Goal: Task Accomplishment & Management: Manage account settings

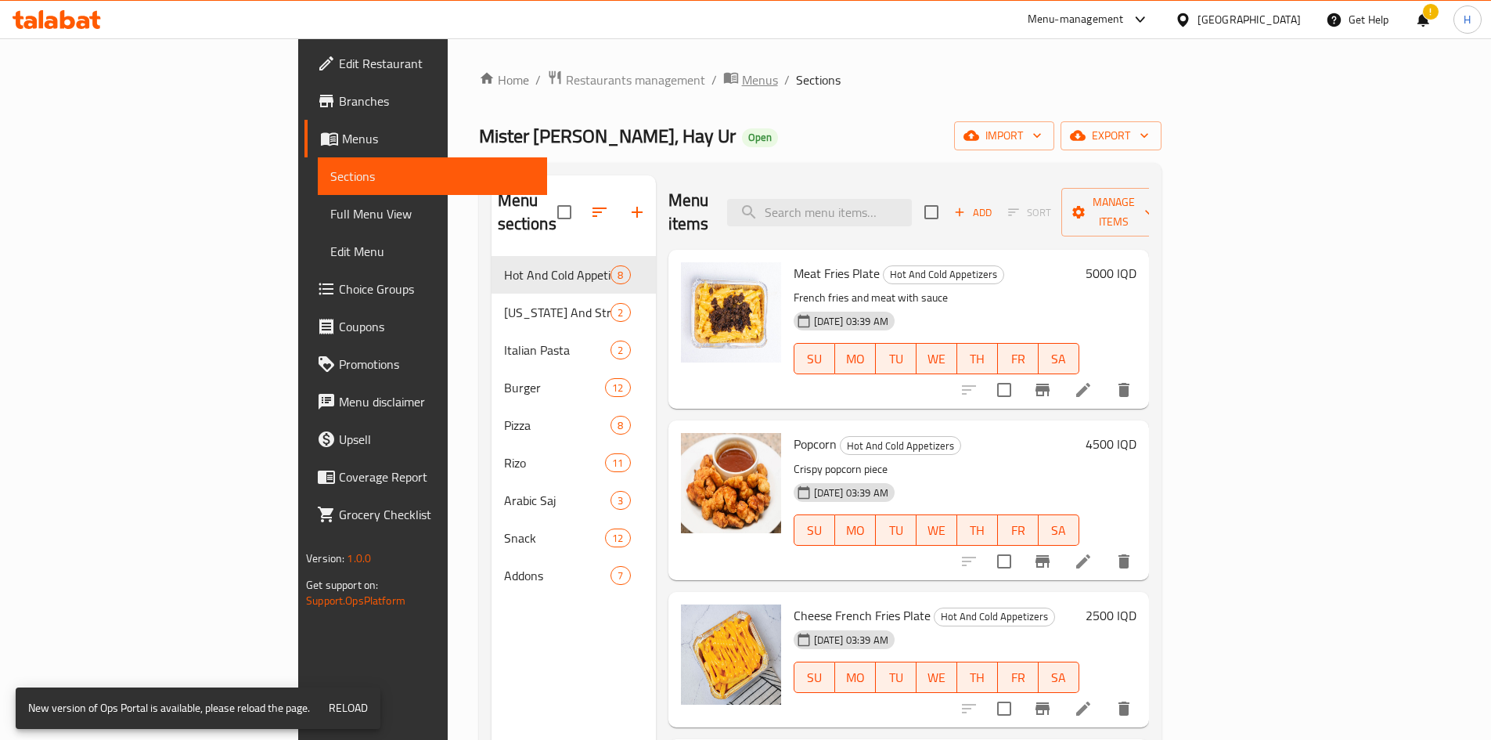
click at [742, 73] on span "Menus" at bounding box center [760, 79] width 36 height 19
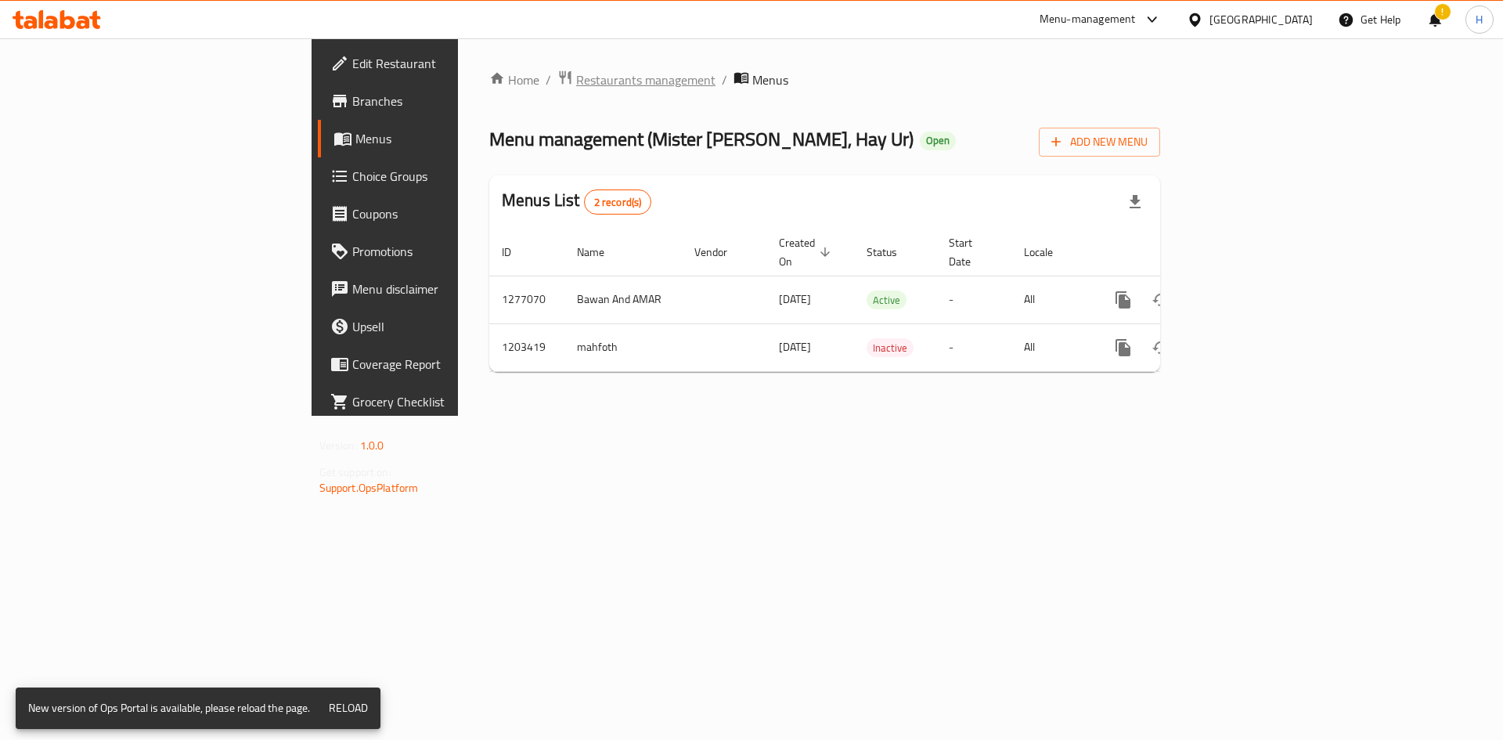
click at [576, 77] on span "Restaurants management" at bounding box center [645, 79] width 139 height 19
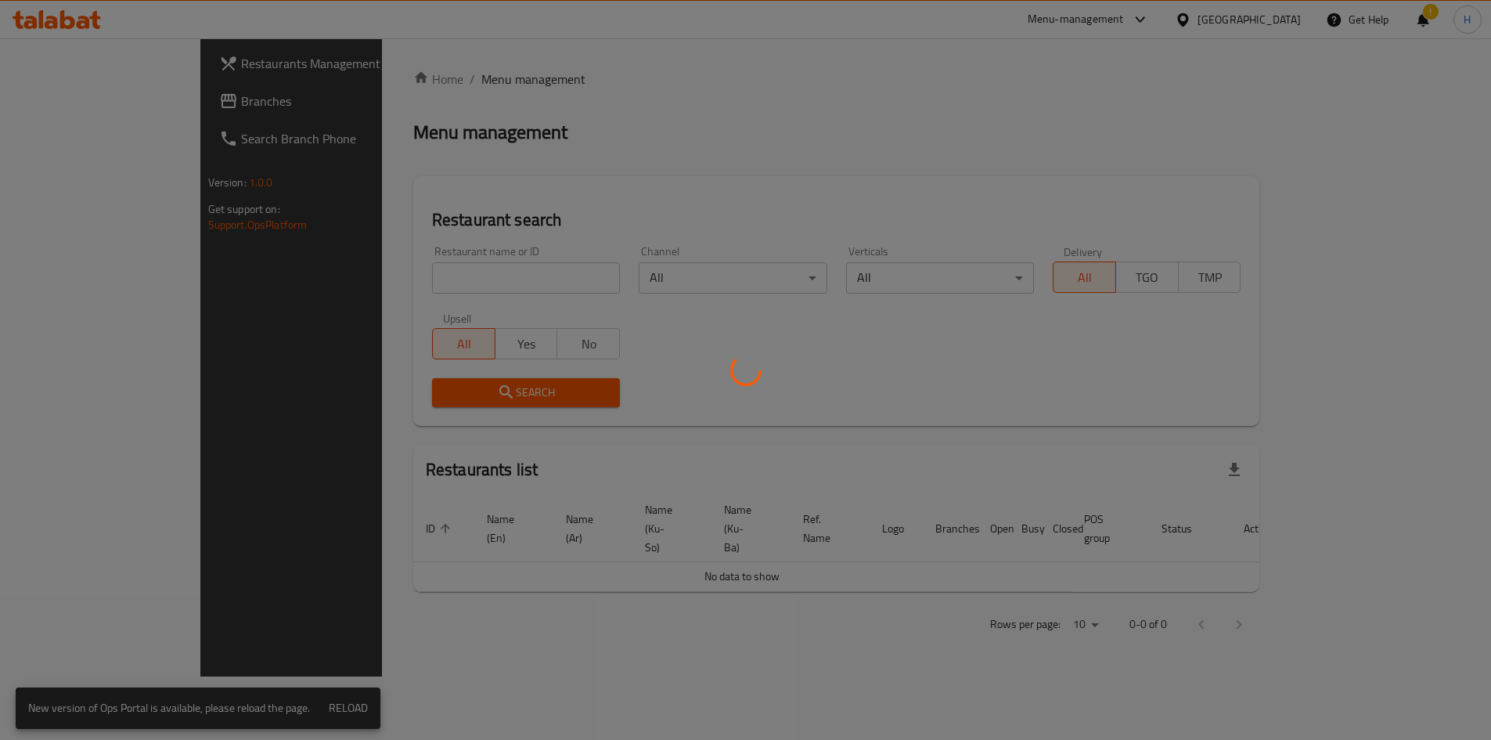
click at [402, 269] on div at bounding box center [745, 370] width 1491 height 740
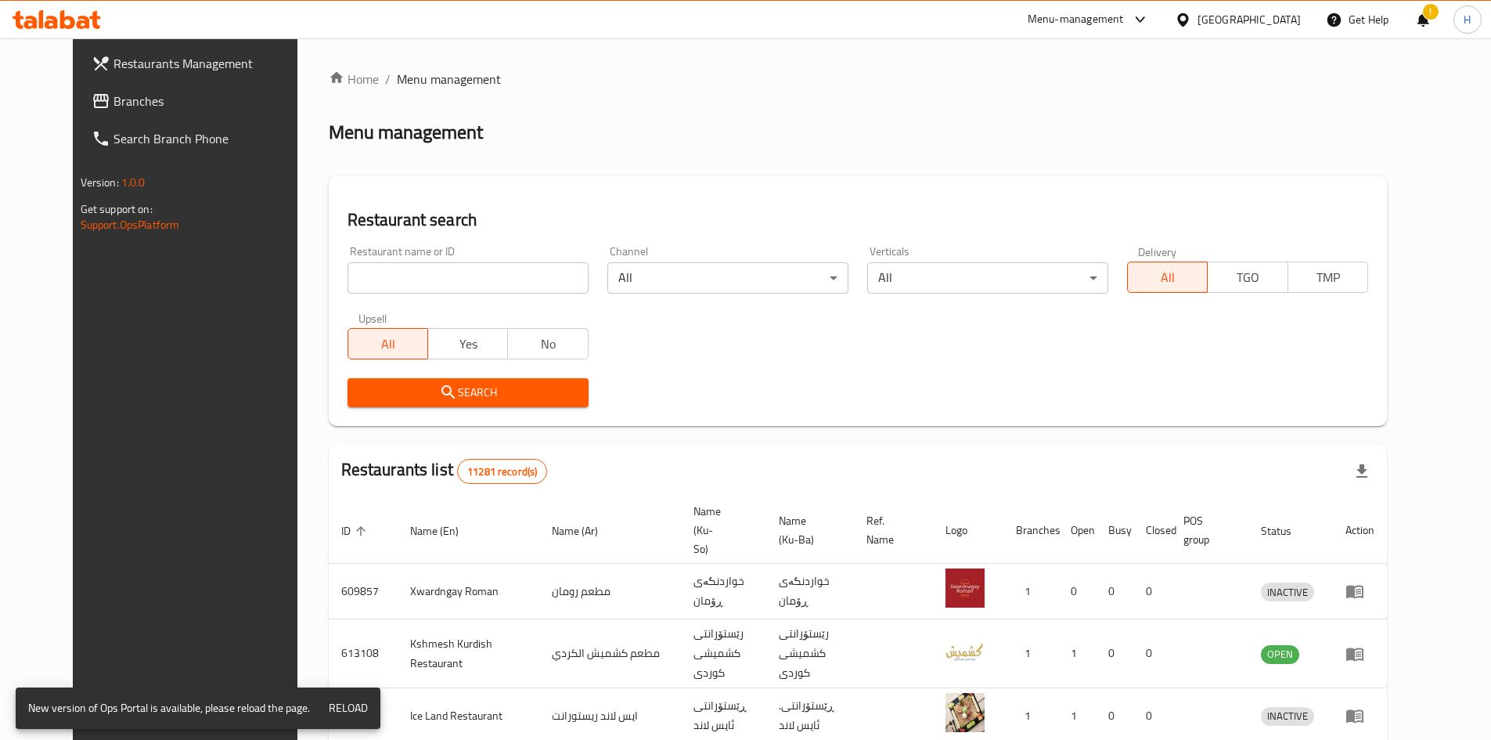
click at [402, 269] on input "search" at bounding box center [467, 277] width 241 height 31
paste input "669586"
type input "669586"
click button "Search" at bounding box center [467, 392] width 241 height 29
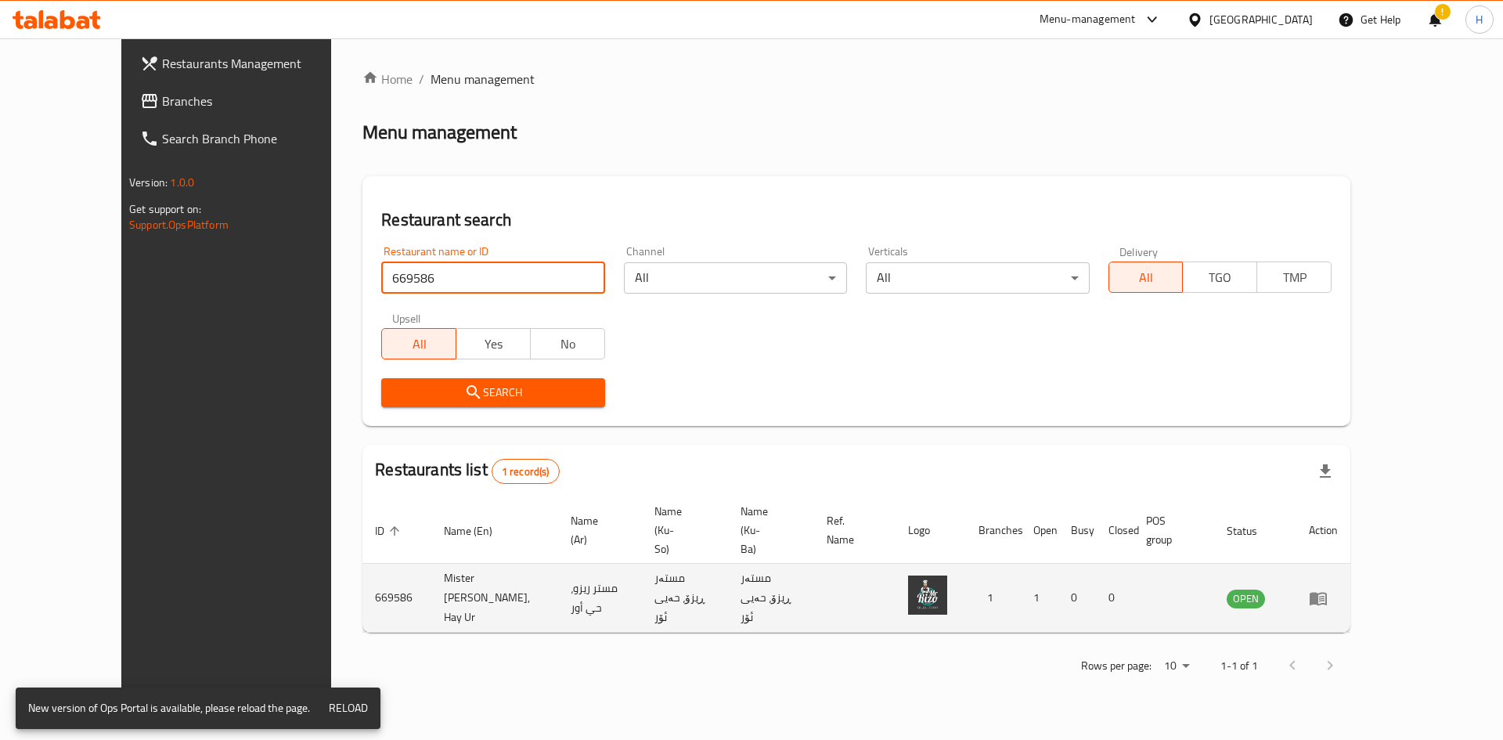
click at [1326, 592] on icon "enhanced table" at bounding box center [1317, 598] width 17 height 13
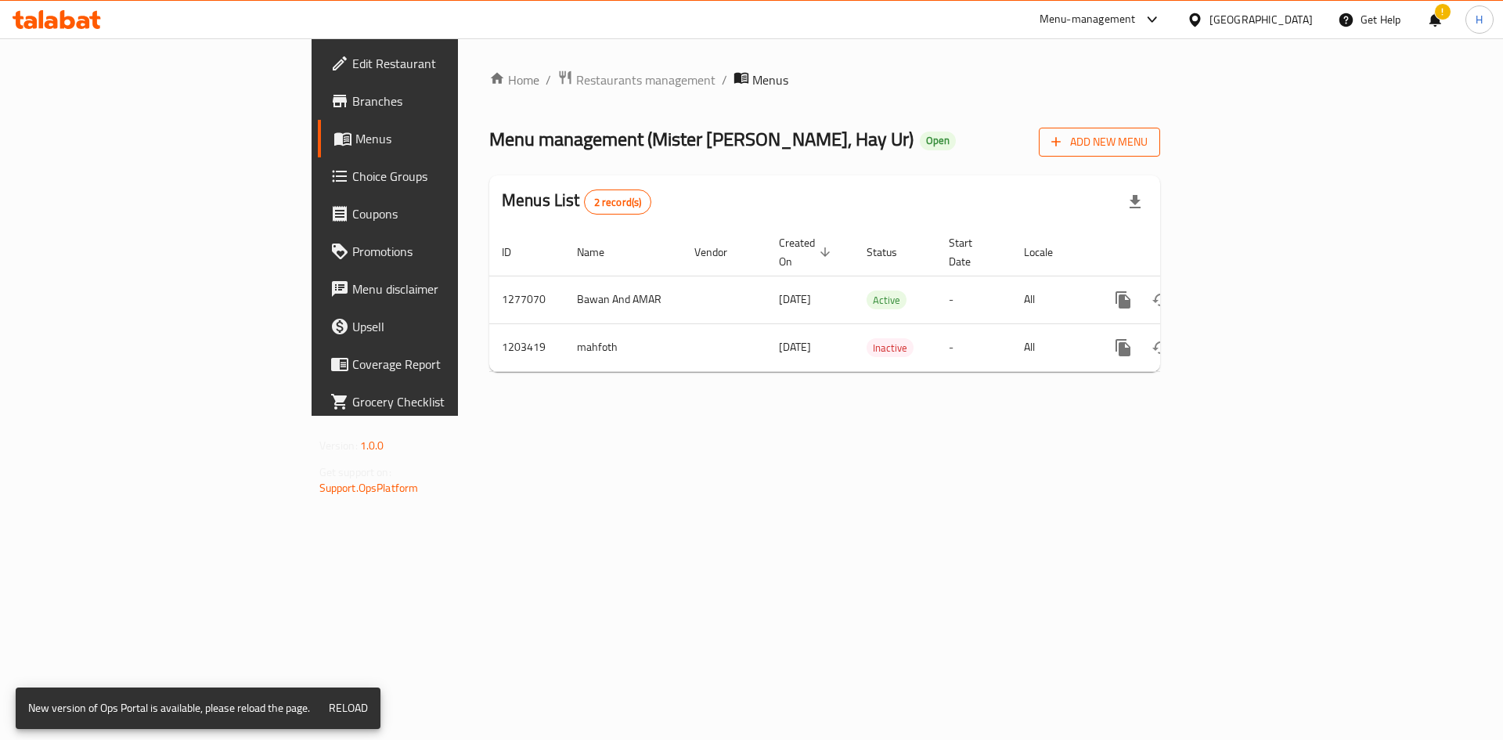
click at [1147, 139] on span "Add New Menu" at bounding box center [1099, 142] width 96 height 20
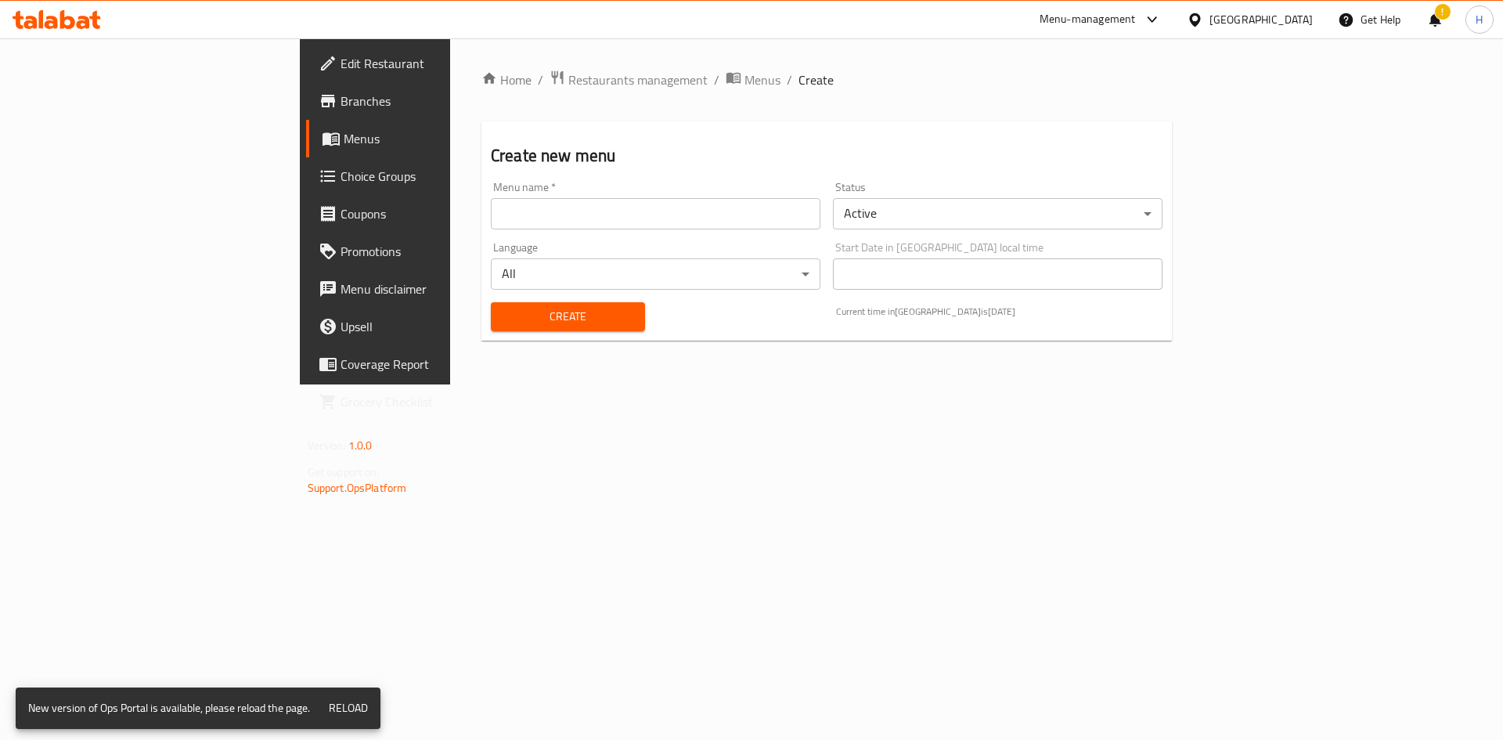
click at [521, 215] on input "text" at bounding box center [655, 213] width 329 height 31
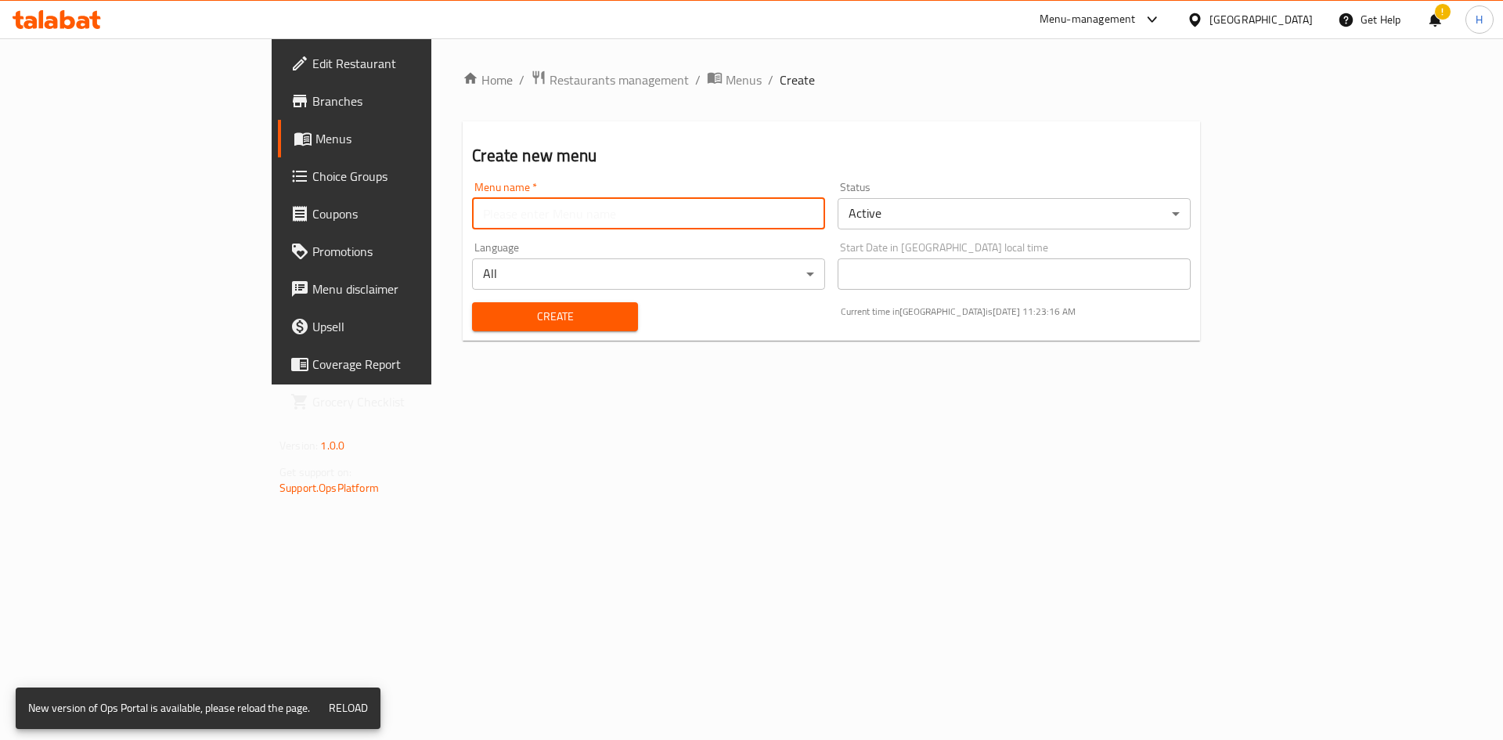
type input "Hadeer Menu t"
click at [1015, 193] on div "Status Active ​" at bounding box center [1013, 206] width 353 height 48
click at [995, 213] on body "​ Menu-management [GEOGRAPHIC_DATA] Get Help ! H Edit Restaurant Branches Menus…" at bounding box center [751, 388] width 1503 height 701
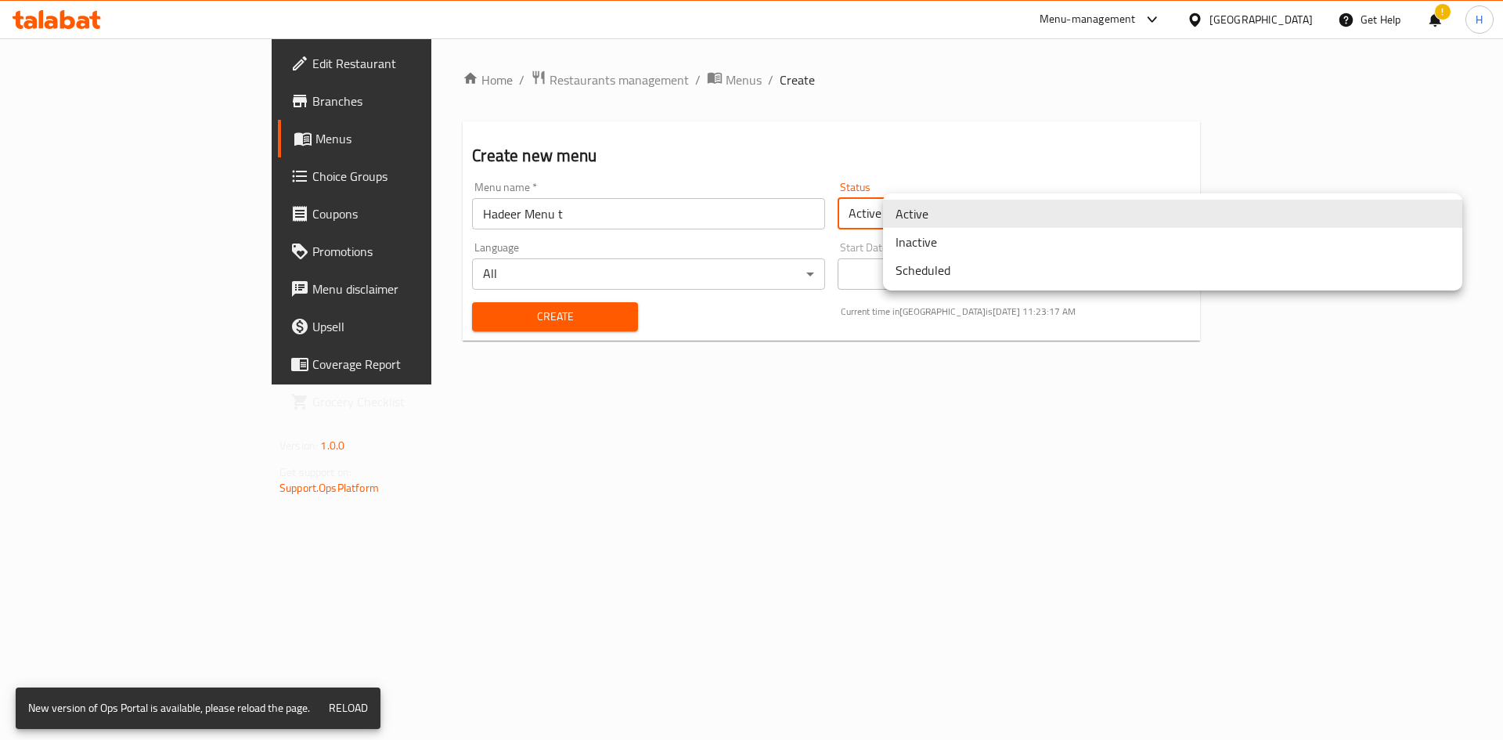
click at [938, 239] on li "Inactive" at bounding box center [1172, 242] width 579 height 28
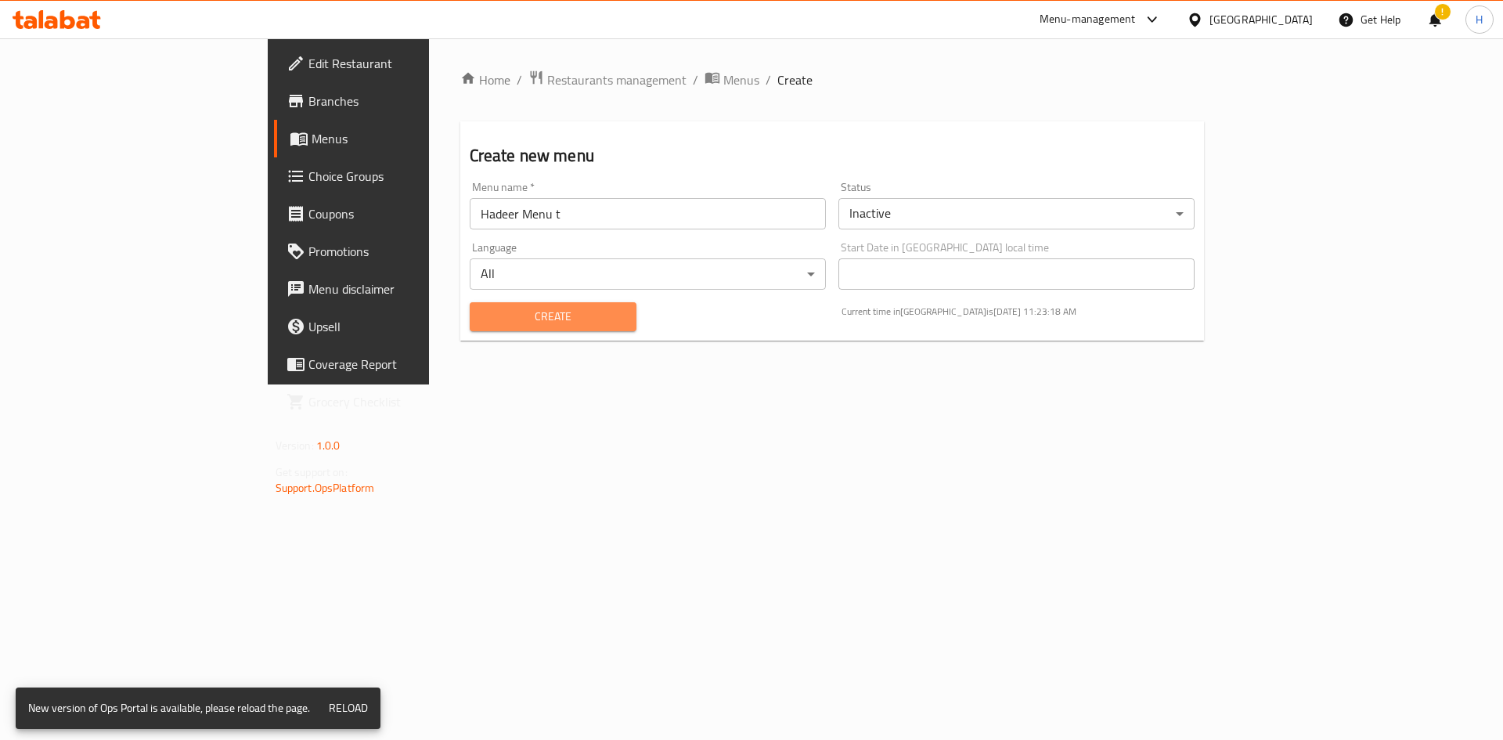
click at [509, 315] on span "Create" at bounding box center [553, 317] width 142 height 20
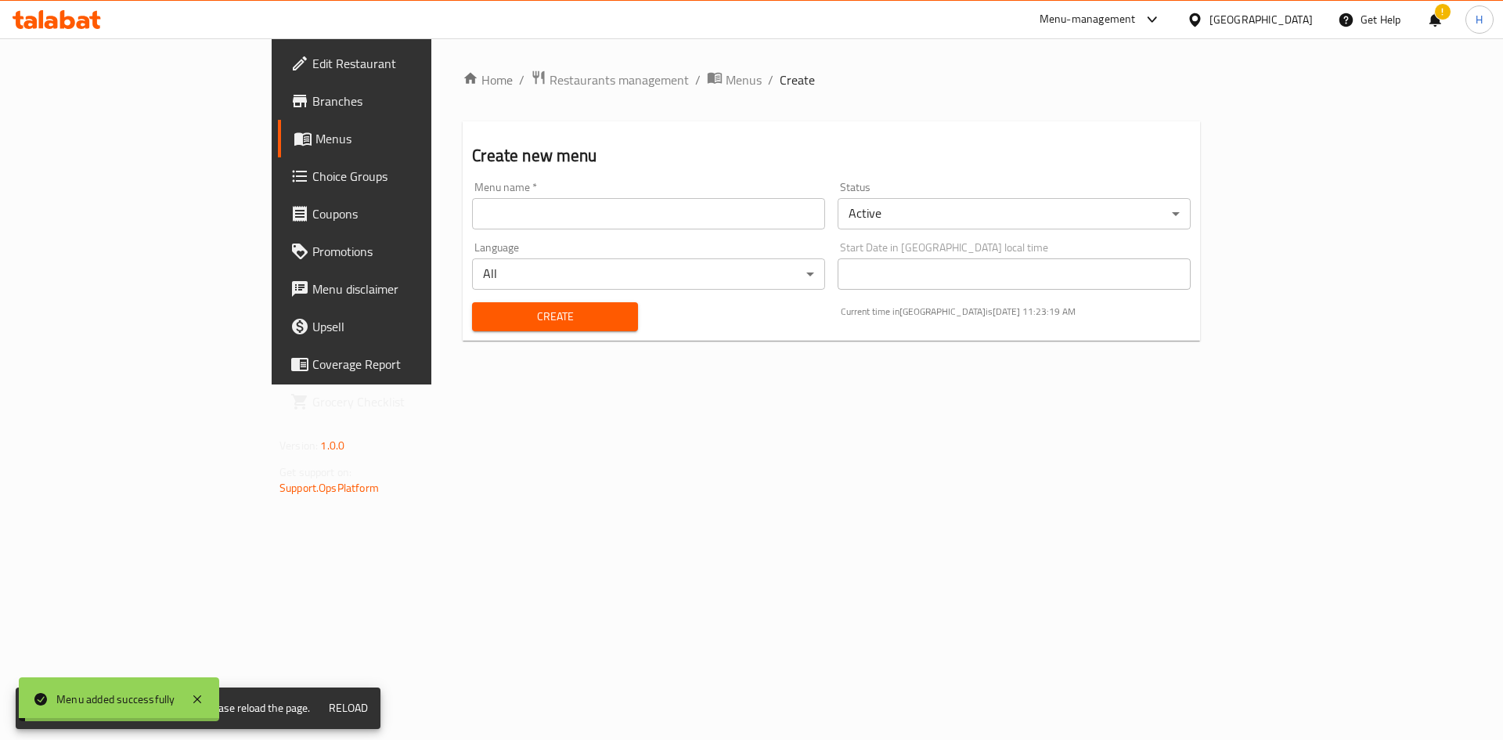
click at [725, 81] on span "Menus" at bounding box center [743, 79] width 36 height 19
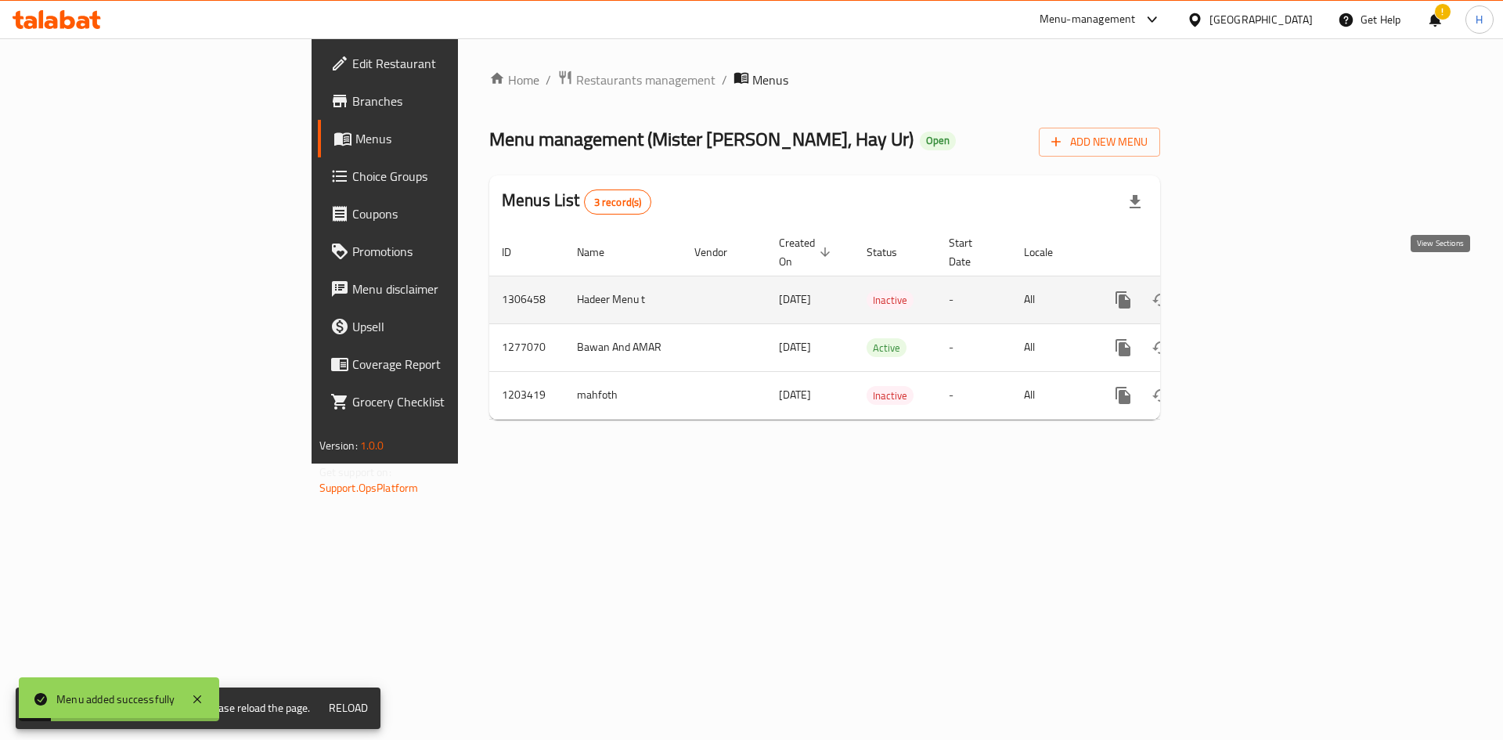
click at [1254, 281] on link "enhanced table" at bounding box center [1236, 300] width 38 height 38
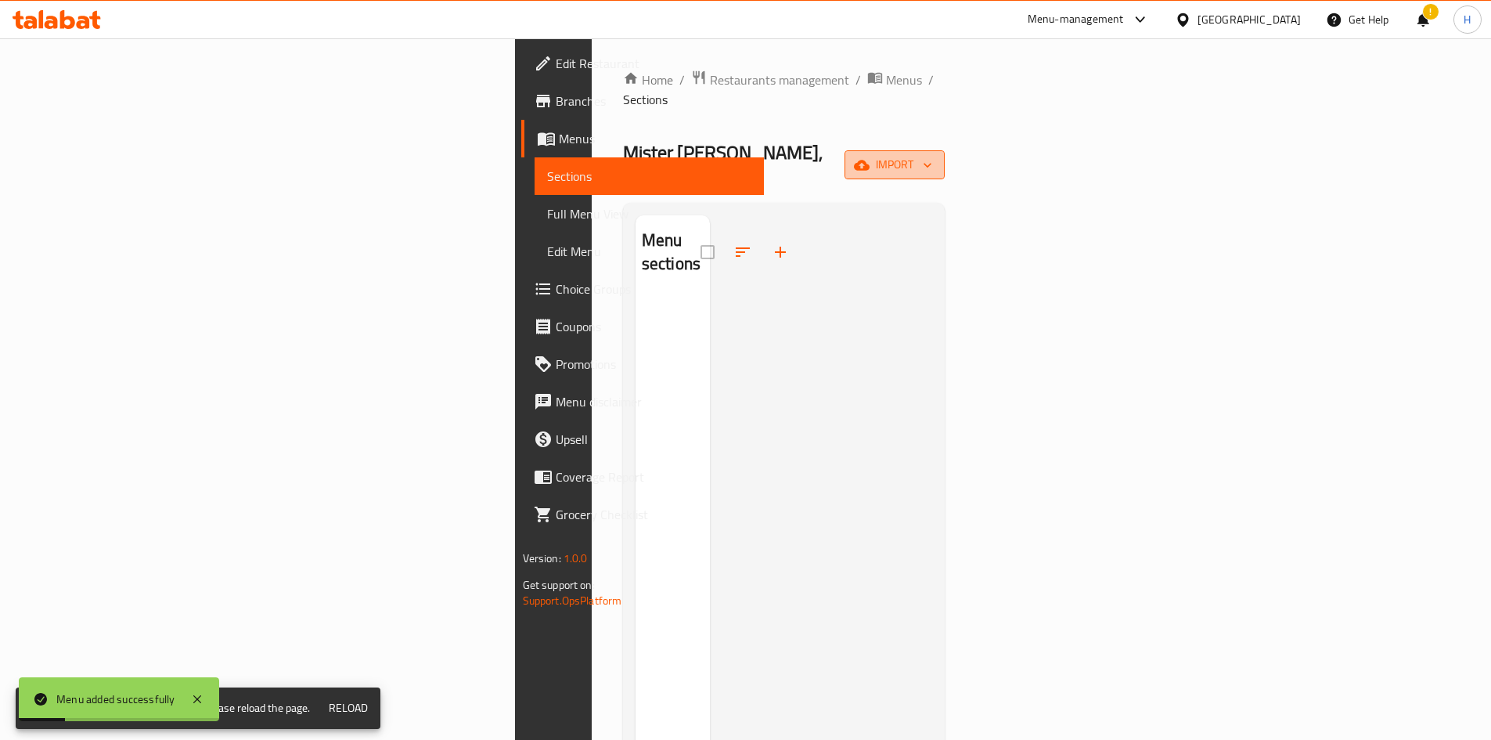
click at [932, 155] on span "import" at bounding box center [894, 165] width 75 height 20
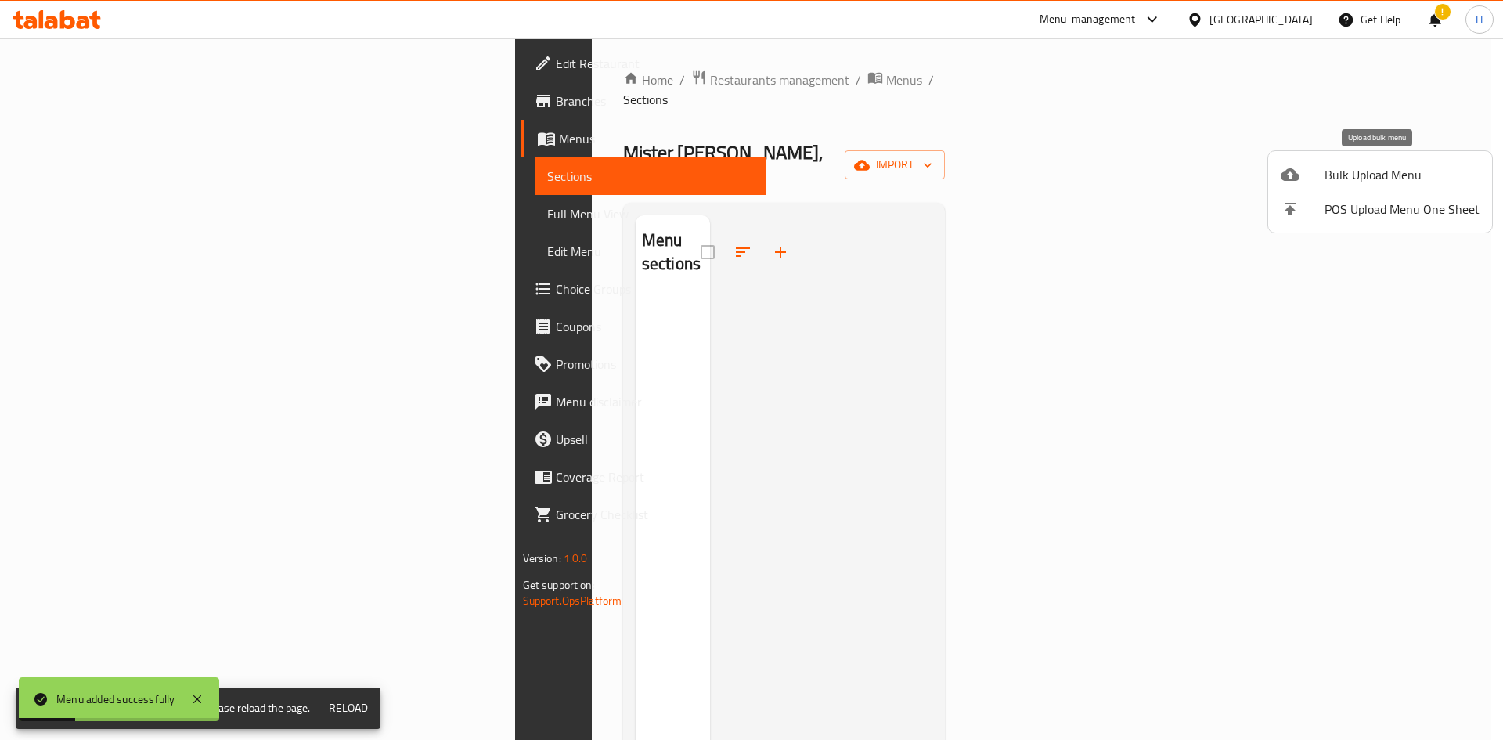
click at [1333, 165] on span "Bulk Upload Menu" at bounding box center [1401, 174] width 155 height 19
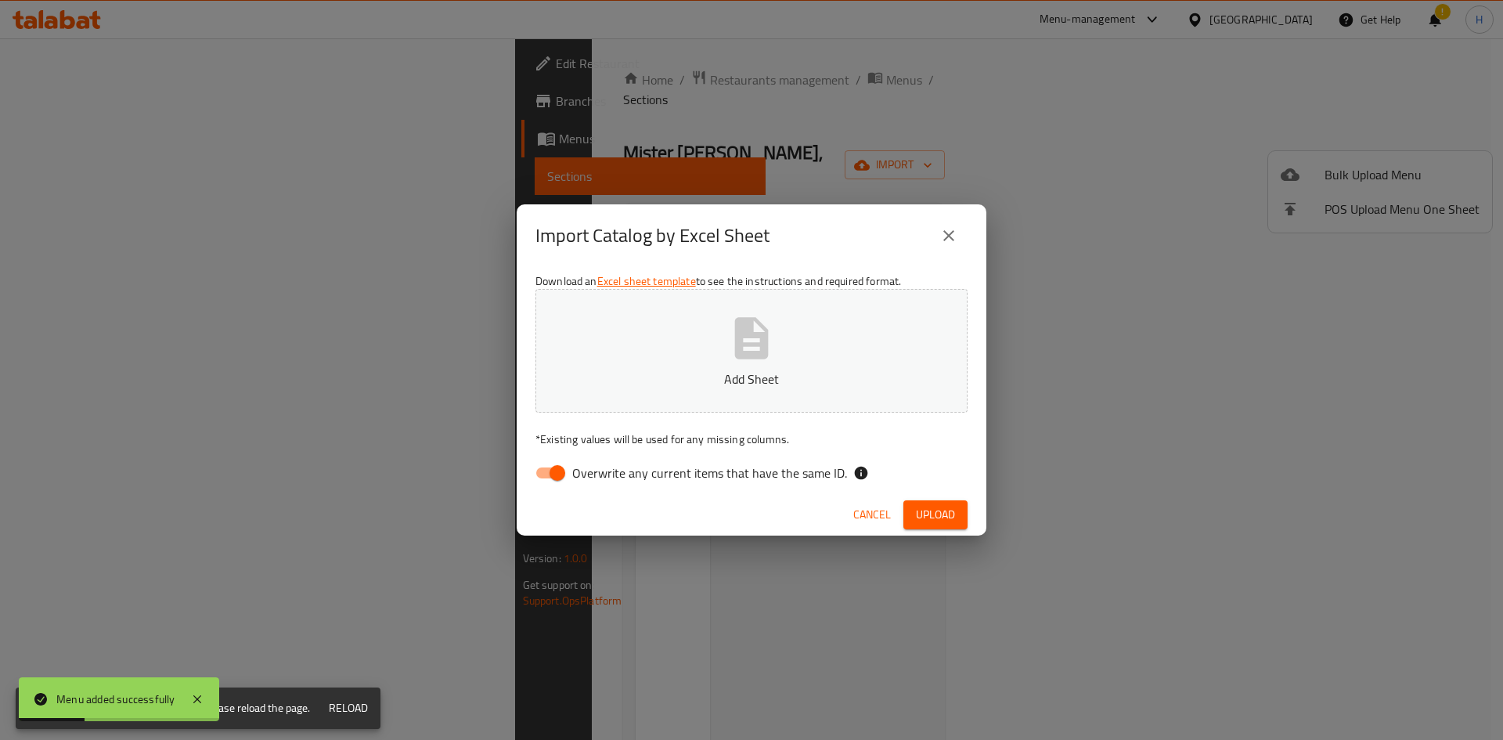
click at [535, 475] on input "Overwrite any current items that have the same ID." at bounding box center [557, 473] width 89 height 30
checkbox input "false"
click at [635, 376] on p "Add Sheet" at bounding box center [751, 378] width 383 height 19
click at [938, 516] on span "Upload" at bounding box center [935, 515] width 39 height 20
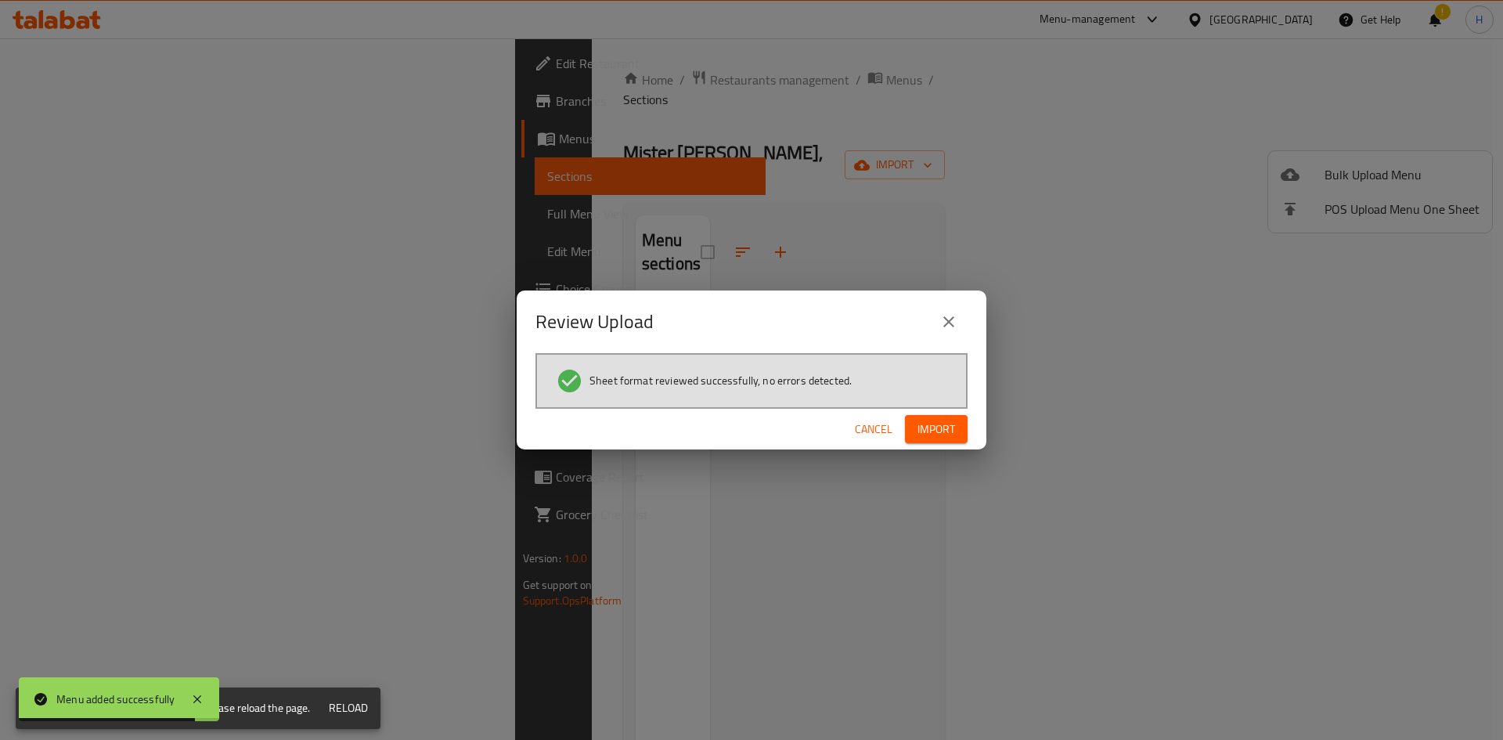
click at [946, 429] on span "Import" at bounding box center [936, 429] width 38 height 20
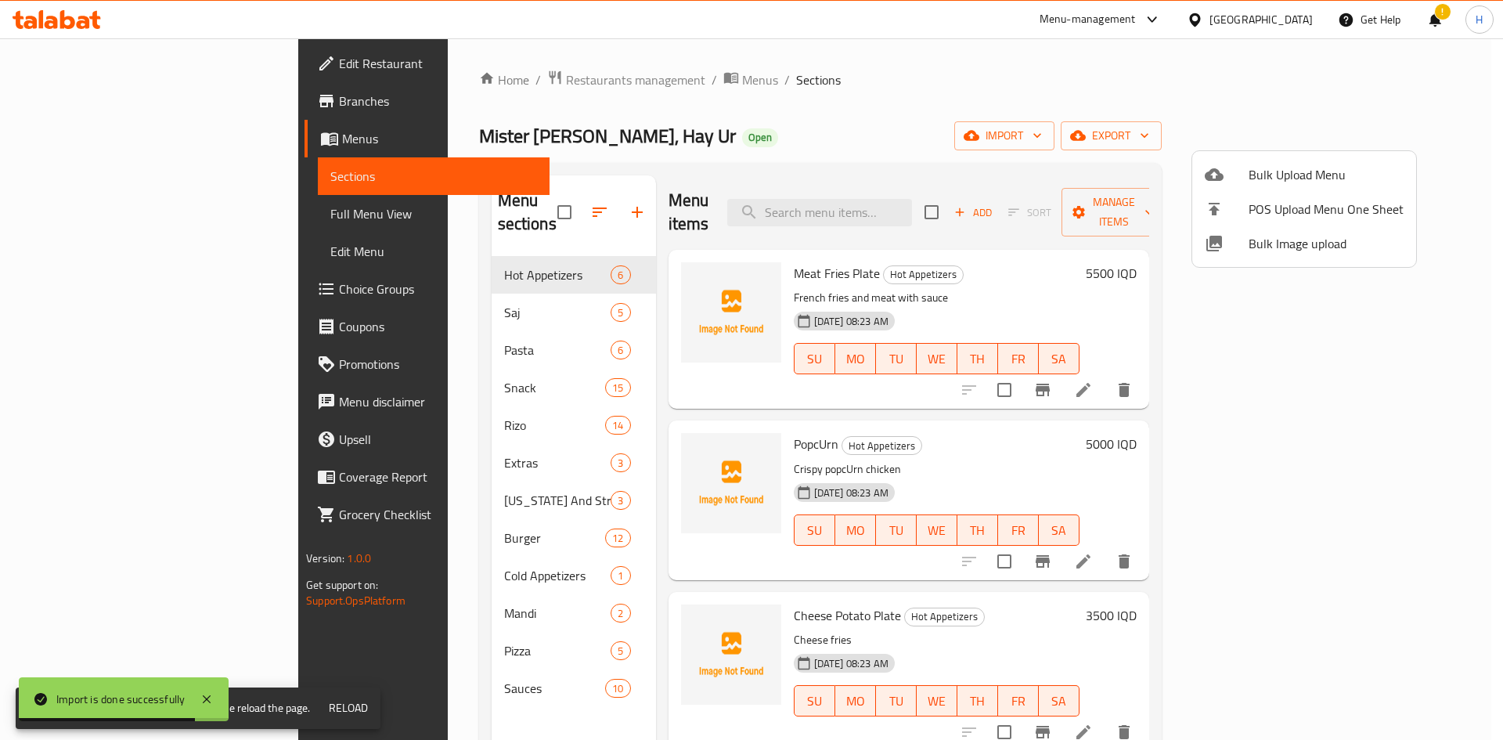
click at [891, 142] on div at bounding box center [751, 370] width 1503 height 740
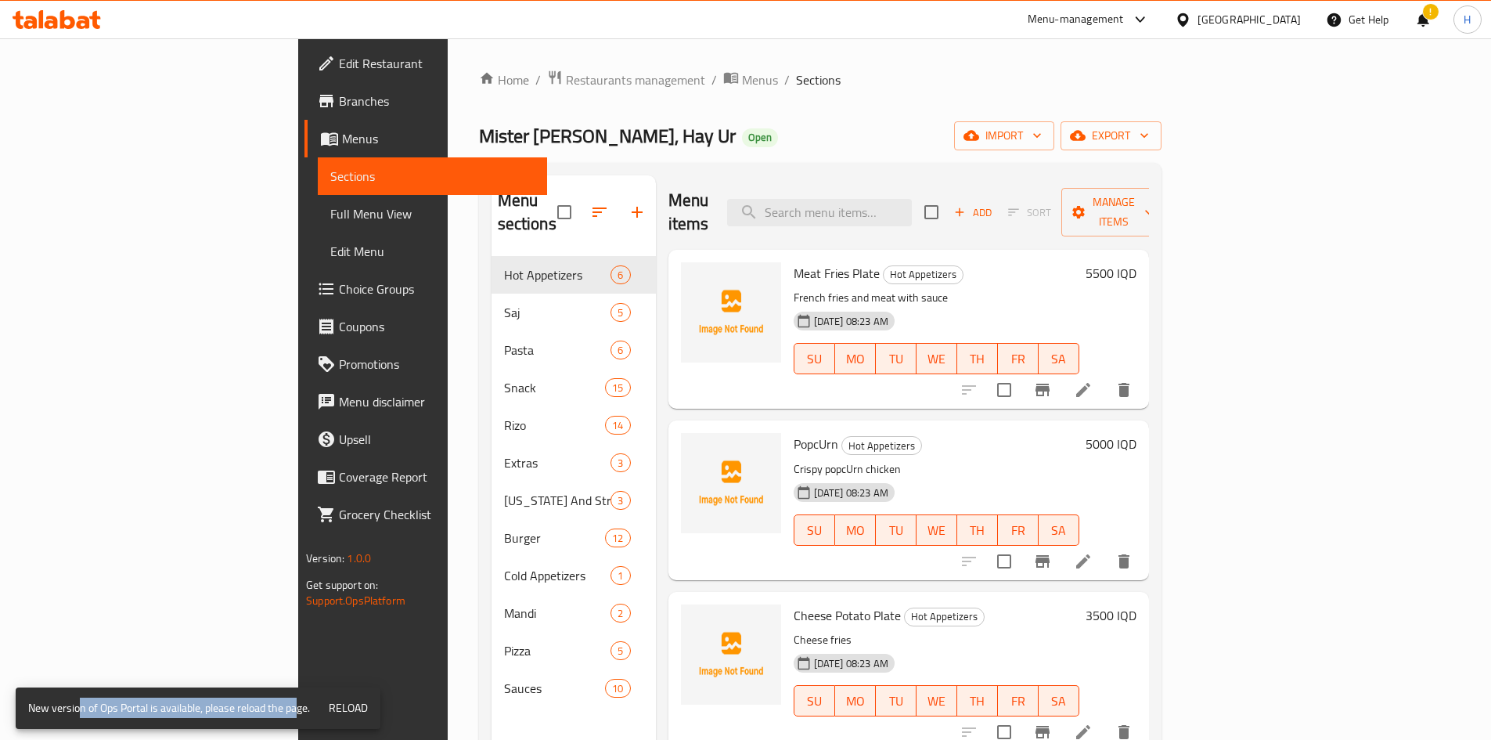
drag, startPoint x: 77, startPoint y: 710, endPoint x: 301, endPoint y: 706, distance: 223.8
click at [301, 706] on div "New version of Ops Portal is available, please reload the page." at bounding box center [169, 708] width 282 height 32
click at [912, 203] on input "search" at bounding box center [819, 212] width 185 height 27
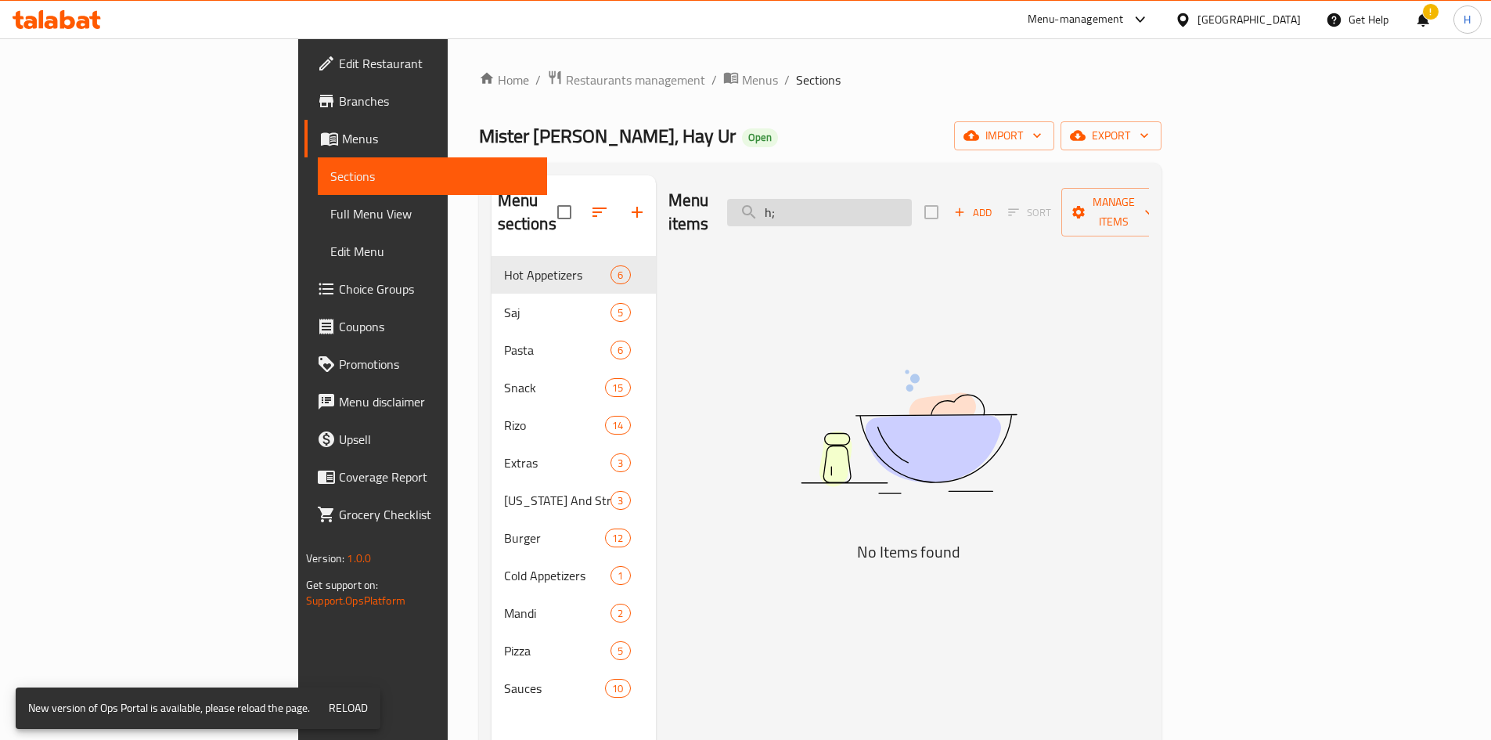
type input "h"
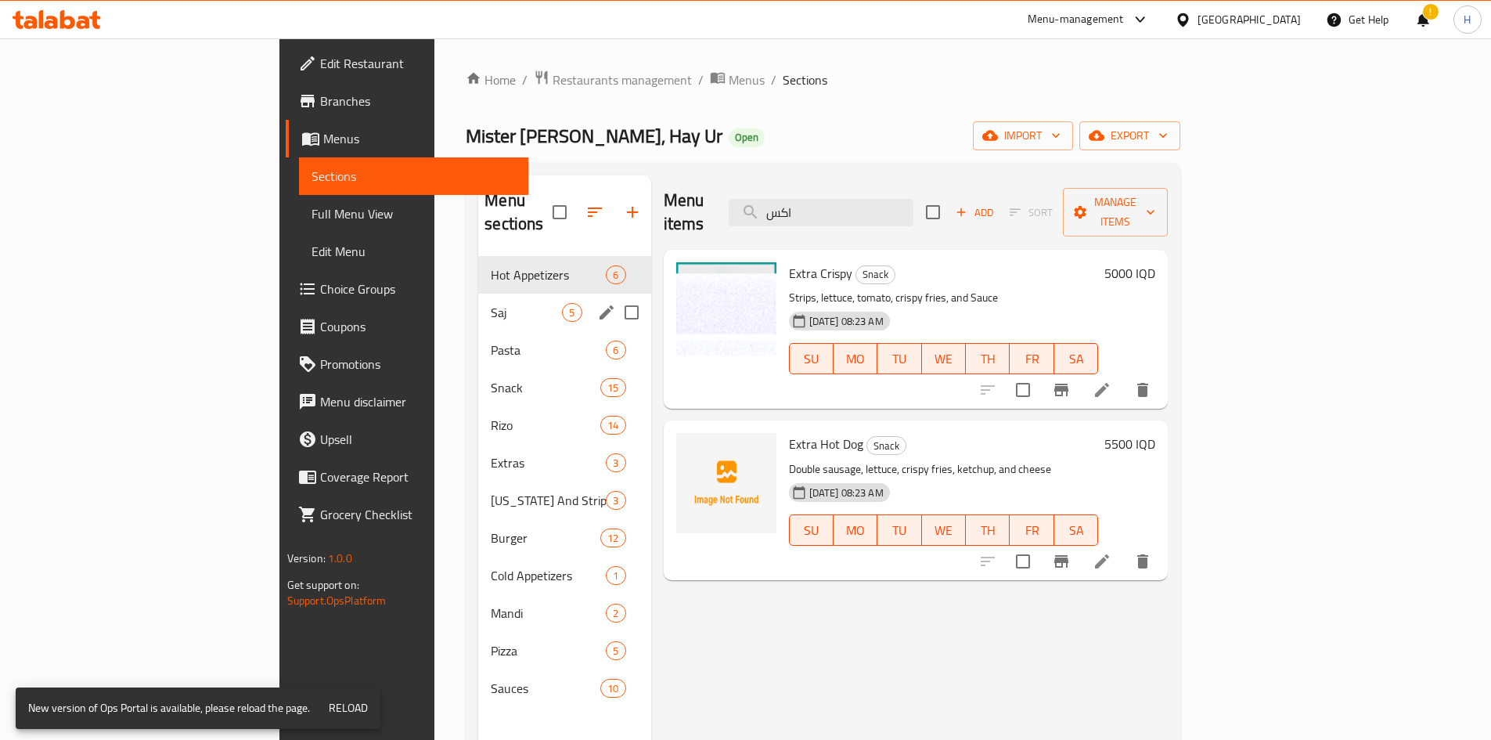
click at [478, 293] on div "Saj 5" at bounding box center [564, 312] width 172 height 38
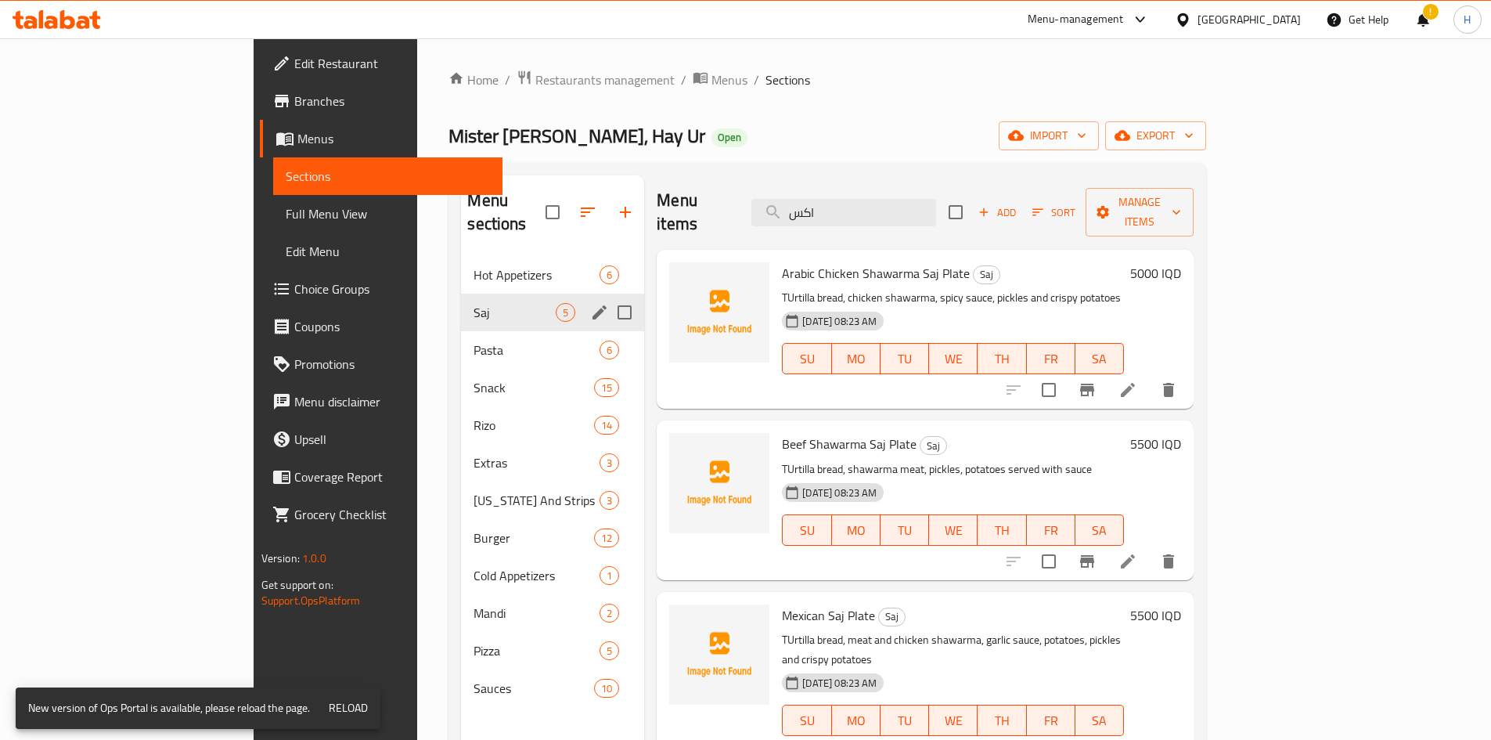
click at [473, 265] on span "Hot Appetizers" at bounding box center [536, 274] width 126 height 19
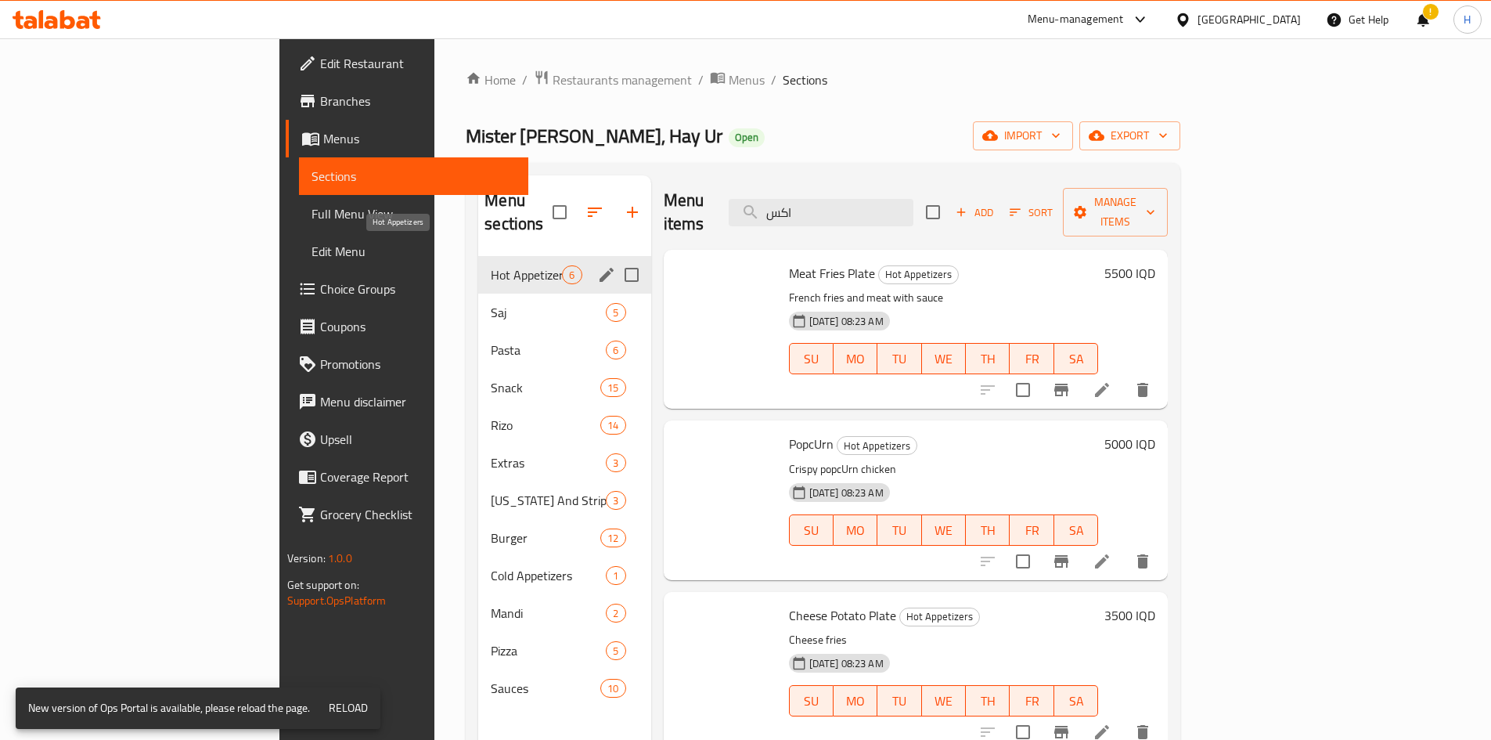
click at [491, 303] on span "Saj" at bounding box center [548, 312] width 115 height 19
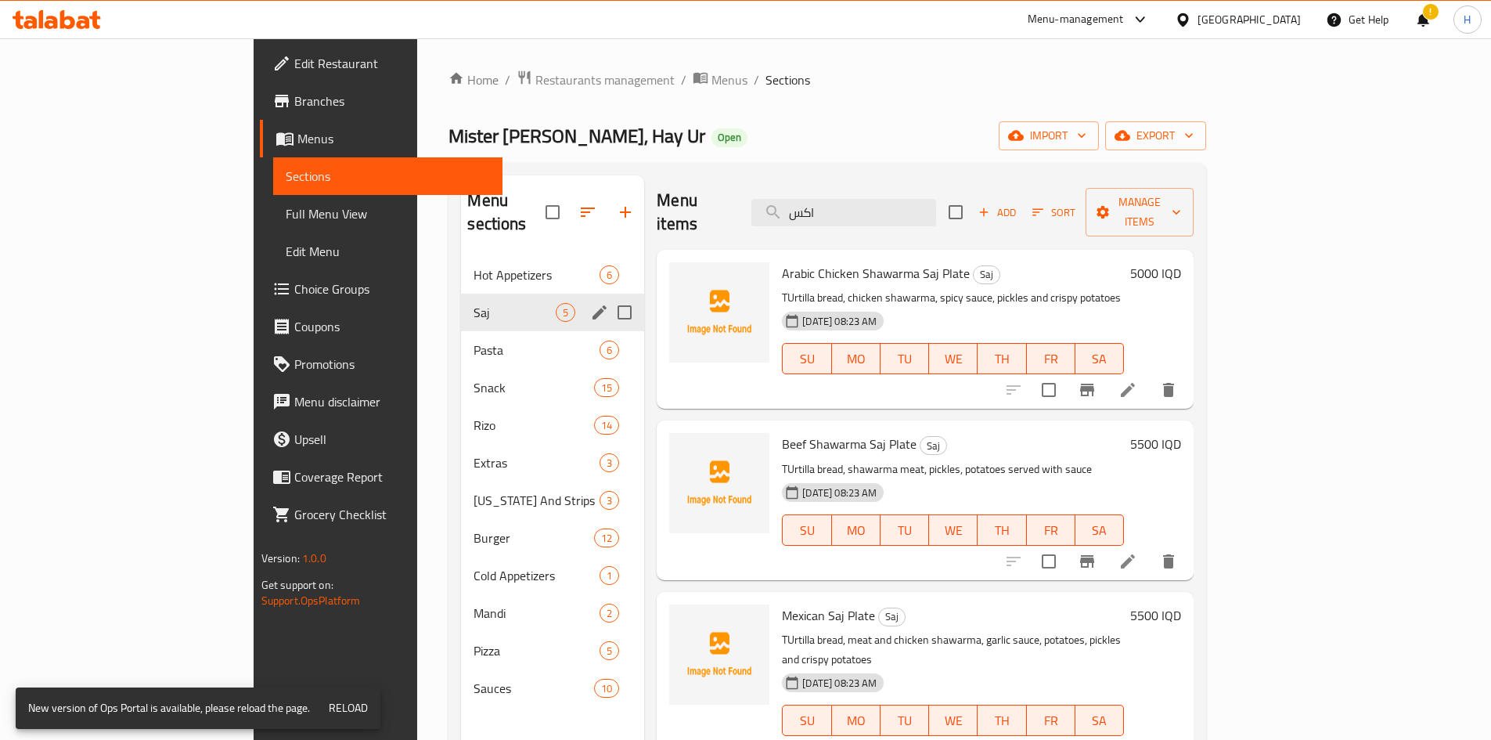
click at [473, 265] on span "Hot Appetizers" at bounding box center [536, 274] width 126 height 19
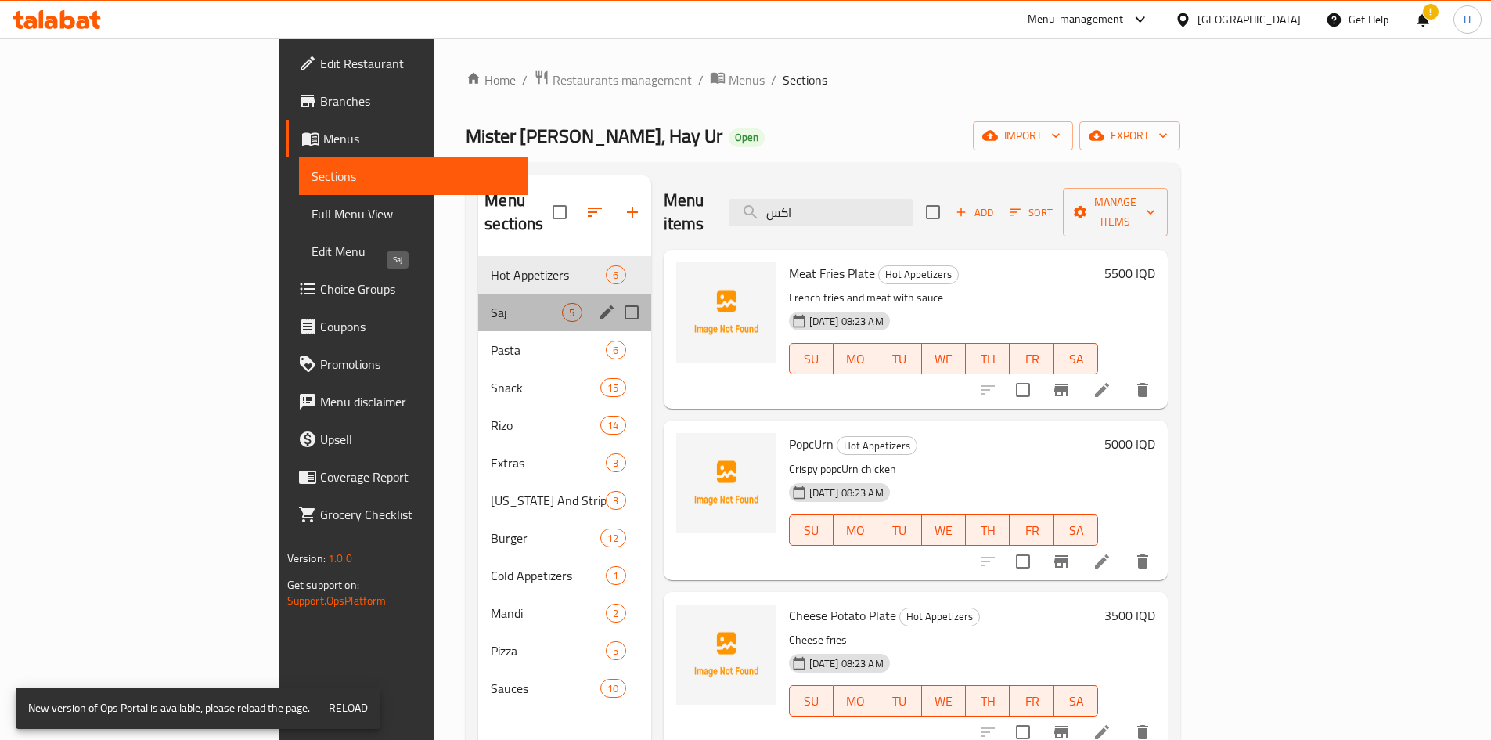
click at [491, 303] on span "Saj" at bounding box center [526, 312] width 71 height 19
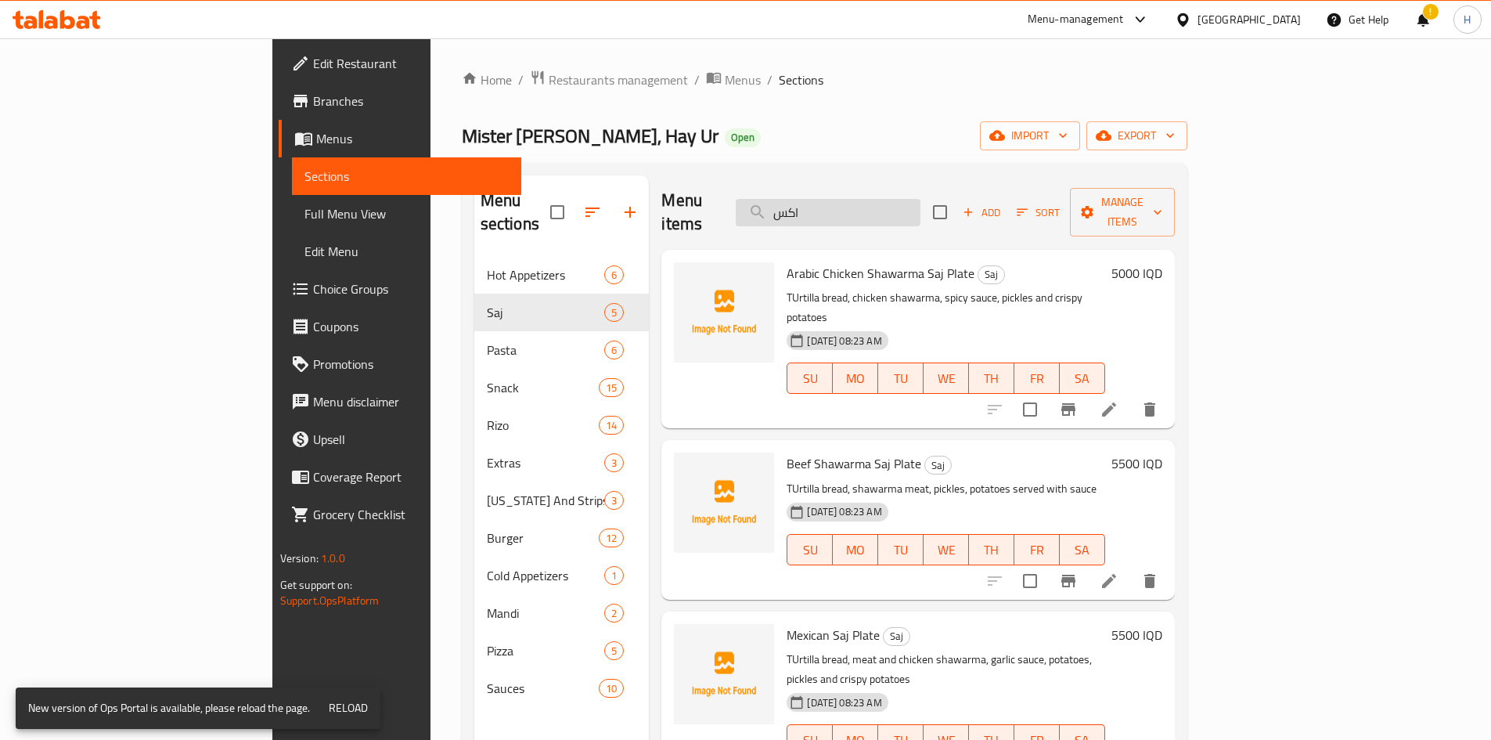
click at [920, 203] on input "اكس" at bounding box center [828, 212] width 185 height 27
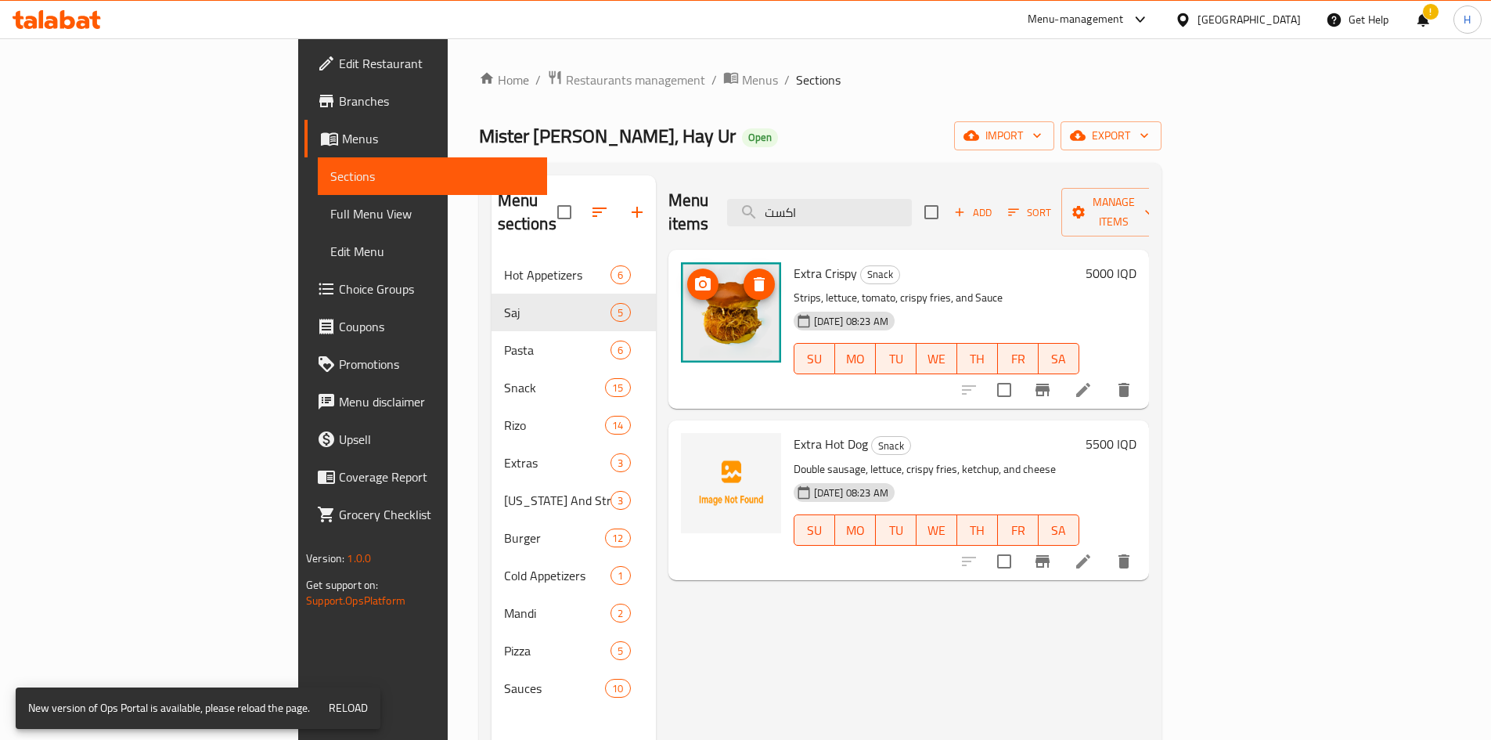
type input "اكست"
click at [681, 314] on img at bounding box center [731, 312] width 100 height 100
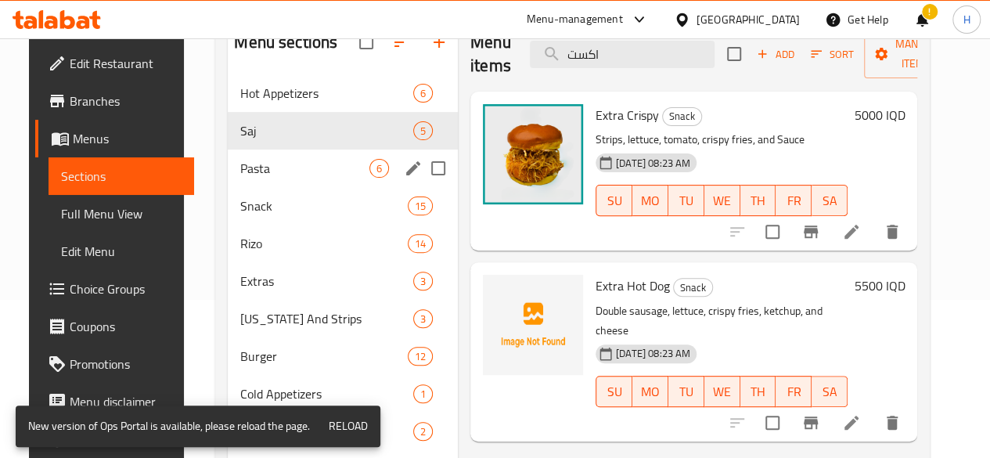
scroll to position [78, 0]
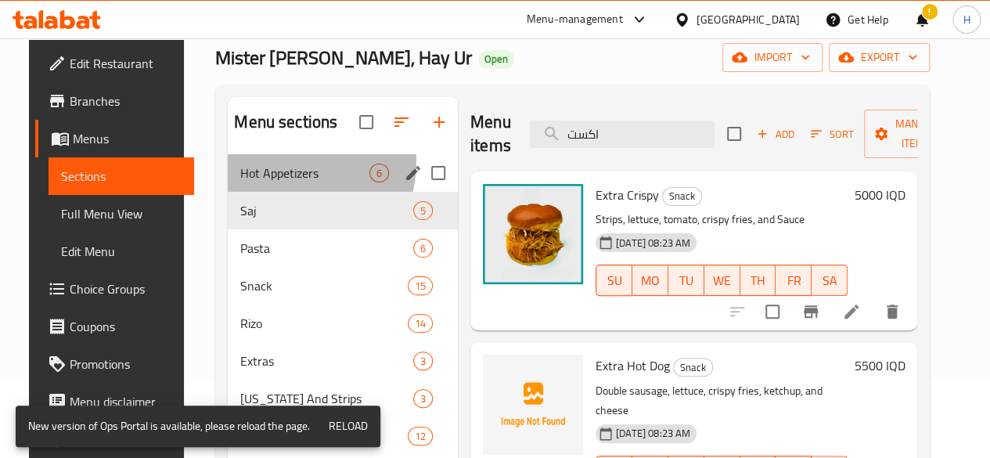
click at [244, 183] on div "Hot Appetizers 6" at bounding box center [343, 173] width 230 height 38
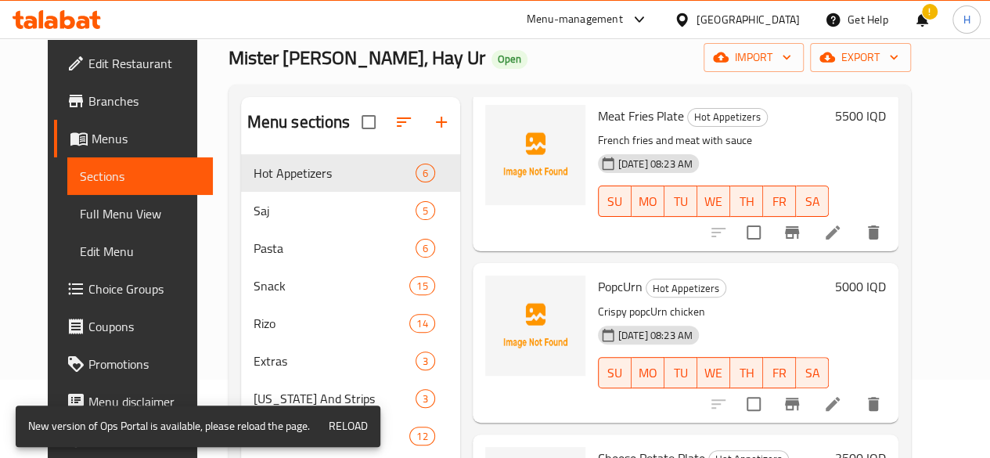
scroll to position [157, 0]
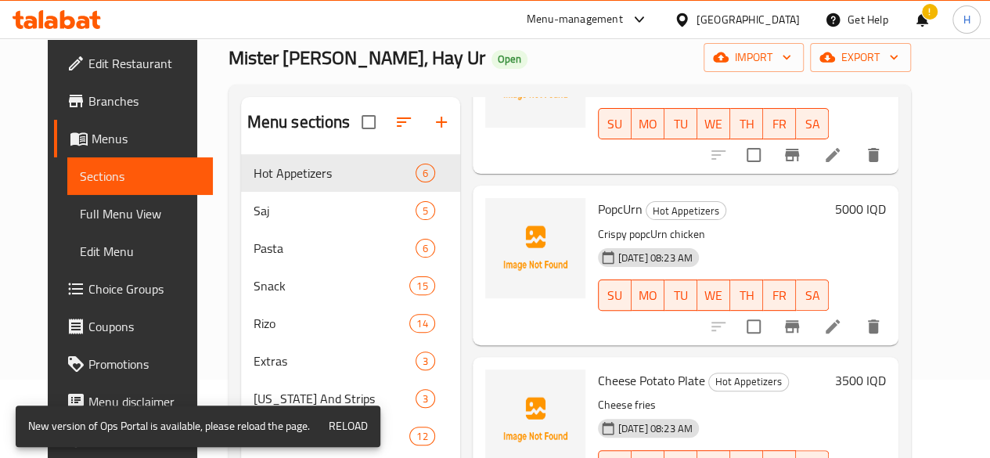
click at [842, 317] on icon at bounding box center [832, 326] width 19 height 19
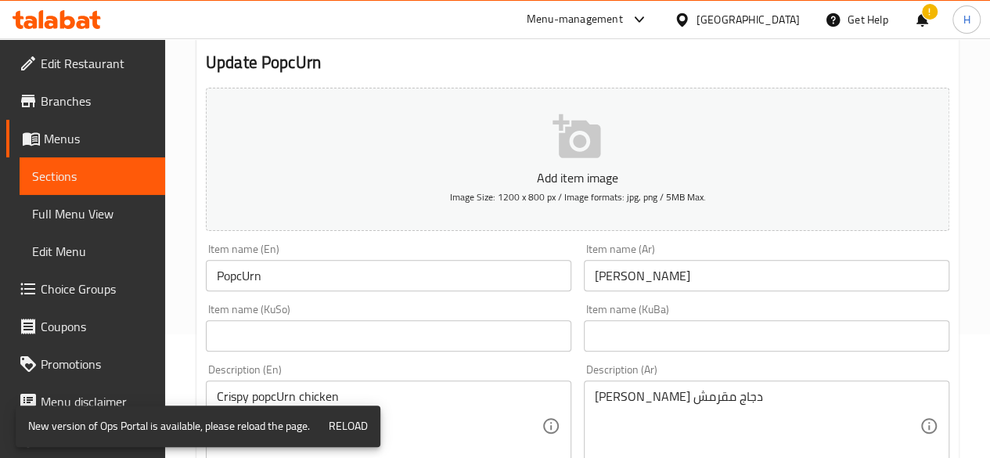
scroll to position [235, 0]
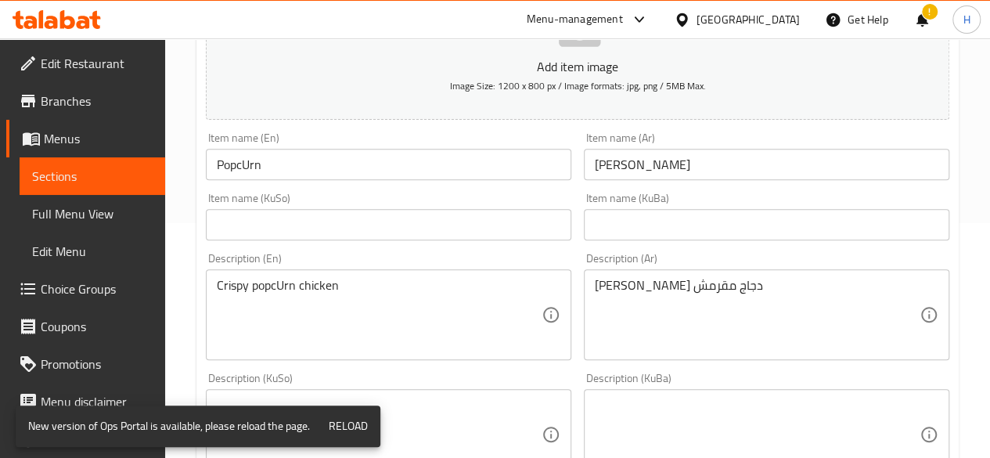
click at [239, 165] on input "PopcUrn" at bounding box center [388, 164] width 365 height 31
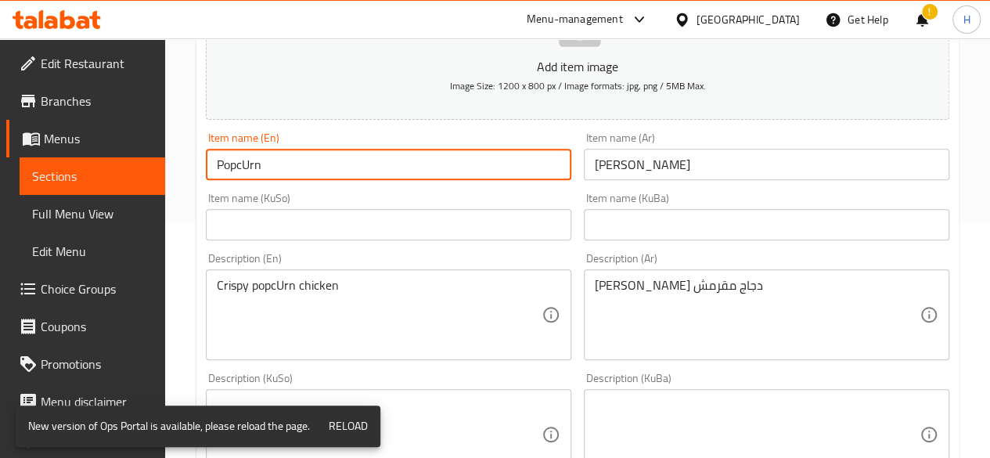
click at [249, 167] on input "PopcUrn" at bounding box center [388, 164] width 365 height 31
click at [243, 167] on input "PopcUrn" at bounding box center [388, 164] width 365 height 31
drag, startPoint x: 247, startPoint y: 164, endPoint x: 349, endPoint y: 167, distance: 102.5
click at [346, 167] on input "Popc Urn" at bounding box center [388, 164] width 365 height 31
type input "Pop Corn"
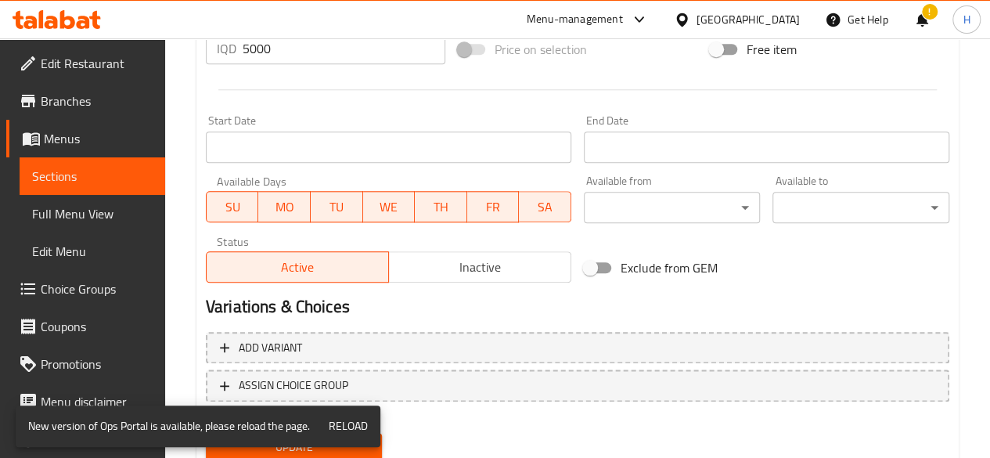
scroll to position [827, 0]
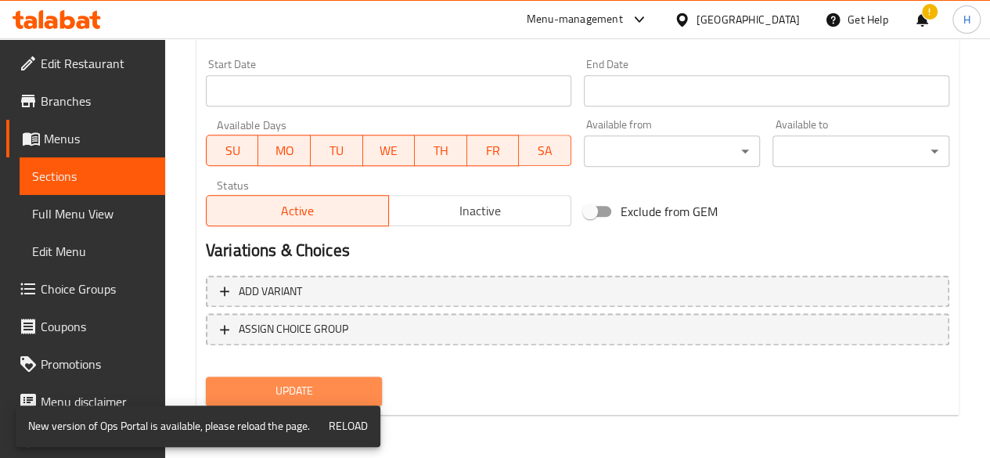
click at [333, 388] on span "Update" at bounding box center [294, 391] width 152 height 20
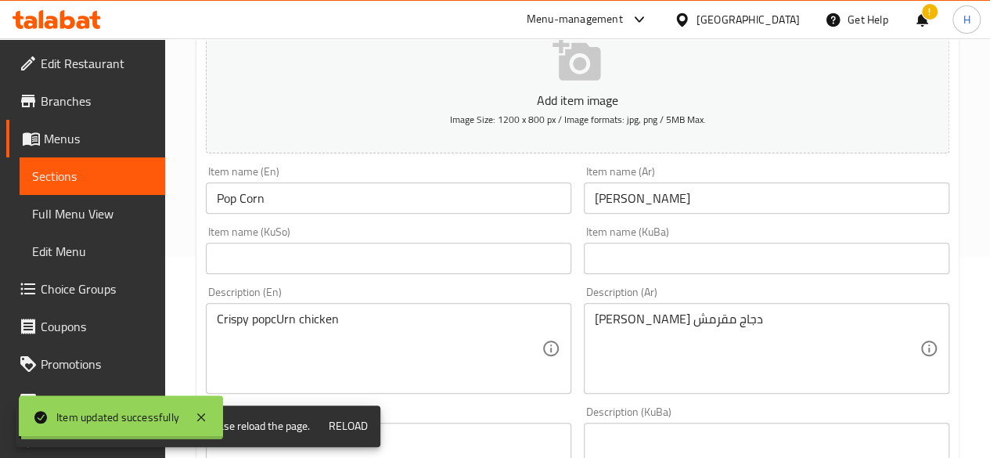
scroll to position [0, 0]
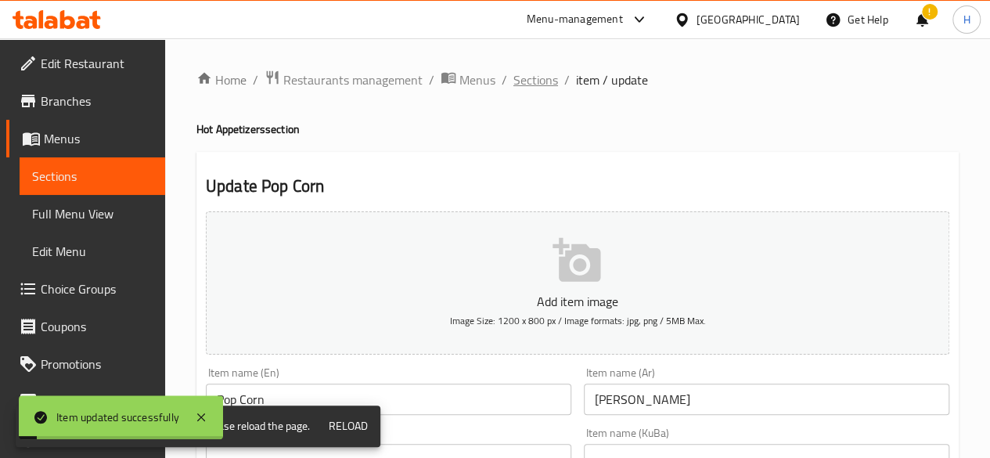
click at [531, 70] on span "Sections" at bounding box center [535, 79] width 45 height 19
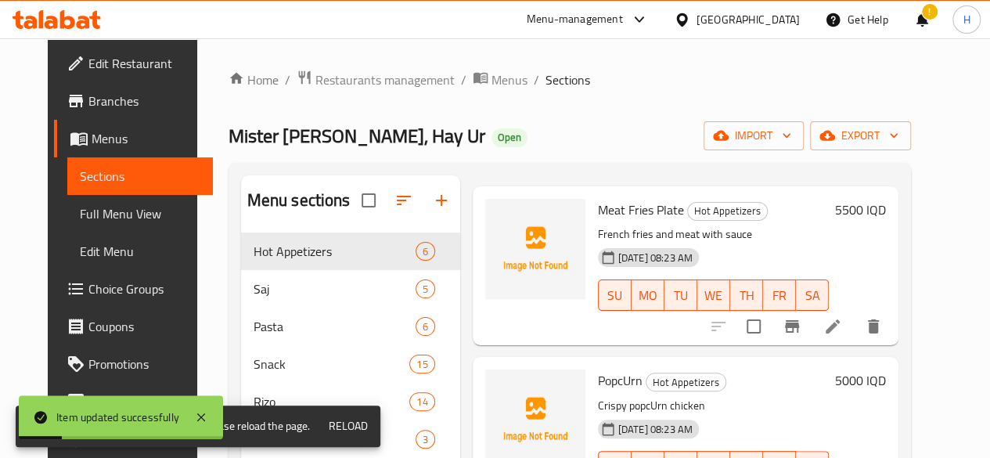
scroll to position [78, 0]
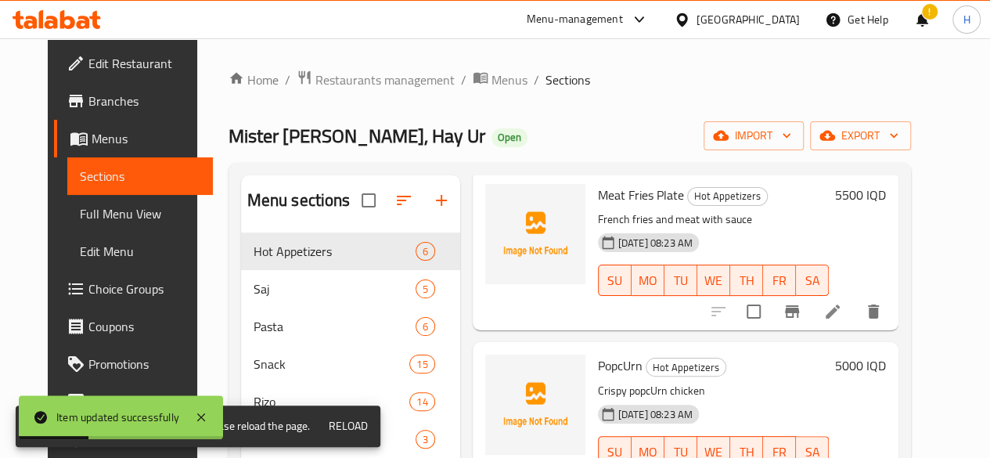
click at [855, 303] on li at bounding box center [833, 311] width 44 height 28
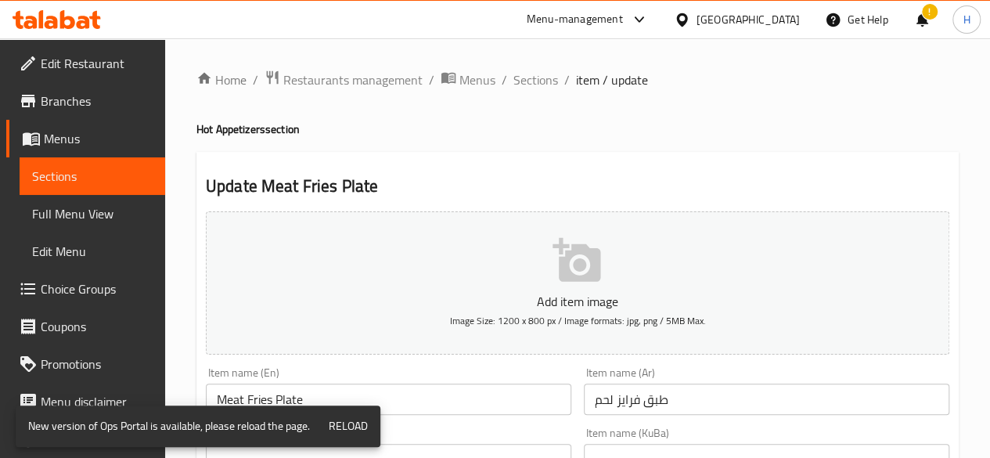
click at [527, 77] on span "Sections" at bounding box center [535, 79] width 45 height 19
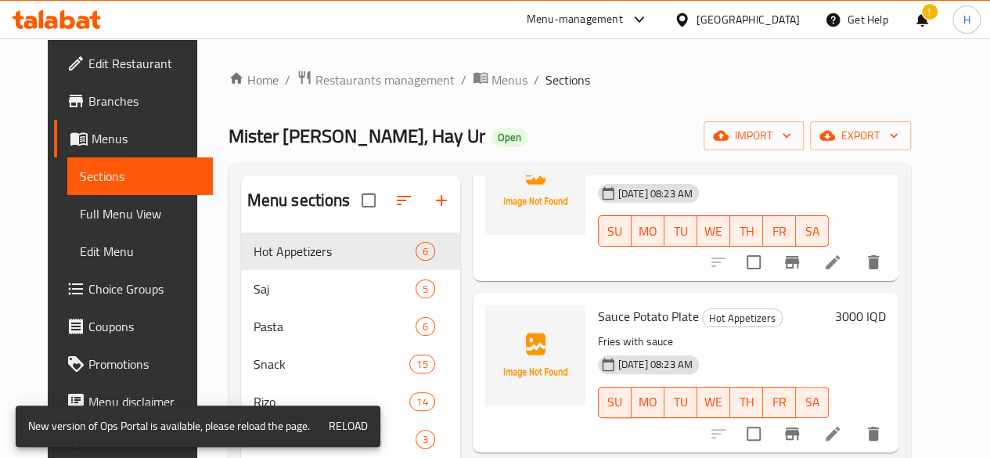
scroll to position [391, 0]
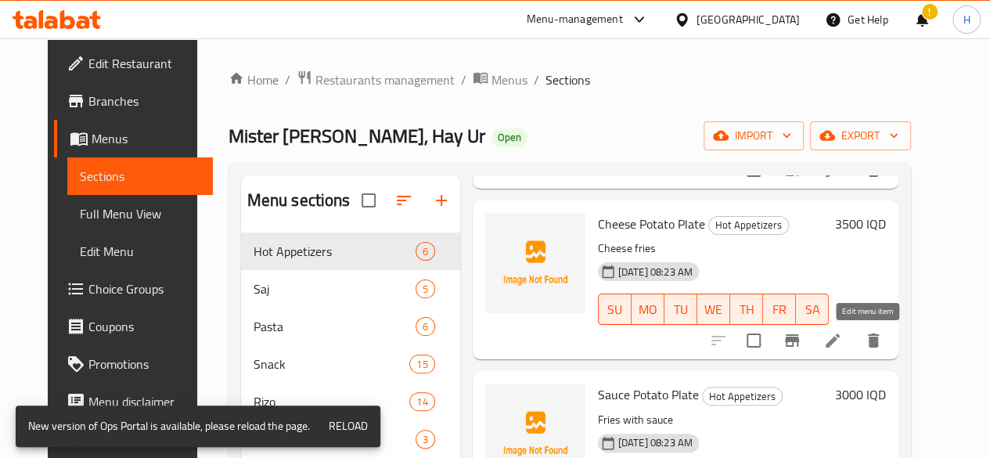
click at [840, 343] on icon at bounding box center [833, 340] width 14 height 14
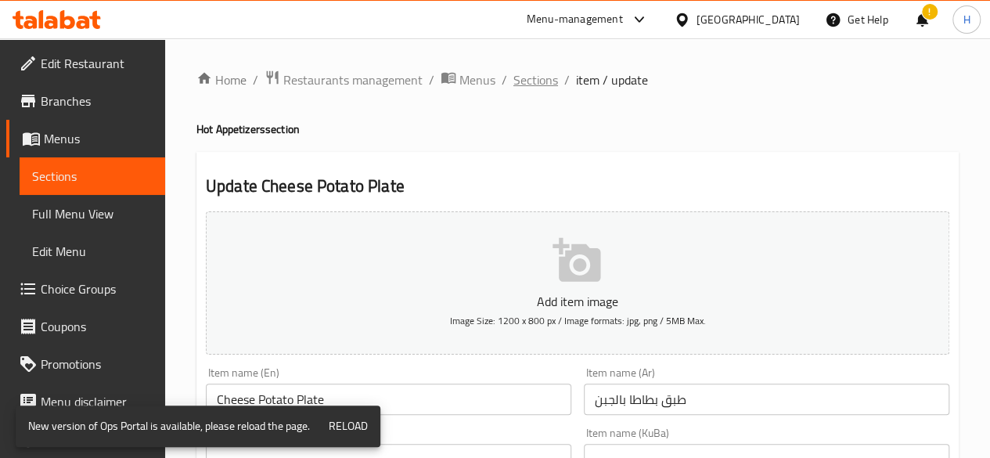
click at [540, 88] on span "Sections" at bounding box center [535, 79] width 45 height 19
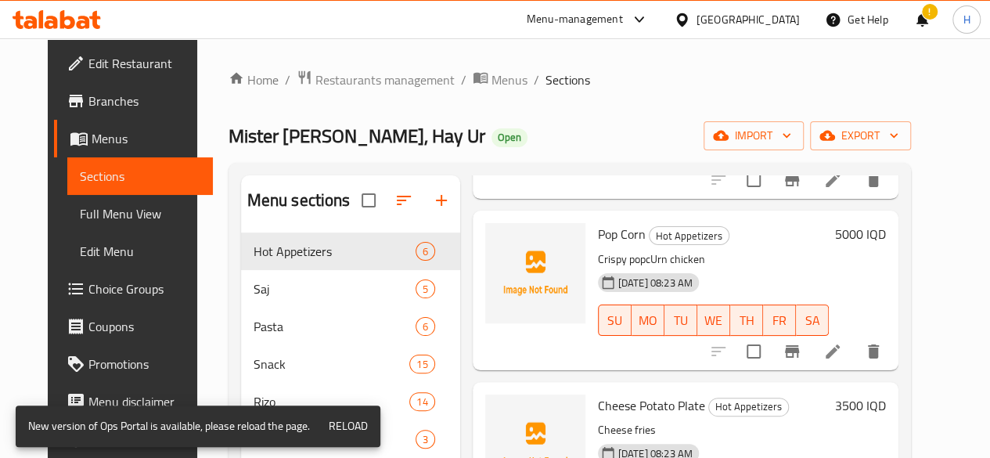
scroll to position [157, 0]
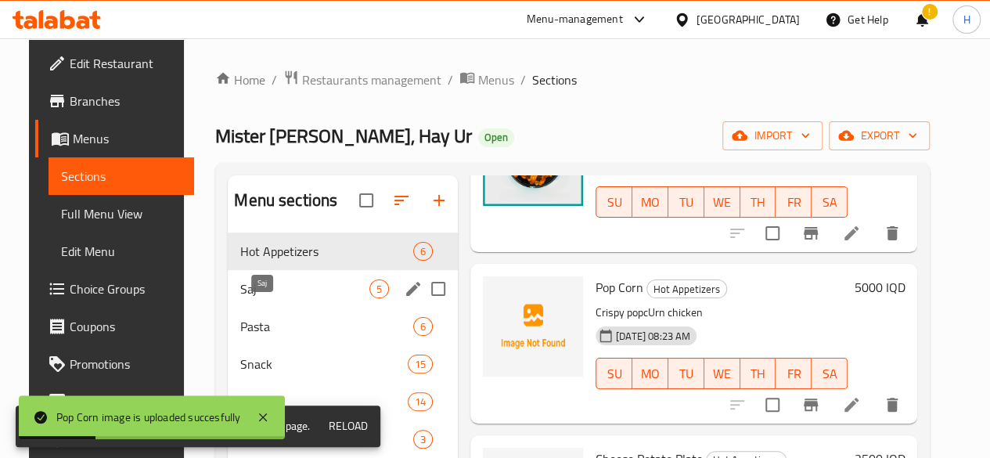
drag, startPoint x: 257, startPoint y: 305, endPoint x: 278, endPoint y: 284, distance: 29.3
click at [257, 298] on span "Saj" at bounding box center [304, 288] width 129 height 19
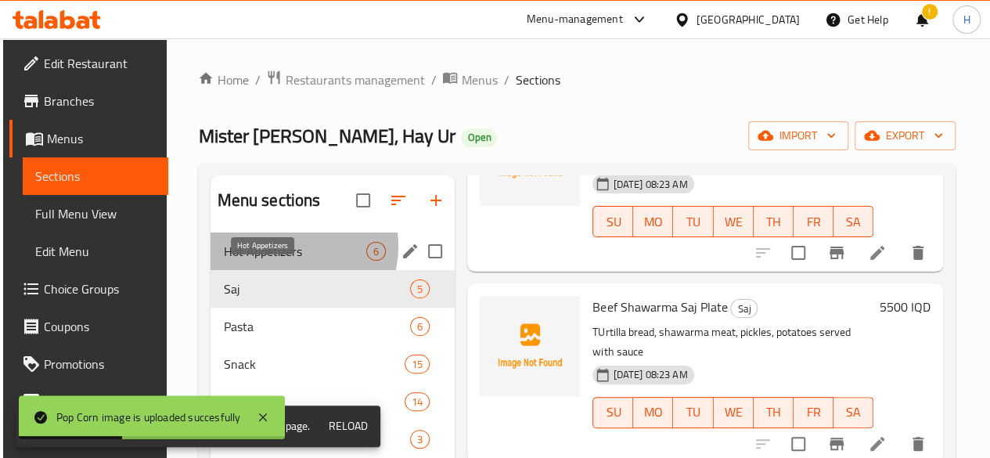
click at [287, 261] on span "Hot Appetizers" at bounding box center [294, 251] width 143 height 19
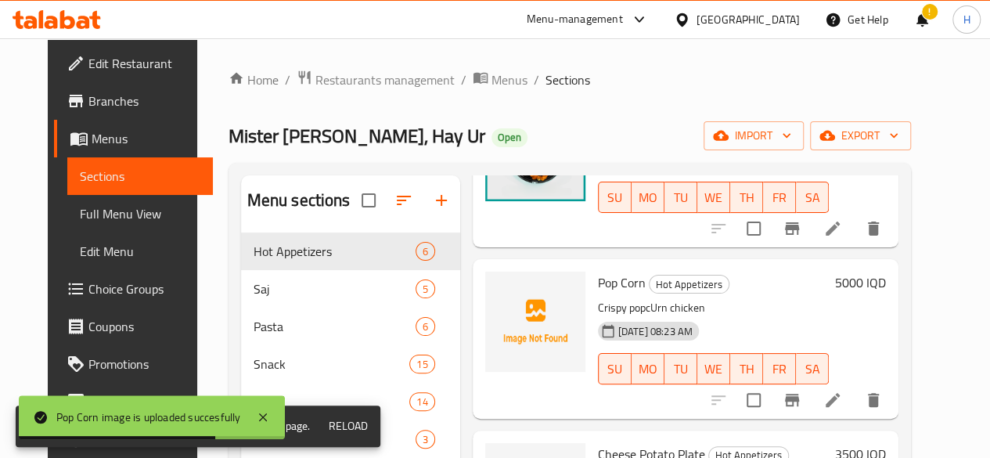
scroll to position [78, 0]
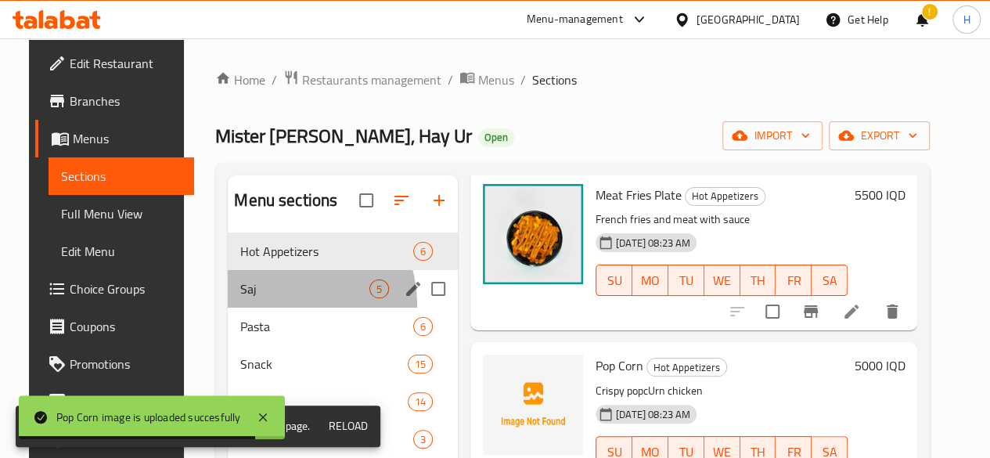
drag, startPoint x: 265, startPoint y: 328, endPoint x: 265, endPoint y: 306, distance: 21.9
click at [264, 308] on div "Saj 5" at bounding box center [343, 289] width 230 height 38
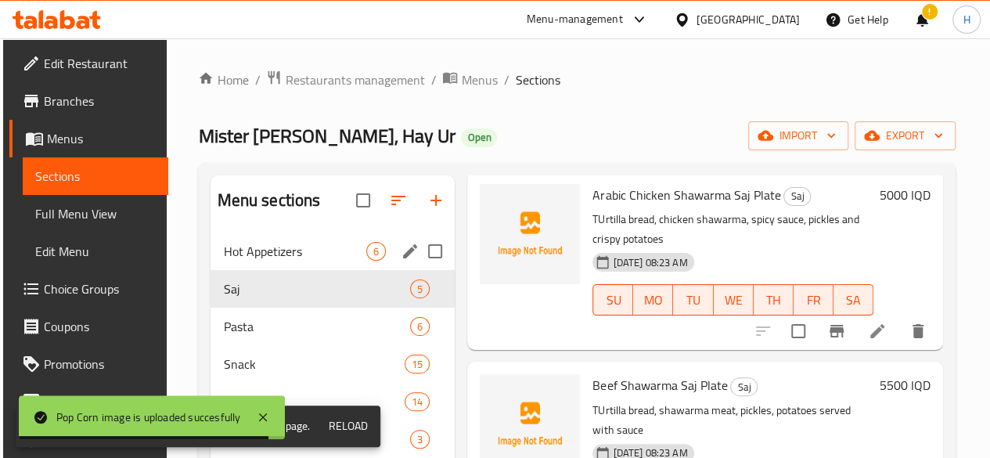
click at [274, 261] on span "Hot Appetizers" at bounding box center [294, 251] width 143 height 19
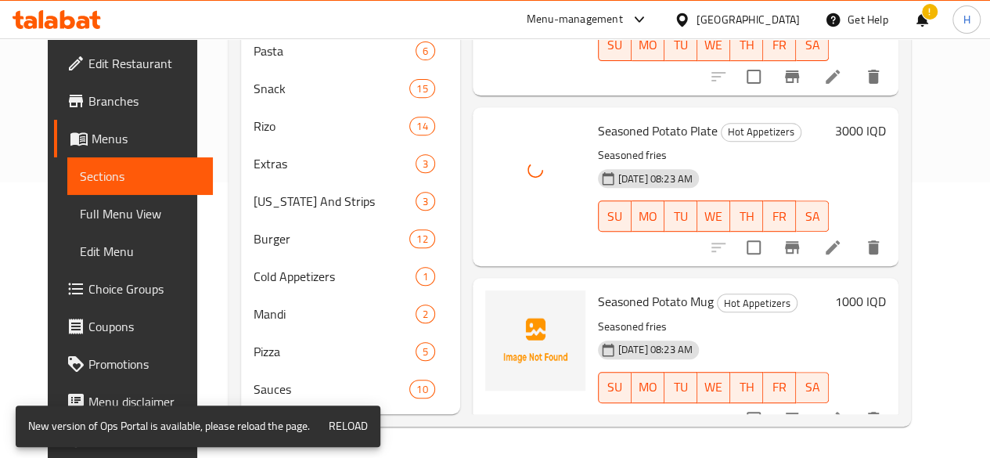
scroll to position [298, 0]
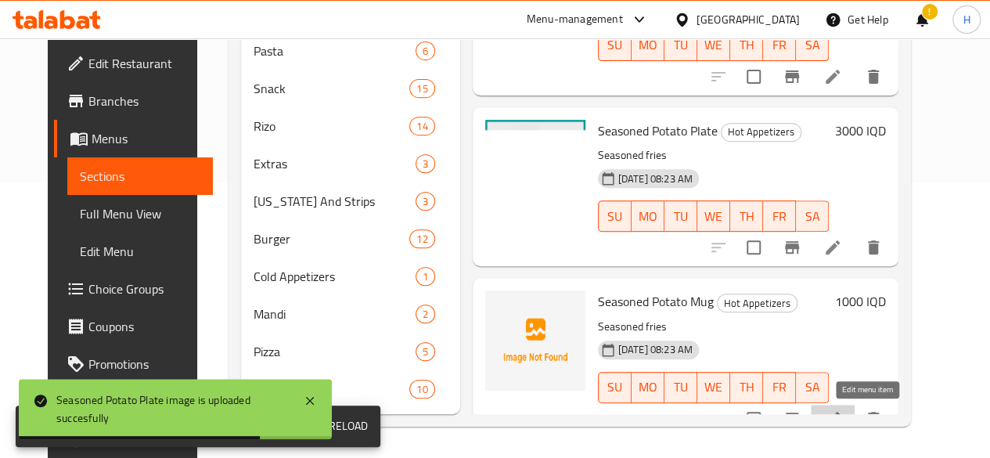
click at [842, 409] on icon at bounding box center [832, 418] width 19 height 19
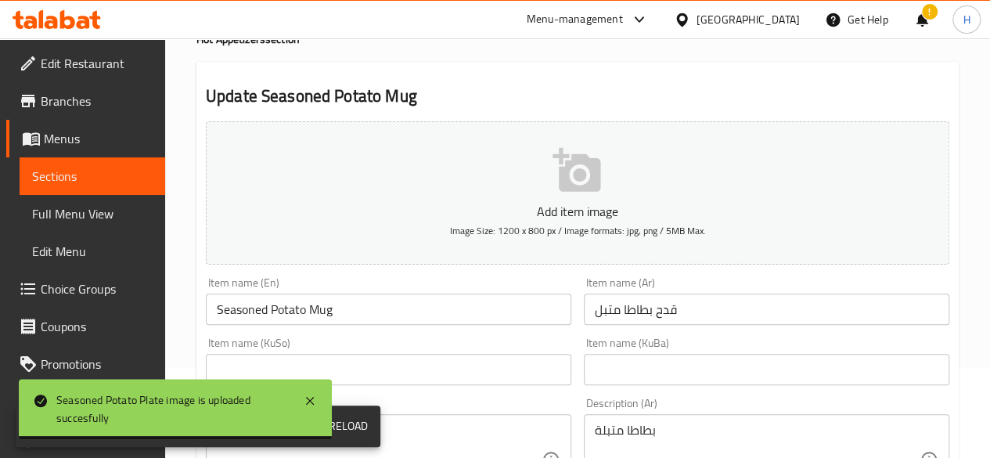
scroll to position [157, 0]
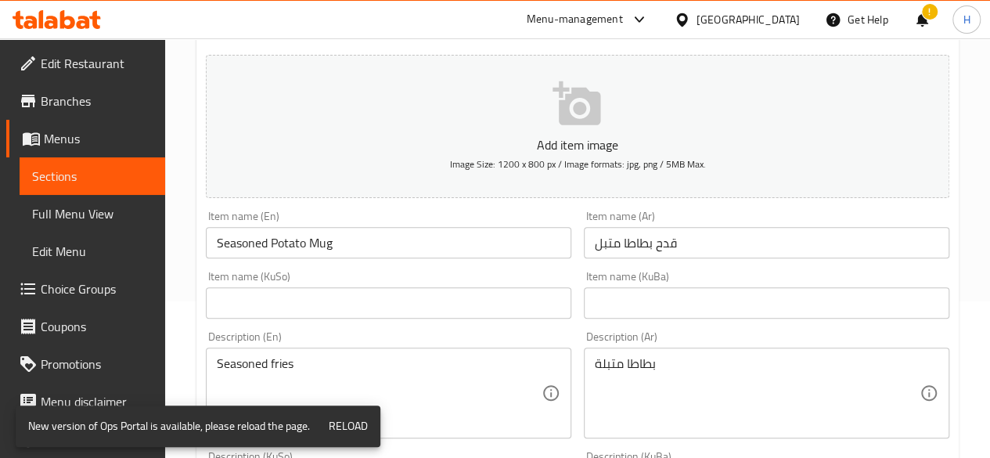
click at [319, 242] on input "Seasoned Potato Mug" at bounding box center [388, 242] width 365 height 31
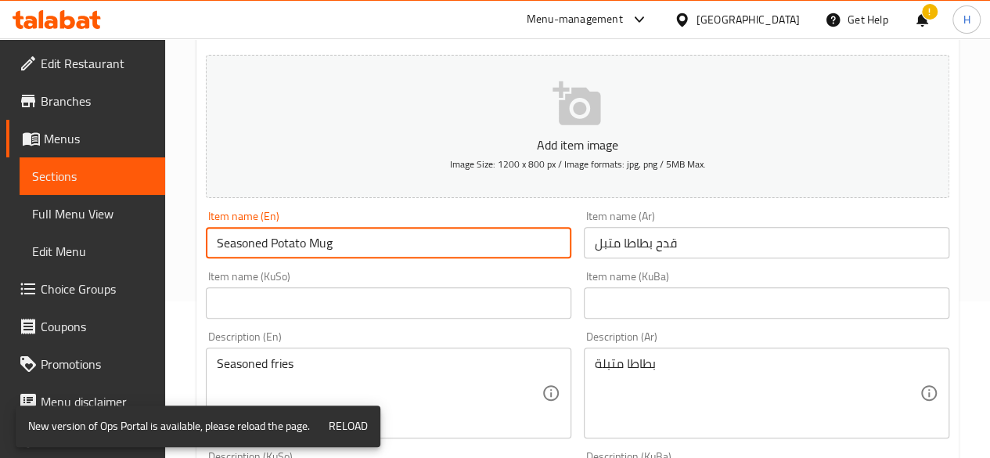
click at [319, 242] on input "Seasoned Potato Mug" at bounding box center [388, 242] width 365 height 31
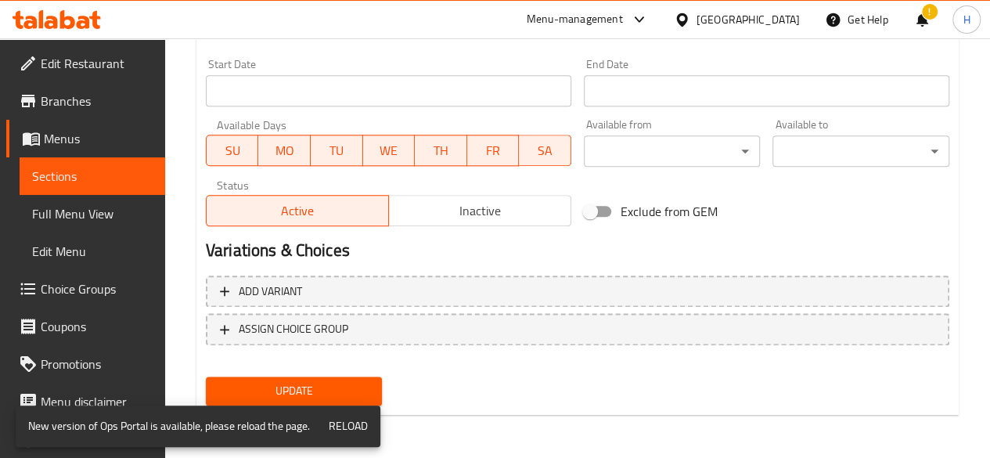
type input "Seasoned Potato Cup"
click at [329, 397] on span "Update" at bounding box center [294, 391] width 152 height 20
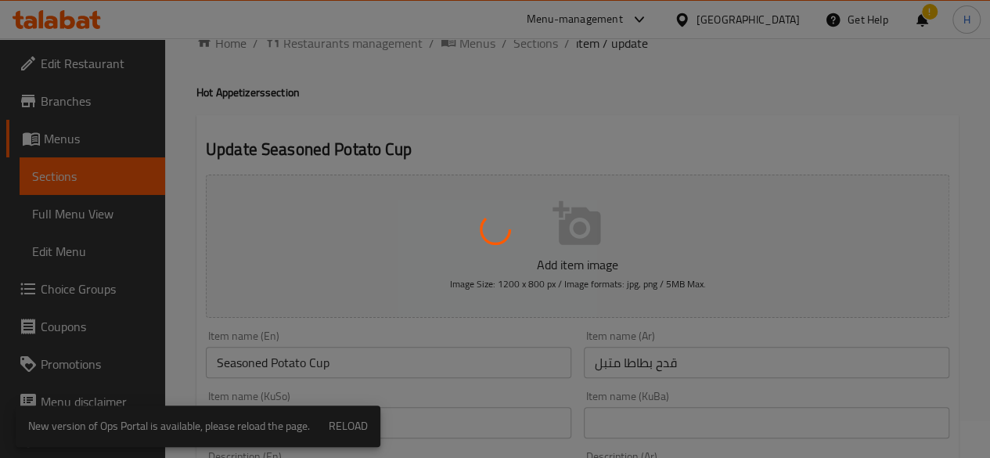
scroll to position [0, 0]
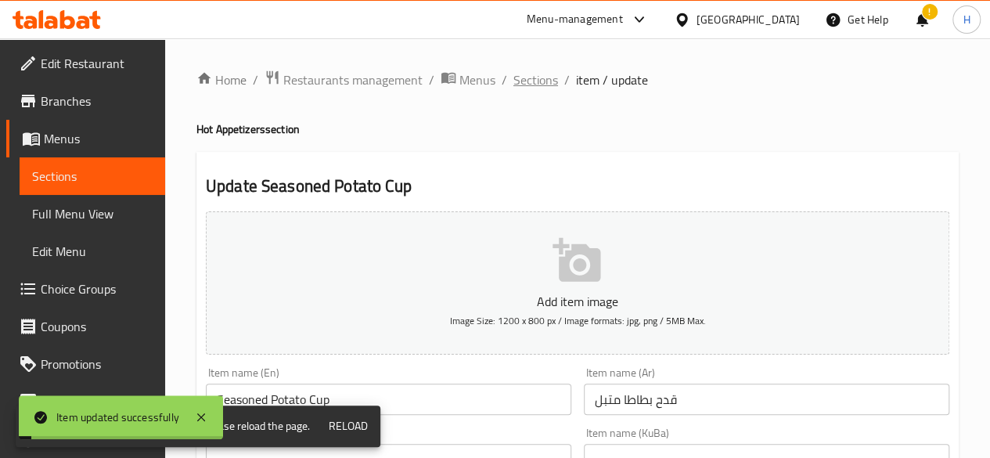
click at [543, 78] on span "Sections" at bounding box center [535, 79] width 45 height 19
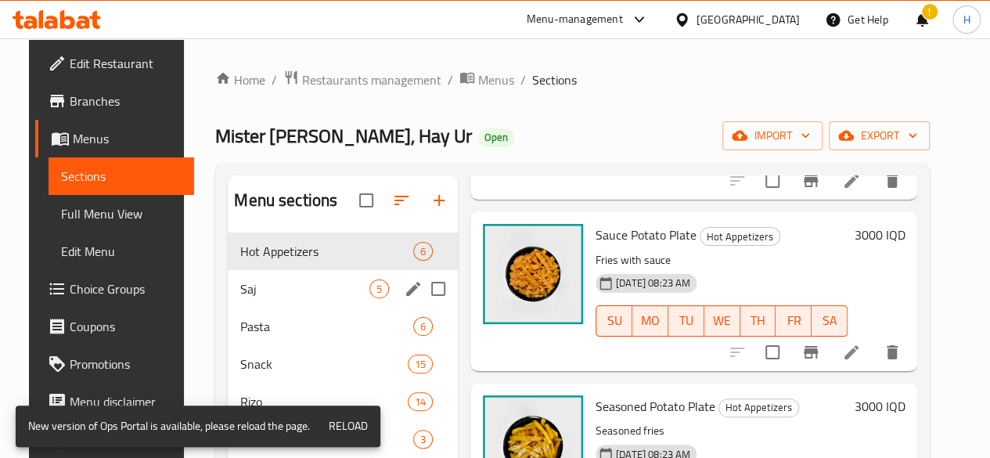
click at [252, 298] on span "Saj" at bounding box center [304, 288] width 129 height 19
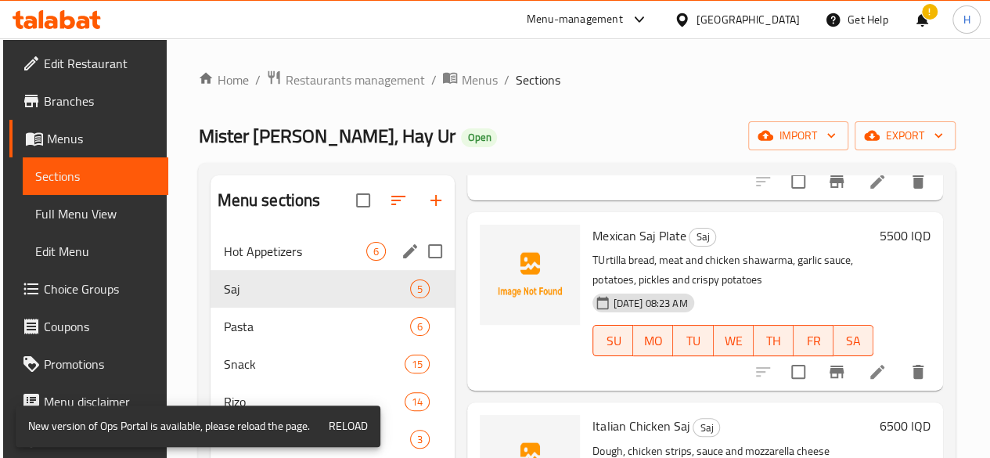
click at [267, 261] on span "Hot Appetizers" at bounding box center [294, 251] width 143 height 19
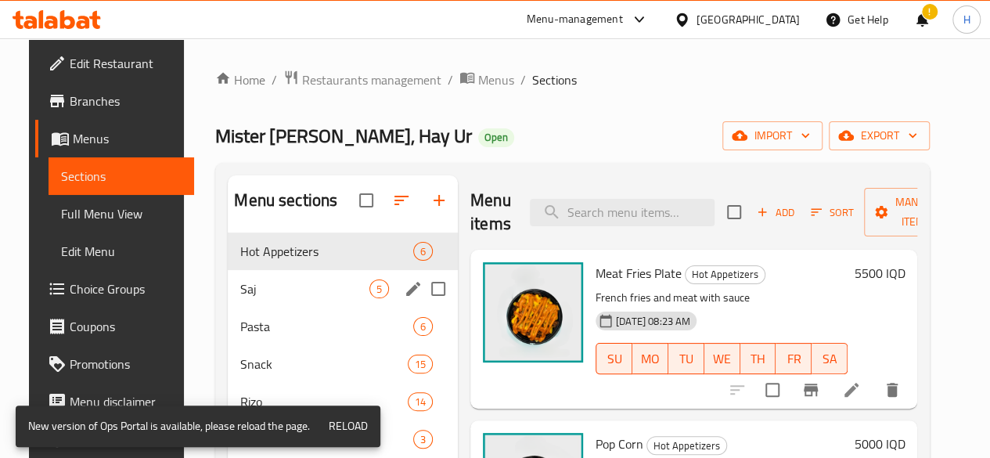
click at [255, 298] on span "Saj" at bounding box center [304, 288] width 129 height 19
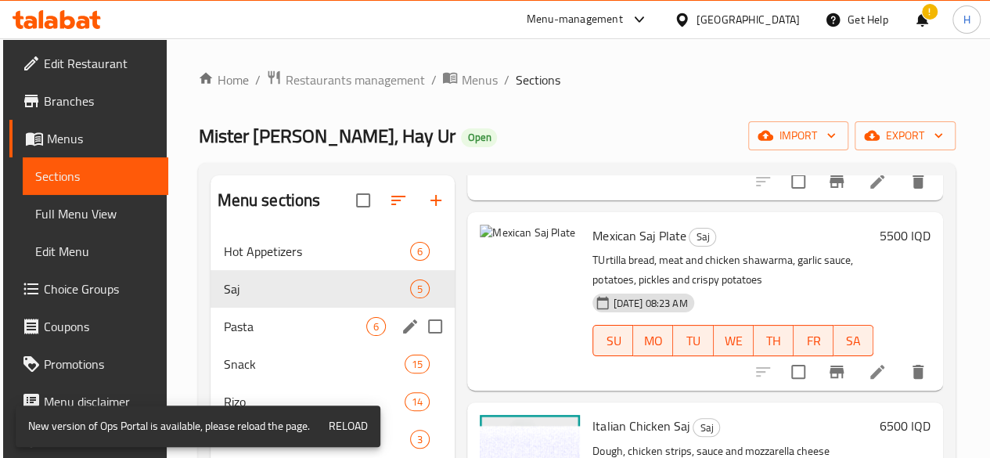
click at [256, 336] on span "Pasta" at bounding box center [294, 326] width 143 height 19
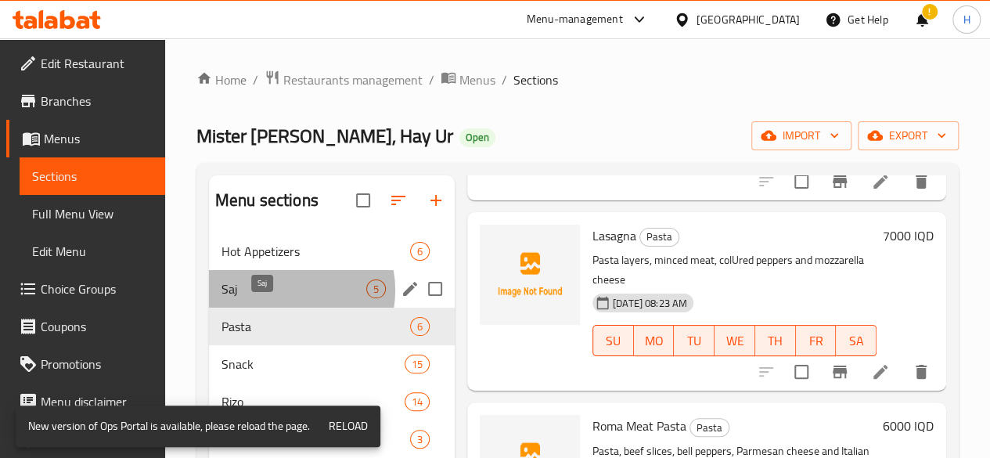
click at [283, 298] on span "Saj" at bounding box center [293, 288] width 145 height 19
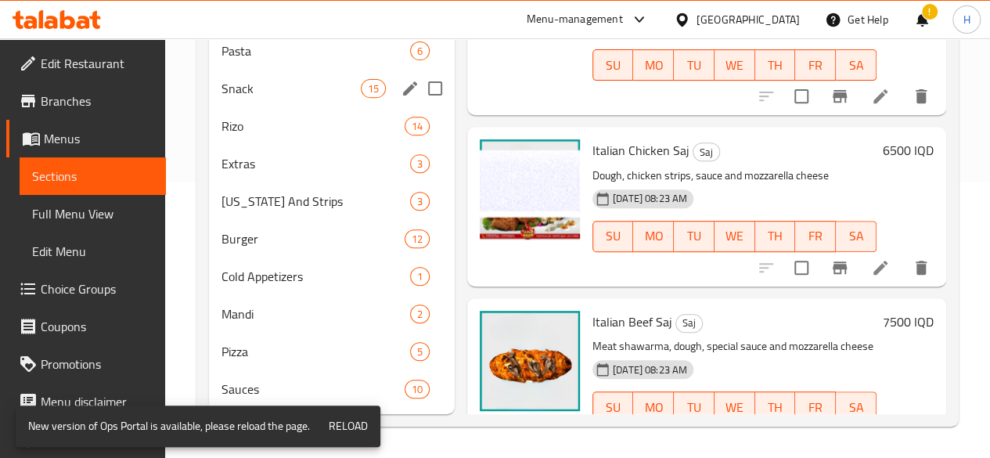
scroll to position [63, 0]
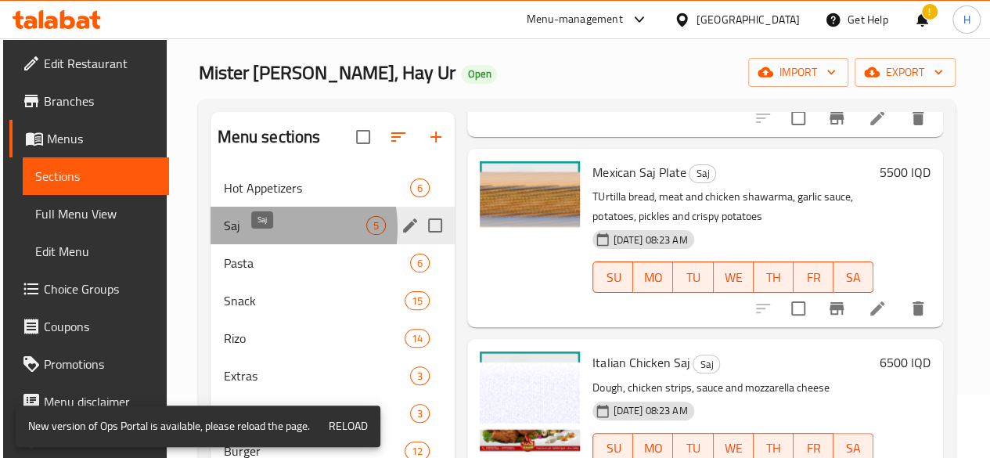
click at [258, 235] on span "Saj" at bounding box center [294, 225] width 143 height 19
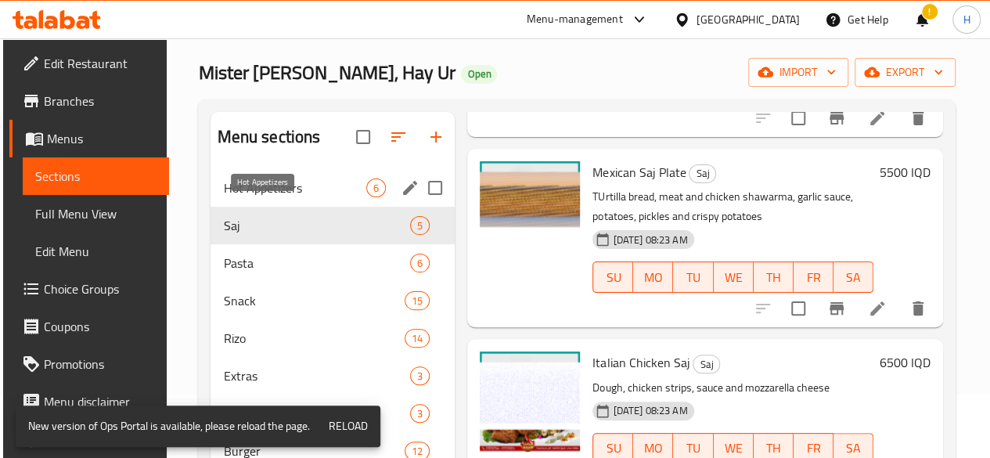
click at [278, 197] on span "Hot Appetizers" at bounding box center [294, 187] width 143 height 19
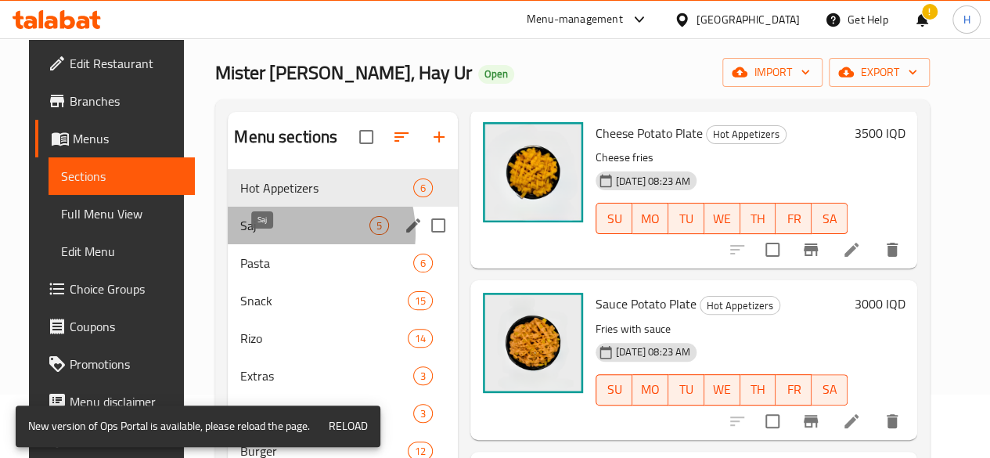
click at [276, 235] on span "Saj" at bounding box center [304, 225] width 129 height 19
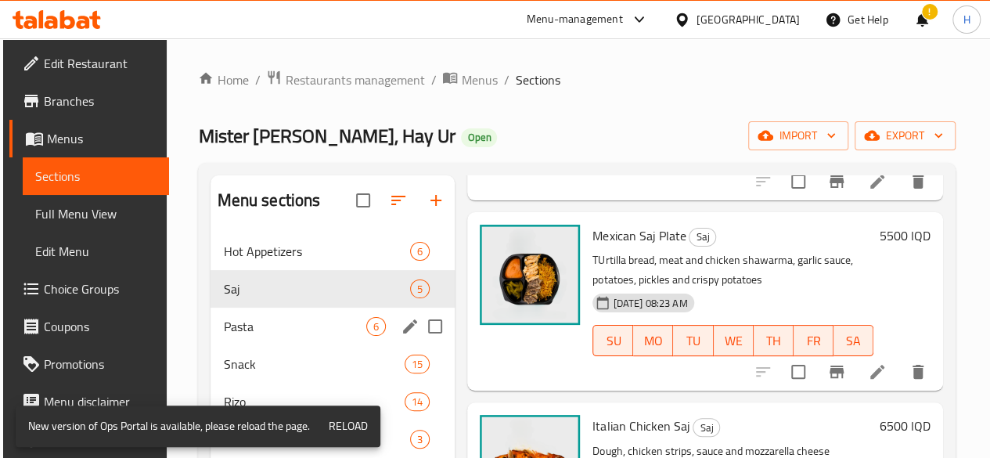
click at [235, 336] on span "Pasta" at bounding box center [294, 326] width 143 height 19
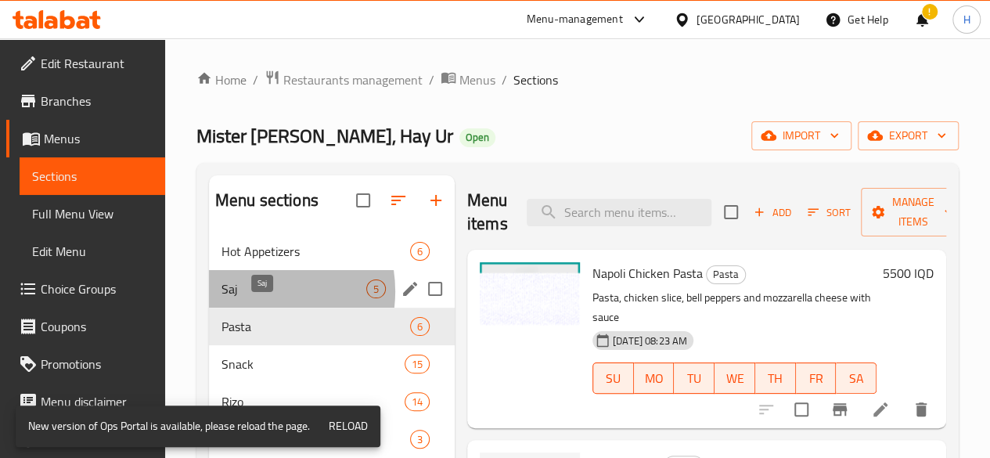
click at [255, 298] on span "Saj" at bounding box center [293, 288] width 145 height 19
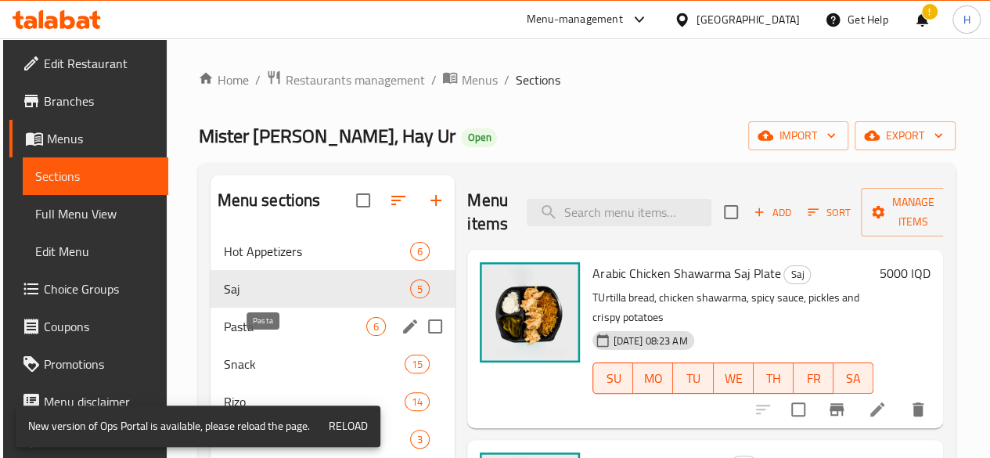
click at [250, 336] on span "Pasta" at bounding box center [294, 326] width 143 height 19
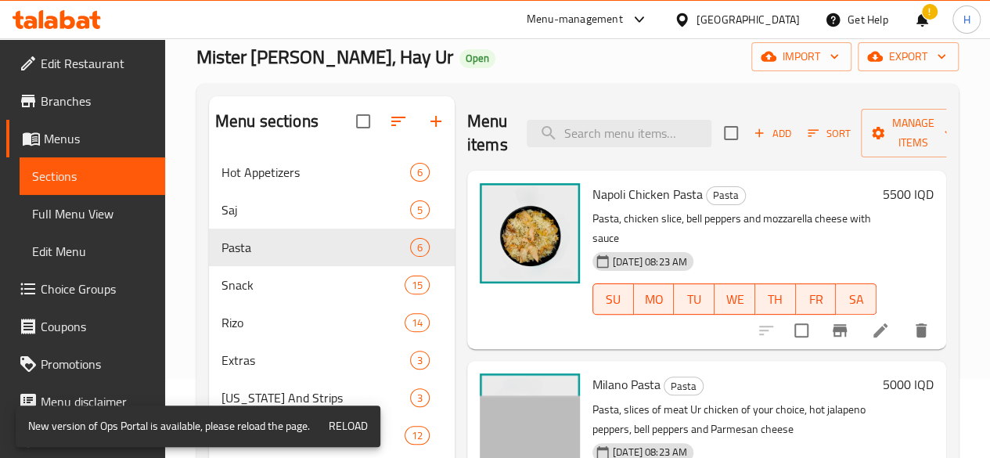
scroll to position [63, 0]
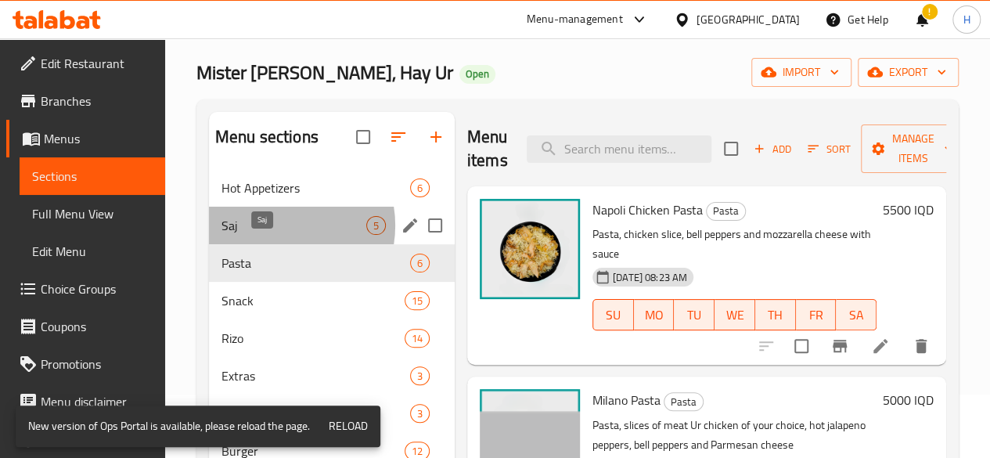
click at [275, 235] on span "Saj" at bounding box center [293, 225] width 145 height 19
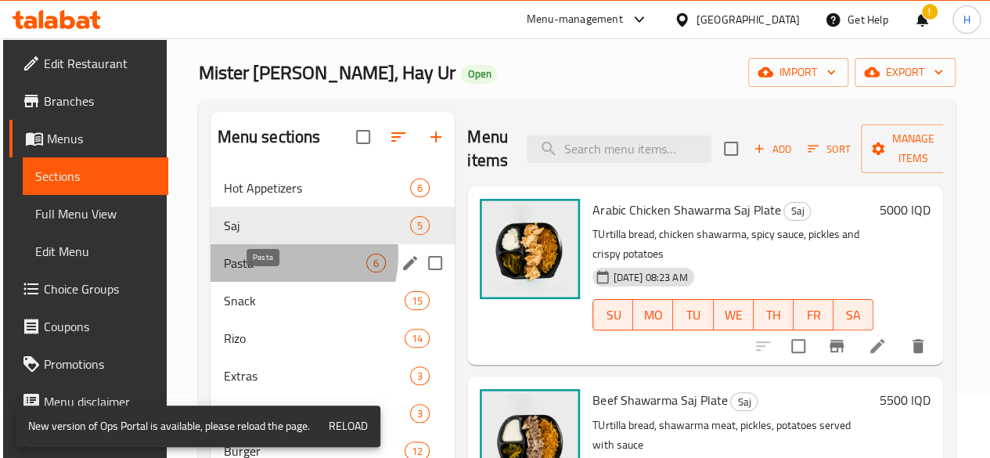
click at [269, 272] on span "Pasta" at bounding box center [294, 263] width 143 height 19
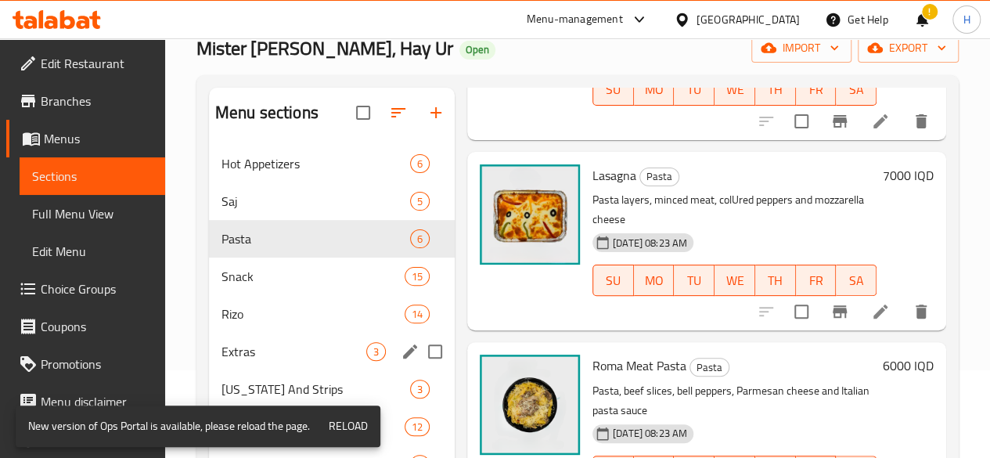
scroll to position [157, 0]
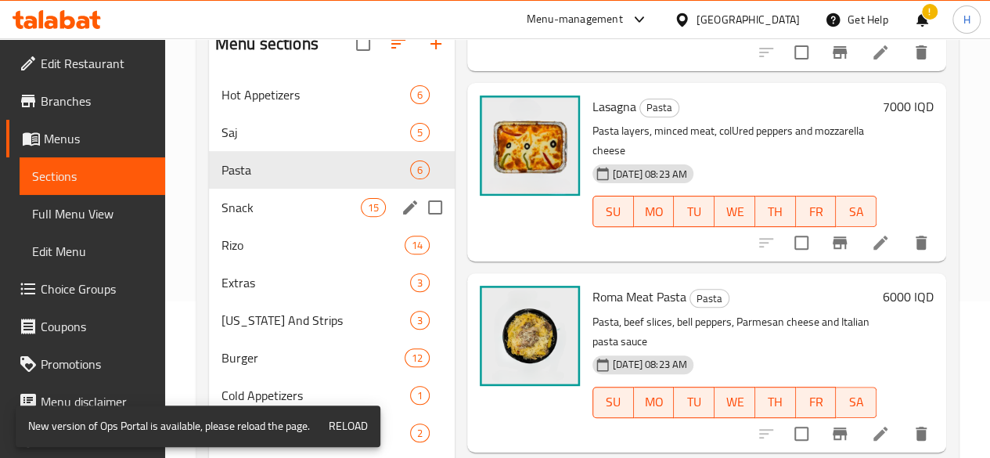
click at [245, 214] on div "Snack 15" at bounding box center [332, 208] width 246 height 38
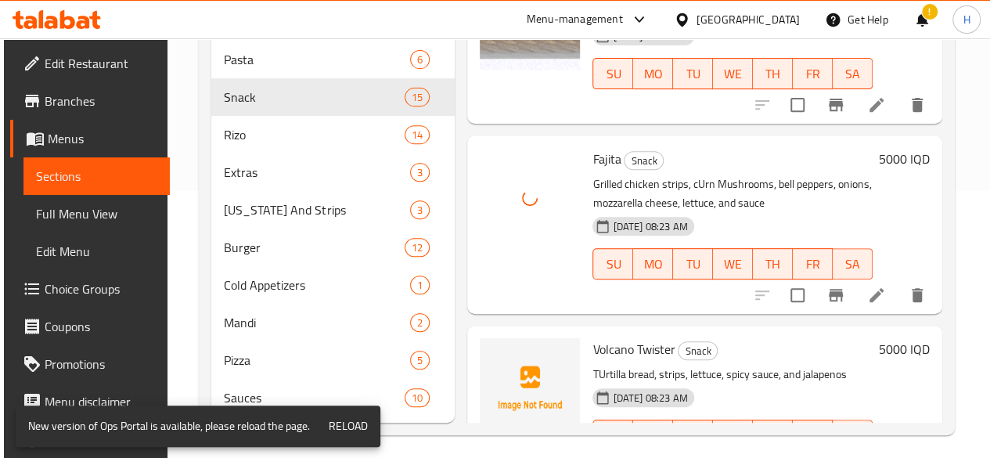
scroll to position [298, 0]
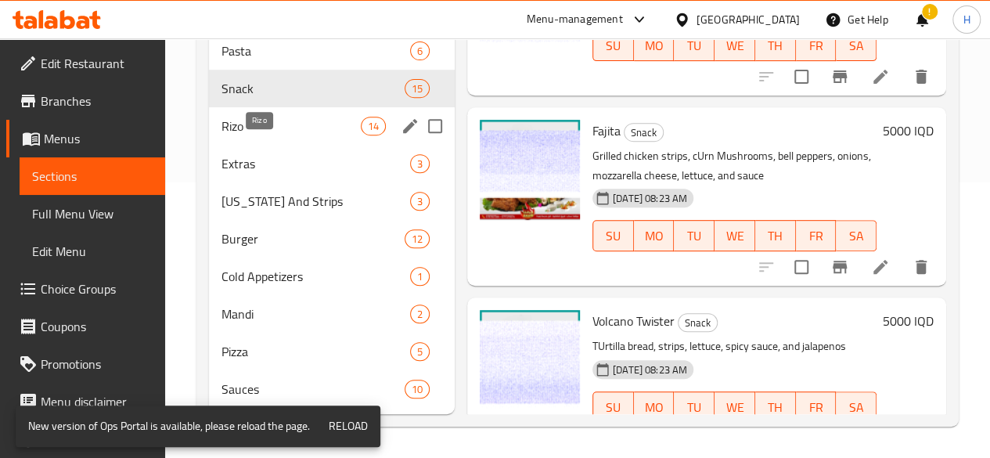
drag, startPoint x: 275, startPoint y: 132, endPoint x: 279, endPoint y: 99, distance: 33.1
click at [275, 131] on span "Rizo" at bounding box center [290, 126] width 139 height 19
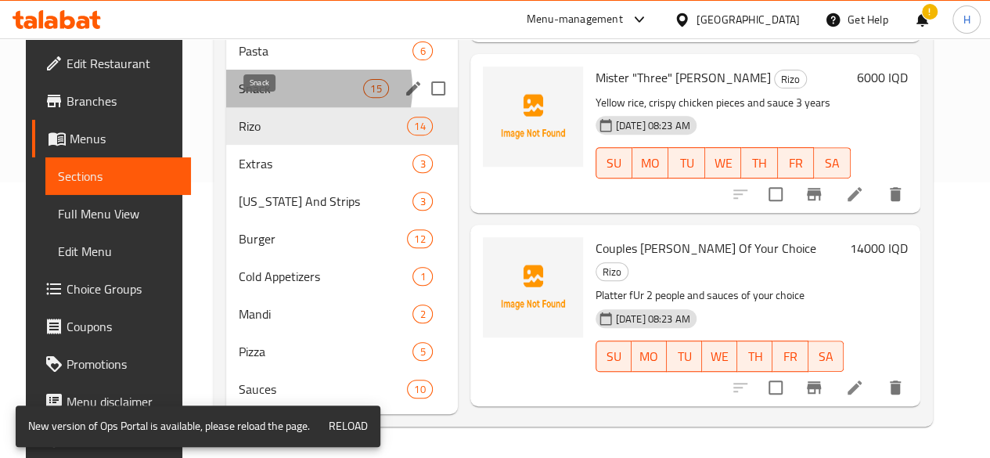
click at [280, 89] on span "Snack" at bounding box center [301, 88] width 124 height 19
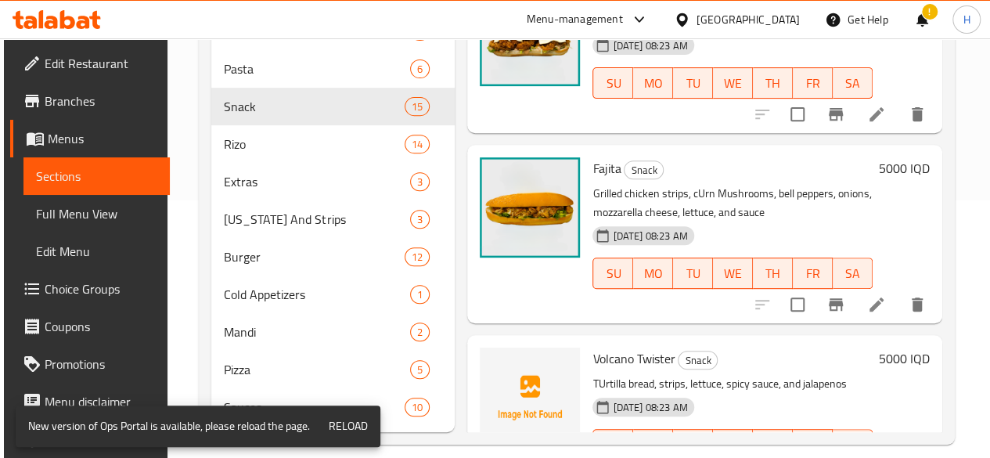
scroll to position [298, 0]
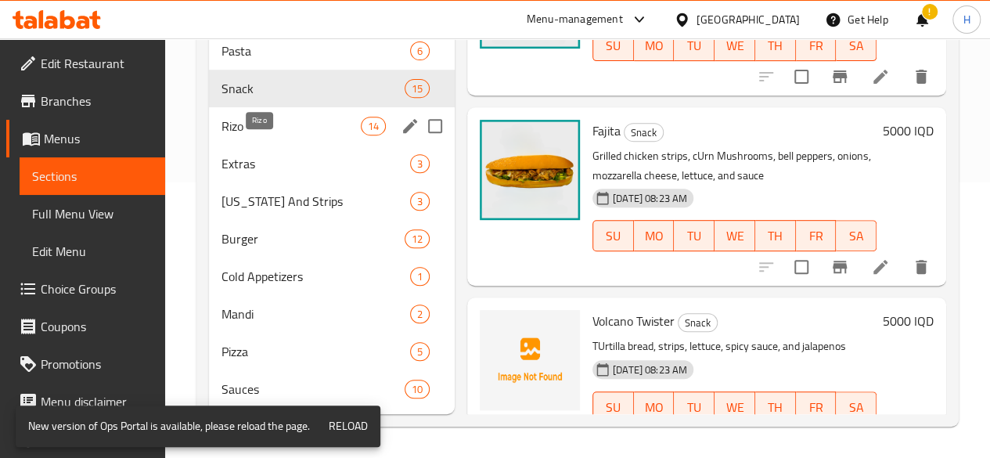
click at [275, 131] on span "Rizo" at bounding box center [290, 126] width 139 height 19
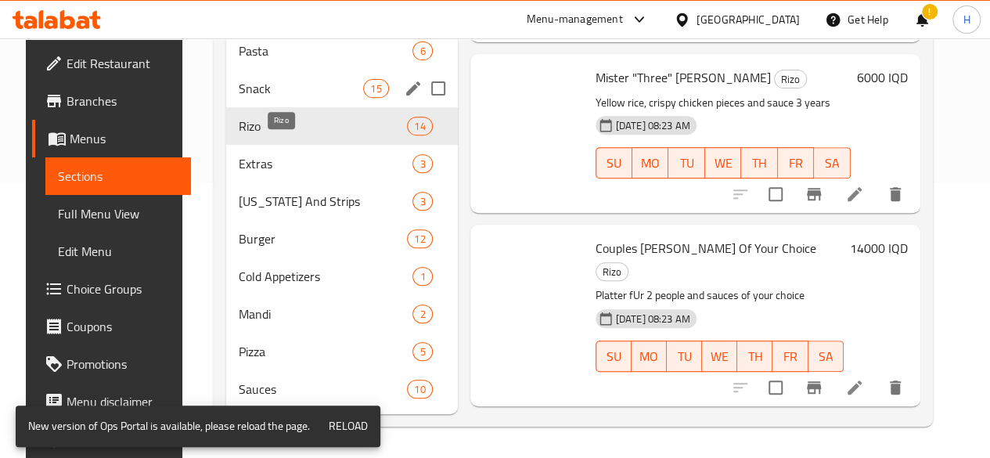
drag, startPoint x: 275, startPoint y: 73, endPoint x: 319, endPoint y: 120, distance: 63.7
click at [277, 74] on div "Snack 15" at bounding box center [342, 89] width 232 height 38
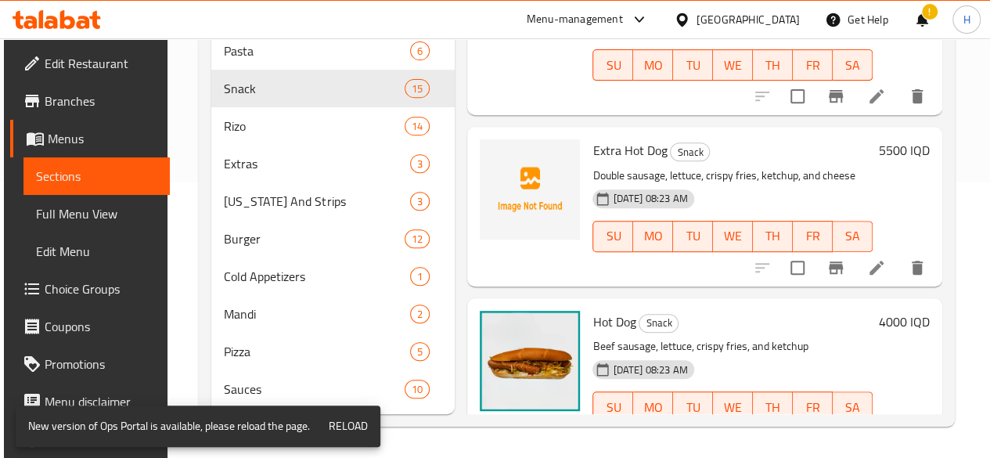
scroll to position [1424, 0]
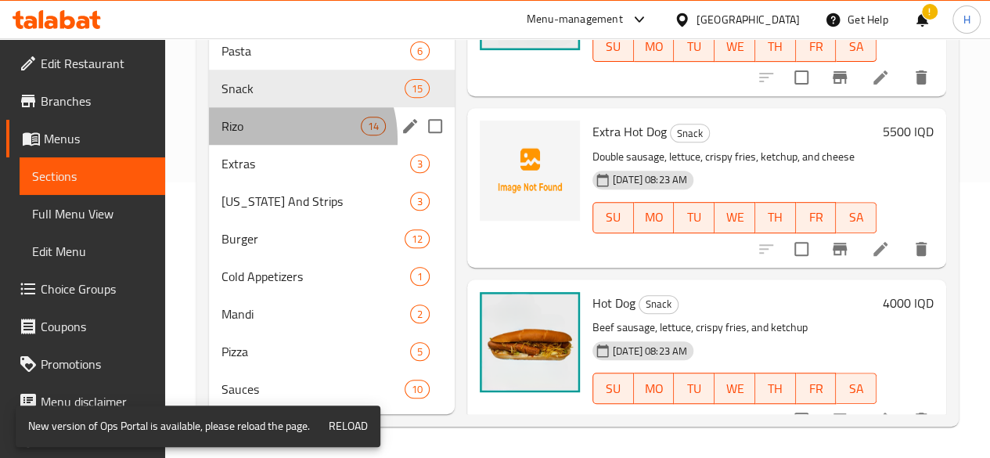
click at [267, 140] on div "[PERSON_NAME] 14" at bounding box center [332, 126] width 246 height 38
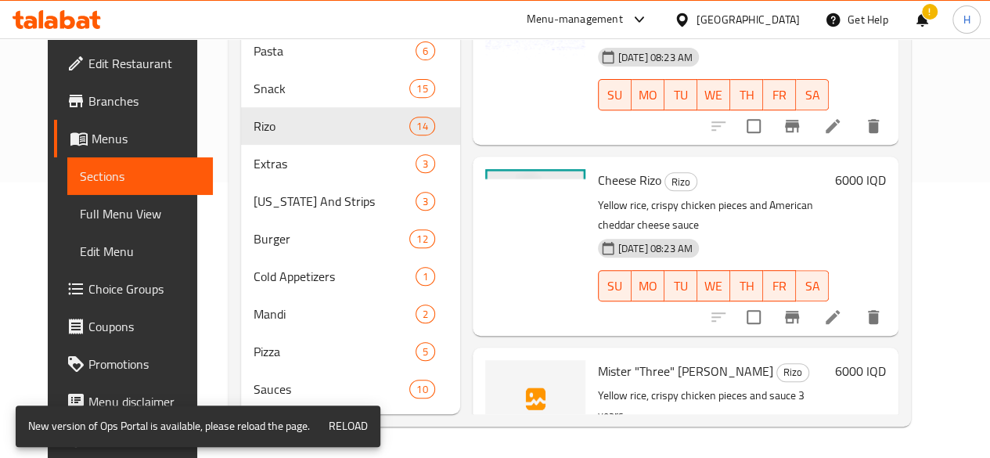
scroll to position [1938, 0]
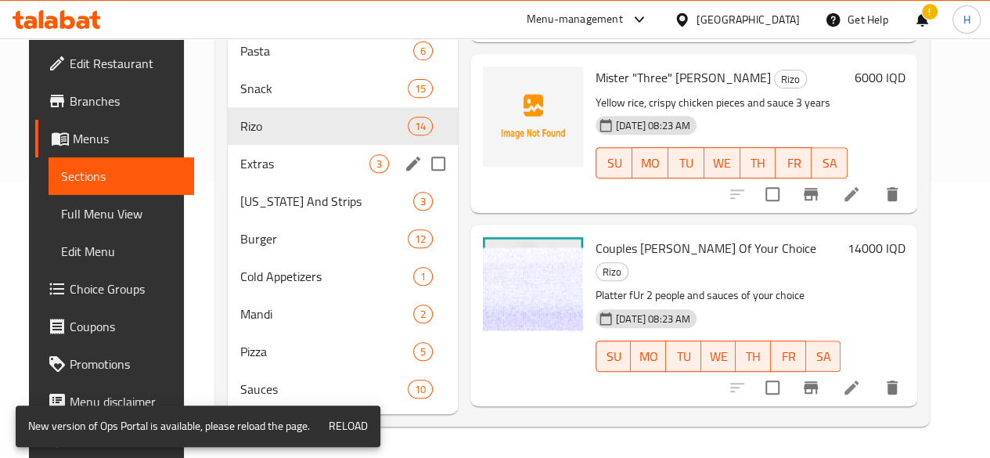
click at [271, 160] on span "Extras" at bounding box center [304, 163] width 129 height 19
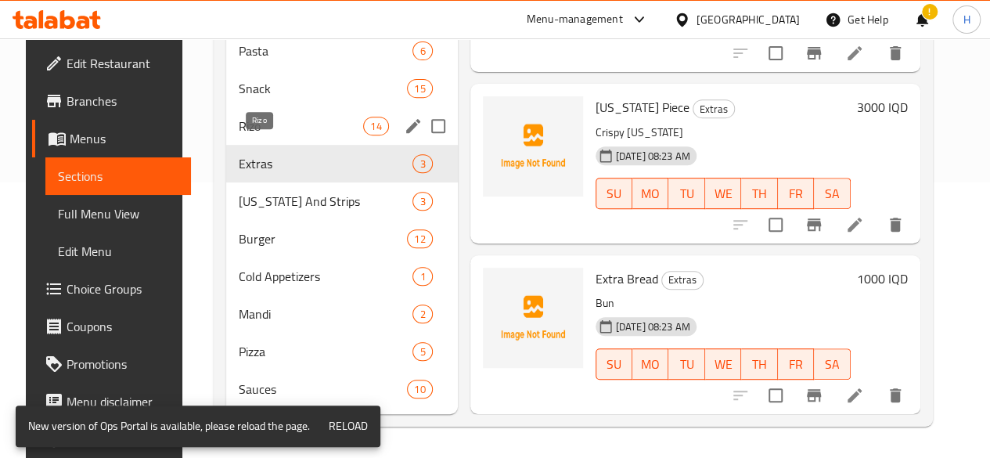
scroll to position [38, 0]
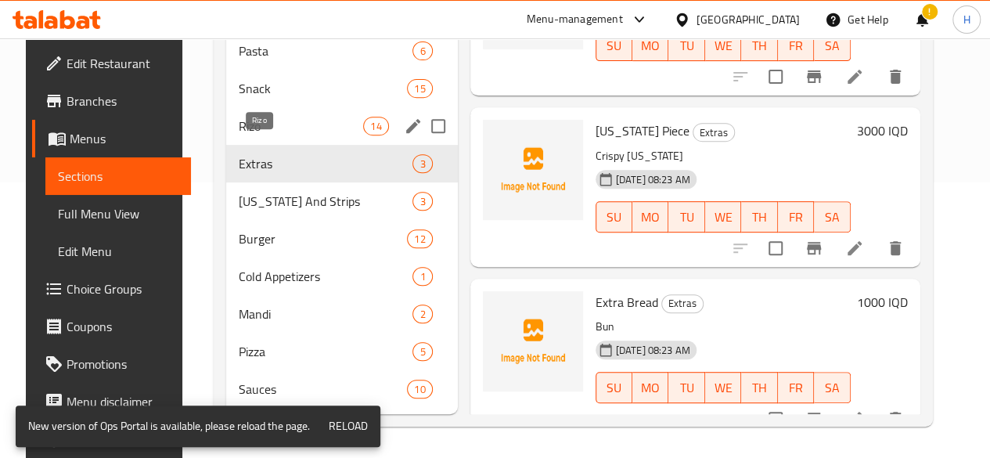
click at [282, 117] on span "Rizo" at bounding box center [301, 126] width 124 height 19
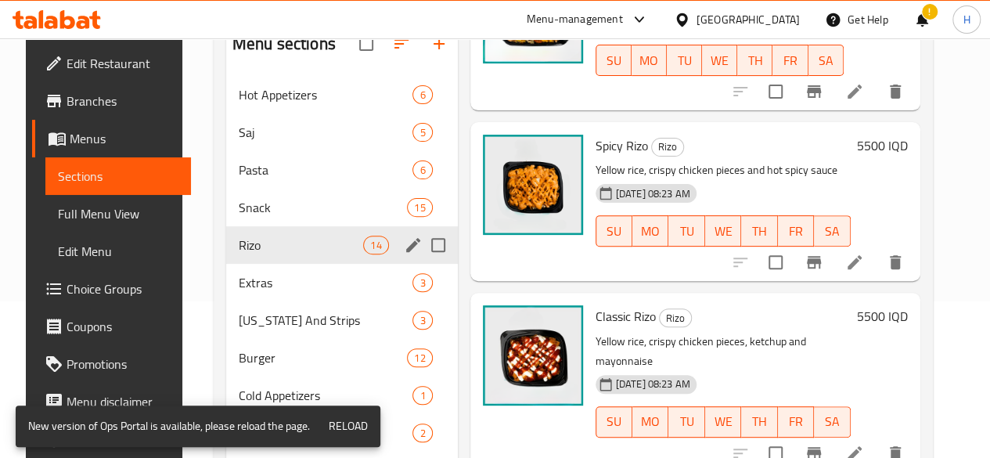
scroll to position [298, 0]
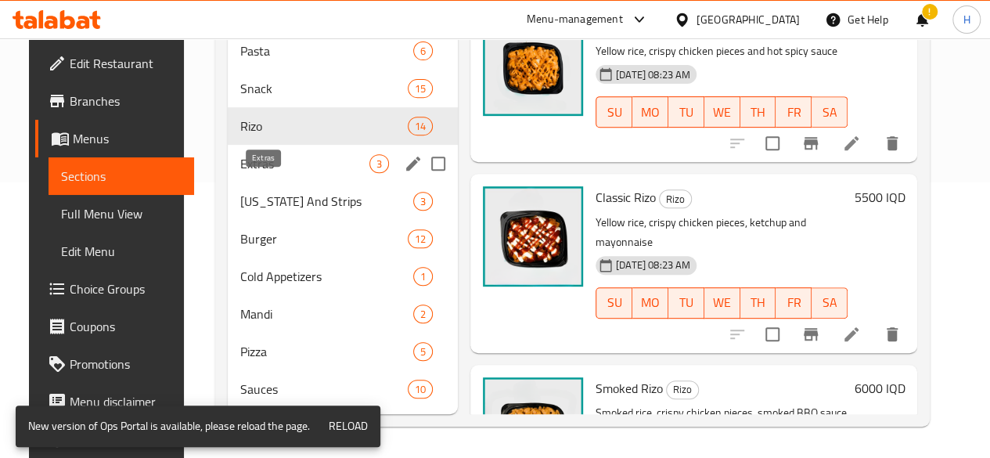
click at [263, 174] on div "Extras 3" at bounding box center [343, 164] width 230 height 38
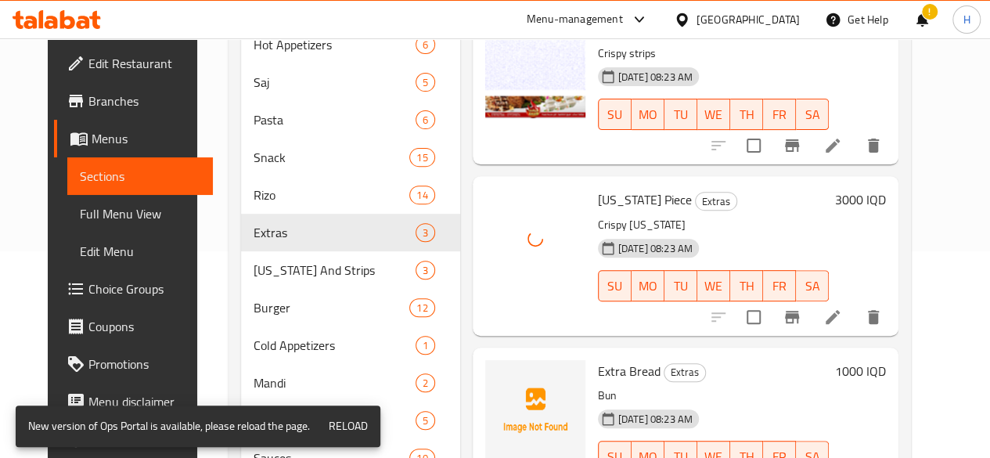
scroll to position [298, 0]
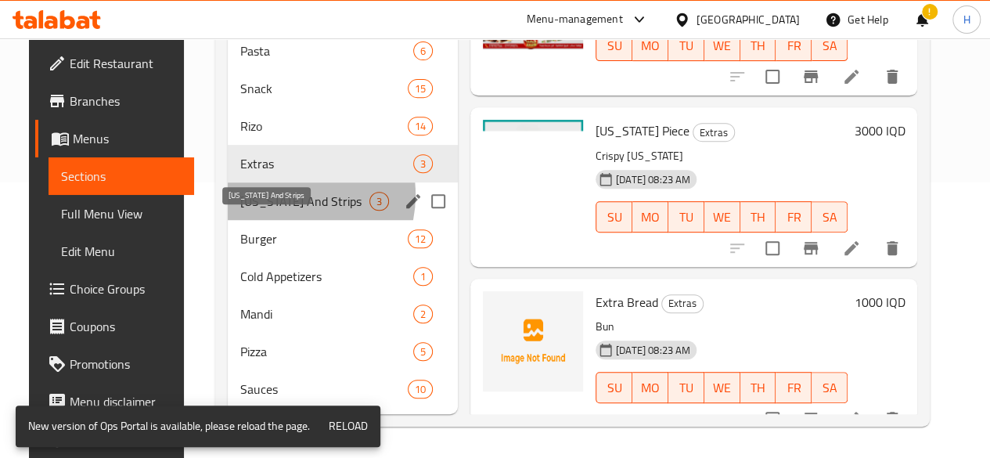
drag, startPoint x: 267, startPoint y: 196, endPoint x: 319, endPoint y: 171, distance: 57.1
click at [268, 196] on span "[US_STATE] And Strips" at bounding box center [304, 201] width 129 height 19
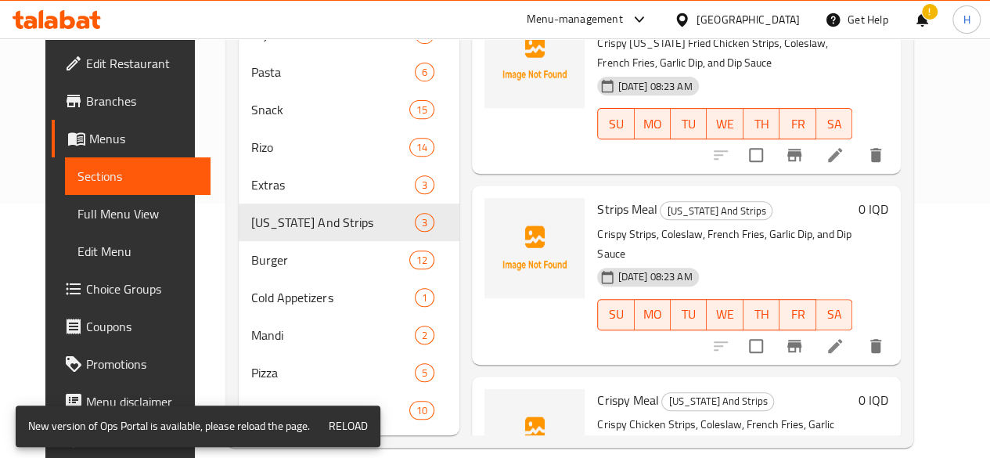
scroll to position [220, 0]
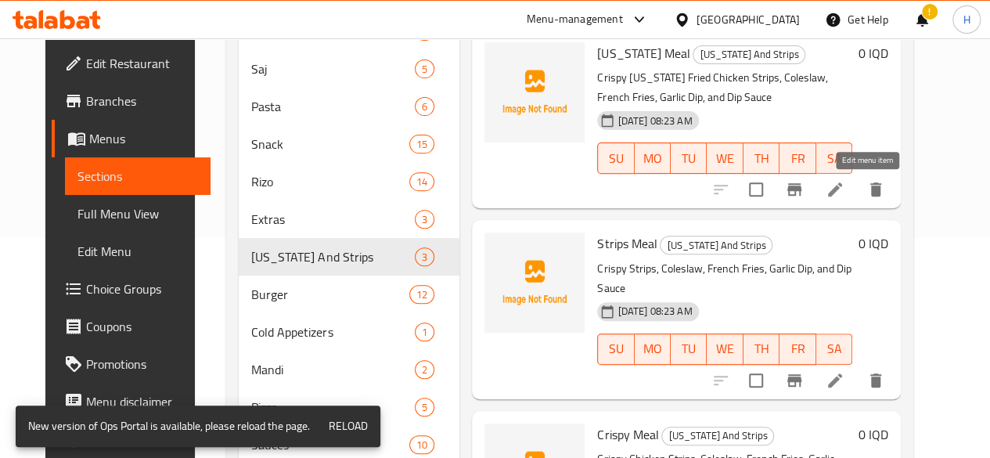
click at [842, 186] on icon at bounding box center [835, 189] width 14 height 14
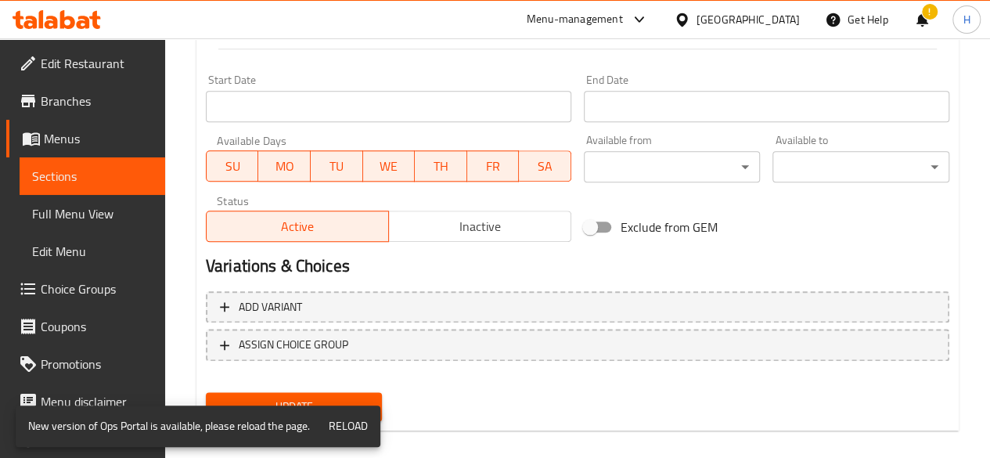
scroll to position [827, 0]
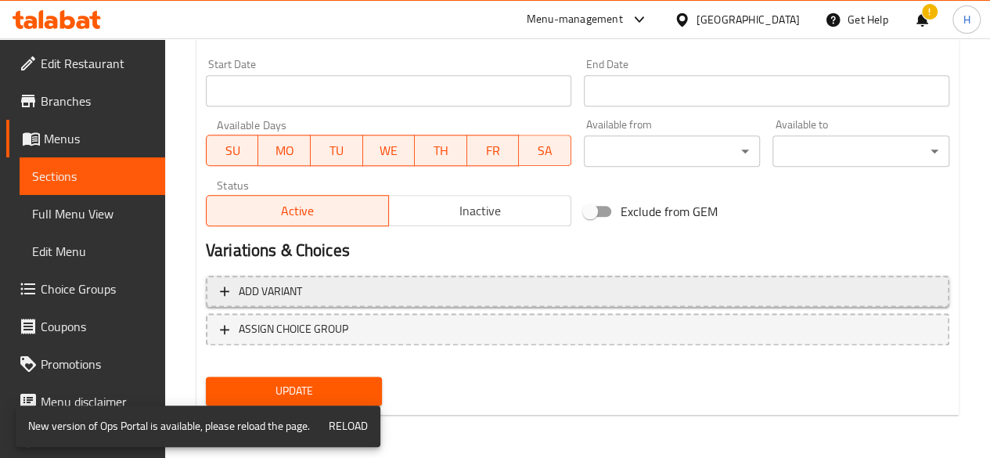
click at [351, 292] on span "Add variant" at bounding box center [577, 292] width 715 height 20
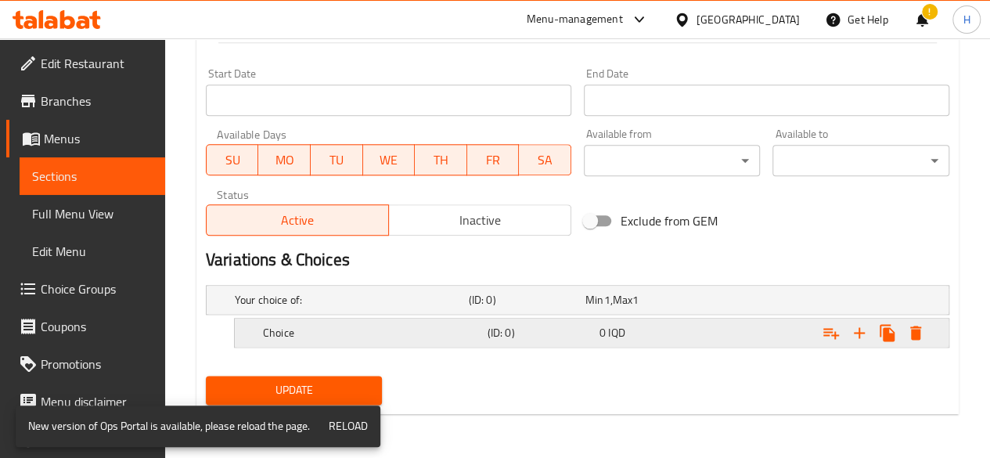
scroll to position [815, 0]
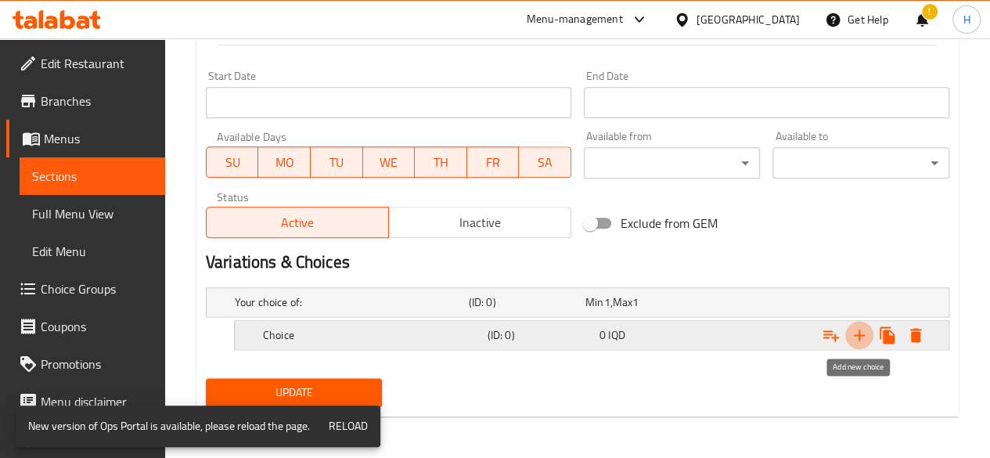
click at [857, 336] on icon "Expand" at bounding box center [859, 335] width 19 height 19
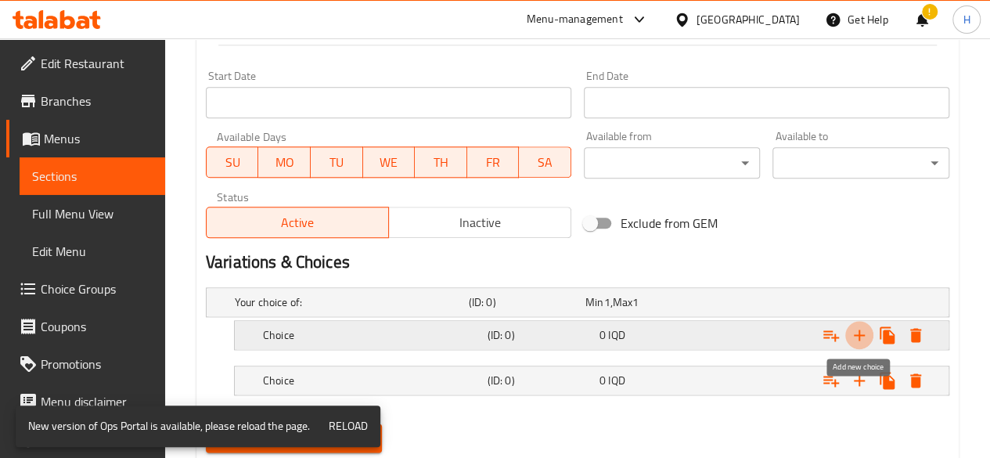
click at [857, 336] on icon "Expand" at bounding box center [859, 335] width 19 height 19
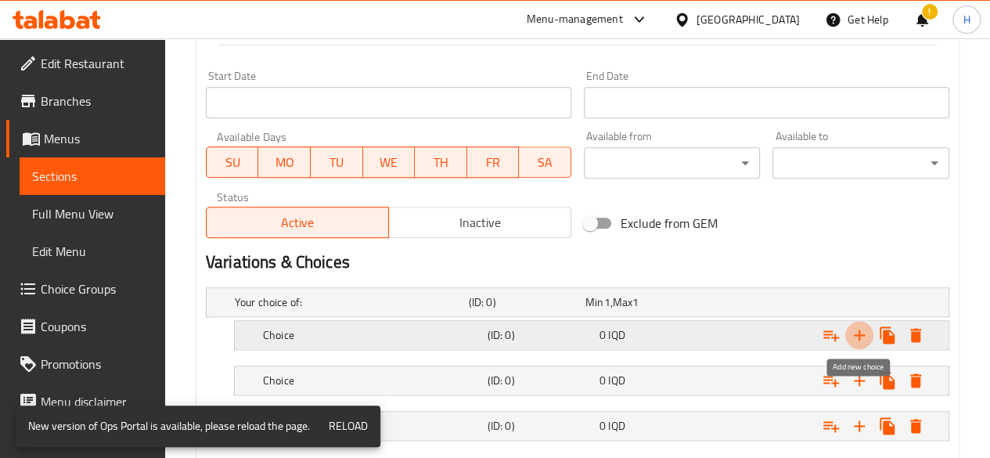
click at [857, 336] on icon "Expand" at bounding box center [859, 335] width 19 height 19
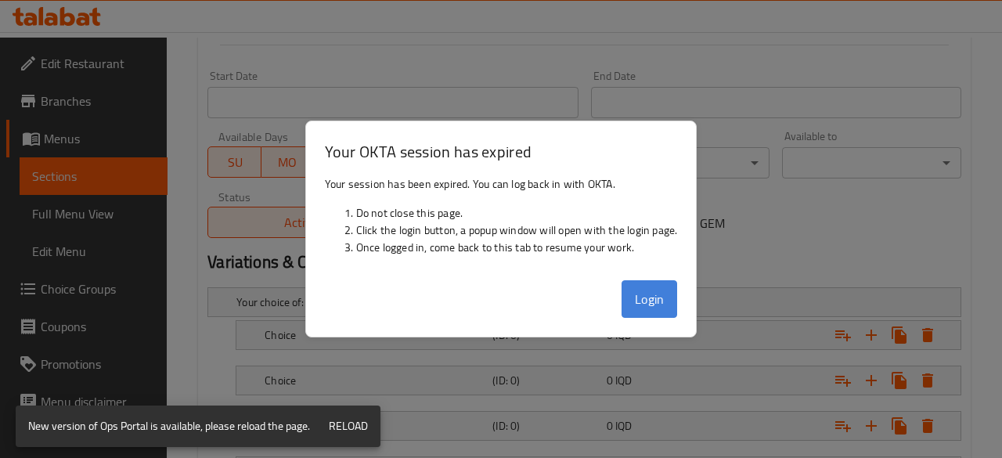
click at [667, 298] on button "Login" at bounding box center [649, 299] width 56 height 38
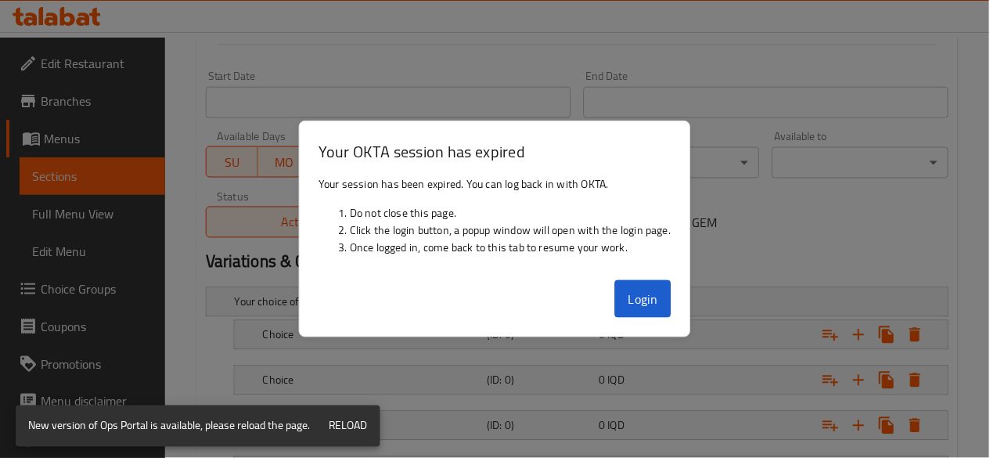
click at [267, 87] on input "Start Date" at bounding box center [388, 102] width 365 height 31
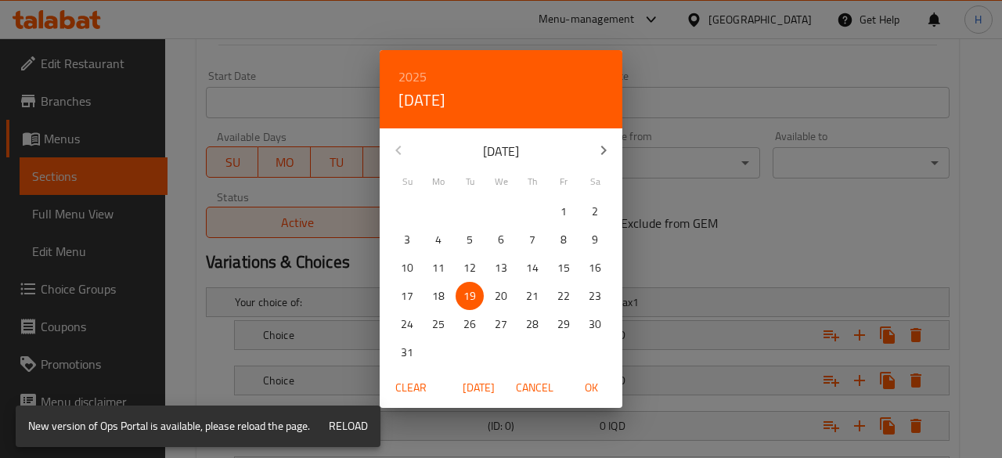
drag, startPoint x: 736, startPoint y: 300, endPoint x: 681, endPoint y: 256, distance: 70.8
click at [734, 300] on div "2025 Tue, Aug [DATE] Mo Tu We Th Fr Sa 27 28 29 30 31 1 2 3 4 5 6 7 8 9 10 11 1…" at bounding box center [501, 229] width 1002 height 458
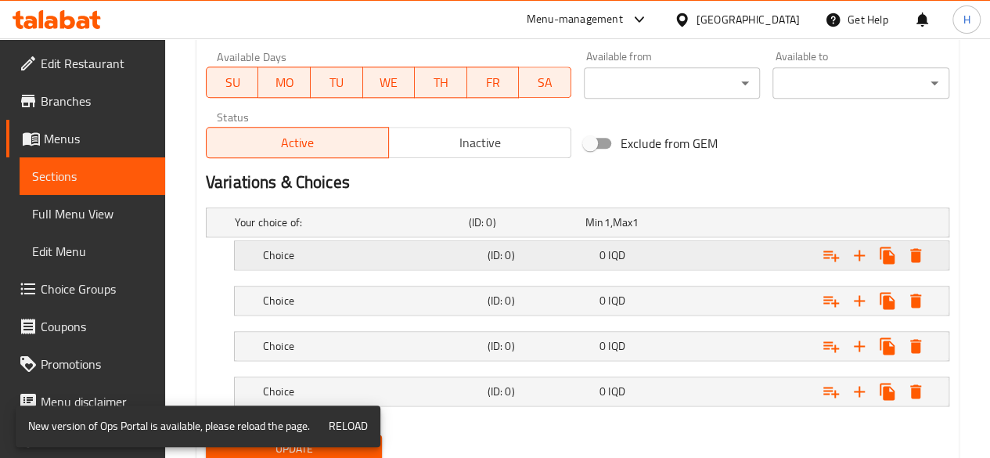
scroll to position [950, 0]
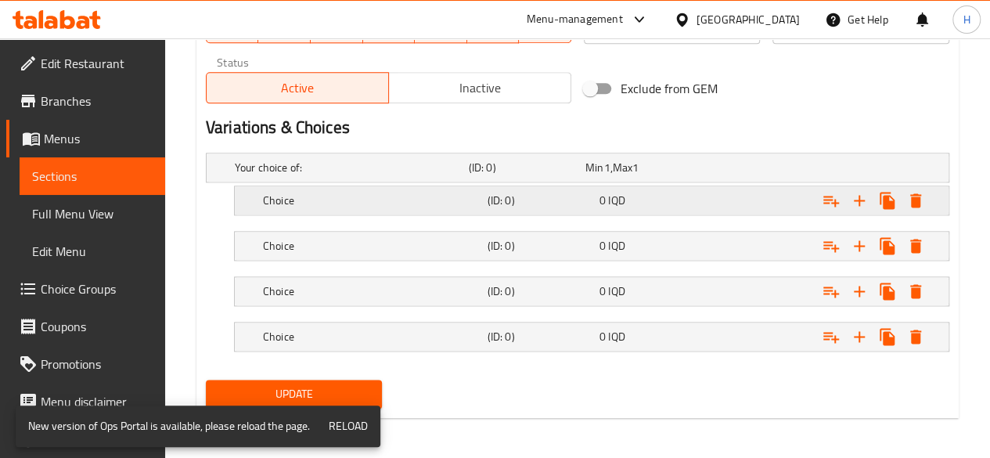
click at [321, 175] on h5 "Choice" at bounding box center [349, 168] width 228 height 16
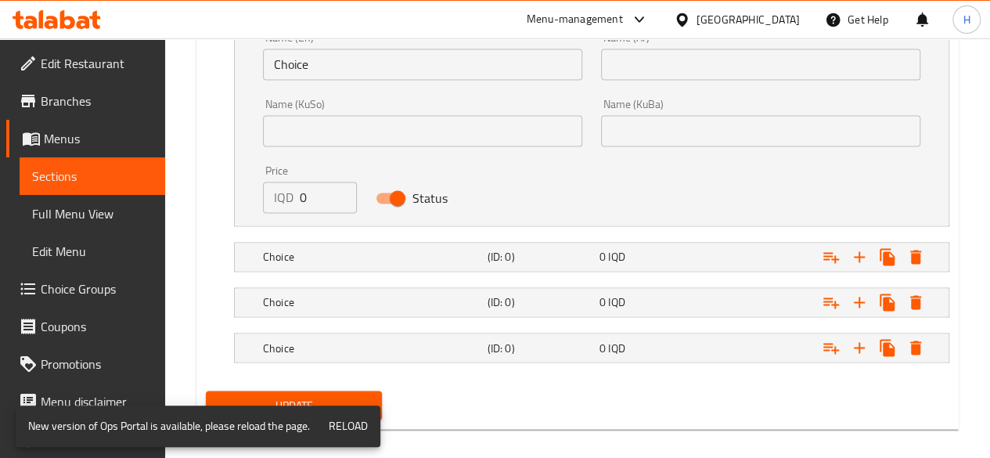
scroll to position [1139, 0]
click at [351, 68] on input "Choice" at bounding box center [422, 64] width 319 height 31
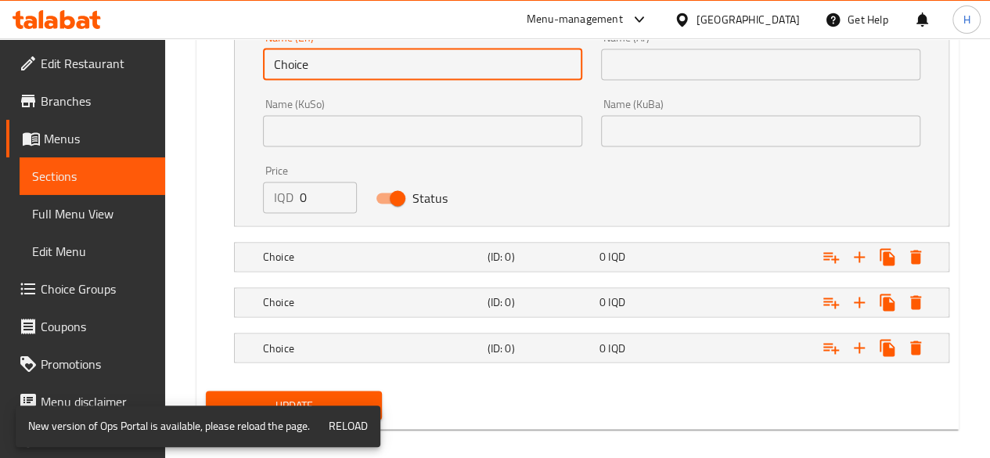
click at [351, 68] on input "Choice" at bounding box center [422, 64] width 319 height 31
click at [351, 68] on input "text" at bounding box center [422, 64] width 319 height 31
type input "2 pieces"
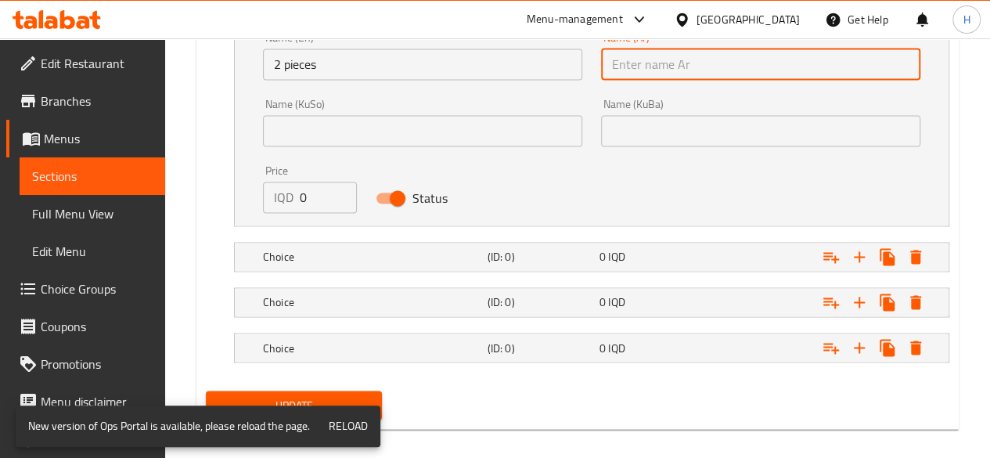
click at [659, 74] on input "text" at bounding box center [760, 64] width 319 height 31
type input "2 قطعة"
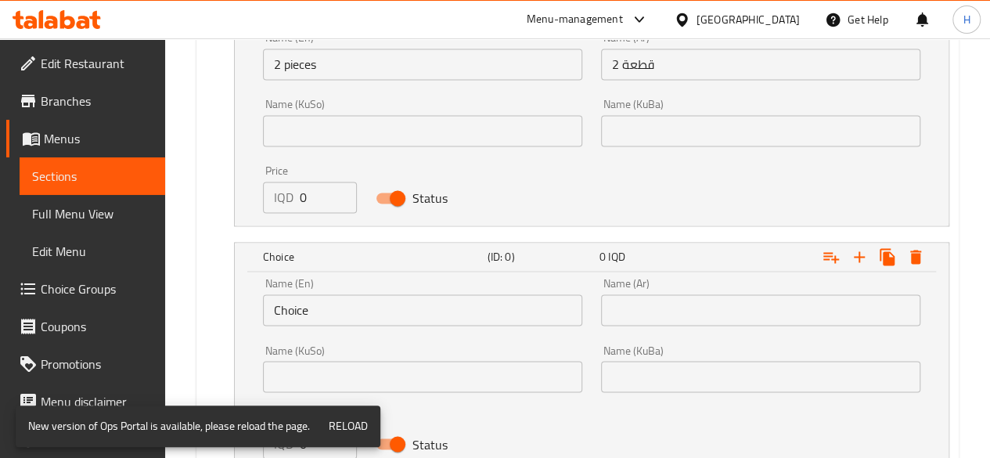
scroll to position [1296, 0]
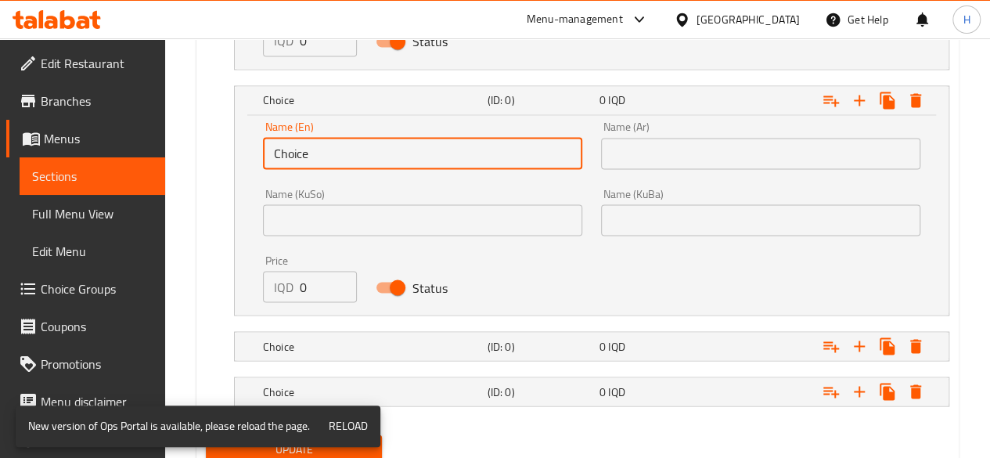
click at [362, 143] on input "Choice" at bounding box center [422, 153] width 319 height 31
click at [362, 143] on input "text" at bounding box center [422, 153] width 319 height 31
type input "3 pieces"
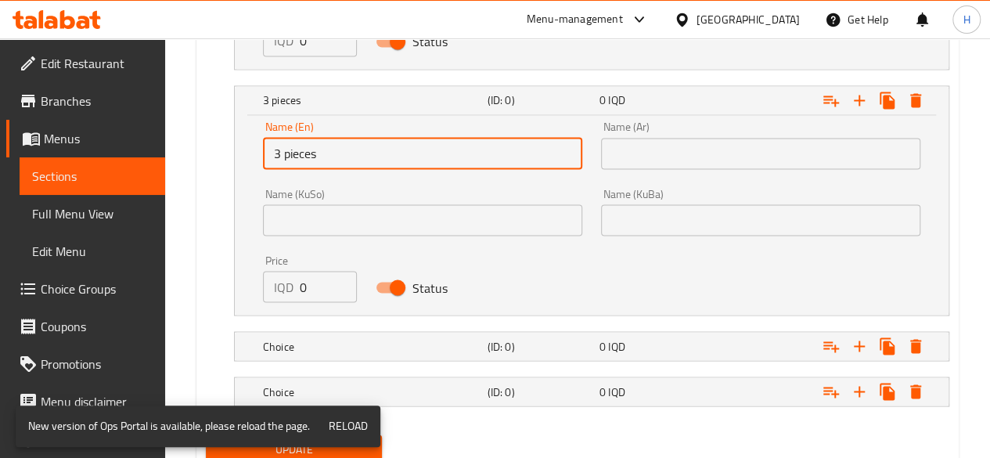
click at [730, 150] on input "text" at bounding box center [760, 153] width 319 height 31
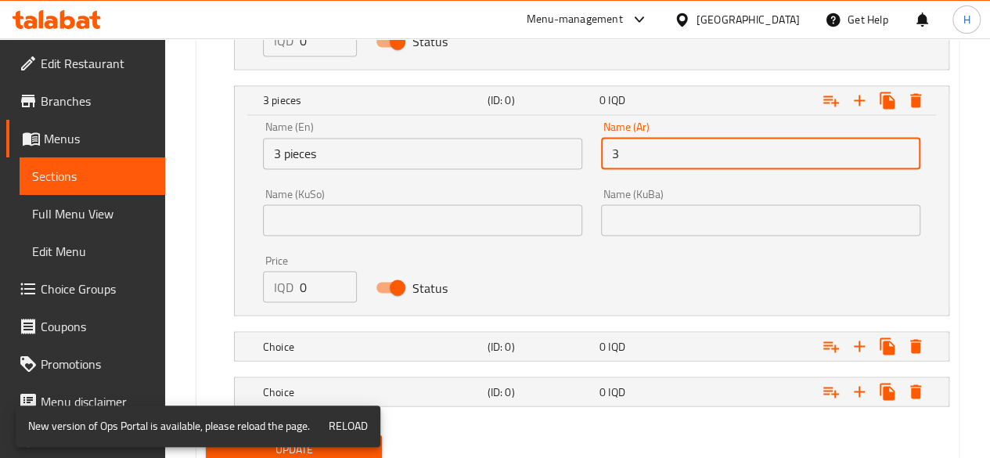
type input "3 قطع"
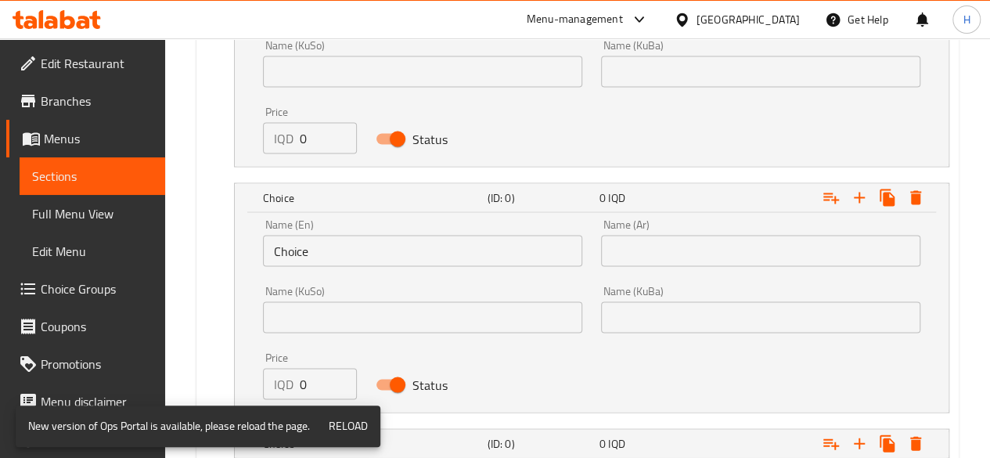
scroll to position [1540, 0]
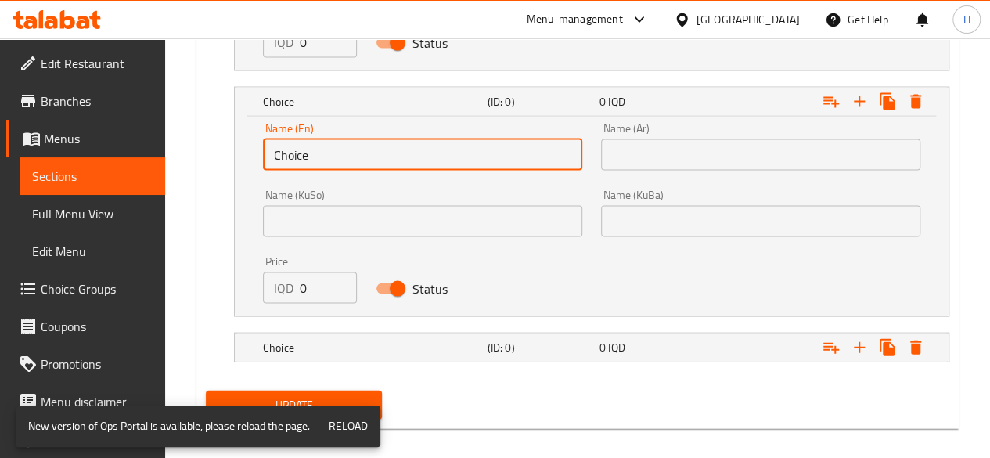
click at [343, 139] on input "Choice" at bounding box center [422, 154] width 319 height 31
click at [343, 139] on input "text" at bounding box center [422, 154] width 319 height 31
type input "5 Pieces"
click at [693, 148] on input "text" at bounding box center [760, 154] width 319 height 31
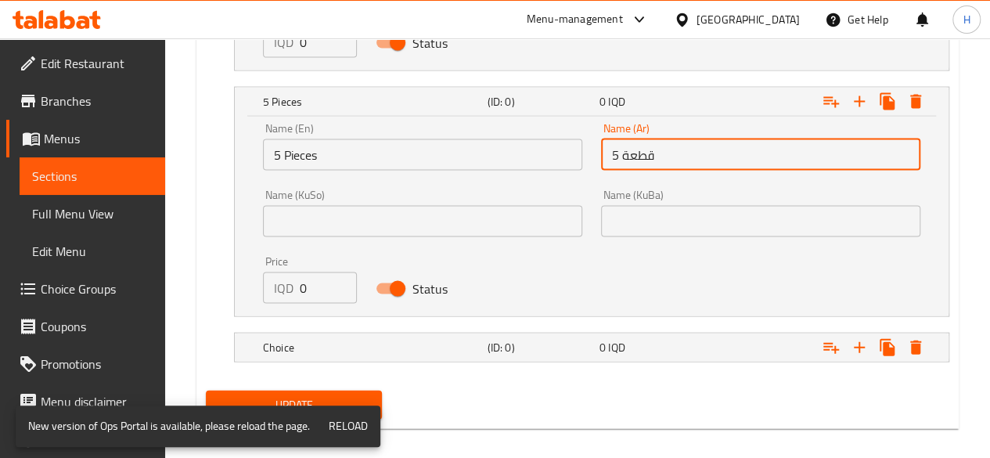
type input "5 قطعة"
click at [299, 365] on nav at bounding box center [577, 371] width 743 height 13
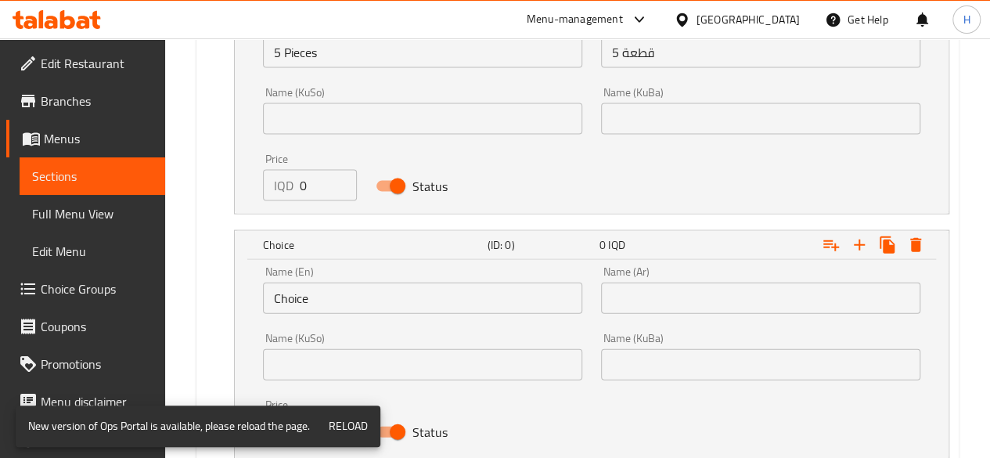
scroll to position [1718, 0]
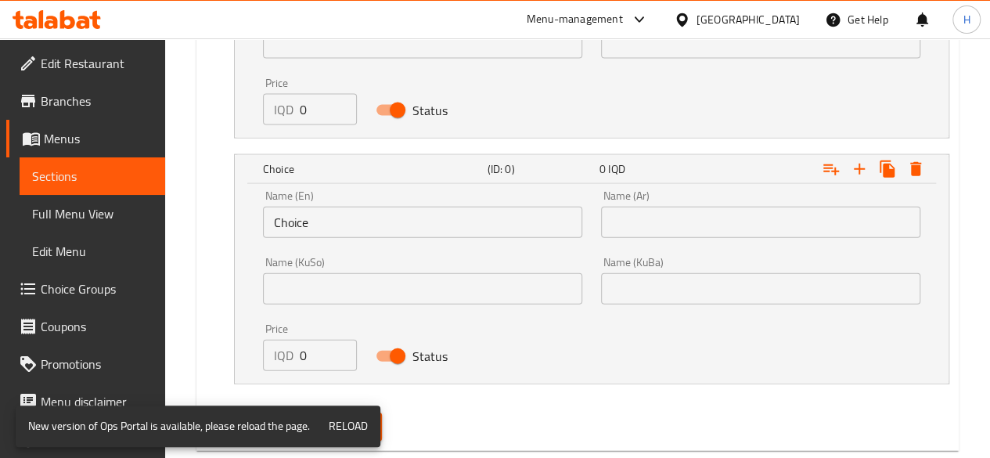
click at [349, 214] on input "Choice" at bounding box center [422, 222] width 319 height 31
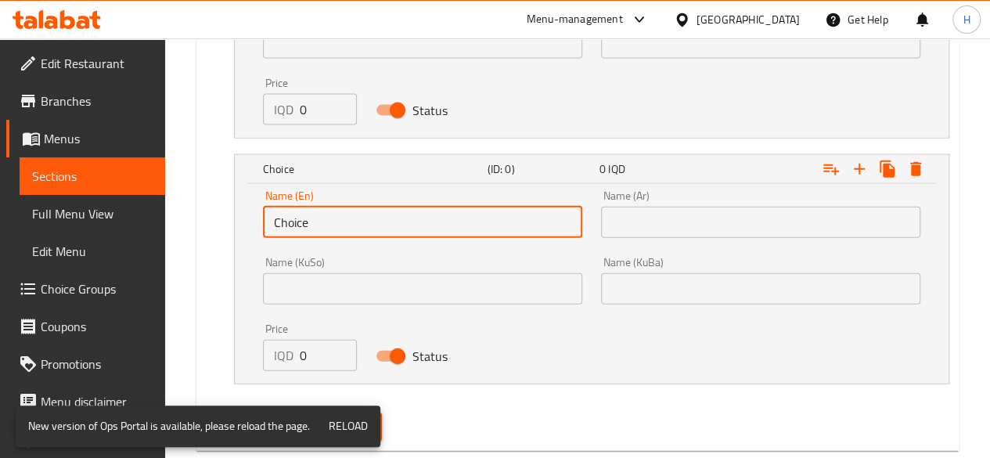
click at [349, 214] on input "Choice" at bounding box center [422, 222] width 319 height 31
click at [349, 214] on input "text" at bounding box center [422, 222] width 319 height 31
type input "10 Pieces"
click at [733, 214] on input "text" at bounding box center [760, 222] width 319 height 31
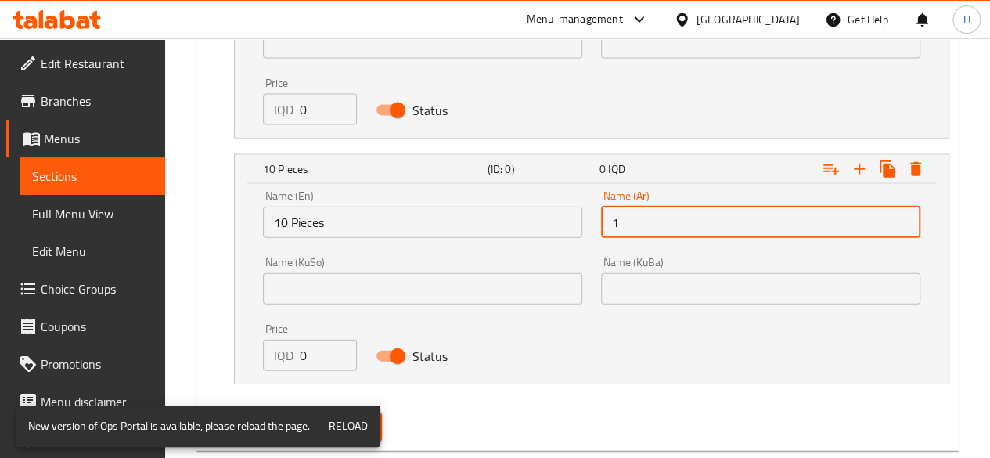
type input "10 قطع"
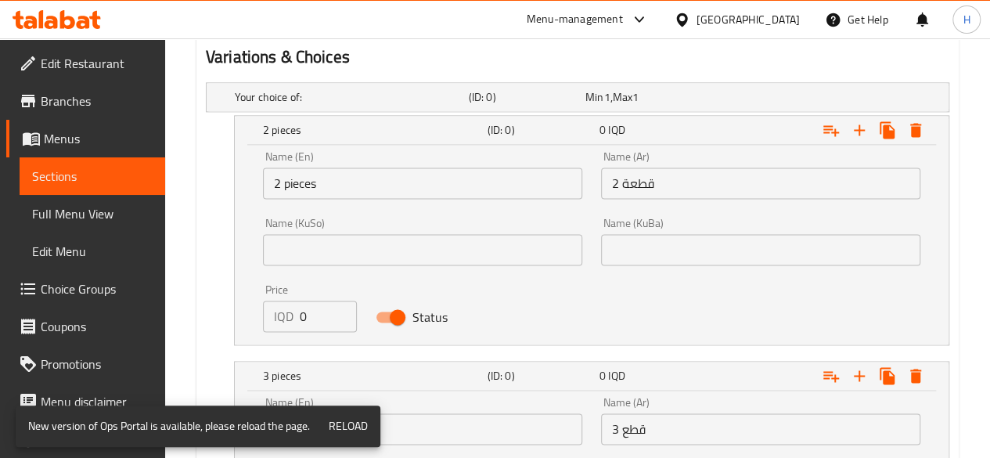
scroll to position [1092, 0]
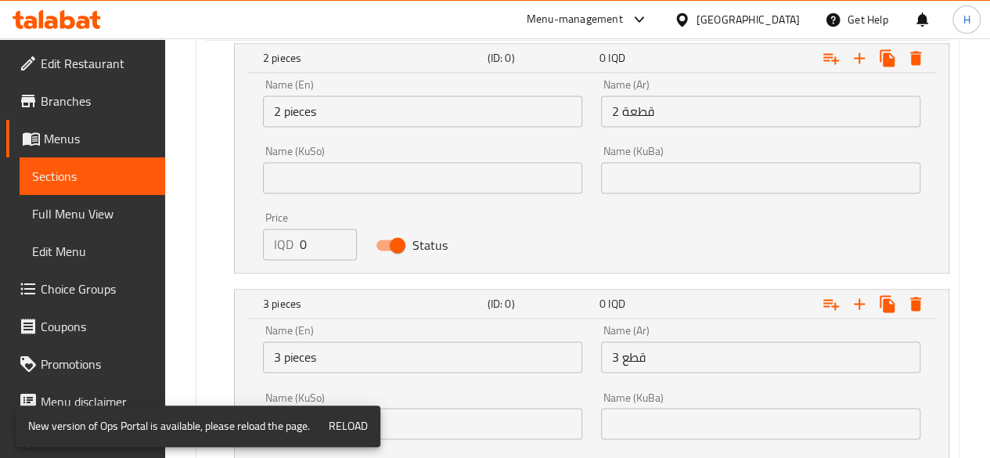
click at [332, 243] on input "0" at bounding box center [328, 244] width 57 height 31
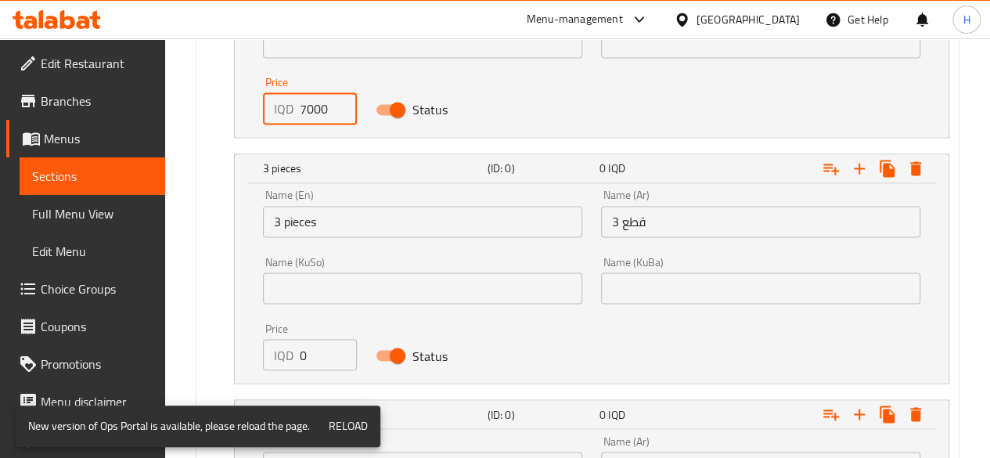
scroll to position [1327, 0]
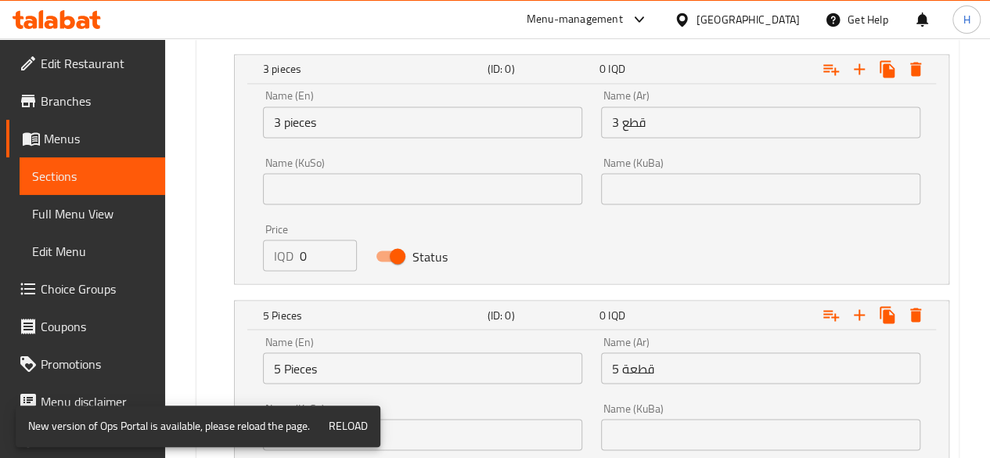
type input "7000"
click at [322, 249] on input "0" at bounding box center [328, 254] width 57 height 31
click at [319, 248] on input "09000" at bounding box center [328, 254] width 57 height 31
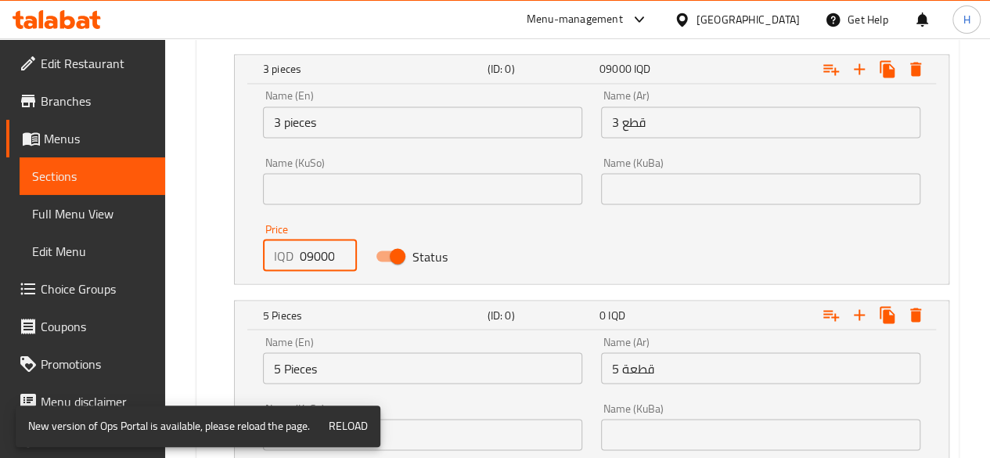
click at [319, 248] on input "09000" at bounding box center [328, 254] width 57 height 31
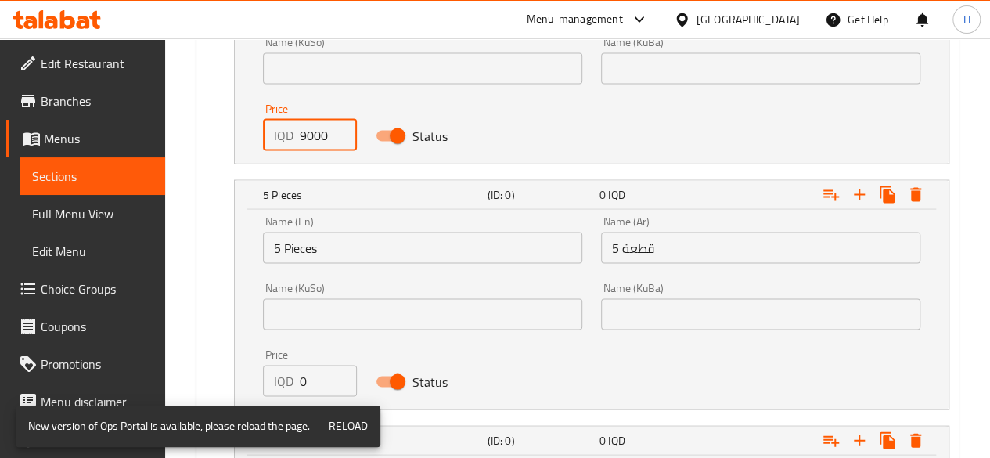
scroll to position [1484, 0]
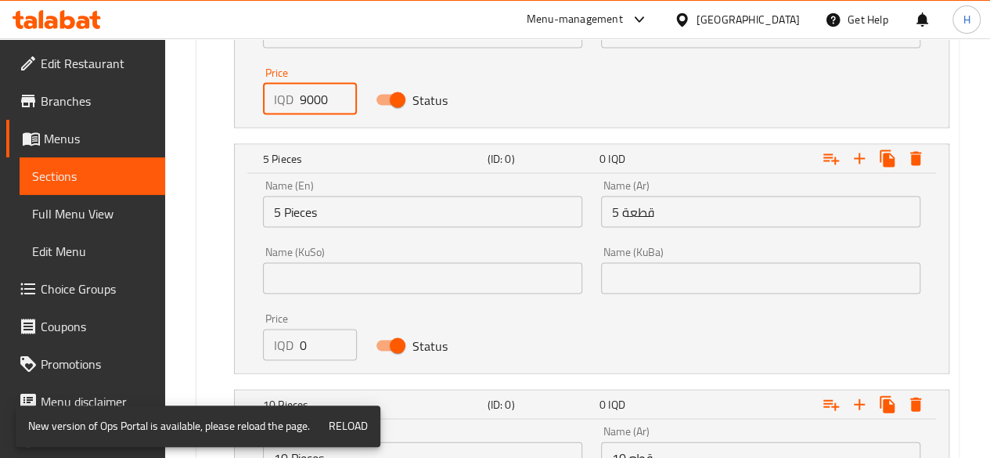
type input "9000"
click at [322, 331] on input "0" at bounding box center [328, 344] width 57 height 31
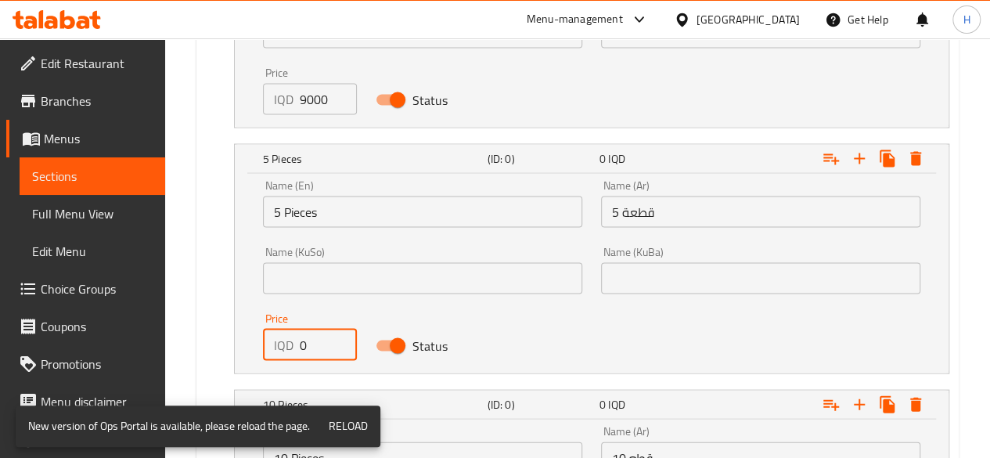
click at [322, 331] on input "0" at bounding box center [328, 344] width 57 height 31
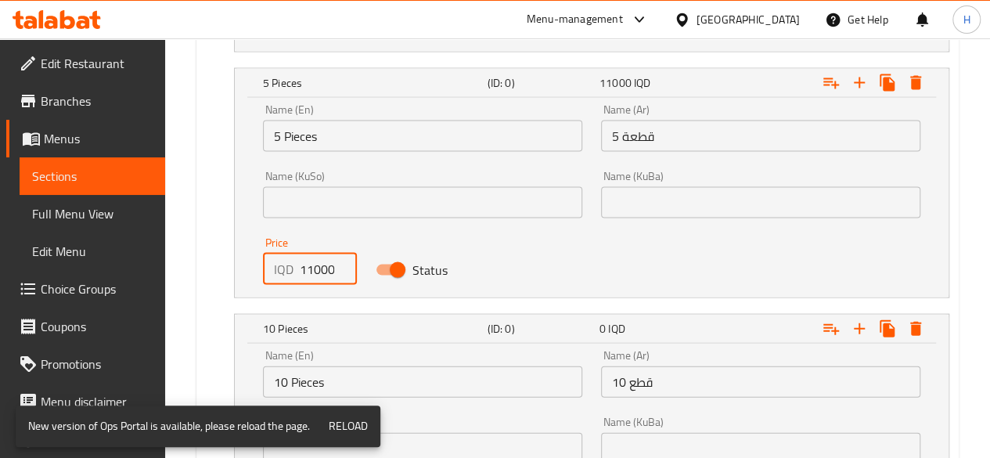
scroll to position [1718, 0]
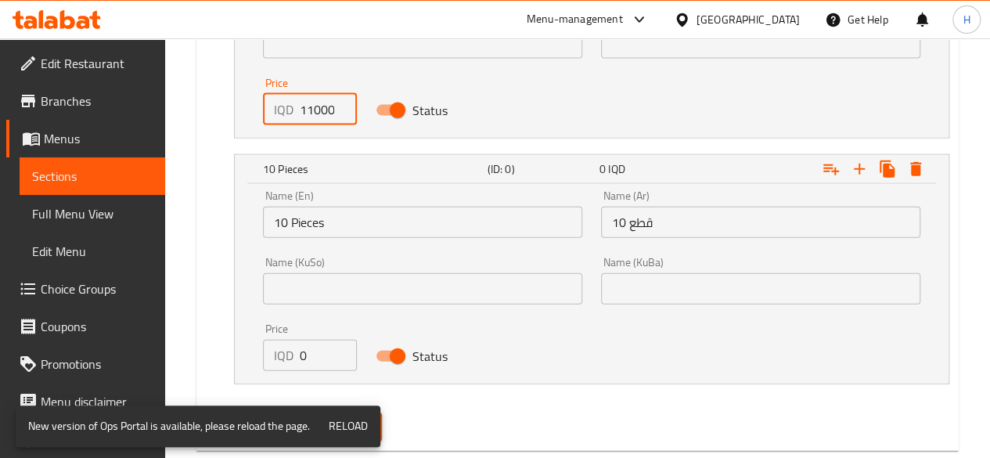
type input "11000"
click at [329, 353] on input "0" at bounding box center [328, 355] width 57 height 31
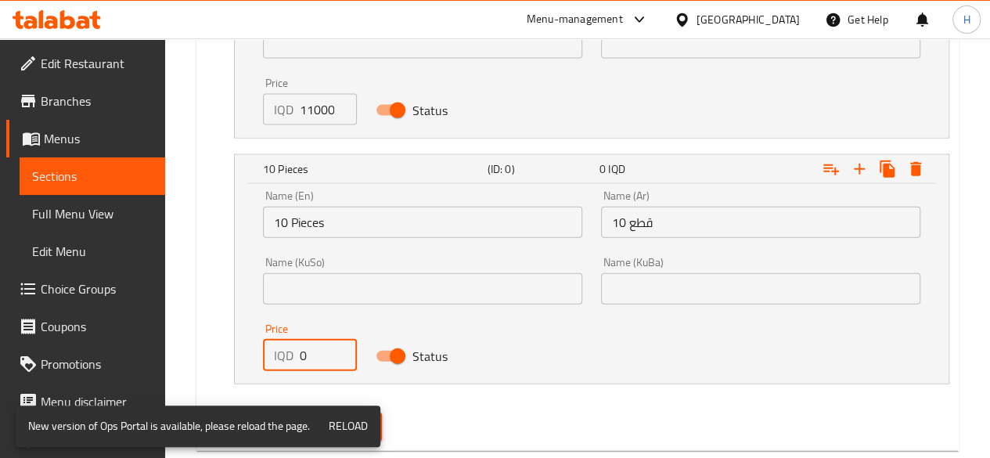
click at [329, 353] on input "0" at bounding box center [328, 355] width 57 height 31
click at [328, 353] on input "0" at bounding box center [328, 355] width 57 height 31
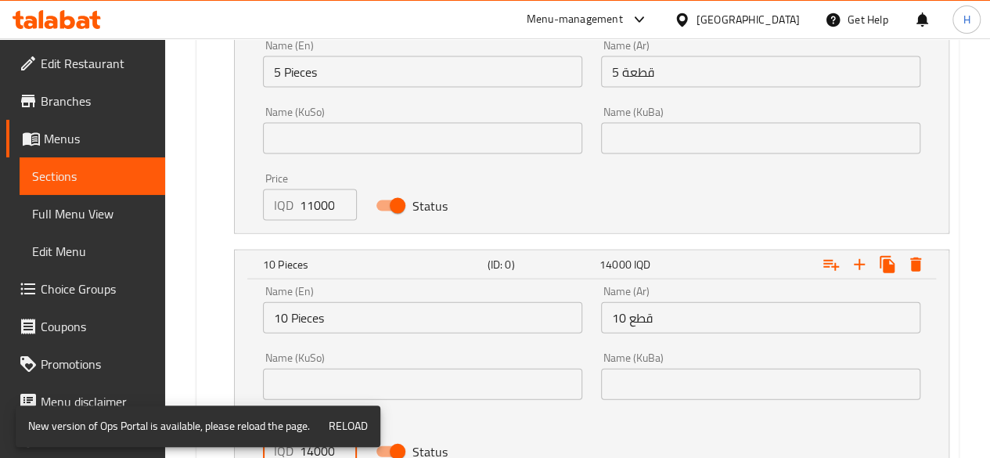
scroll to position [1751, 0]
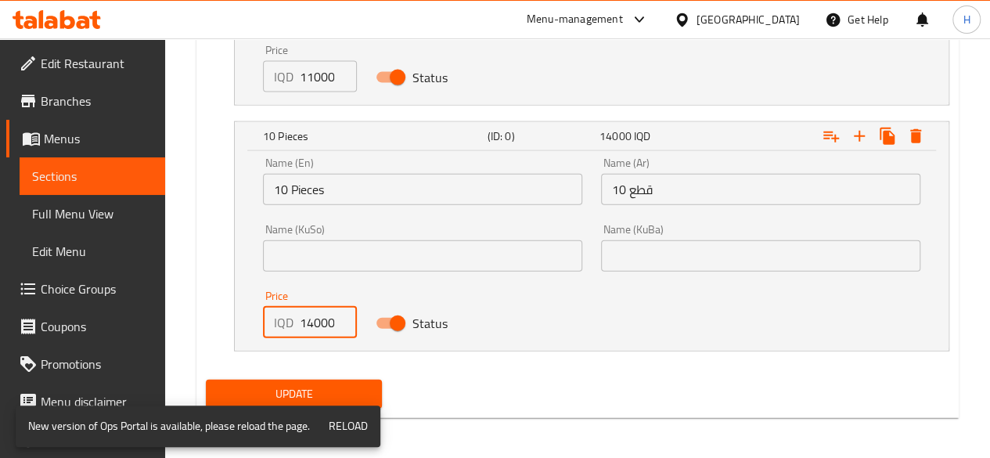
type input "14000"
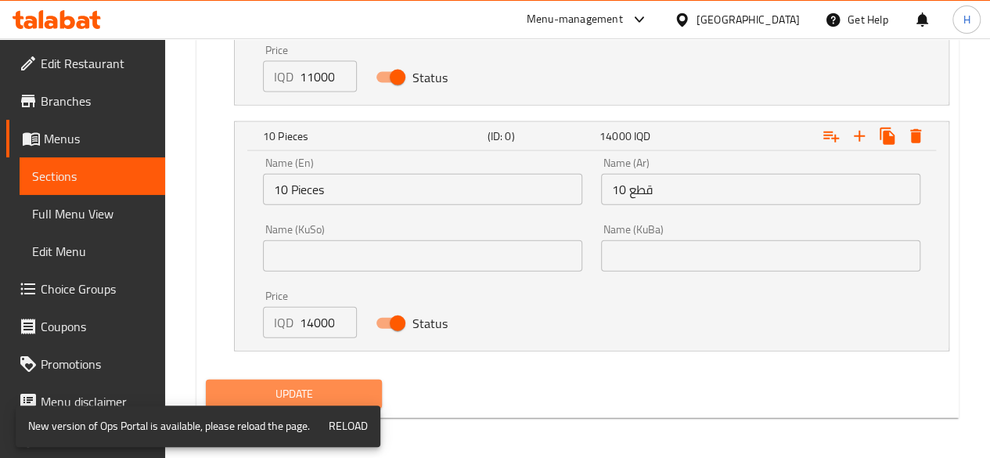
drag, startPoint x: 330, startPoint y: 400, endPoint x: 344, endPoint y: 386, distance: 19.9
click at [330, 398] on span "Update" at bounding box center [294, 394] width 152 height 20
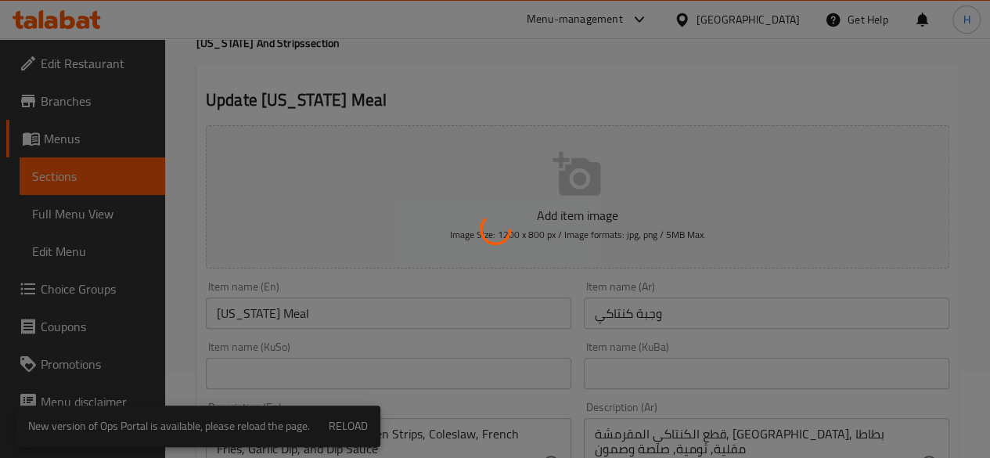
scroll to position [0, 0]
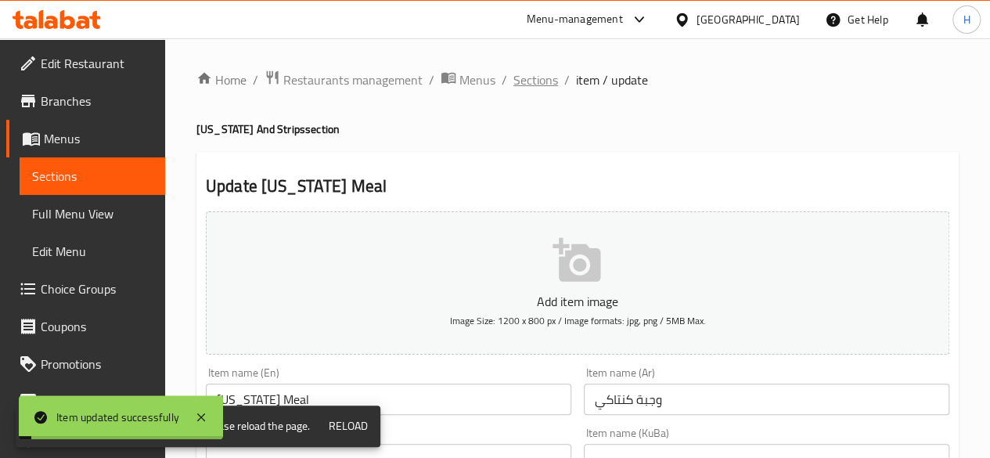
click at [537, 79] on span "Sections" at bounding box center [535, 79] width 45 height 19
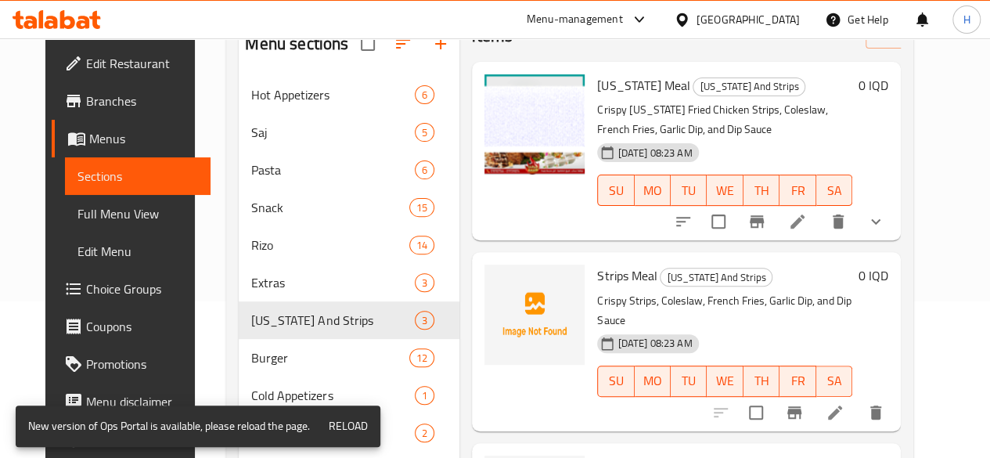
scroll to position [57, 0]
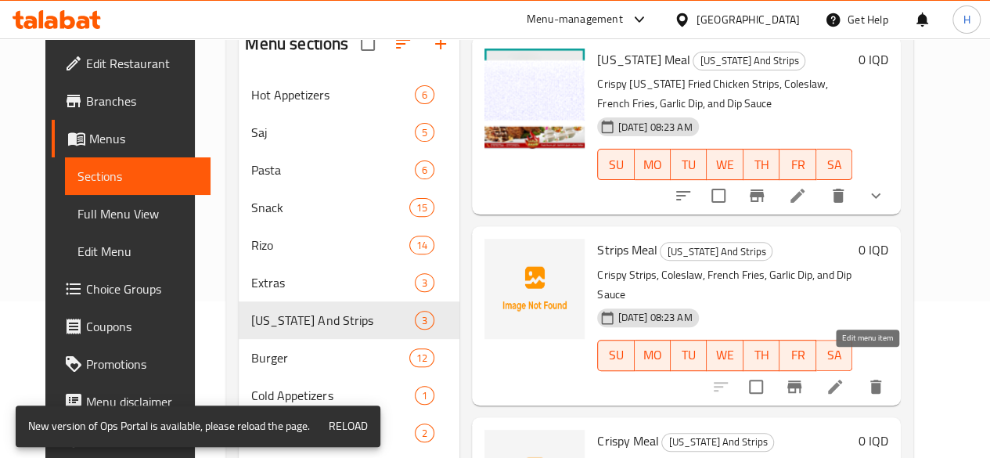
click at [844, 377] on icon at bounding box center [835, 386] width 19 height 19
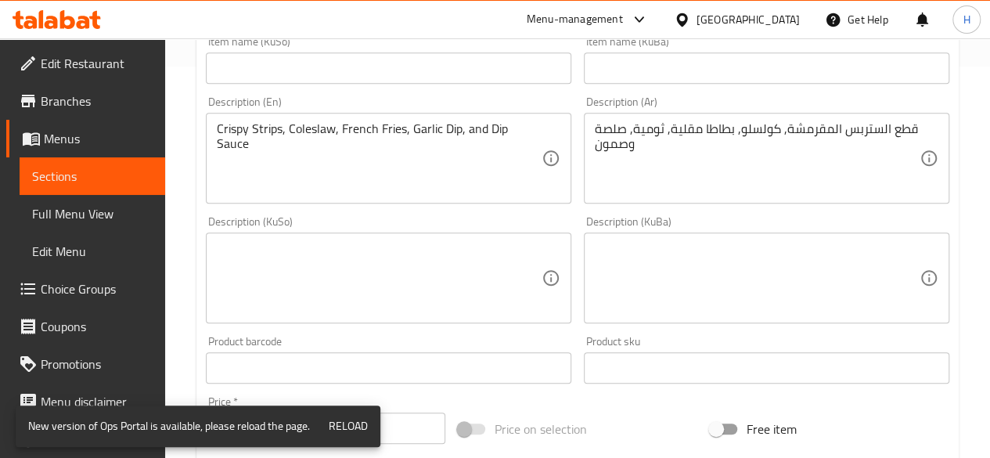
scroll to position [783, 0]
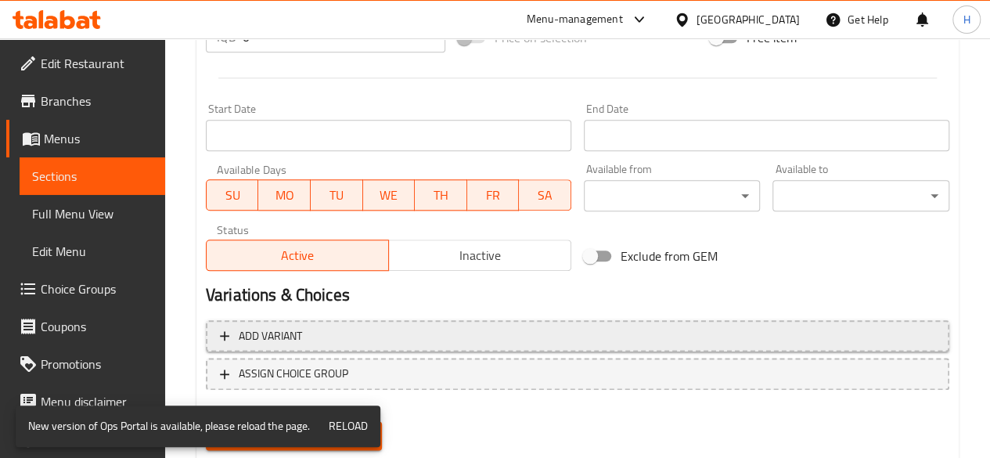
click at [318, 328] on span "Add variant" at bounding box center [577, 336] width 715 height 20
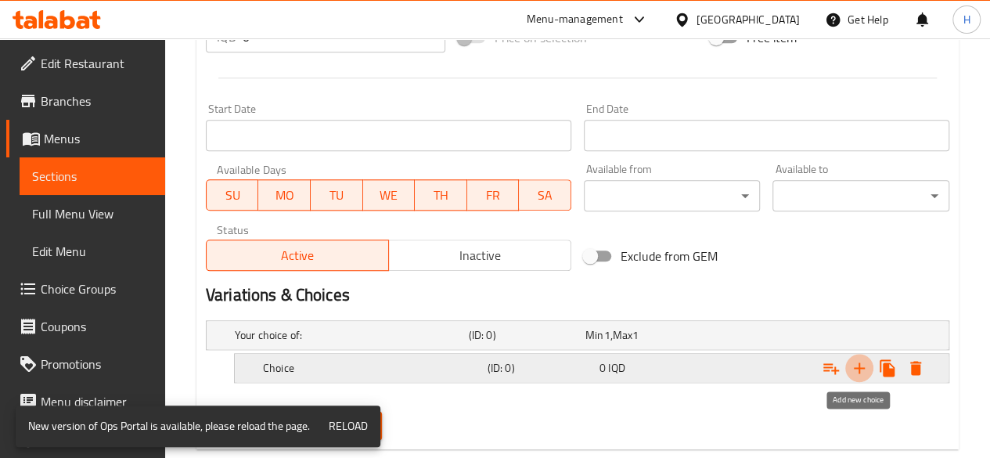
click at [859, 369] on icon "Expand" at bounding box center [859, 367] width 11 height 11
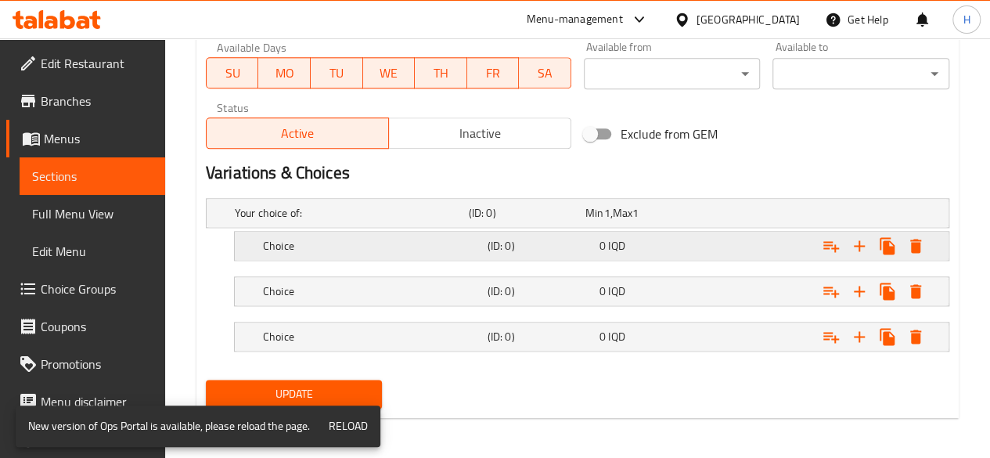
click at [305, 221] on h5 "Choice" at bounding box center [349, 213] width 228 height 16
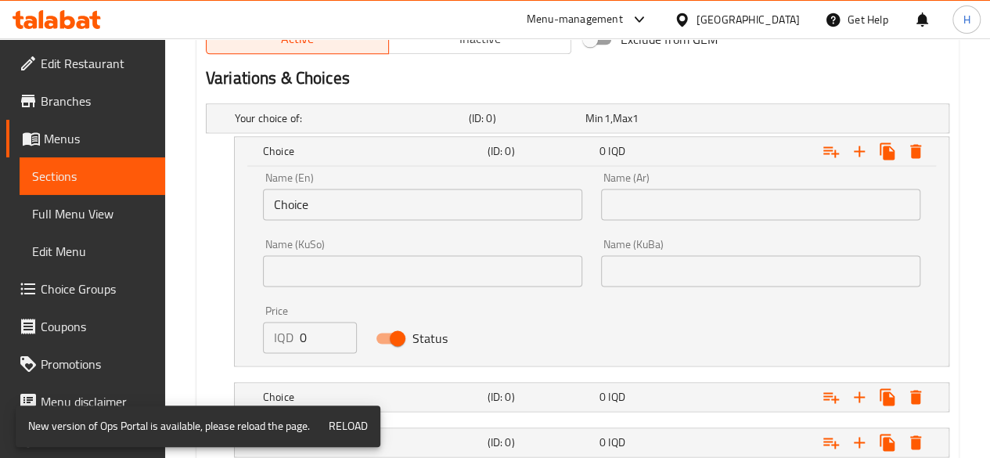
scroll to position [1082, 0]
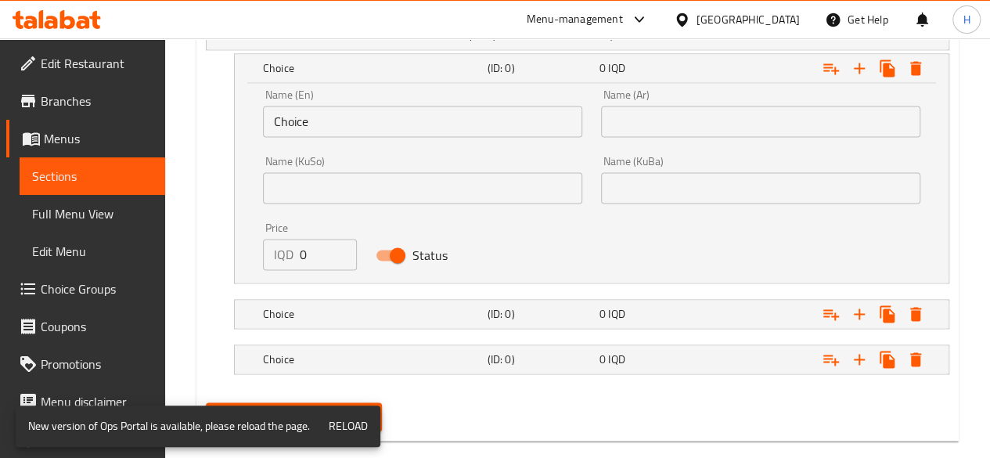
click at [335, 121] on input "Choice" at bounding box center [422, 121] width 319 height 31
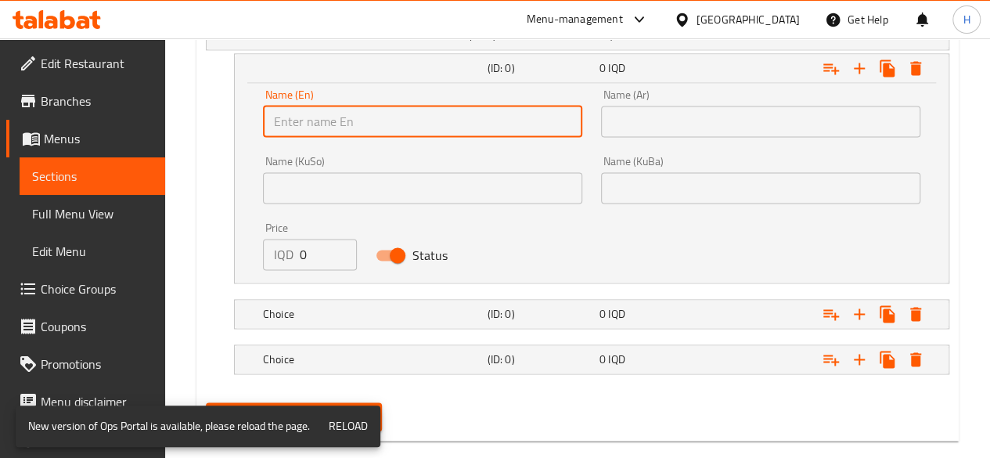
drag, startPoint x: 335, startPoint y: 121, endPoint x: 344, endPoint y: 130, distance: 12.7
click at [344, 130] on input "text" at bounding box center [422, 121] width 319 height 31
type input "3 Pieces"
click at [739, 118] on input "text" at bounding box center [760, 121] width 319 height 31
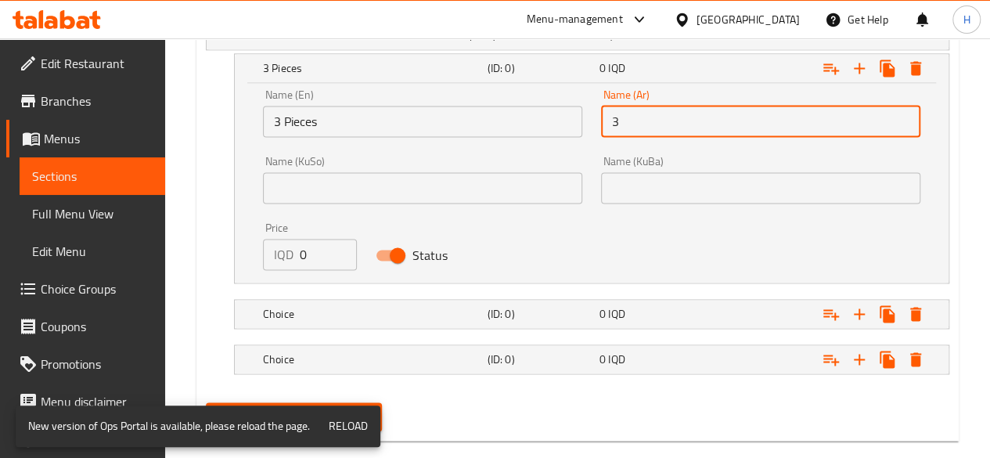
type input "3 قطع"
click at [293, 43] on h5 "Choice" at bounding box center [349, 35] width 228 height 16
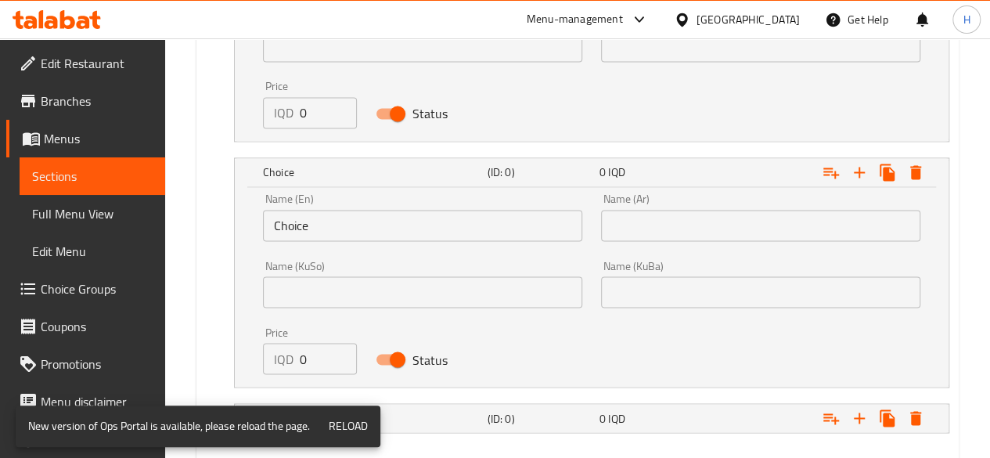
scroll to position [1295, 0]
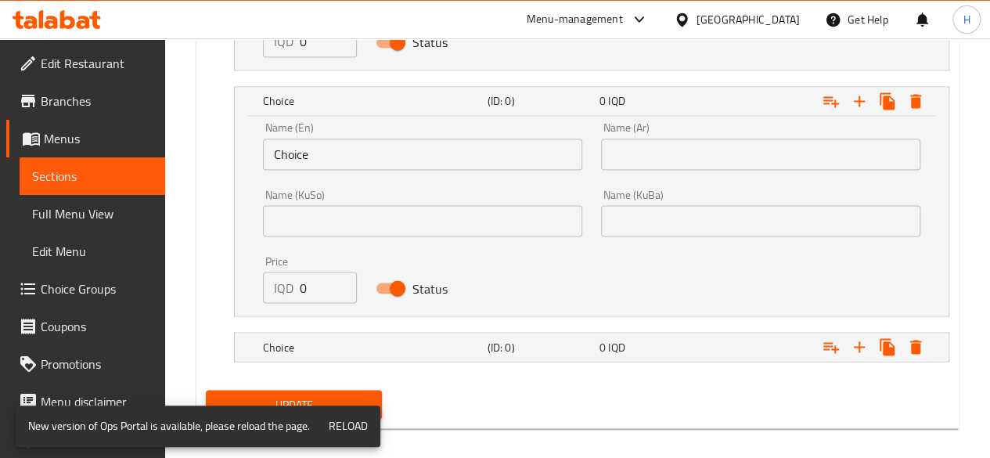
click at [333, 149] on input "Choice" at bounding box center [422, 154] width 319 height 31
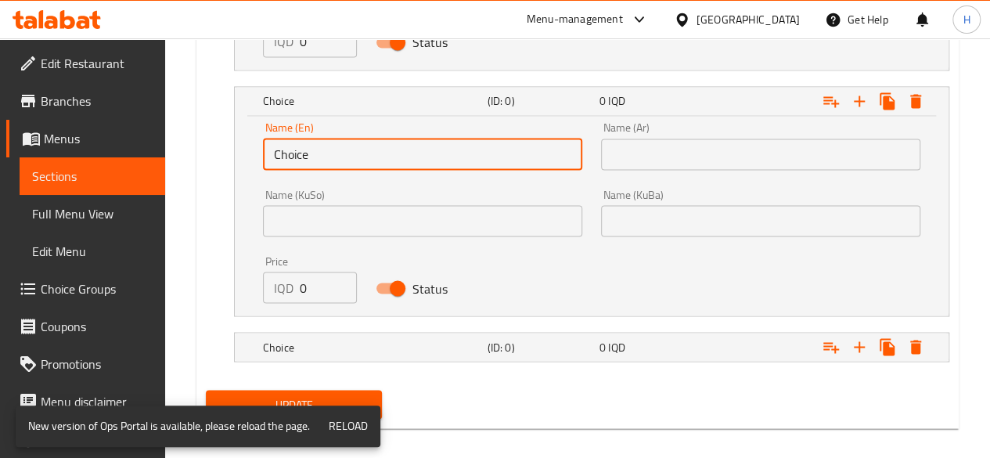
click at [333, 149] on input "Choice" at bounding box center [422, 154] width 319 height 31
type input "5 Pieces"
drag, startPoint x: 728, startPoint y: 145, endPoint x: 718, endPoint y: 162, distance: 19.6
click at [728, 145] on input "text" at bounding box center [760, 154] width 319 height 31
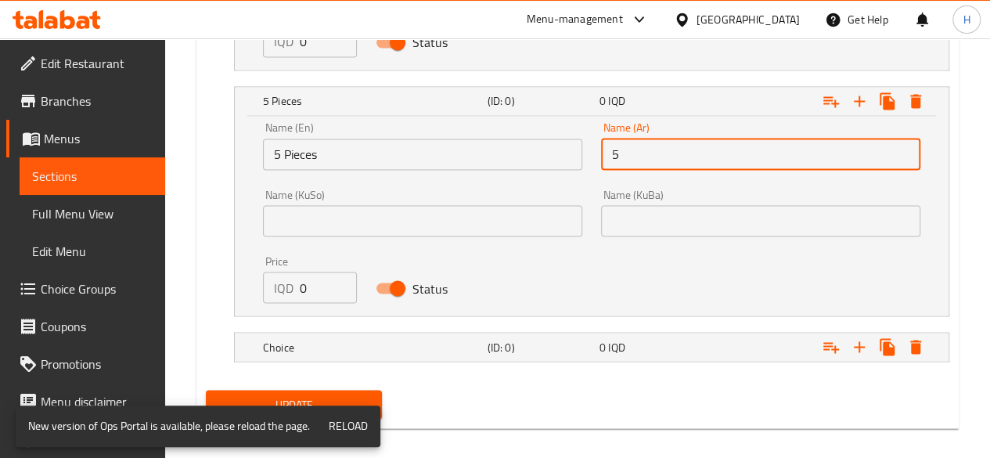
type input "5 قطع"
click at [322, 283] on input "0" at bounding box center [328, 287] width 57 height 31
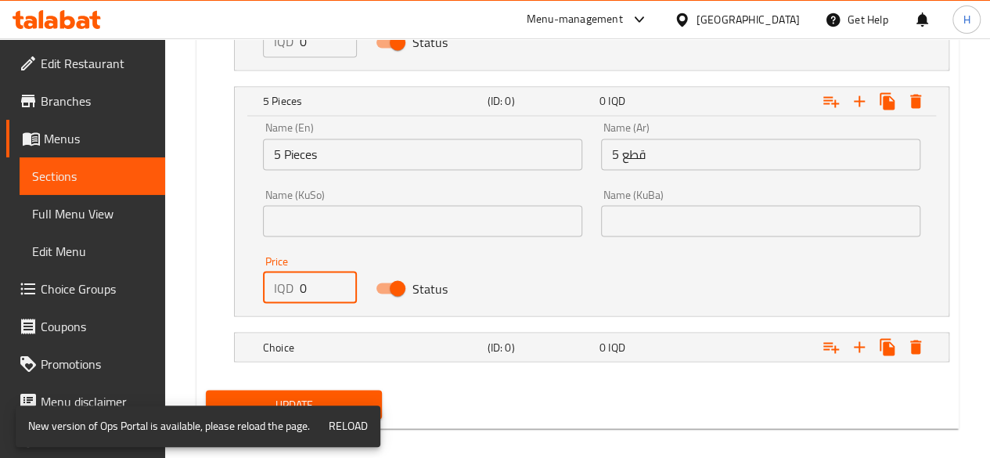
click at [322, 283] on input "0" at bounding box center [328, 287] width 57 height 31
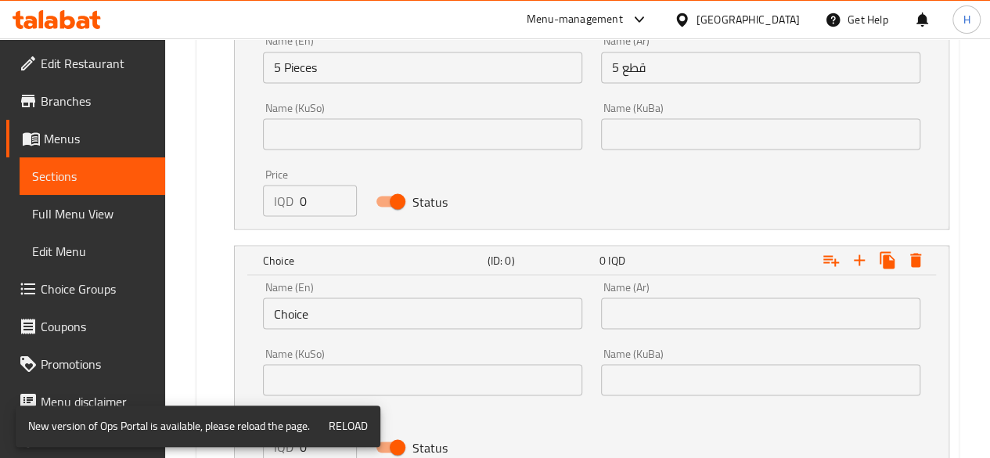
scroll to position [1452, 0]
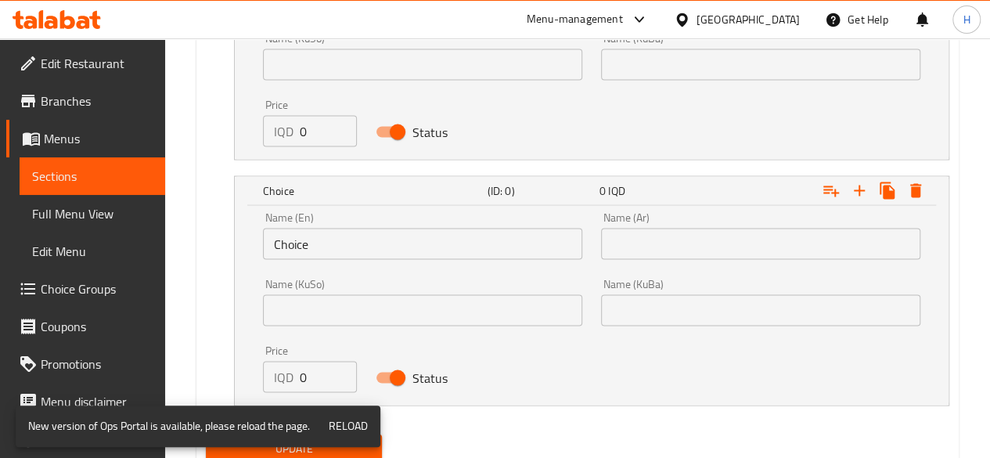
click at [338, 247] on input "Choice" at bounding box center [422, 243] width 319 height 31
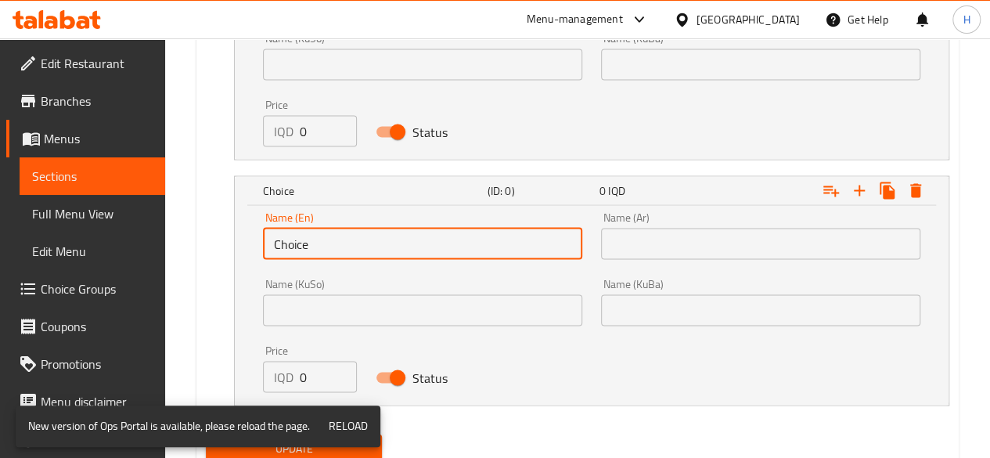
click at [338, 247] on input "Choice" at bounding box center [422, 243] width 319 height 31
type input "12 Pieces"
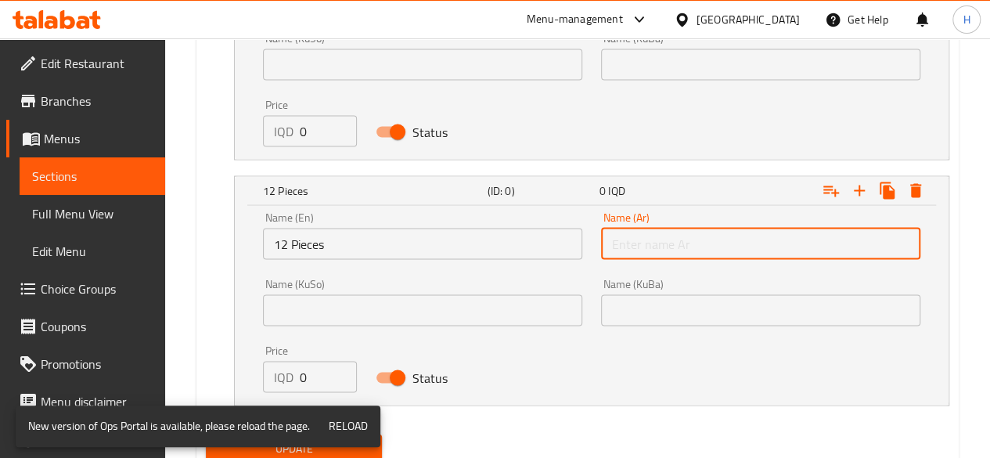
click at [686, 231] on input "text" at bounding box center [760, 243] width 319 height 31
type input "12 قطع"
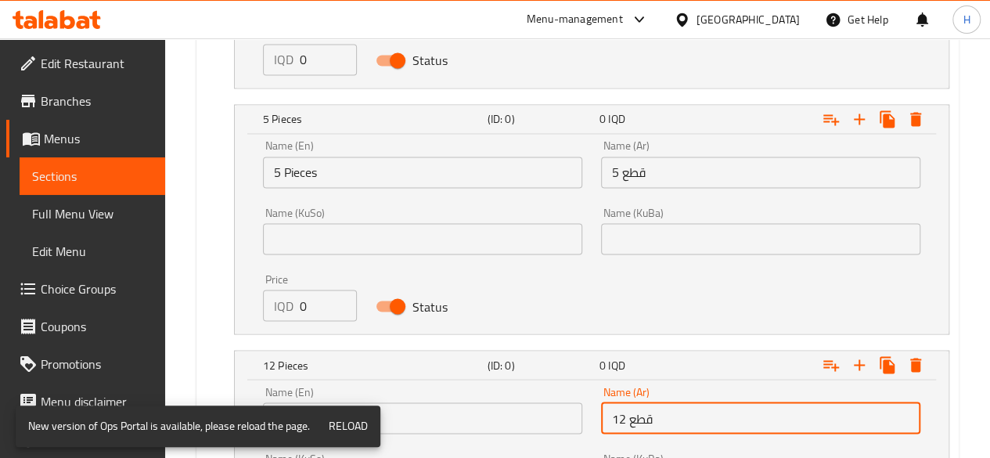
scroll to position [1139, 0]
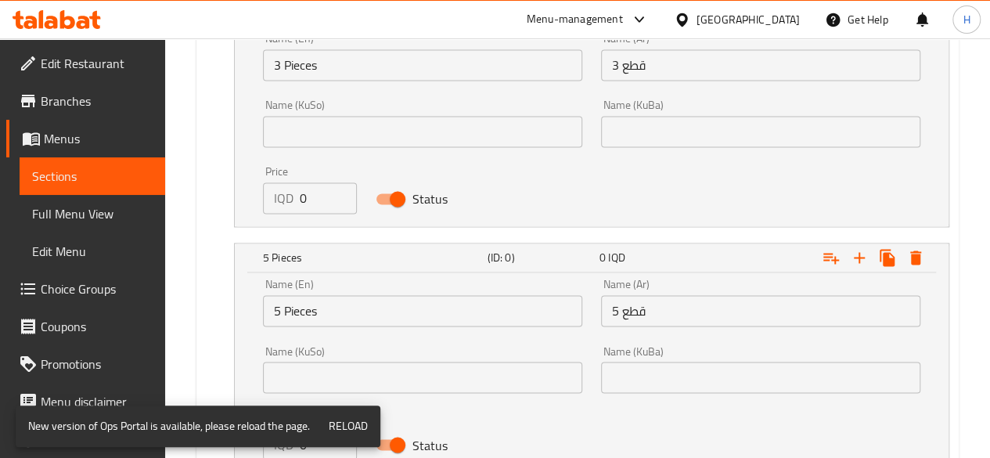
click at [307, 196] on input "0" at bounding box center [328, 197] width 57 height 31
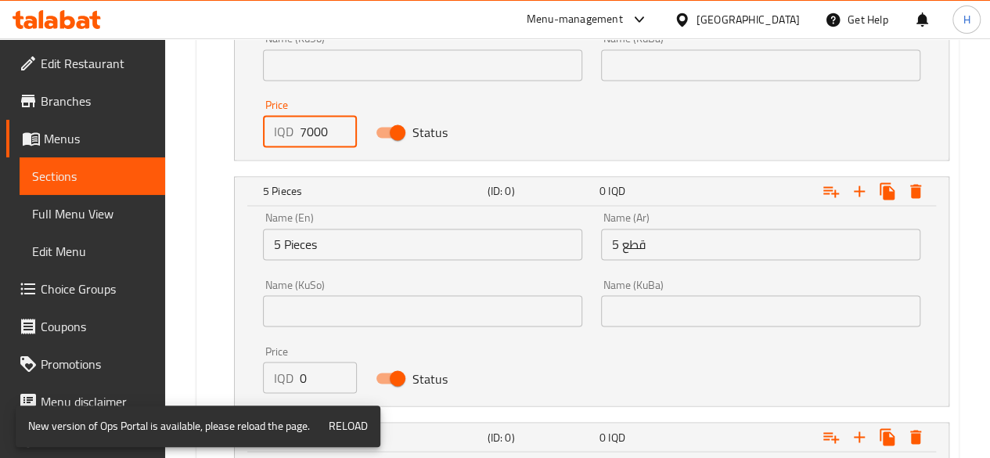
scroll to position [1295, 0]
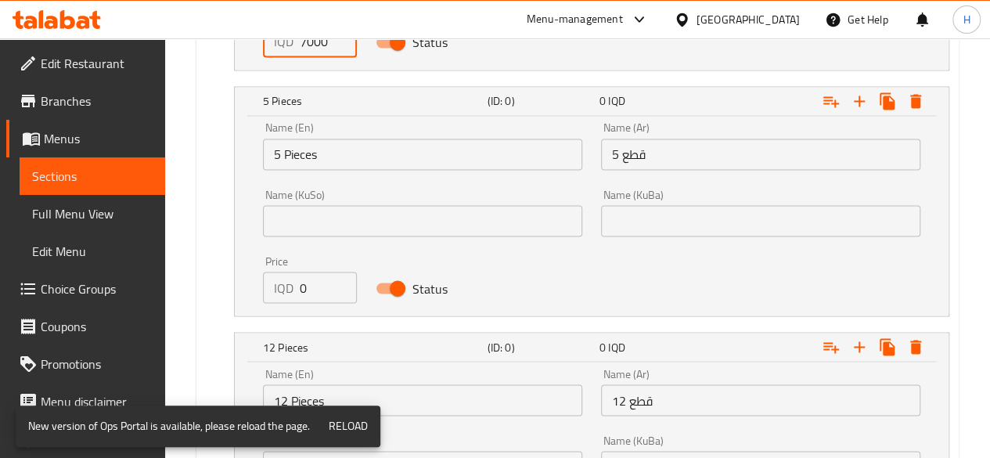
type input "7000"
click at [315, 290] on input "0" at bounding box center [328, 287] width 57 height 31
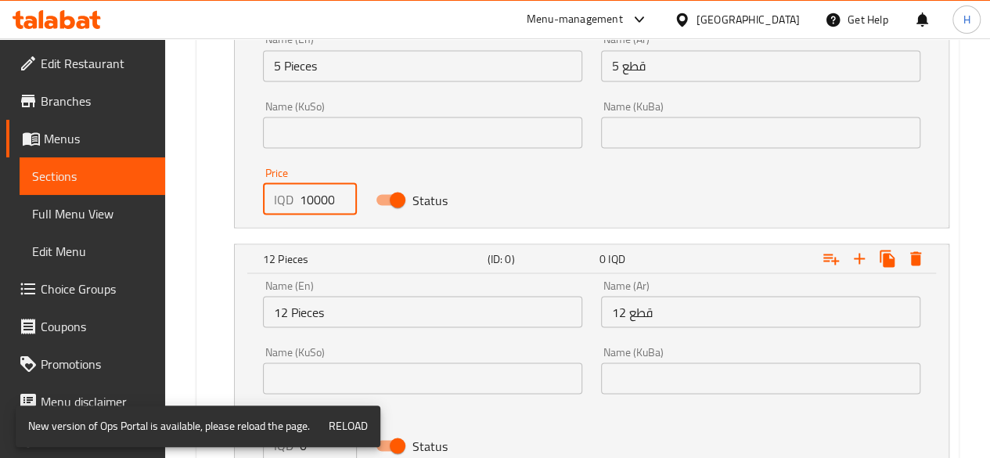
scroll to position [1452, 0]
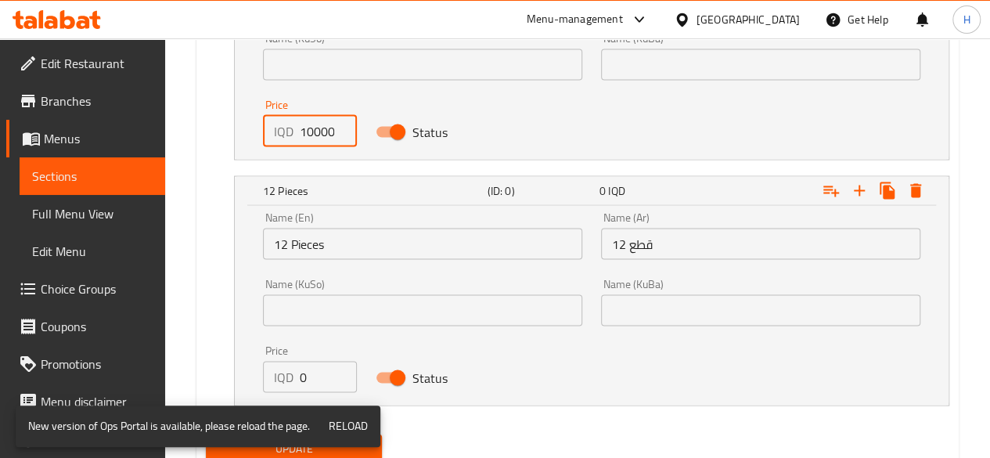
type input "10000"
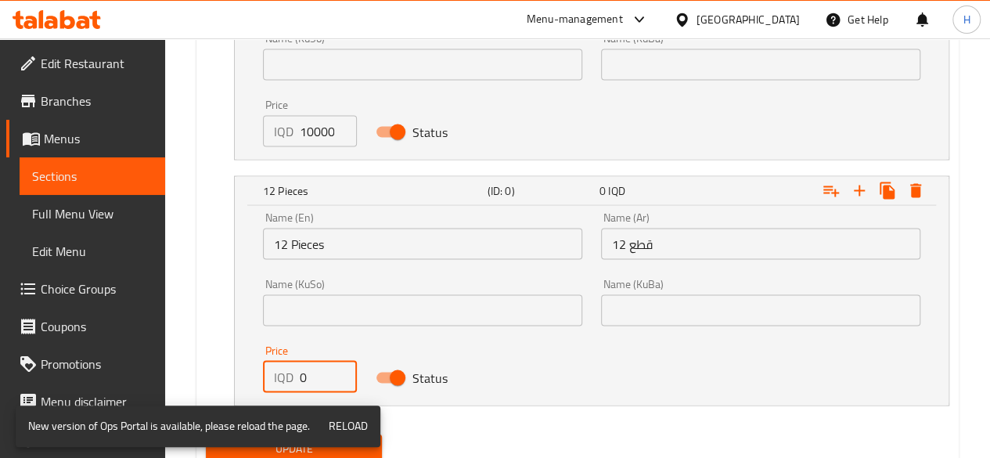
click at [317, 364] on input "0" at bounding box center [328, 376] width 57 height 31
click at [317, 363] on input "0" at bounding box center [328, 376] width 57 height 31
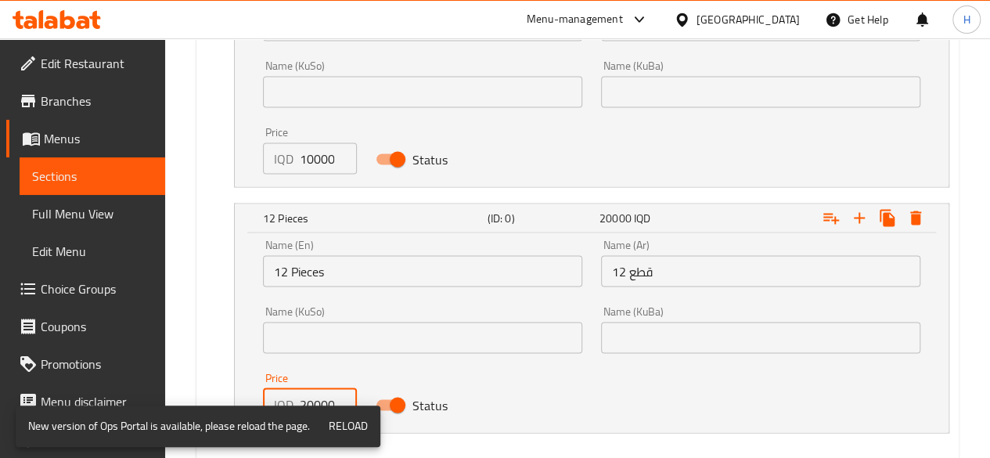
scroll to position [1506, 0]
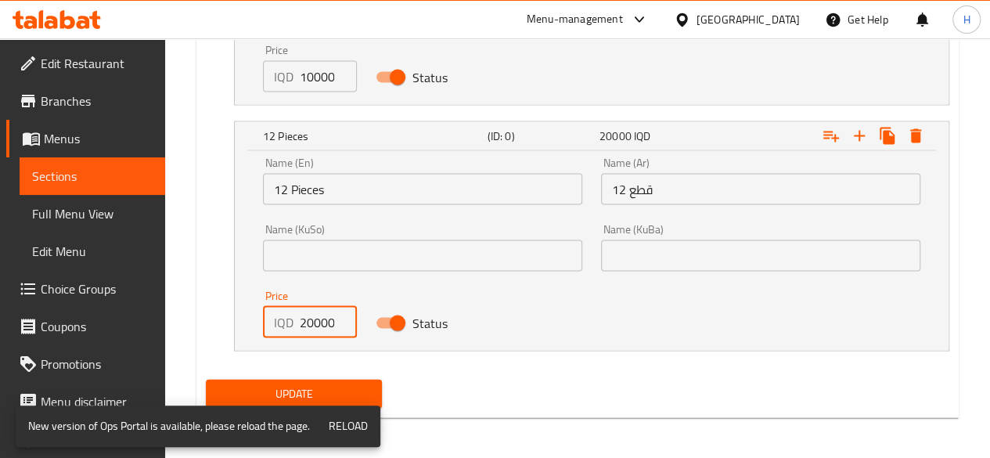
type input "20000"
click at [340, 375] on div "Update" at bounding box center [294, 393] width 189 height 41
click at [326, 390] on span "Update" at bounding box center [294, 394] width 152 height 20
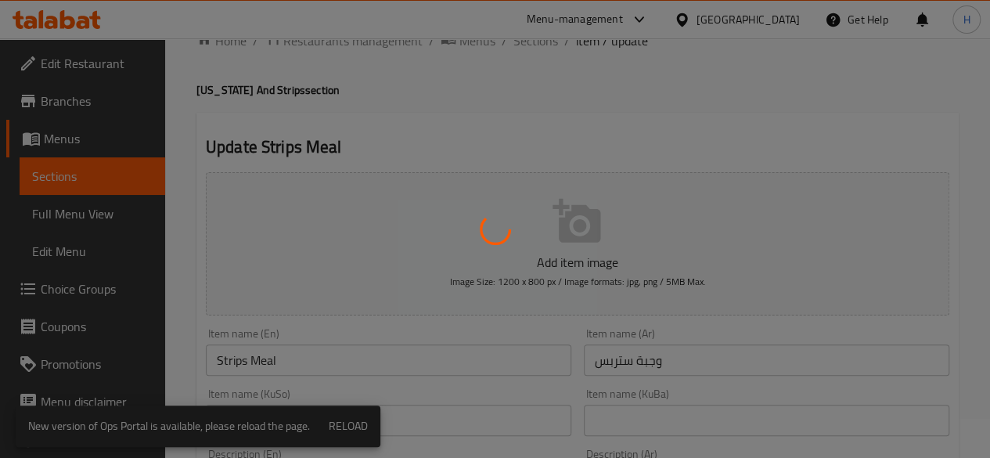
scroll to position [0, 0]
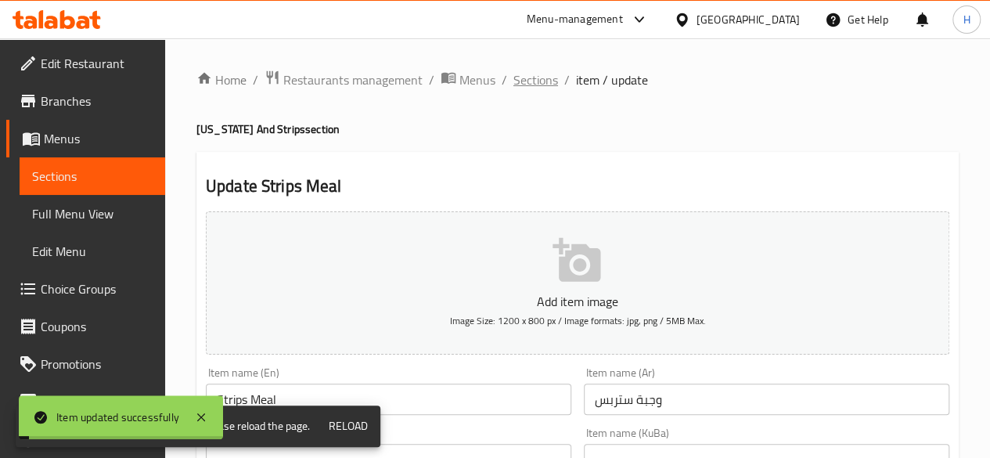
click at [537, 78] on span "Sections" at bounding box center [535, 79] width 45 height 19
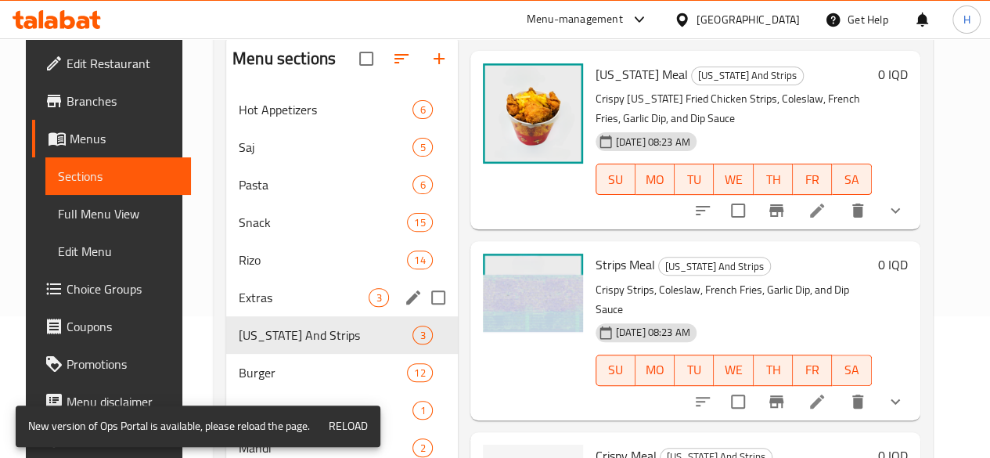
scroll to position [298, 0]
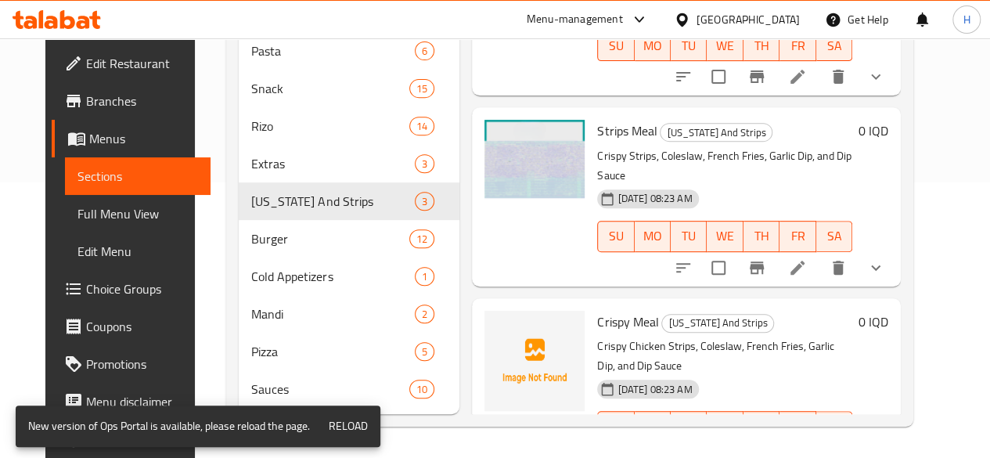
click at [894, 439] on button "delete" at bounding box center [876, 458] width 38 height 38
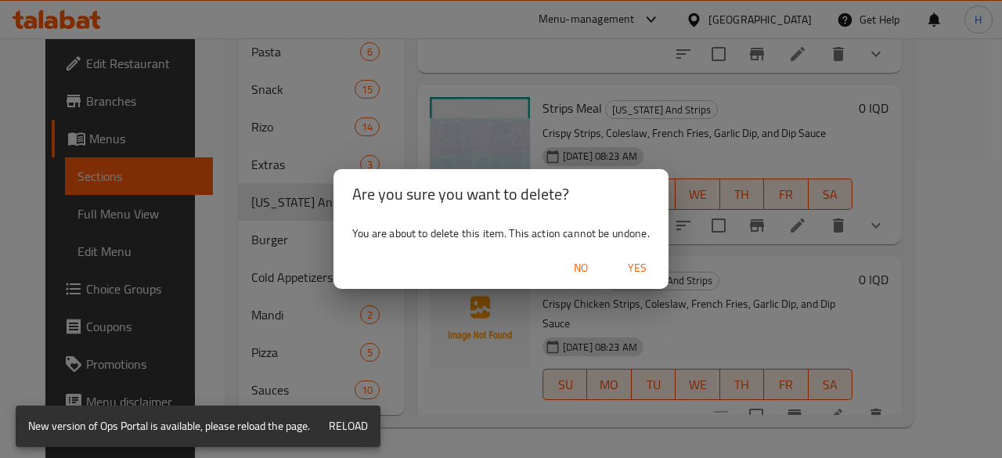
drag, startPoint x: 639, startPoint y: 261, endPoint x: 653, endPoint y: 256, distance: 15.1
click at [639, 262] on span "Yes" at bounding box center [637, 268] width 38 height 20
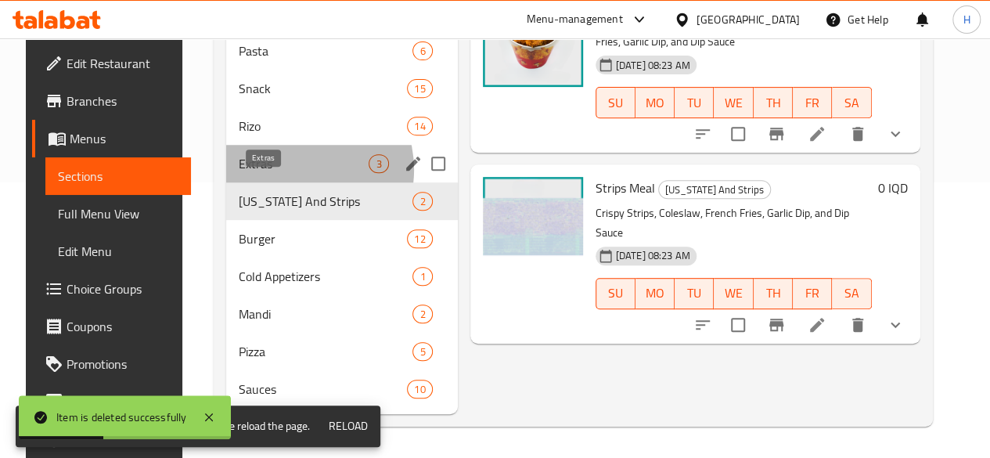
click at [277, 171] on span "Extras" at bounding box center [304, 163] width 130 height 19
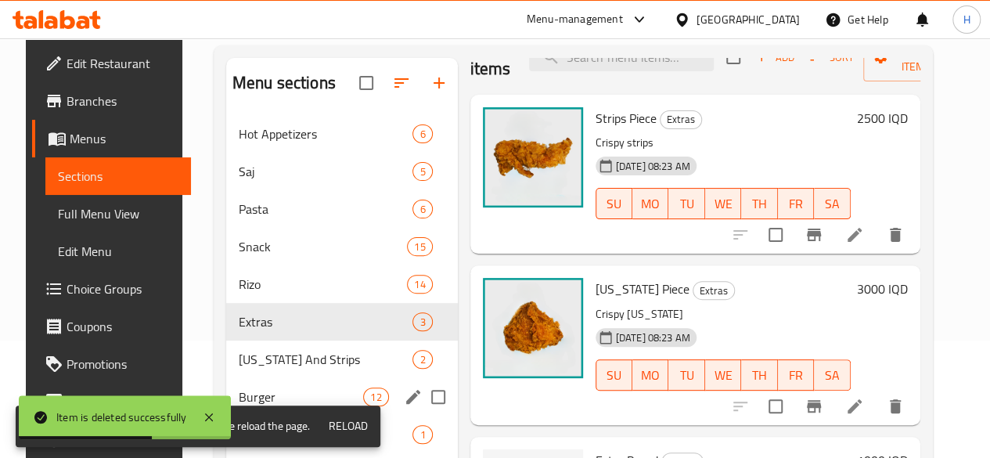
scroll to position [235, 0]
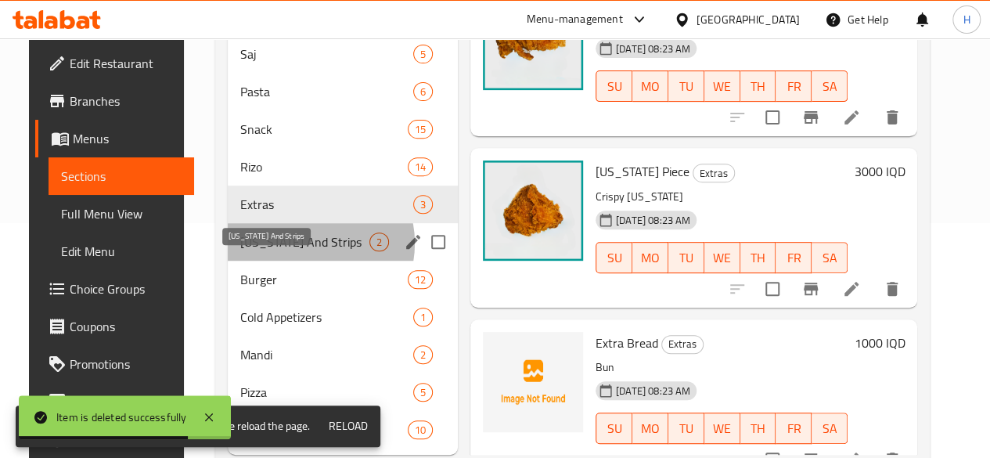
click at [286, 251] on span "[US_STATE] And Strips" at bounding box center [304, 241] width 129 height 19
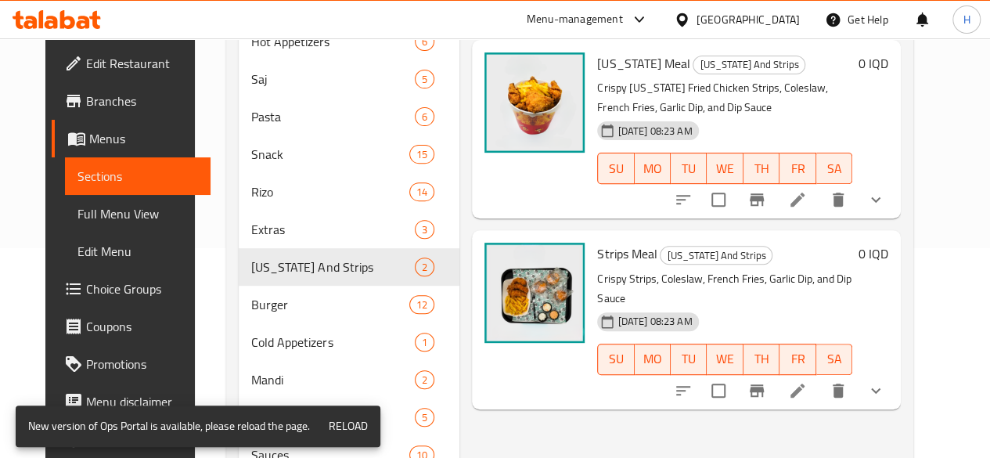
scroll to position [235, 0]
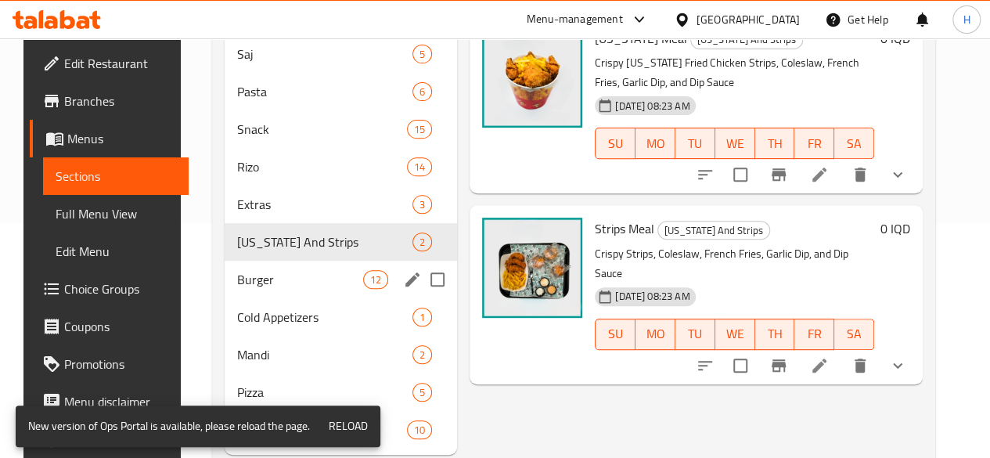
click at [280, 286] on div "Burger 12" at bounding box center [341, 280] width 232 height 38
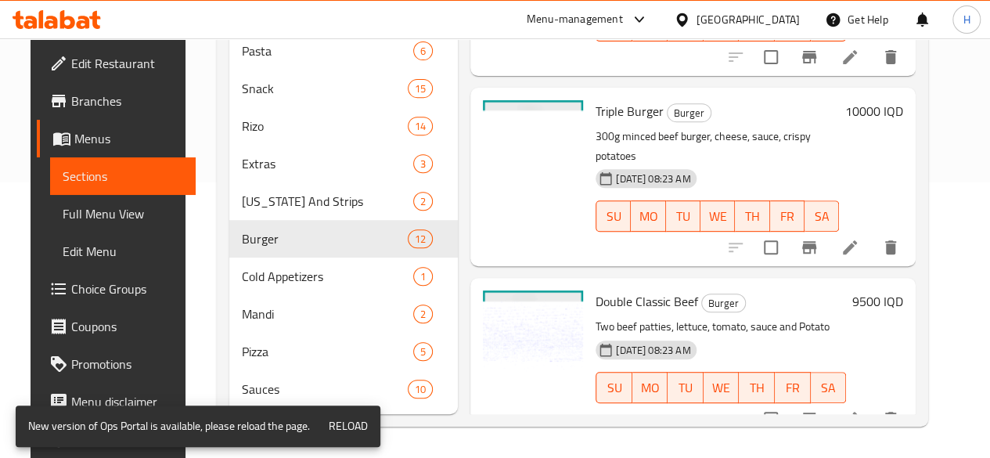
scroll to position [1557, 0]
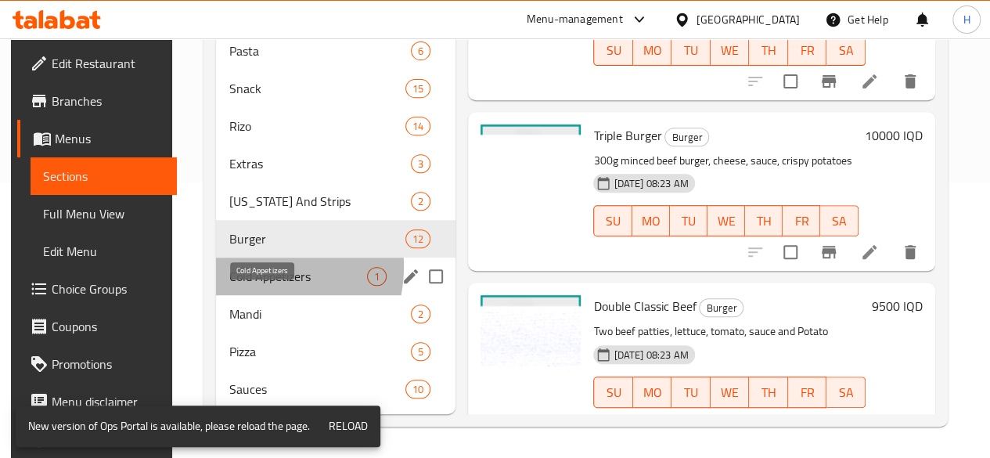
click at [248, 267] on span "Cold Appetizers" at bounding box center [298, 276] width 139 height 19
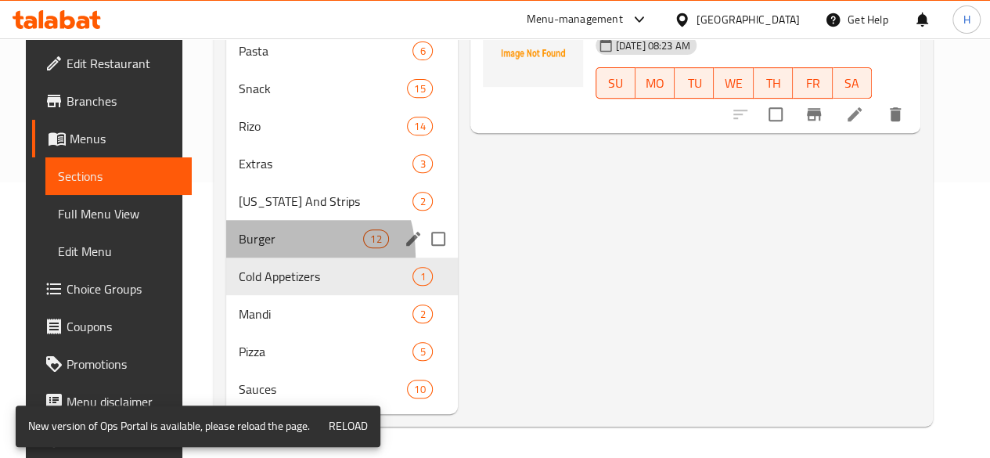
click at [264, 257] on div "Burger 12" at bounding box center [342, 239] width 232 height 38
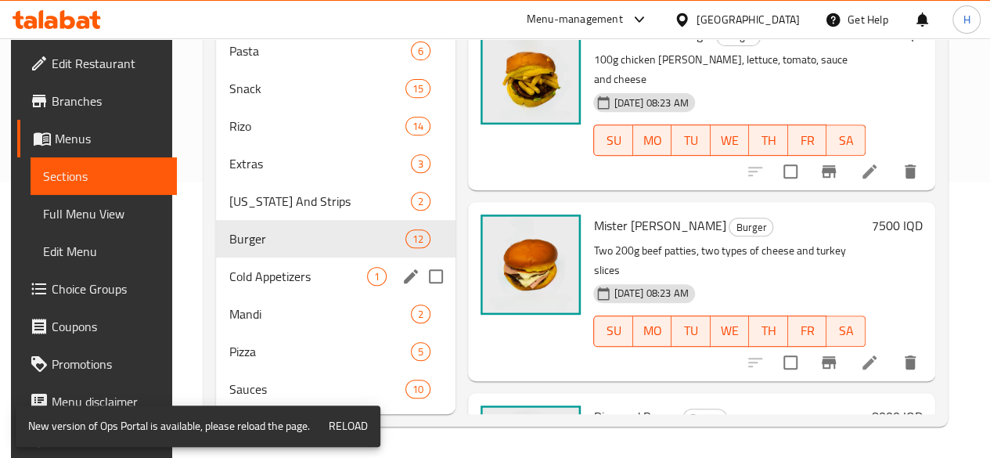
scroll to position [1088, 0]
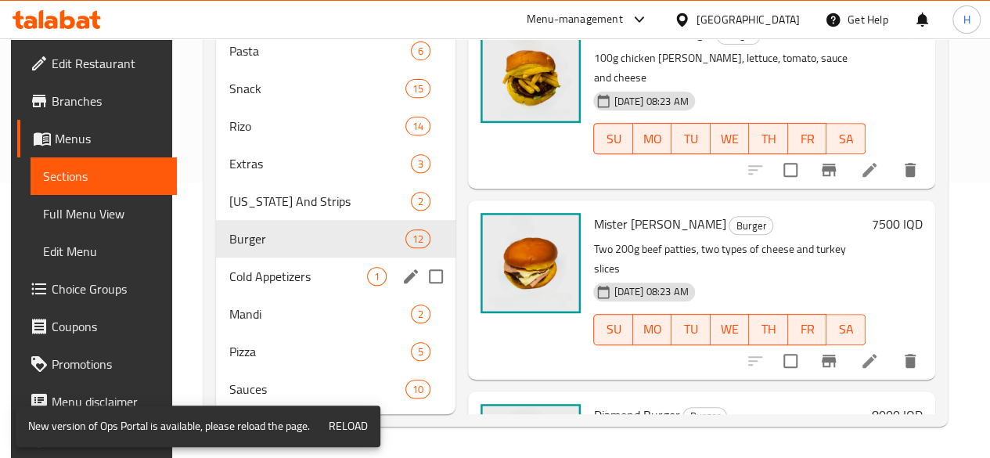
click at [268, 273] on span "Cold Appetizers" at bounding box center [298, 276] width 139 height 19
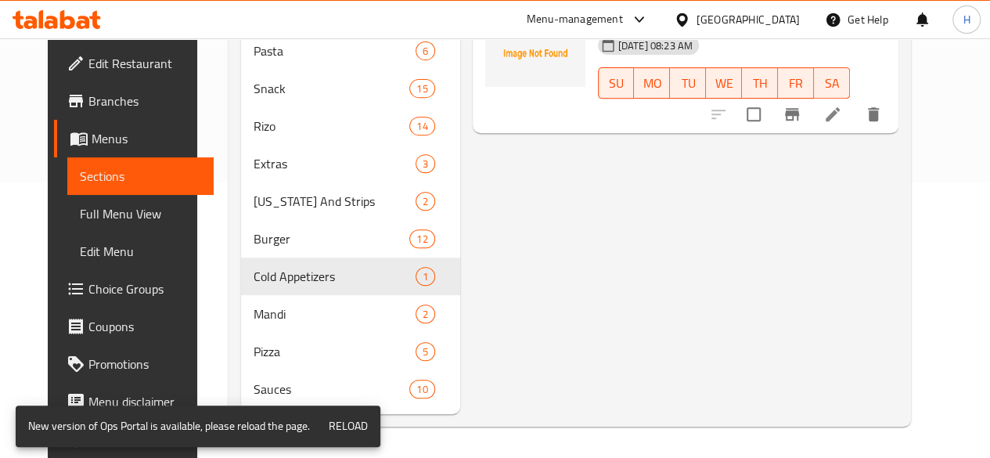
scroll to position [142, 0]
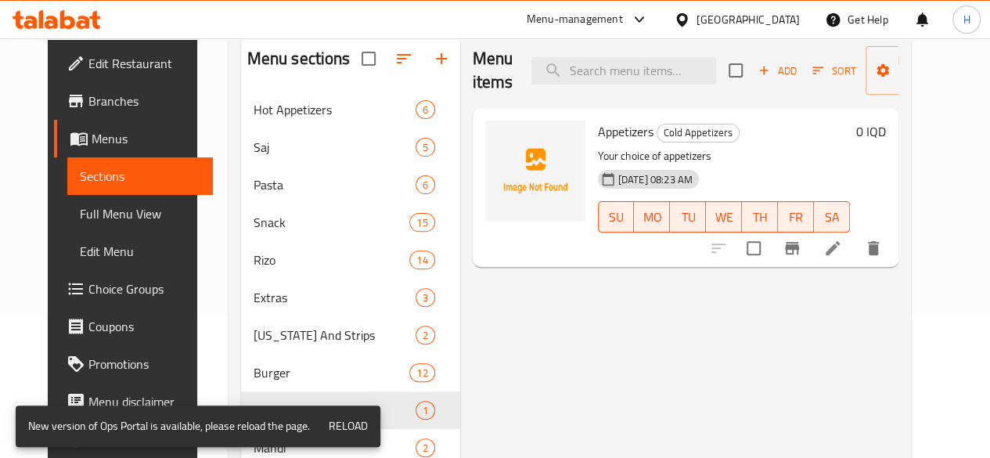
click at [842, 252] on icon at bounding box center [832, 248] width 19 height 19
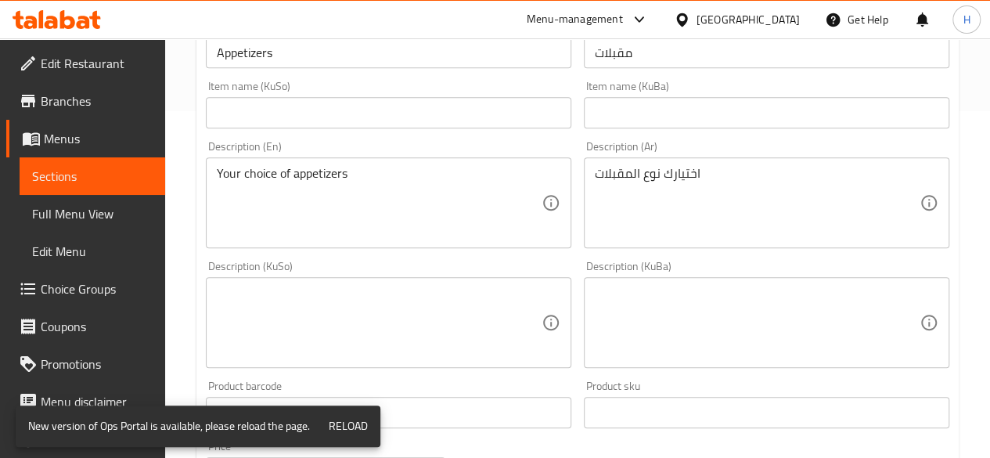
scroll to position [470, 0]
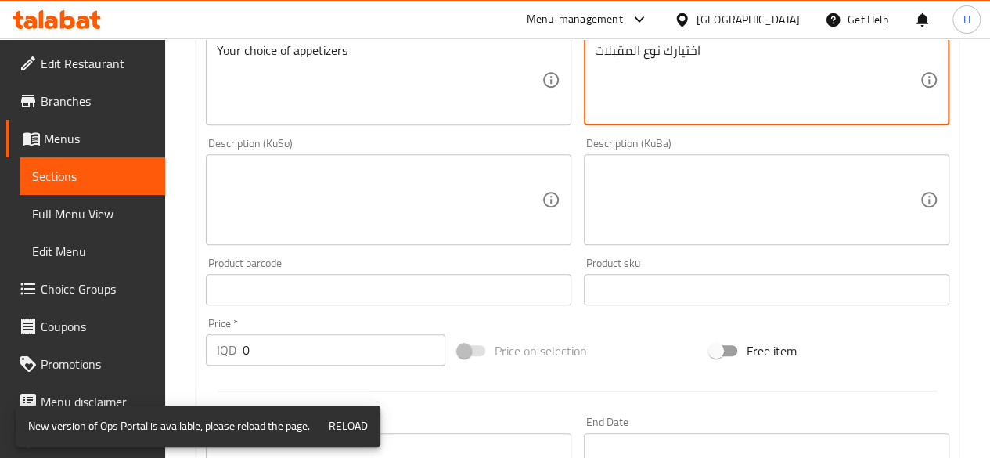
click at [704, 76] on textarea "اختيارك نوع المقبلات" at bounding box center [757, 80] width 325 height 74
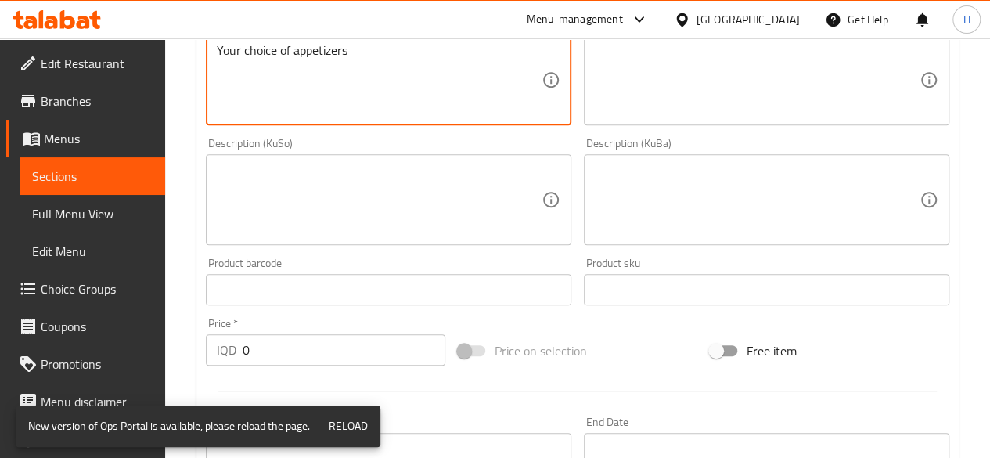
click at [318, 87] on textarea "Your choice of appetizers" at bounding box center [379, 80] width 325 height 74
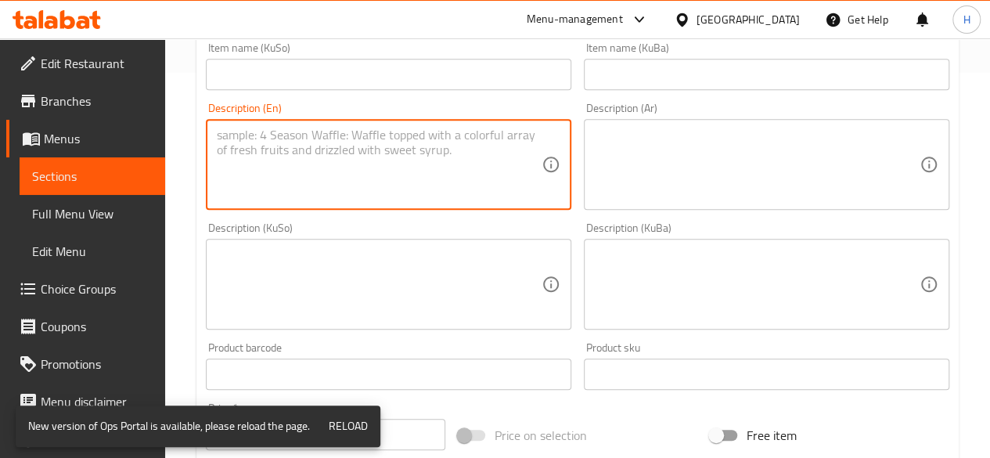
scroll to position [313, 0]
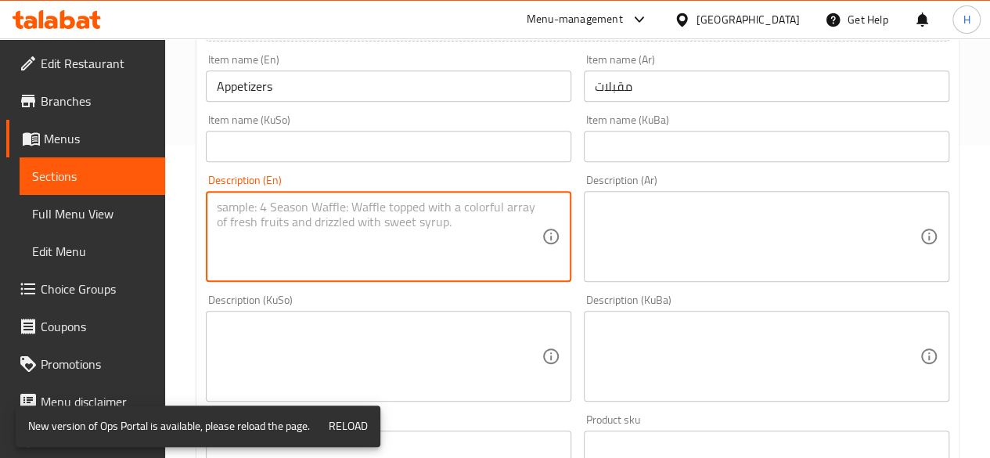
click at [657, 84] on input "مقبلات" at bounding box center [766, 85] width 365 height 31
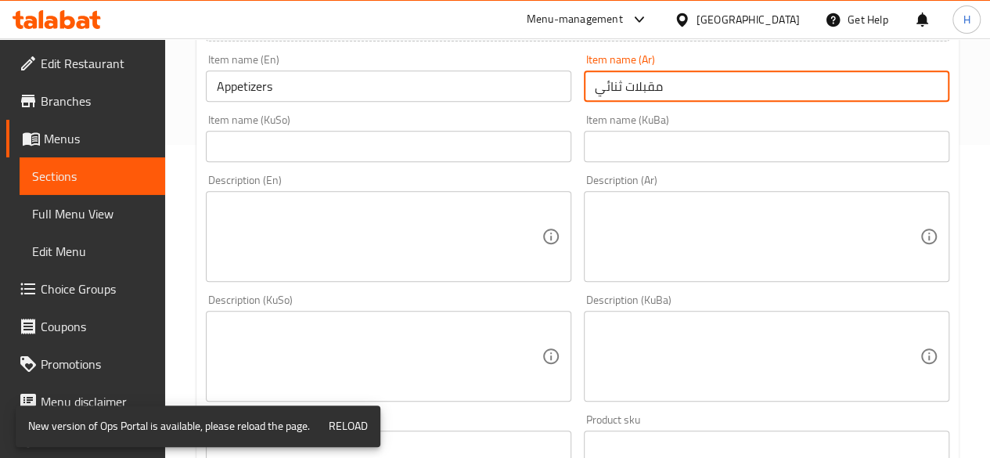
type input "مقبلات ثنائي"
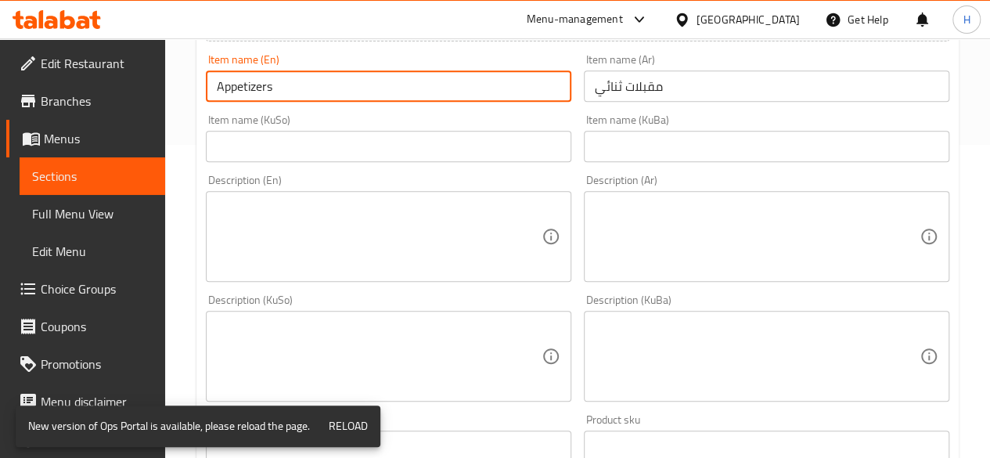
drag, startPoint x: 214, startPoint y: 87, endPoint x: 275, endPoint y: 106, distance: 63.9
click at [214, 87] on input "Appetizers" at bounding box center [388, 85] width 365 height 31
click at [326, 85] on input "Appetizers" at bounding box center [388, 85] width 365 height 31
type input "Appetizers - 2 Types"
click at [618, 92] on input "مقبلات ثنائي" at bounding box center [766, 85] width 365 height 31
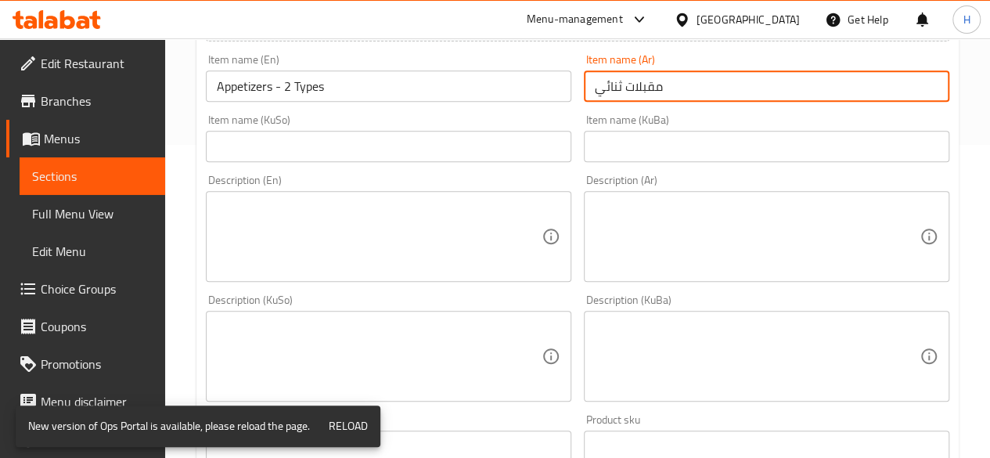
click at [618, 92] on input "مقبلات ثنائي" at bounding box center [766, 85] width 365 height 31
type input "مقبلات - 2 نوع"
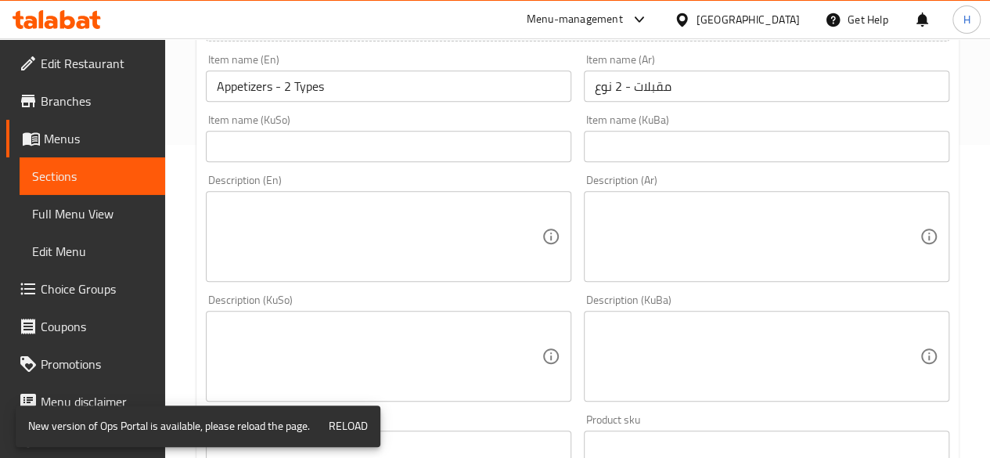
click at [675, 257] on textarea at bounding box center [757, 237] width 325 height 74
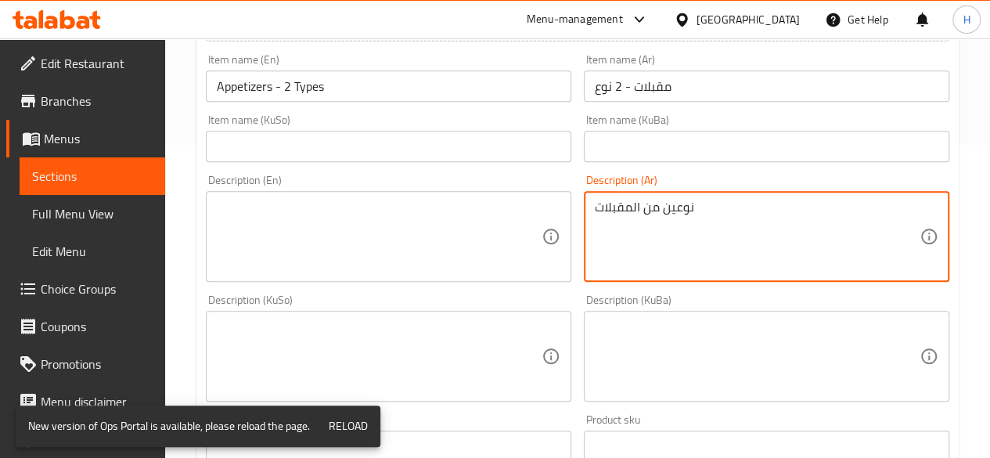
click at [676, 254] on textarea "نوعين من المقبلات" at bounding box center [757, 237] width 325 height 74
type textarea "نوعين من المقبلات"
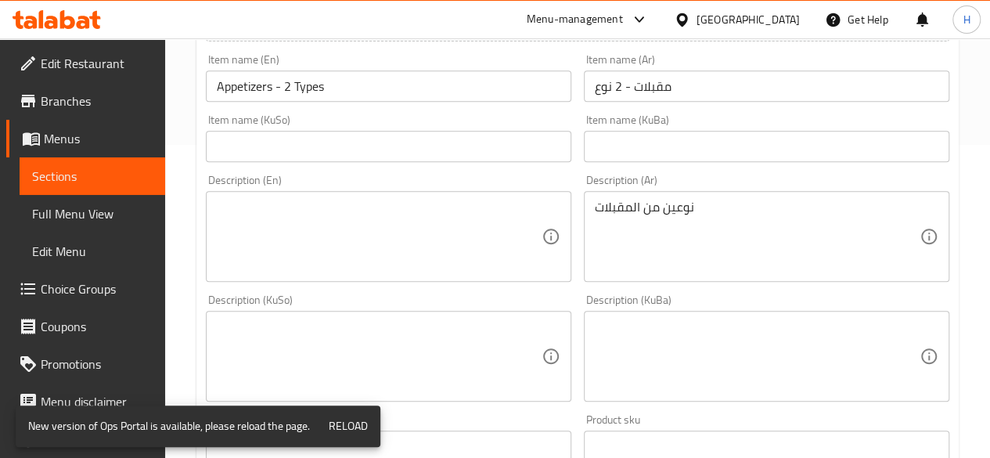
click at [470, 225] on textarea at bounding box center [379, 237] width 325 height 74
paste textarea "Two types of appetizers"
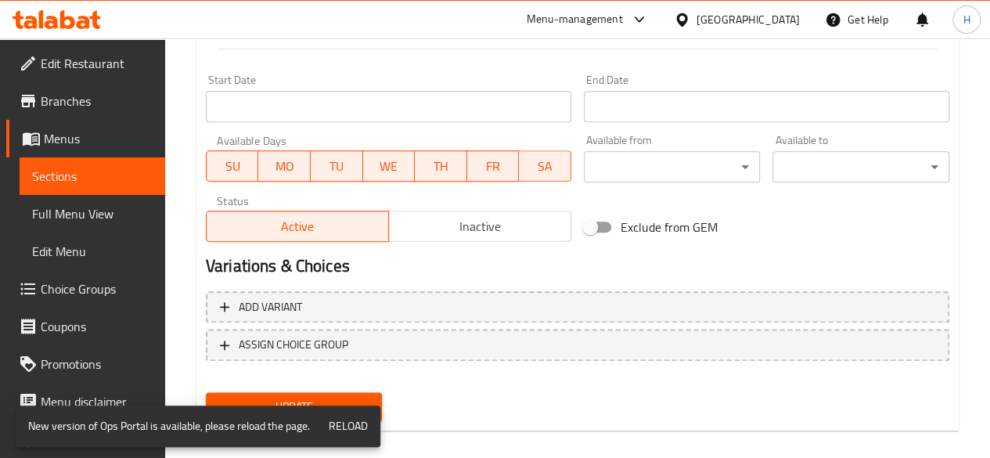
scroll to position [827, 0]
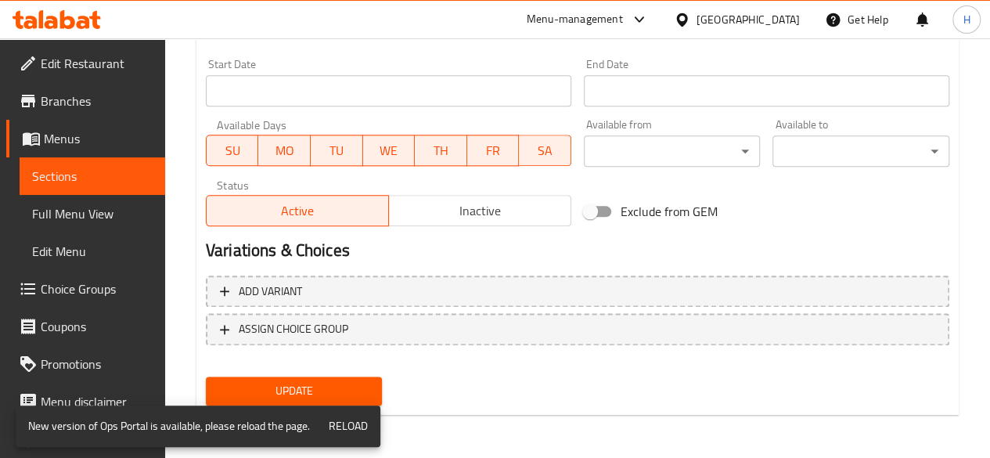
type textarea "Two types of appetizers"
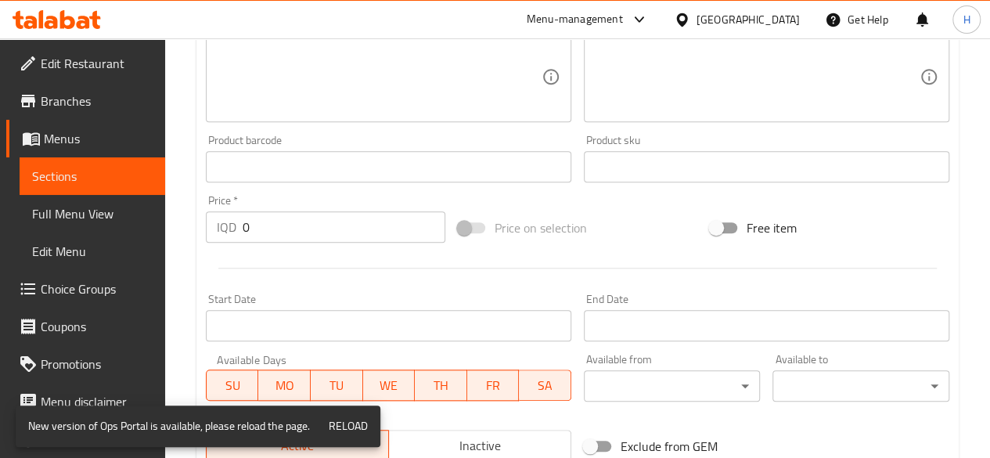
click at [287, 229] on input "0" at bounding box center [344, 226] width 203 height 31
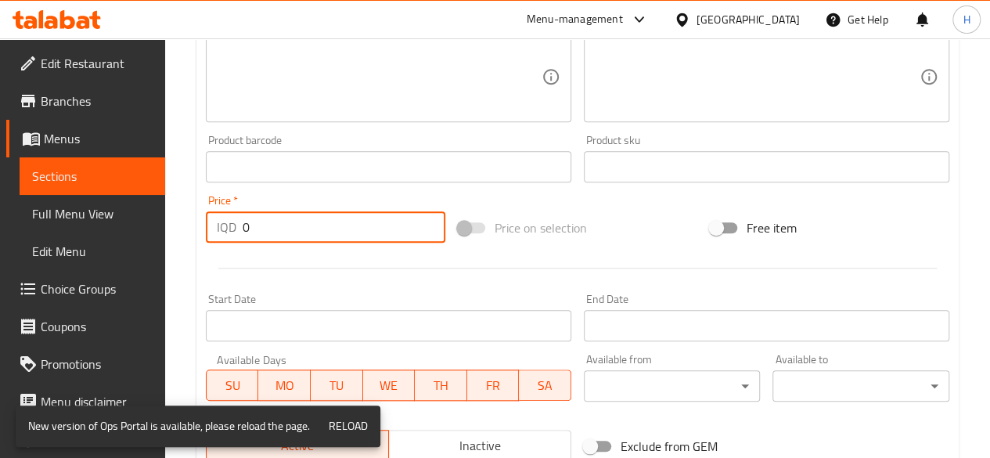
click at [287, 229] on input "0" at bounding box center [344, 226] width 203 height 31
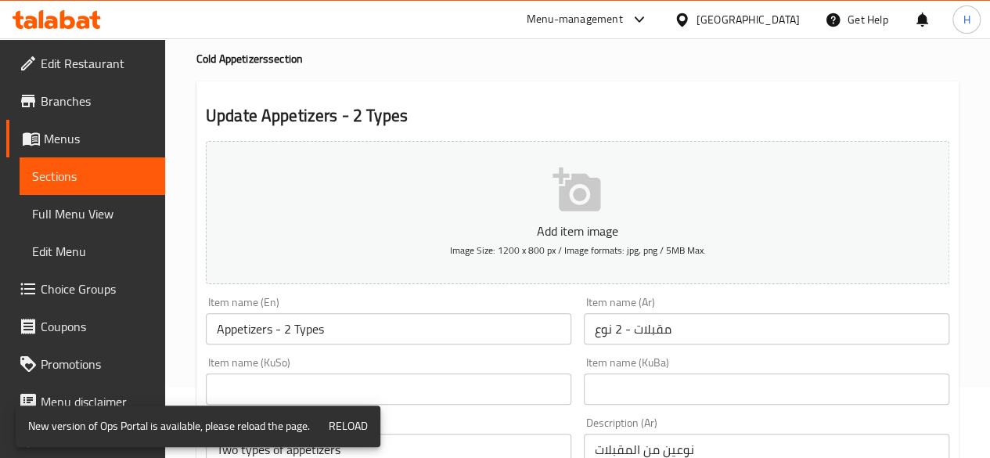
scroll to position [0, 0]
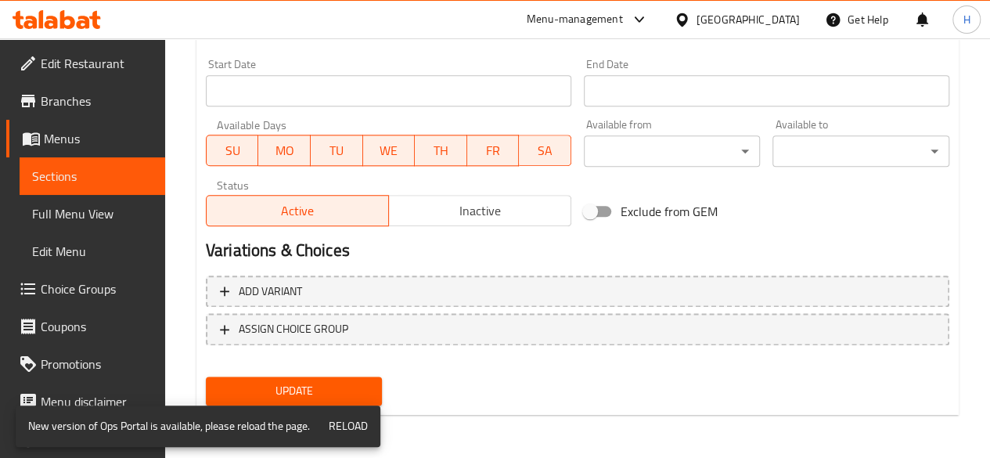
type input "2500"
click at [317, 384] on span "Update" at bounding box center [294, 391] width 152 height 20
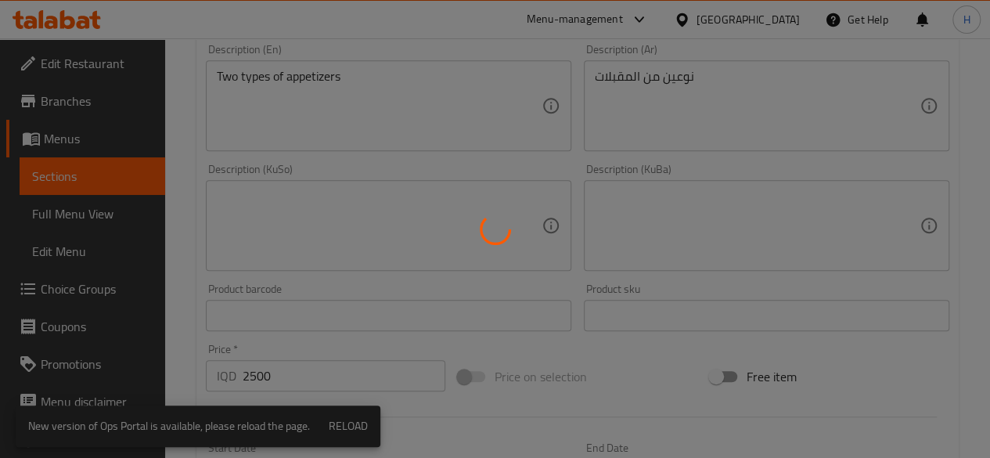
scroll to position [279, 0]
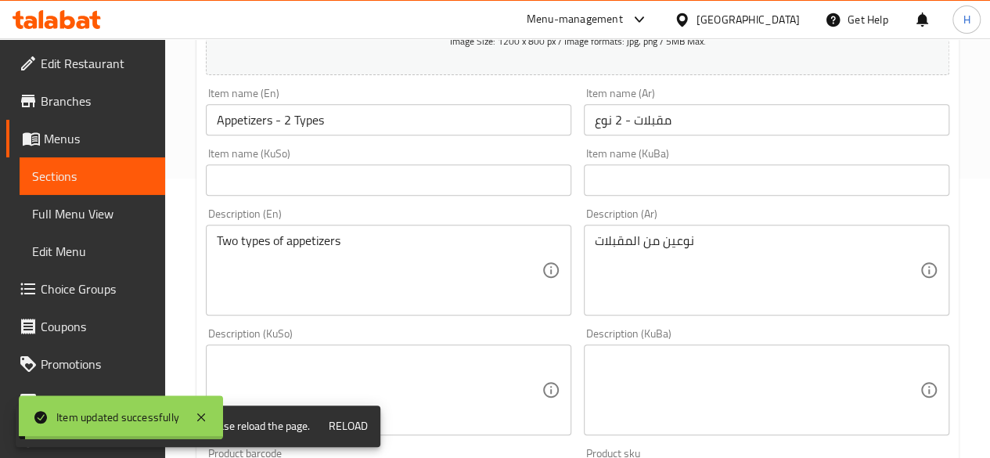
click at [684, 119] on input "مقبلات - 2 نوع" at bounding box center [766, 119] width 365 height 31
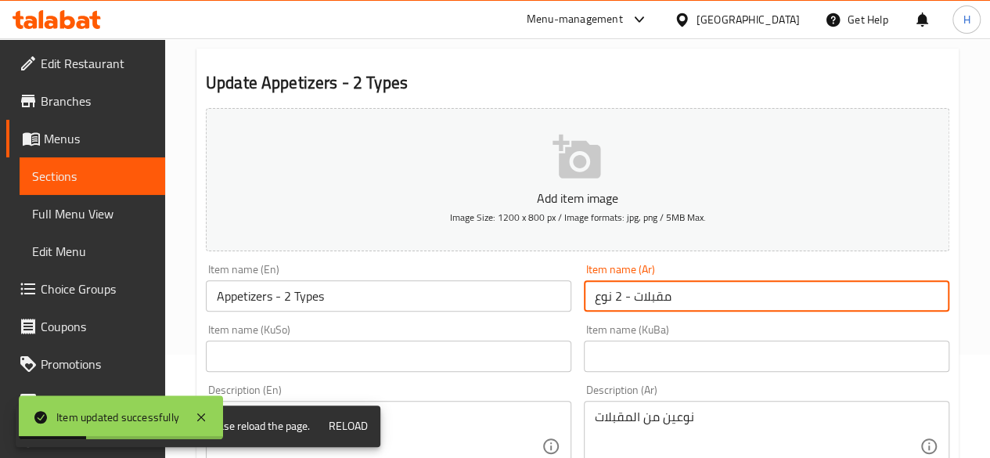
scroll to position [0, 0]
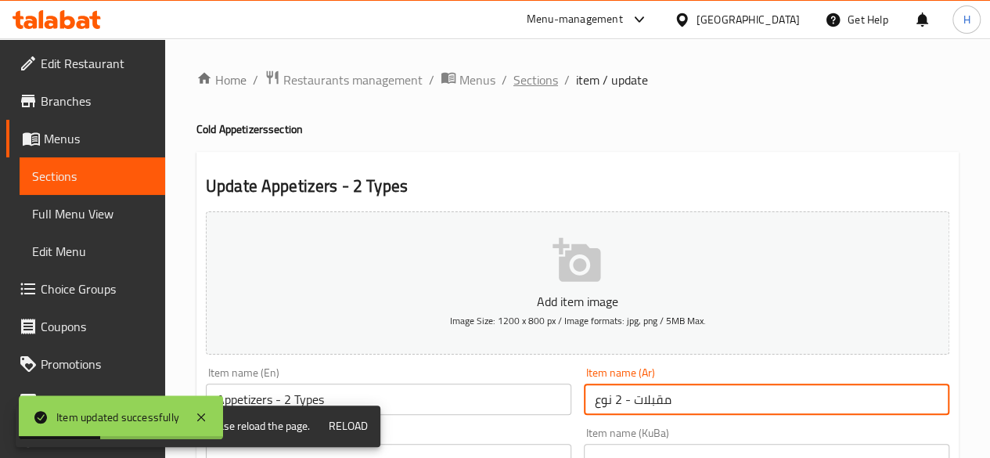
click at [546, 81] on span "Sections" at bounding box center [535, 79] width 45 height 19
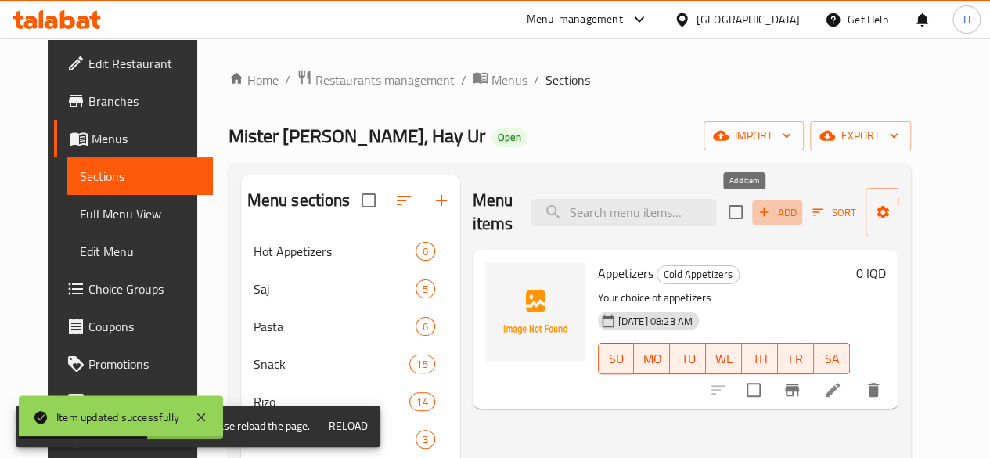
click at [756, 211] on span "Add" at bounding box center [777, 212] width 42 height 18
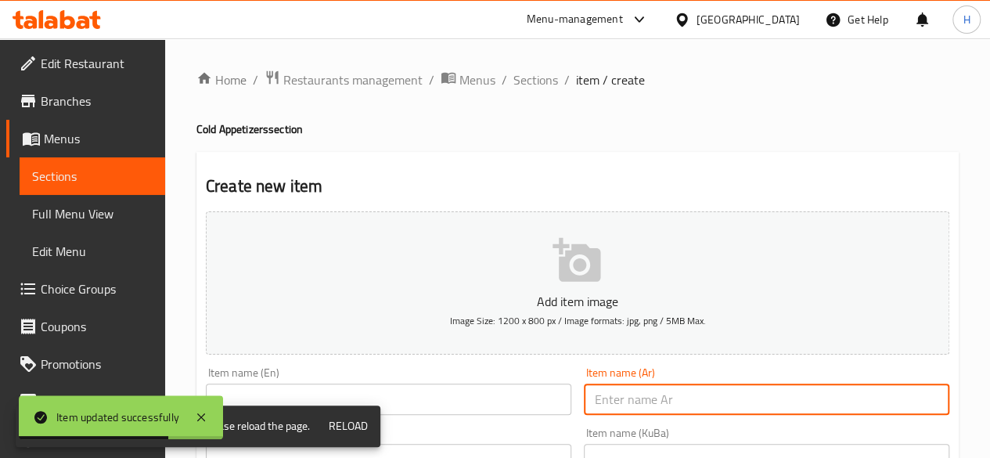
click at [660, 397] on input "text" at bounding box center [766, 398] width 365 height 31
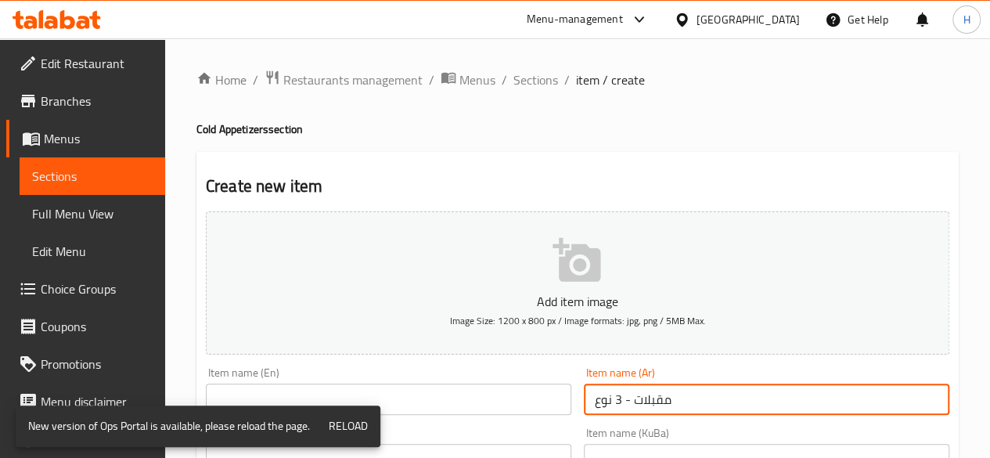
type input "مقبلات - 3 نوع"
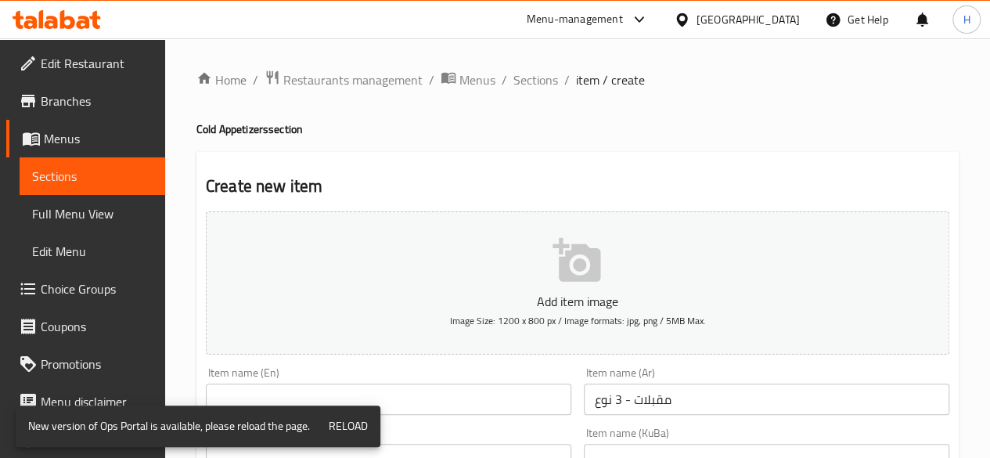
click at [436, 380] on div "Item name (En) Item name (En)" at bounding box center [388, 391] width 365 height 48
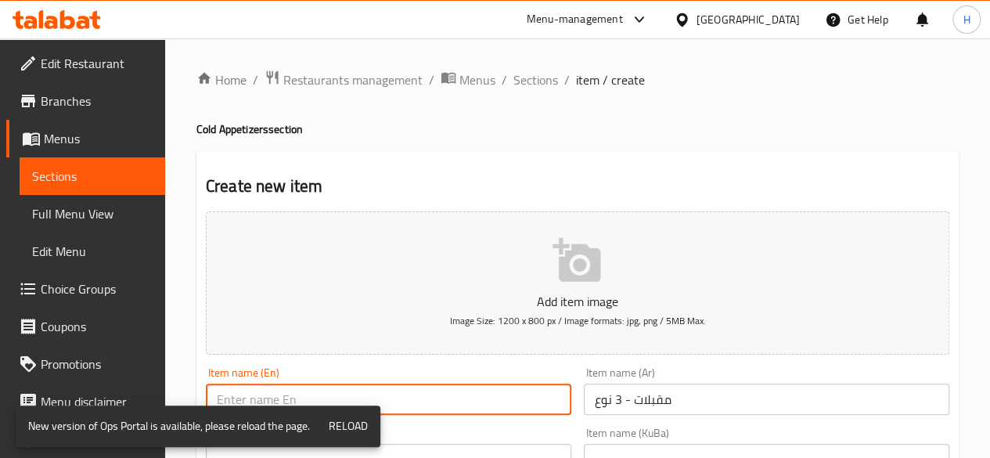
click at [434, 389] on input "text" at bounding box center [388, 398] width 365 height 31
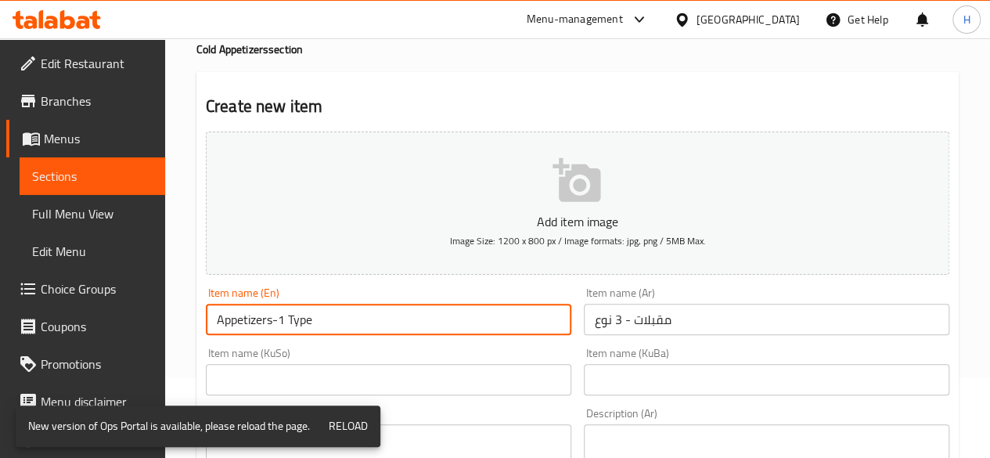
scroll to position [157, 0]
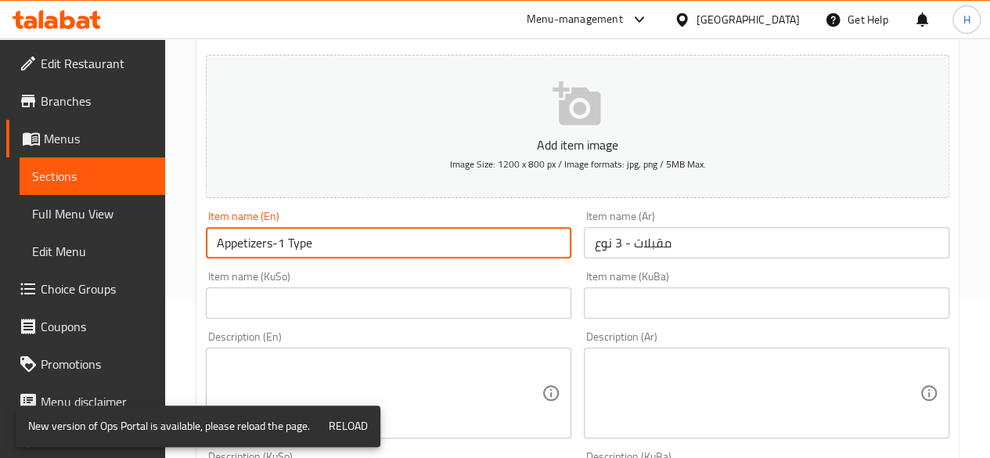
drag, startPoint x: 279, startPoint y: 243, endPoint x: 285, endPoint y: 249, distance: 8.9
click at [285, 249] on input "Appetizers-1 Type" at bounding box center [388, 242] width 365 height 31
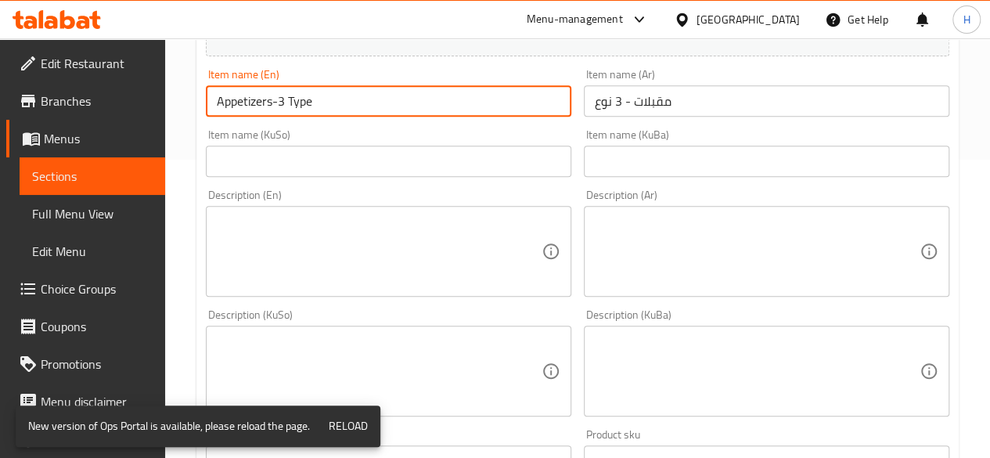
scroll to position [313, 0]
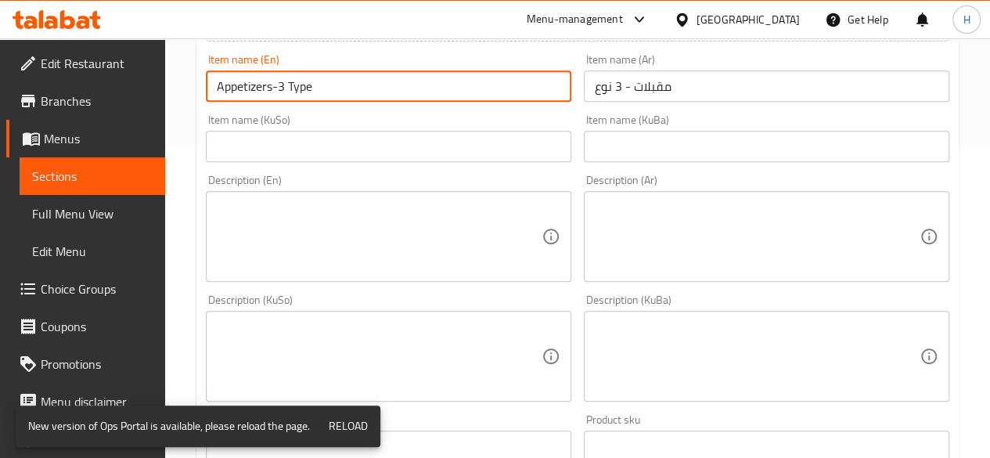
type input "Appetizers-3 Type"
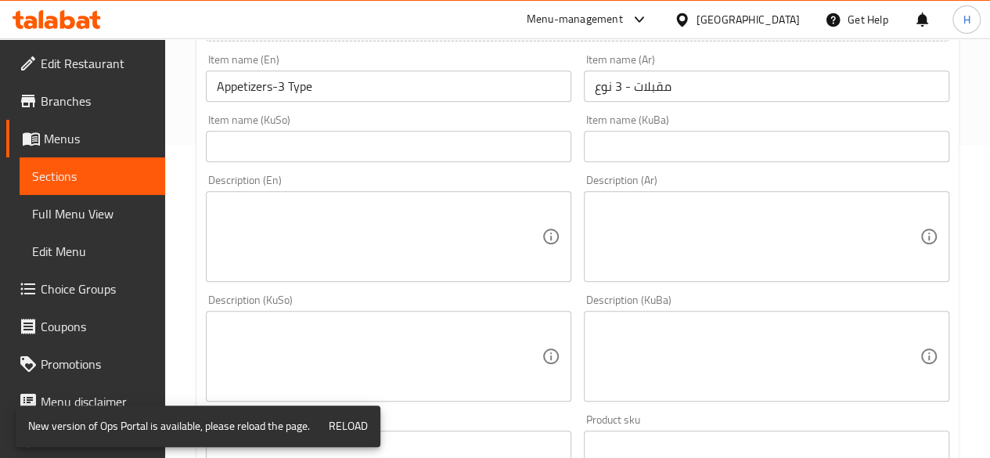
click at [719, 207] on textarea at bounding box center [757, 237] width 325 height 74
paste textarea "نوعين من المقبلات"
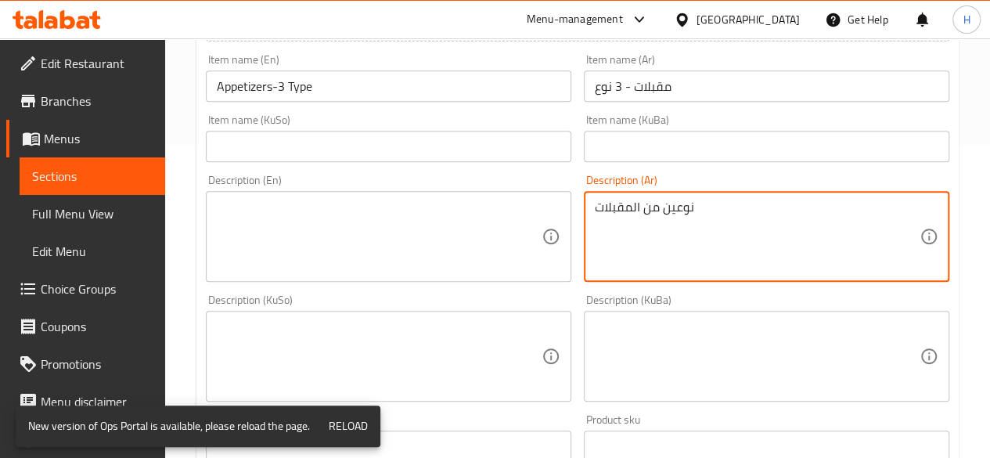
type textarea "نوعين من المقبلات"
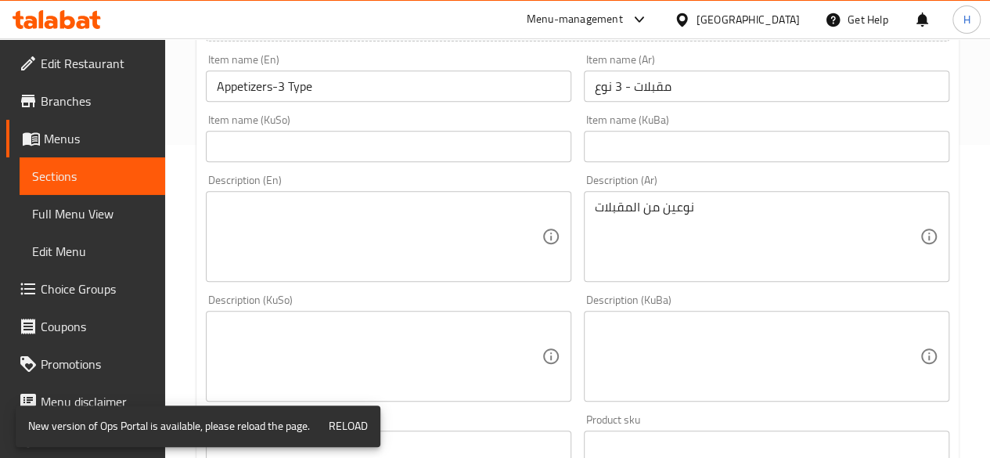
click at [379, 241] on textarea at bounding box center [379, 237] width 325 height 74
paste textarea "Two types of appetizers"
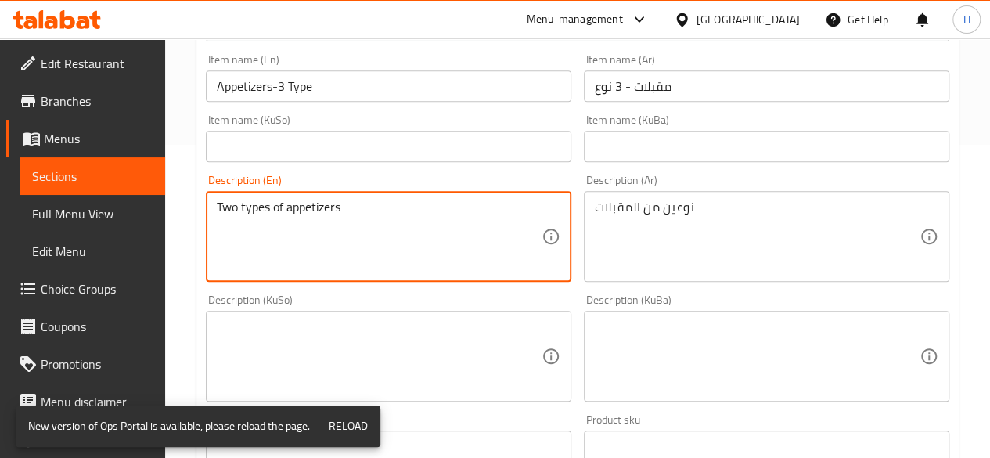
type textarea "Two types of appetizers"
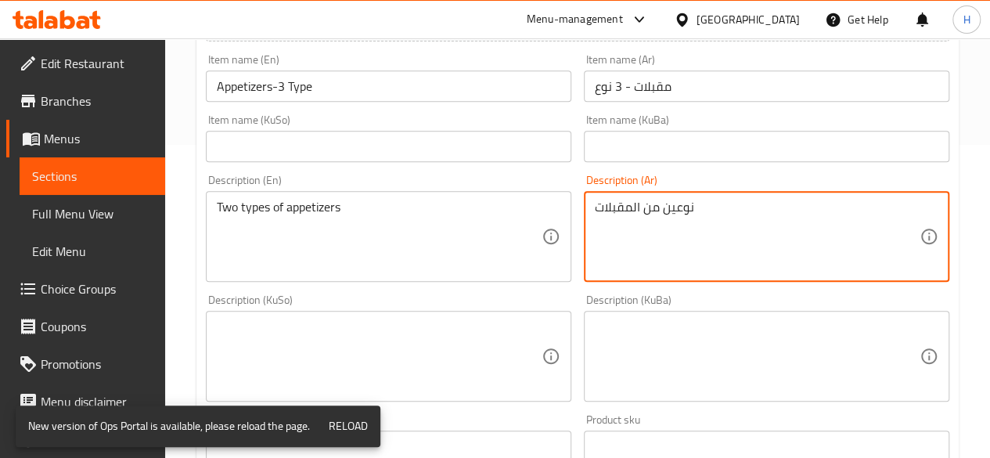
click at [669, 209] on textarea "نوعين من المقبلات" at bounding box center [757, 237] width 325 height 74
type textarea "3نوع من المقبلات"
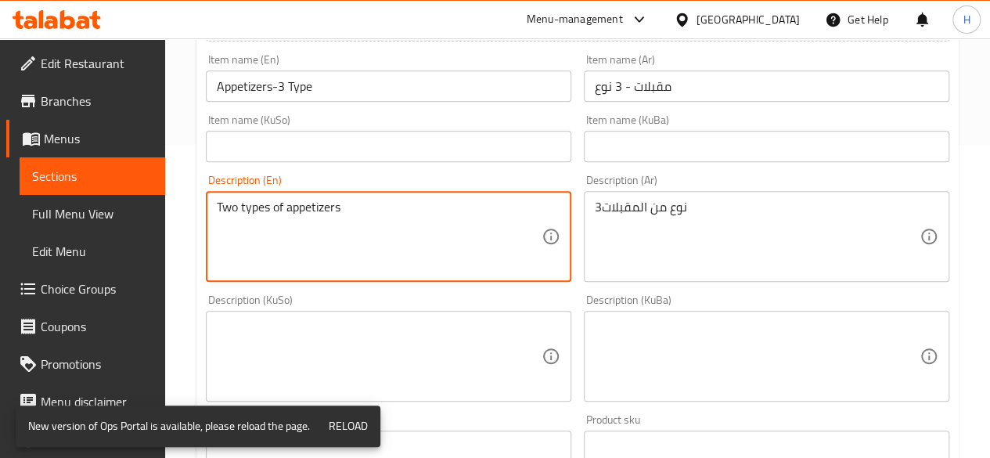
click at [227, 203] on textarea "Two types of appetizers" at bounding box center [379, 237] width 325 height 74
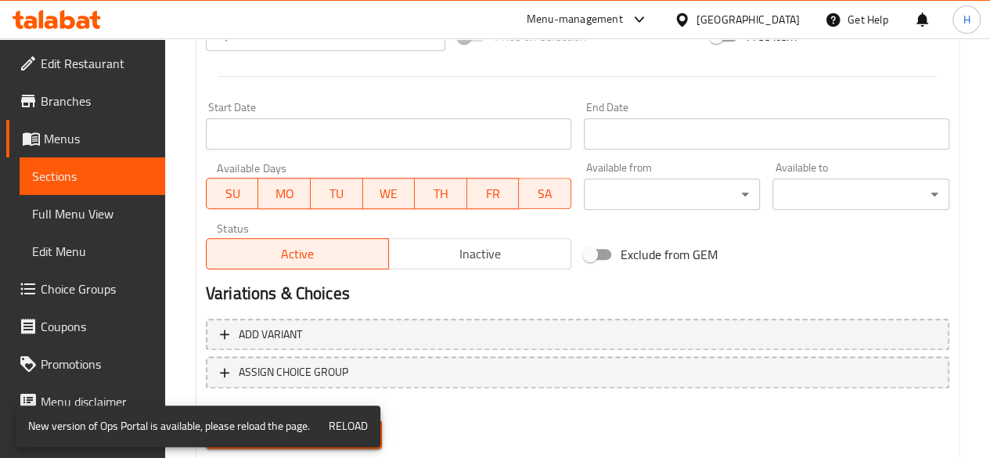
scroll to position [749, 0]
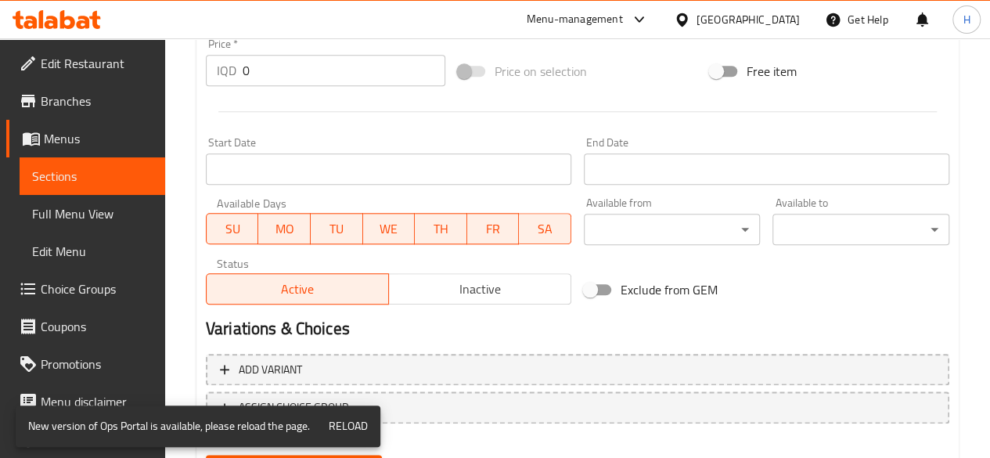
type textarea "3 types of appetizers"
click at [290, 73] on input "0" at bounding box center [344, 70] width 203 height 31
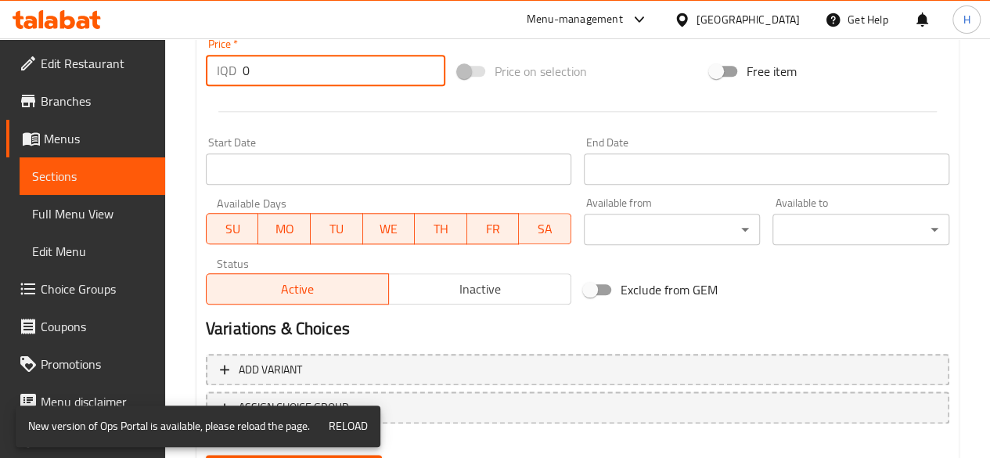
click at [290, 73] on input "0" at bounding box center [344, 70] width 203 height 31
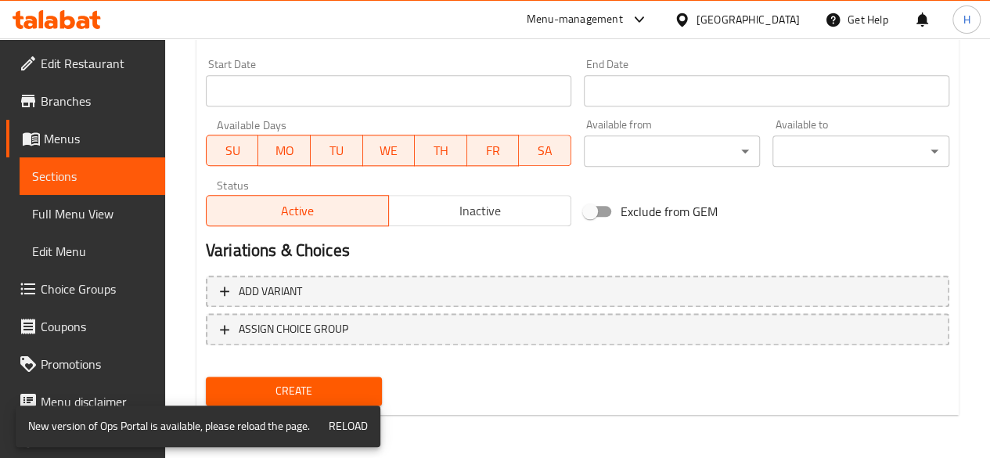
type input "4000"
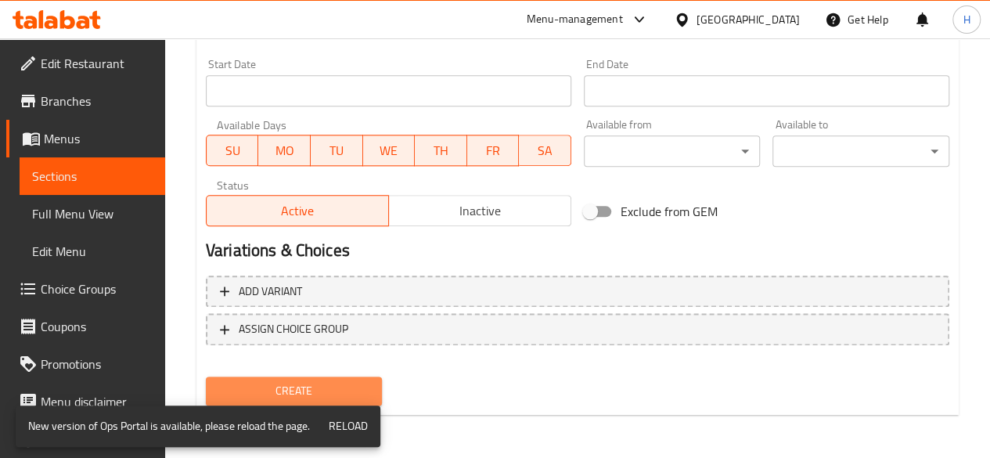
drag, startPoint x: 338, startPoint y: 395, endPoint x: 357, endPoint y: 389, distance: 19.8
click at [338, 394] on span "Create" at bounding box center [294, 391] width 152 height 20
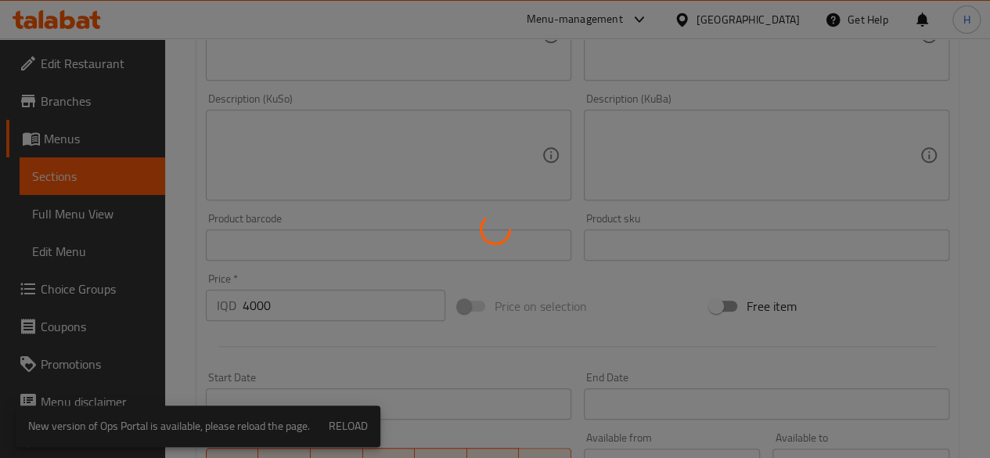
scroll to position [123, 0]
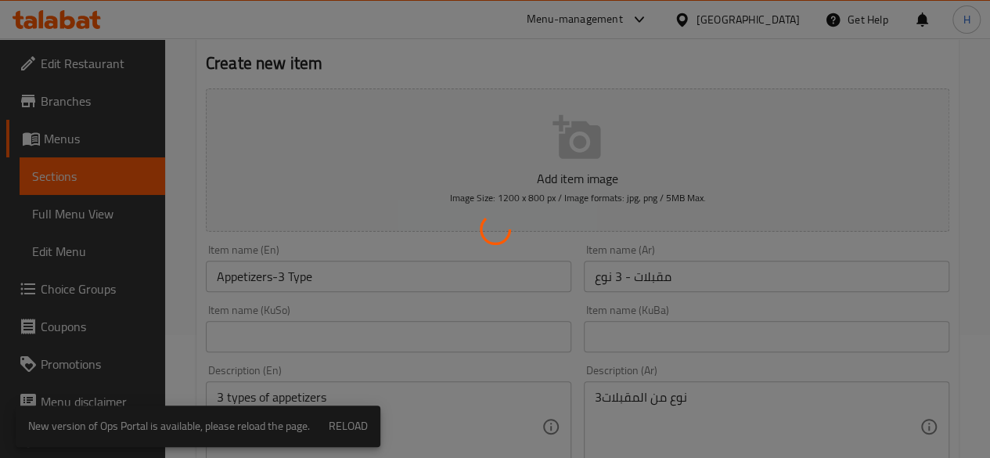
type input "0"
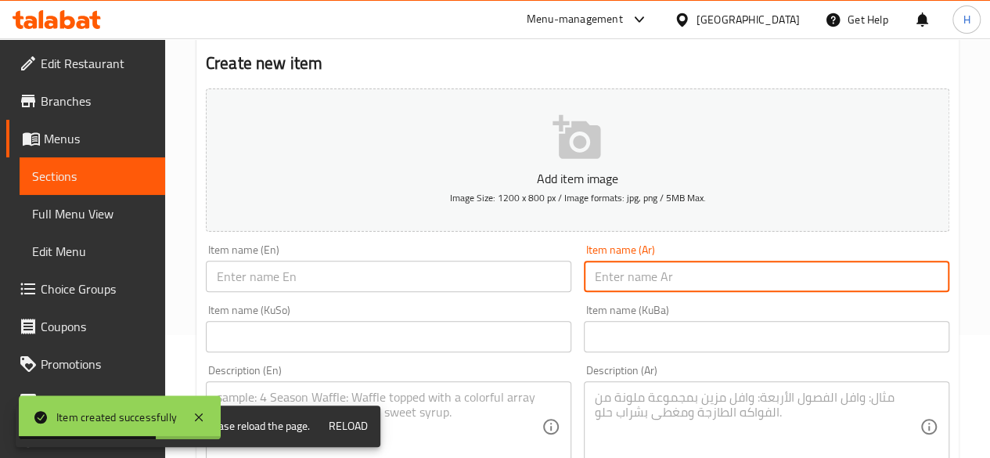
click at [657, 288] on input "text" at bounding box center [766, 276] width 365 height 31
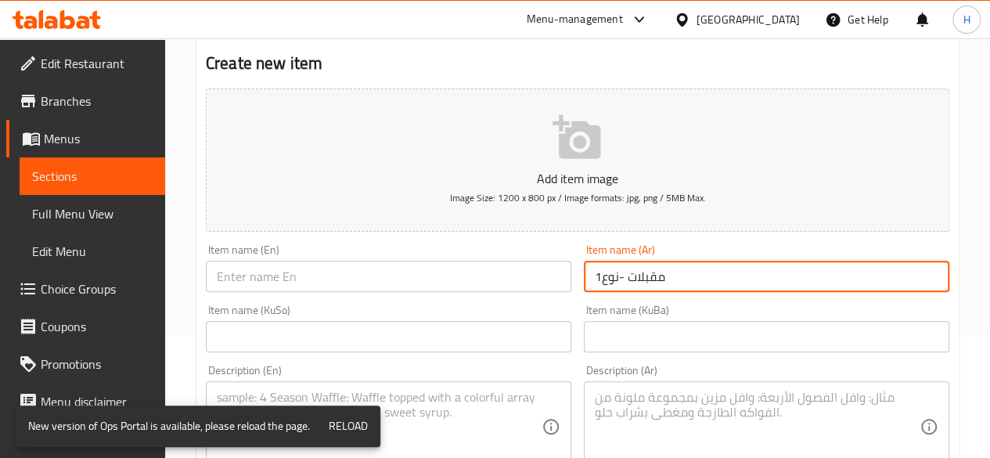
drag, startPoint x: 601, startPoint y: 275, endPoint x: 588, endPoint y: 275, distance: 12.5
click at [588, 275] on input "مقبلات -نوع1" at bounding box center [766, 276] width 365 height 31
drag, startPoint x: 621, startPoint y: 275, endPoint x: 570, endPoint y: 275, distance: 51.6
drag, startPoint x: 603, startPoint y: 276, endPoint x: 590, endPoint y: 279, distance: 12.7
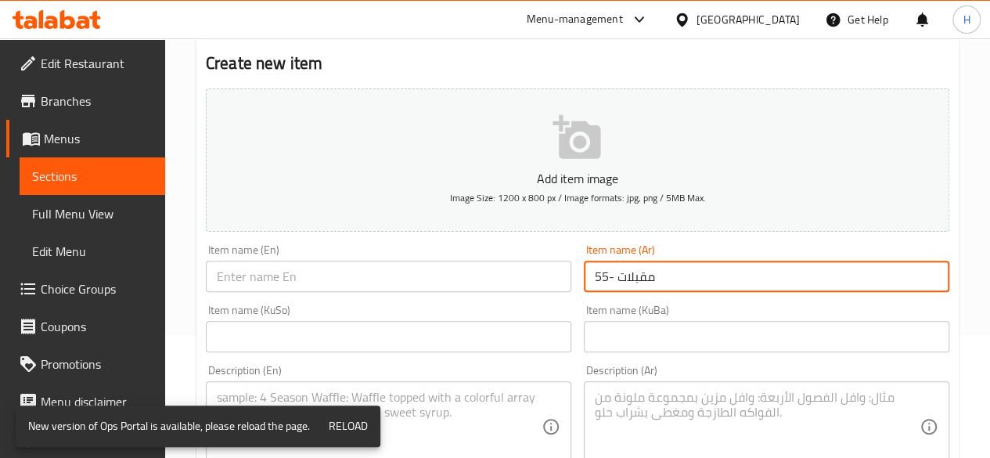
click at [590, 279] on input "مقبلات -55" at bounding box center [766, 276] width 365 height 31
click at [309, 269] on input "text" at bounding box center [388, 276] width 365 height 31
drag, startPoint x: 632, startPoint y: 275, endPoint x: 533, endPoint y: 275, distance: 99.4
click at [662, 291] on div "Item name (Ar) مقب5 Item name (Ar)" at bounding box center [767, 268] width 378 height 60
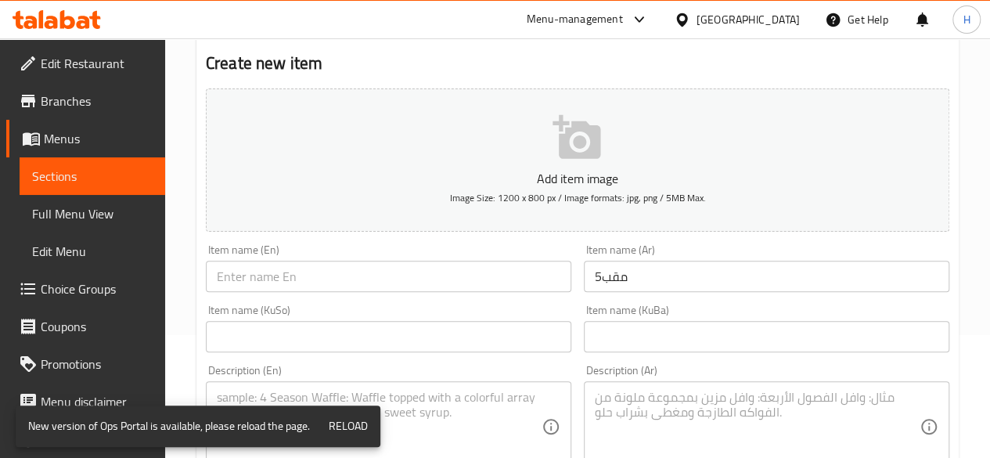
click at [665, 281] on input "مقب5" at bounding box center [766, 276] width 365 height 31
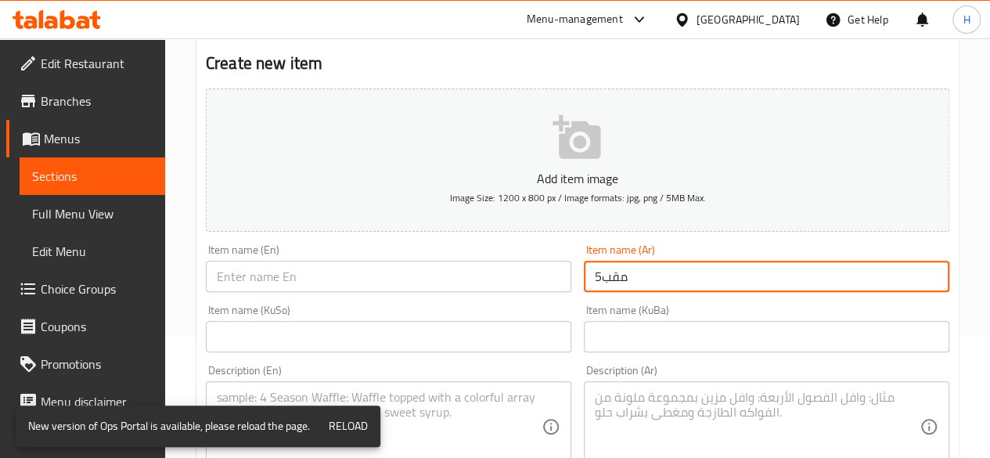
click at [665, 281] on input "مقب5" at bounding box center [766, 276] width 365 height 31
type input "مقبلات - 5 نوع"
click at [382, 279] on input "text" at bounding box center [388, 276] width 365 height 31
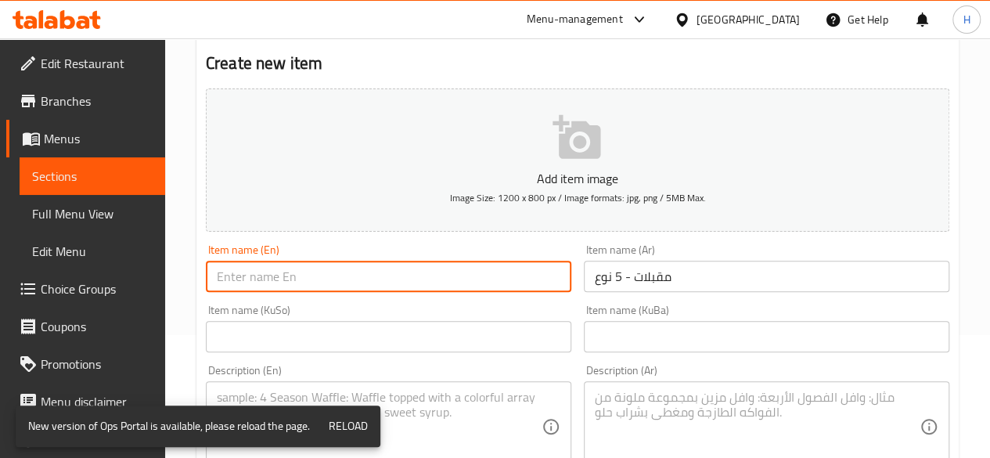
type input "ش"
click at [307, 278] on input "Appetizers Dish- 4 Types" at bounding box center [388, 276] width 365 height 31
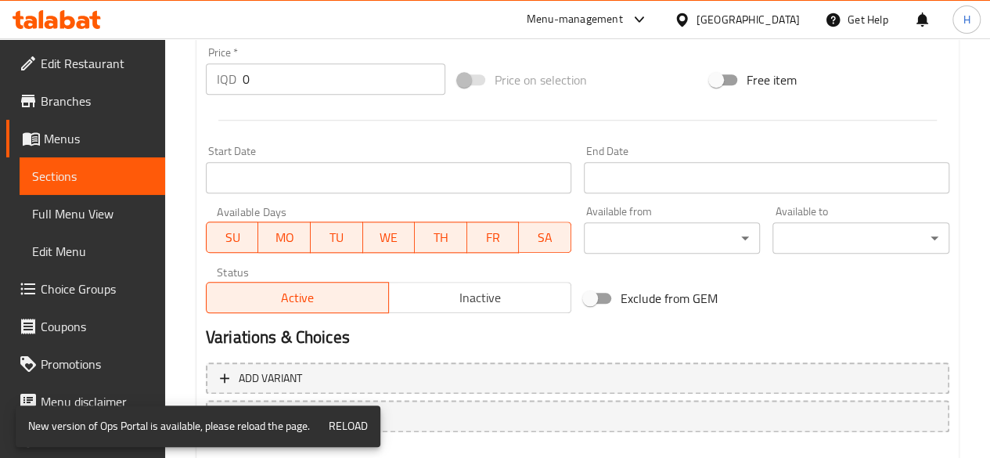
scroll to position [671, 0]
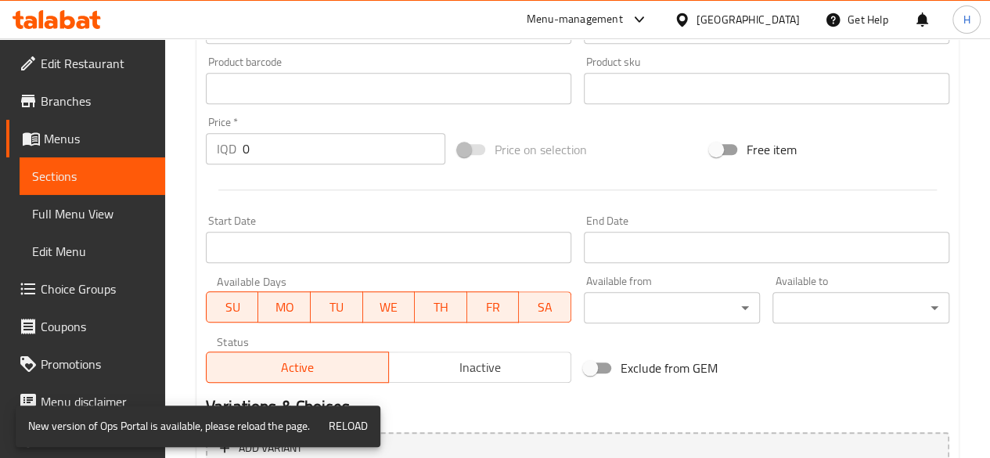
type input "Appetizers Dish- 5 Types"
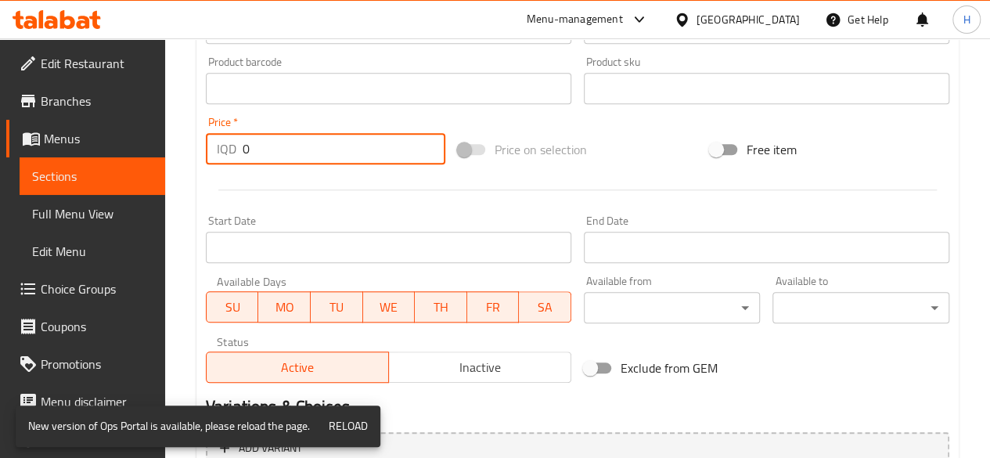
click at [307, 156] on input "0" at bounding box center [344, 148] width 203 height 31
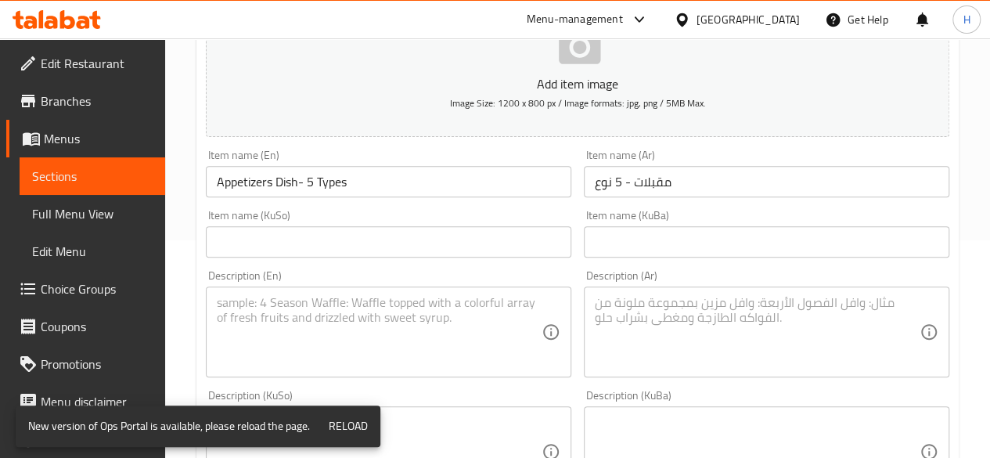
scroll to position [123, 0]
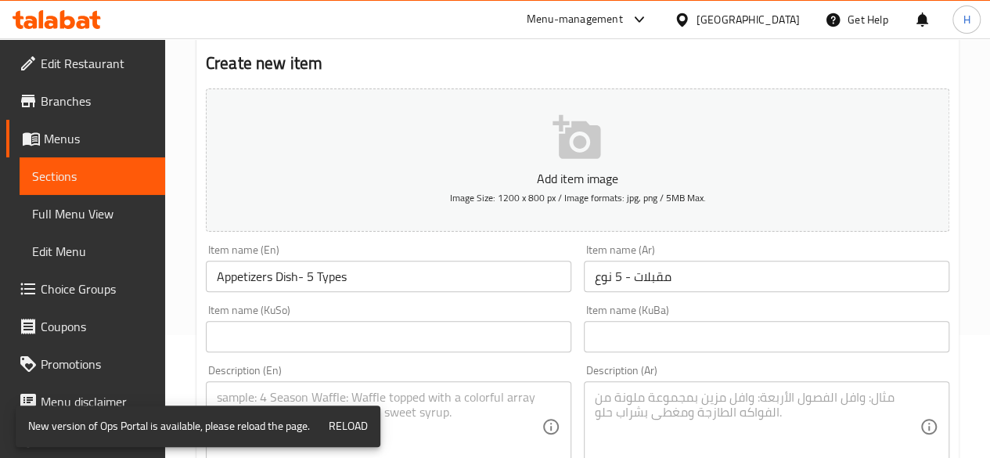
type input "6500"
click at [635, 420] on textarea at bounding box center [757, 427] width 325 height 74
paste textarea "نوعين من المقبلات"
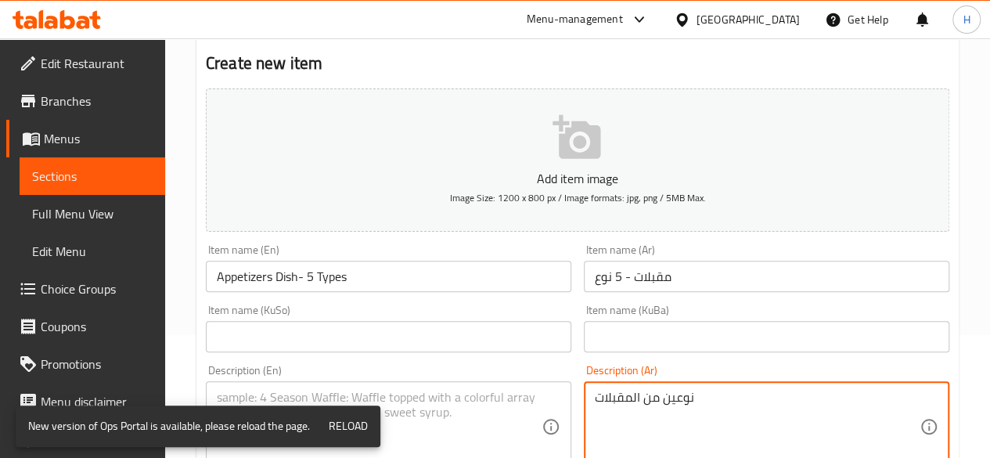
type textarea "نوعين من المقبلات"
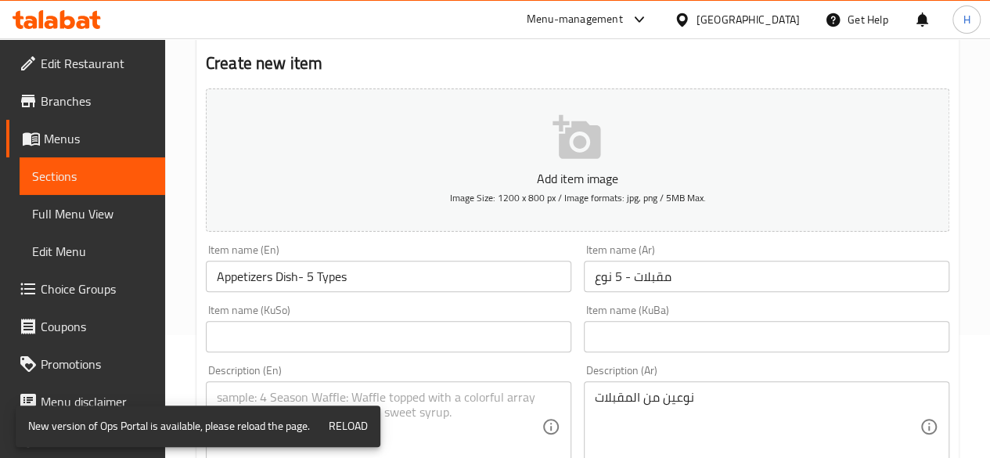
click at [419, 417] on textarea at bounding box center [379, 427] width 325 height 74
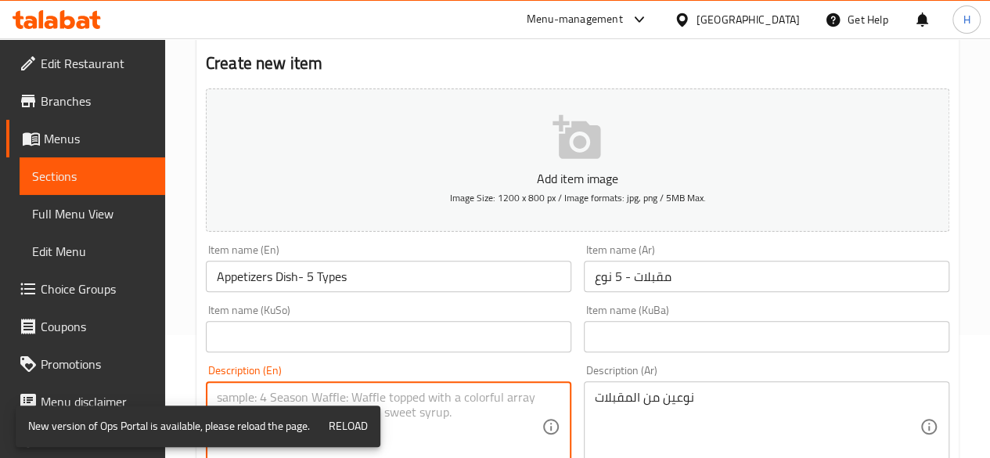
paste textarea "Two types of appetizers"
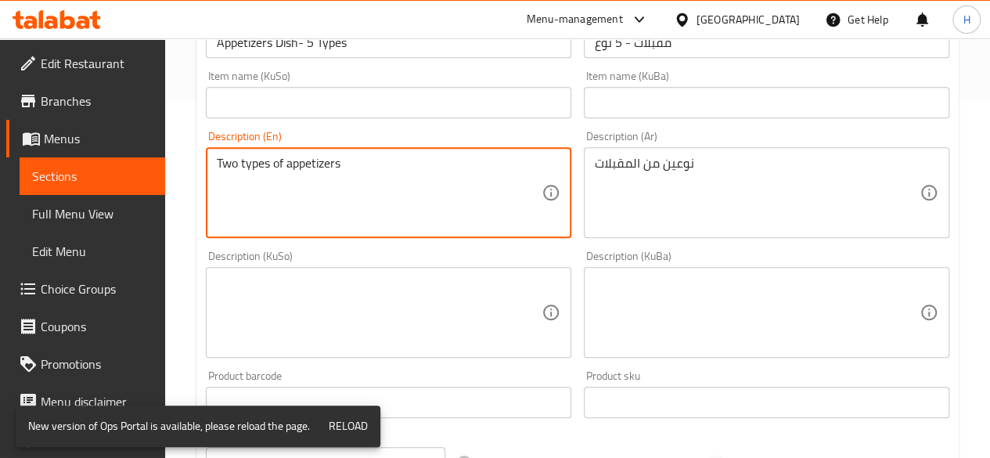
scroll to position [358, 0]
type textarea "Two types of appetizers"
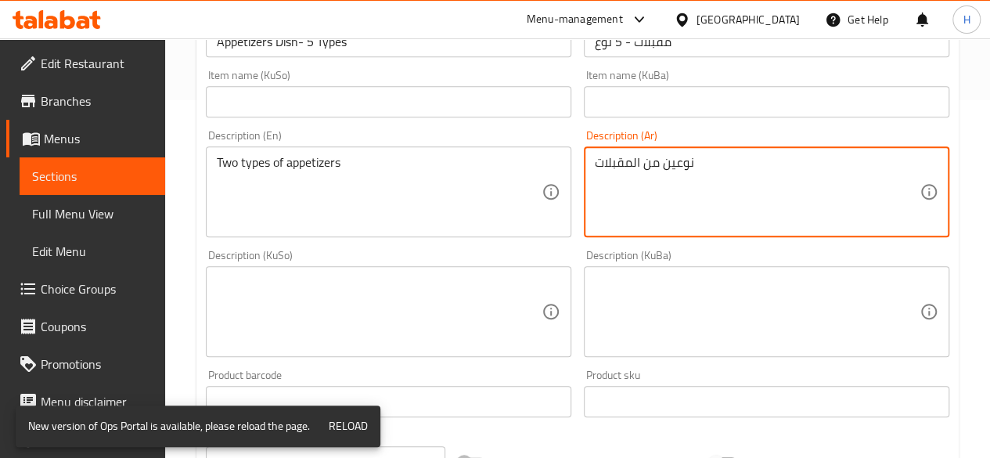
click at [682, 166] on textarea "نوعين من المقبلات" at bounding box center [757, 192] width 325 height 74
type textarea "5 نوع من المقبلات"
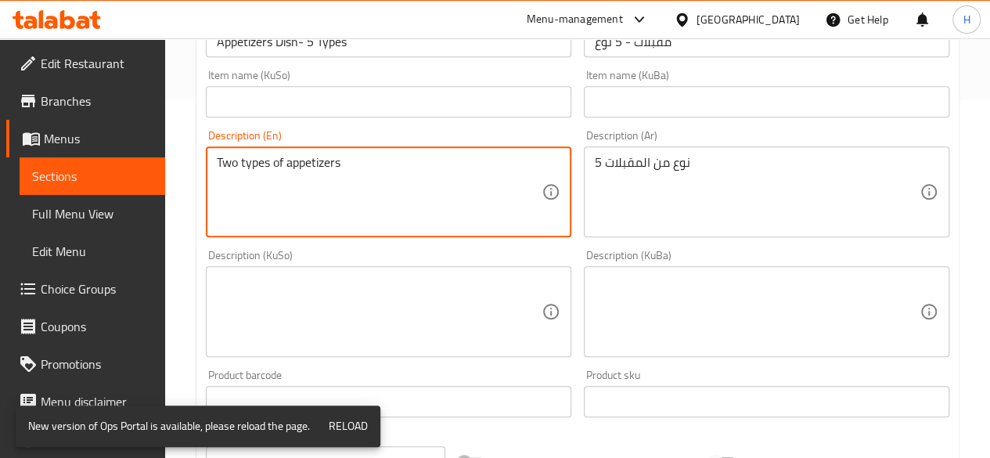
drag, startPoint x: 242, startPoint y: 160, endPoint x: 193, endPoint y: 159, distance: 49.3
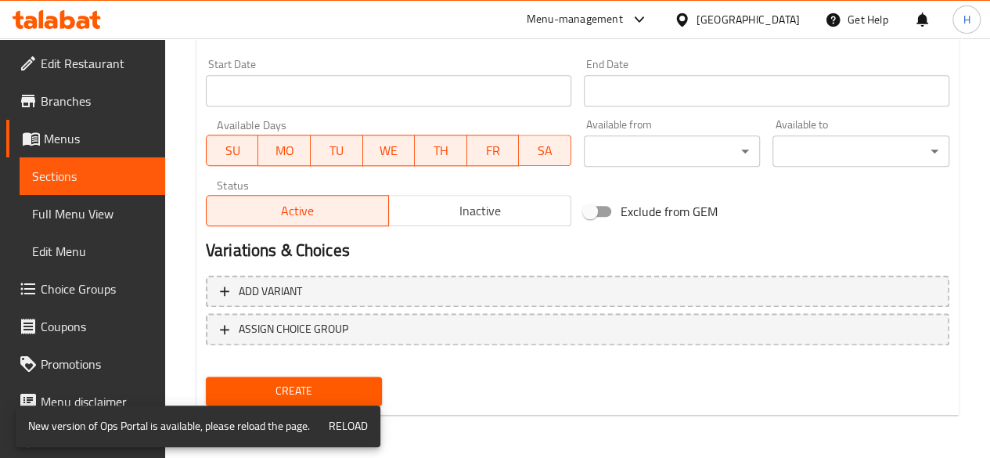
type textarea "5 types of appetizers"
click at [353, 392] on span "Create" at bounding box center [294, 391] width 152 height 20
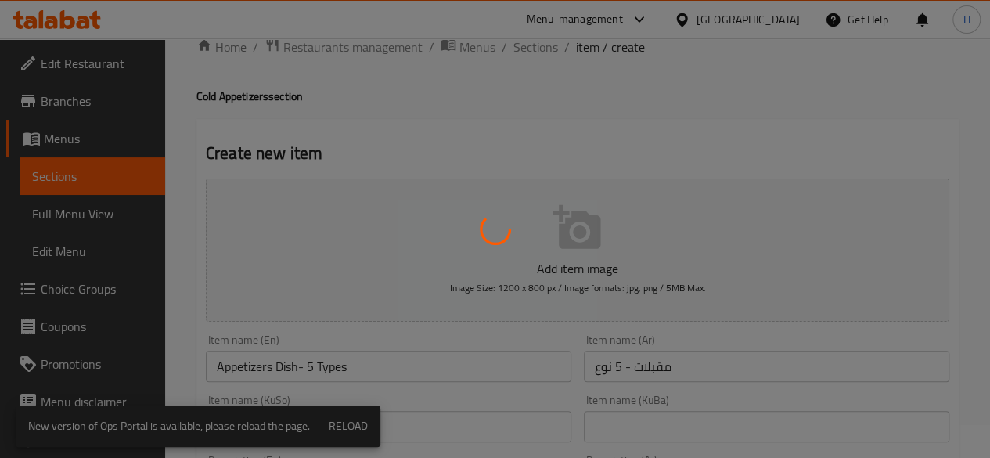
scroll to position [0, 0]
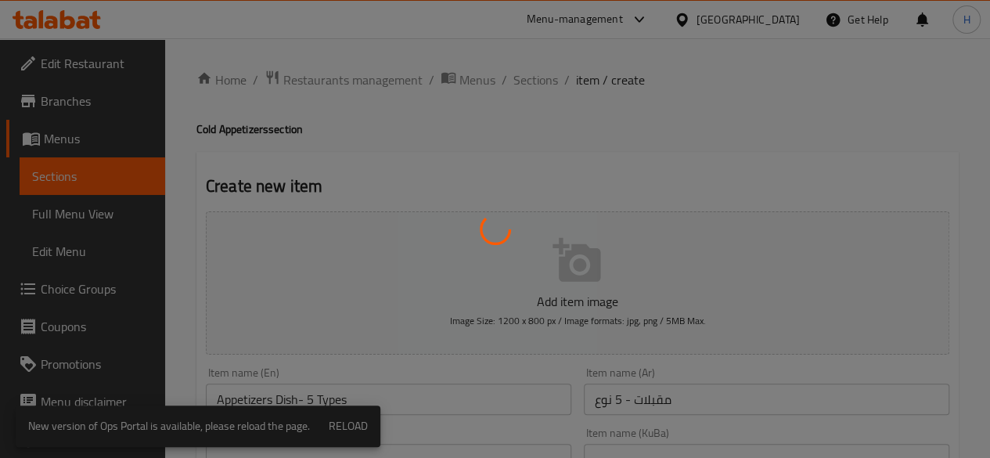
type input "0"
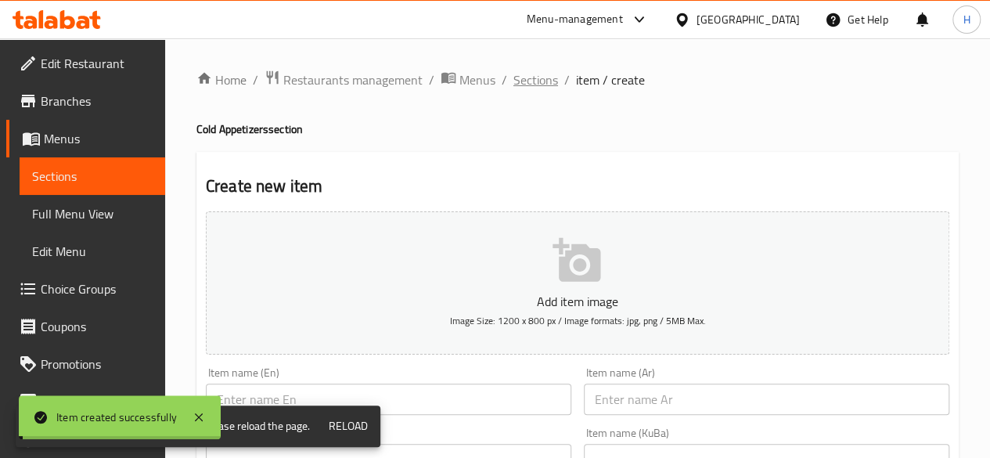
click at [529, 80] on span "Sections" at bounding box center [535, 79] width 45 height 19
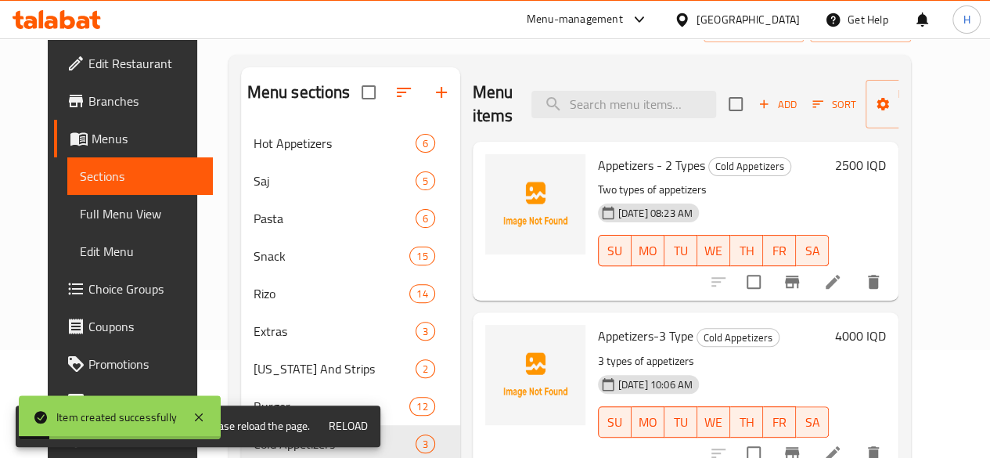
scroll to position [235, 0]
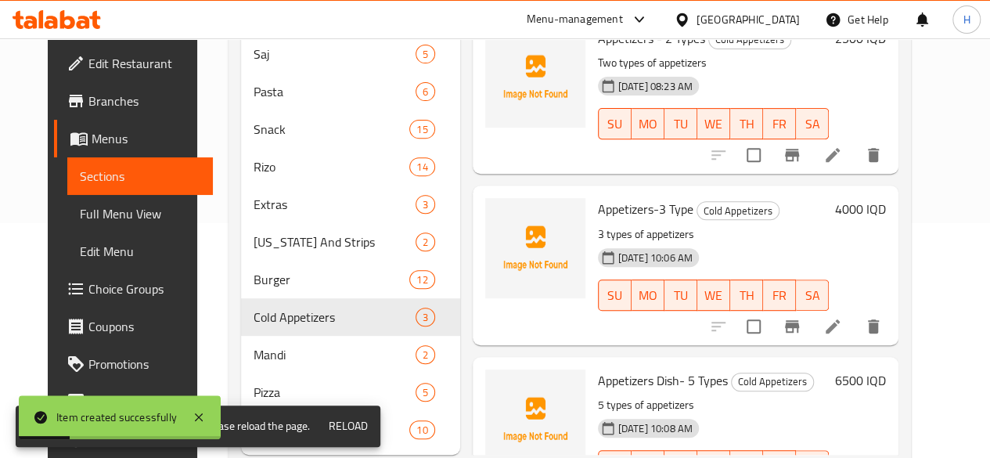
click at [842, 324] on icon at bounding box center [832, 326] width 19 height 19
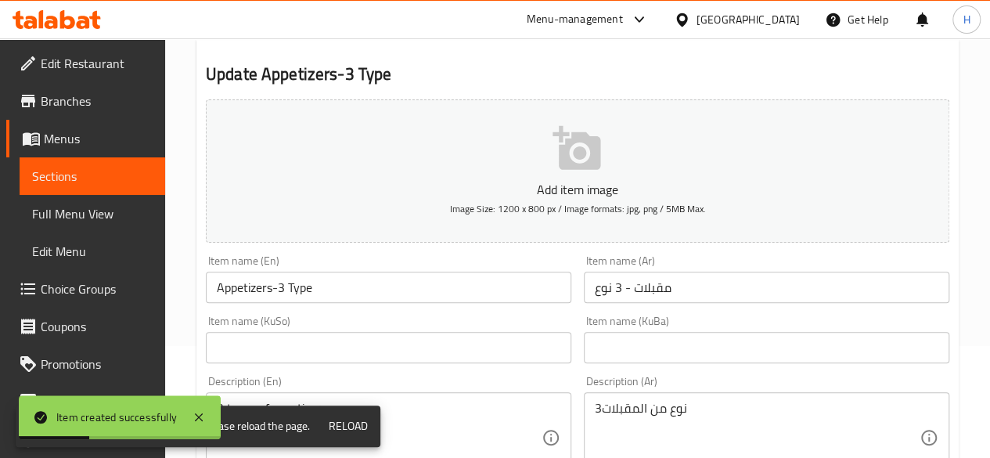
scroll to position [235, 0]
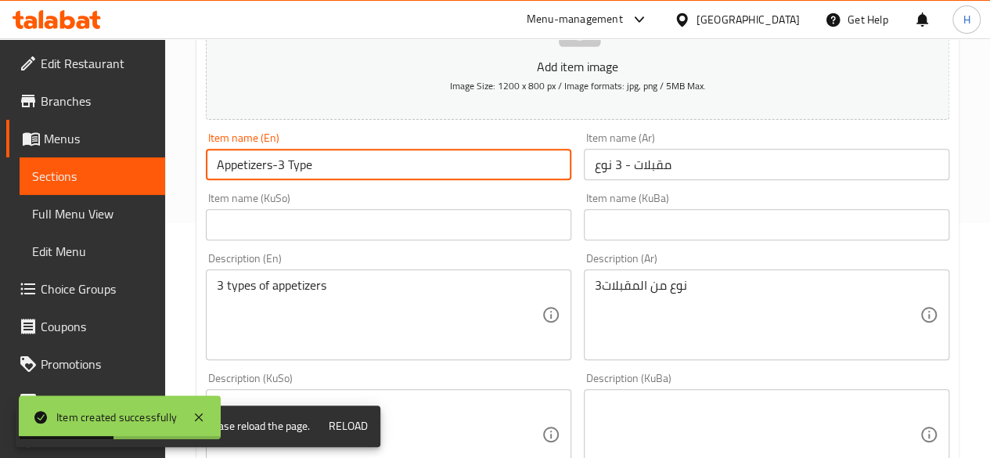
click at [280, 171] on input "Appetizers-3 Type" at bounding box center [388, 164] width 365 height 31
type input "Appetizers-4 Type"
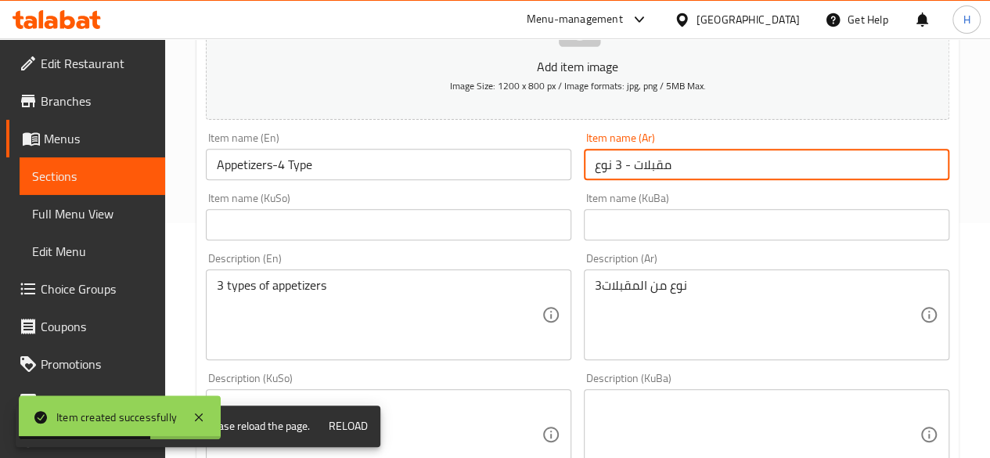
drag, startPoint x: 620, startPoint y: 160, endPoint x: 614, endPoint y: 167, distance: 8.9
click at [614, 167] on input "مقبلات - 3 نوع" at bounding box center [766, 164] width 365 height 31
type input "مقبلات - 4 نوع"
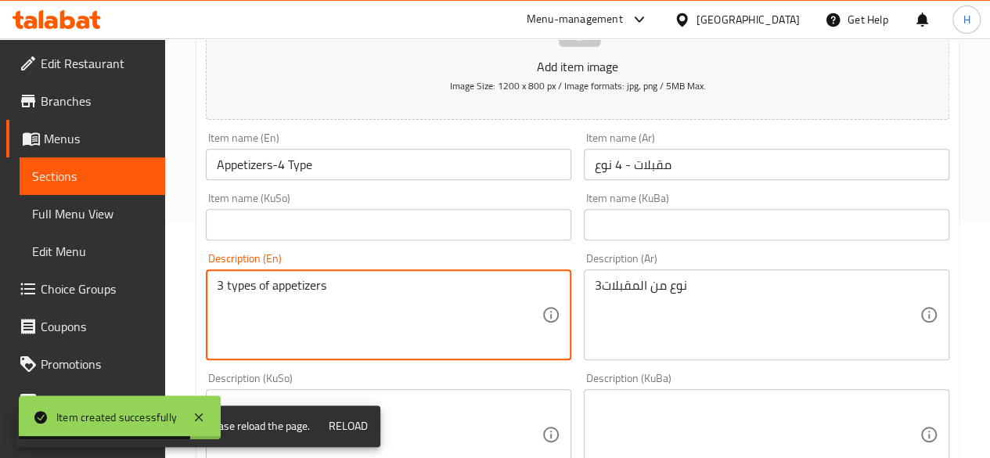
drag, startPoint x: 223, startPoint y: 280, endPoint x: 207, endPoint y: 283, distance: 15.8
type textarea "4 types of appetizers"
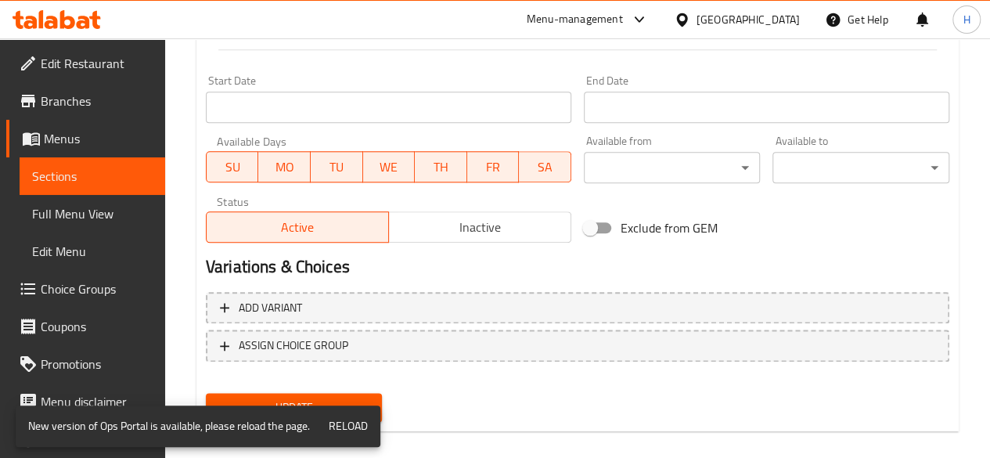
scroll to position [827, 0]
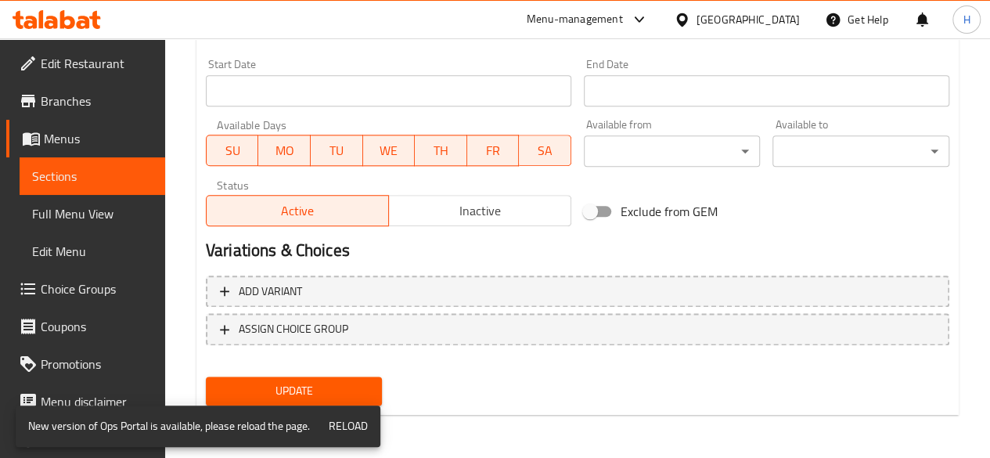
type textarea "4 نوع من المقبلات"
click at [343, 372] on div "Update" at bounding box center [294, 390] width 189 height 41
click at [327, 380] on button "Update" at bounding box center [294, 390] width 177 height 29
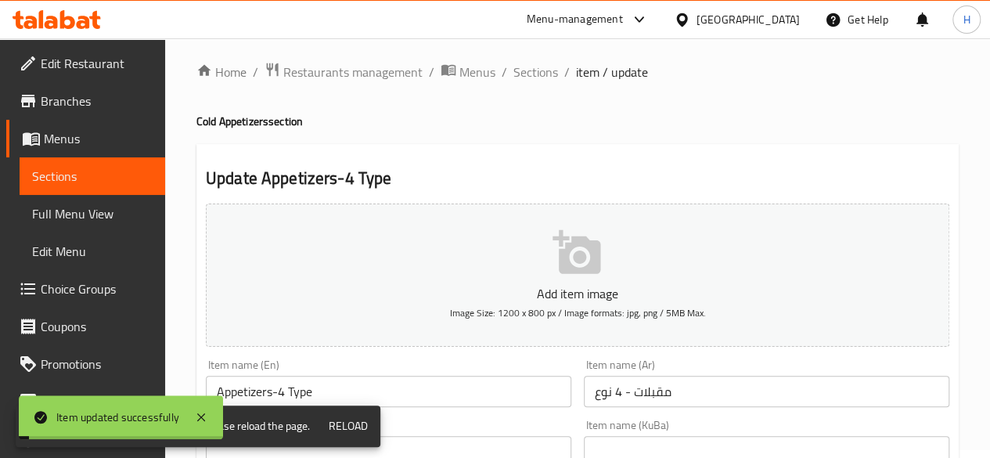
scroll to position [0, 0]
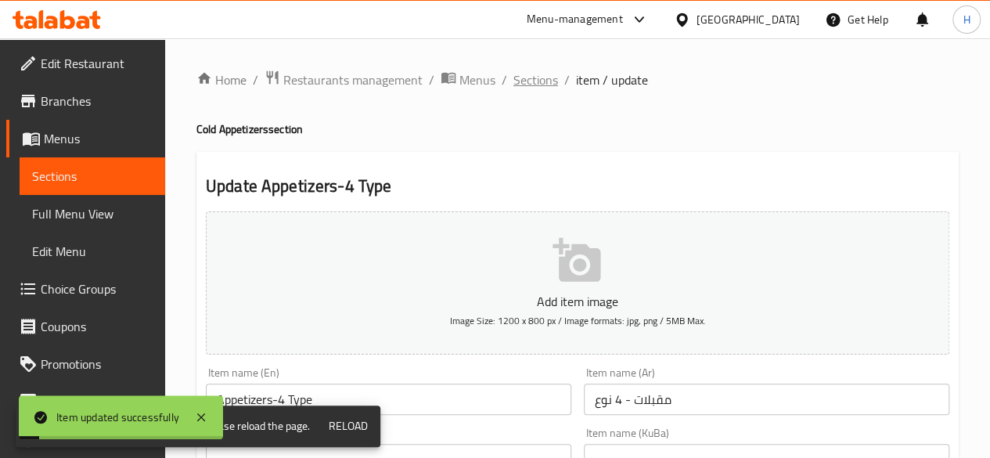
click at [527, 84] on span "Sections" at bounding box center [535, 79] width 45 height 19
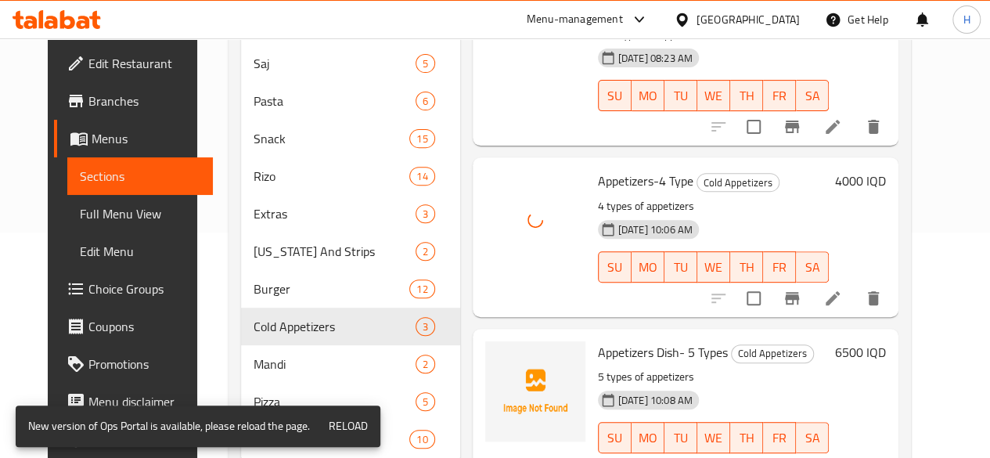
scroll to position [298, 0]
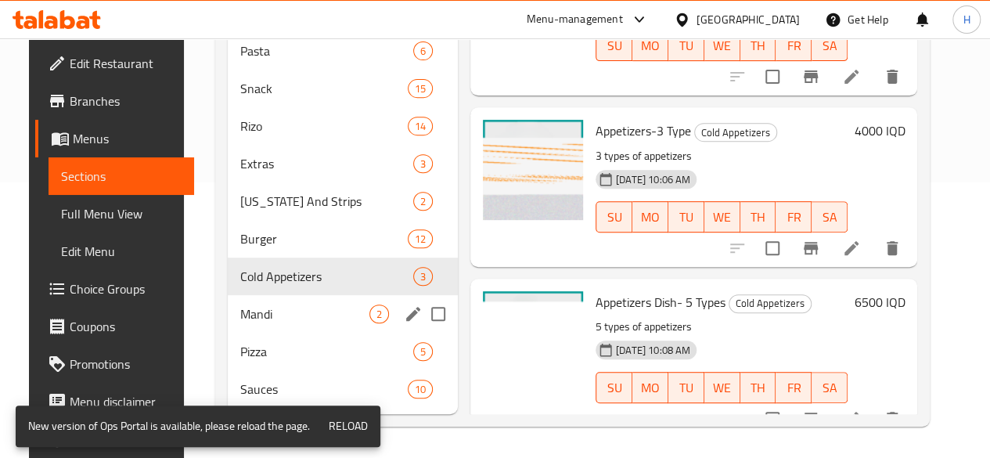
drag, startPoint x: 267, startPoint y: 309, endPoint x: 268, endPoint y: 297, distance: 12.5
click at [268, 301] on div "Mandi 2" at bounding box center [343, 314] width 230 height 38
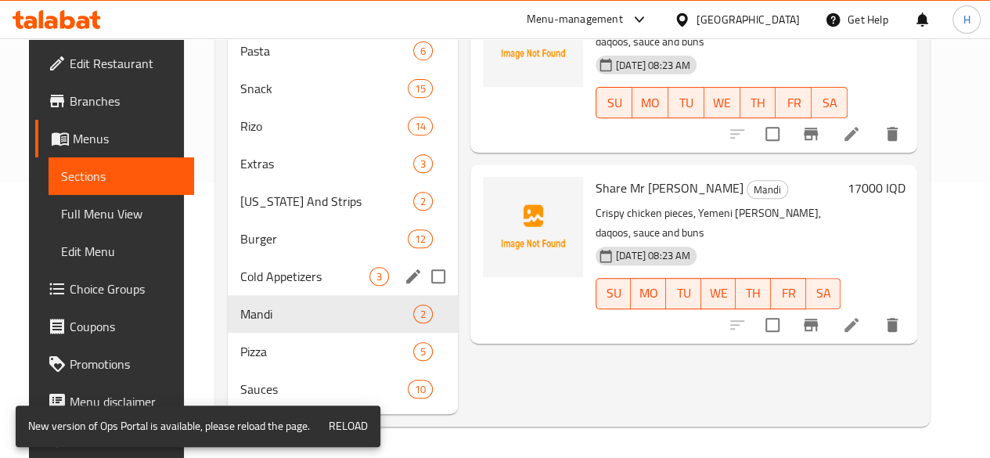
drag, startPoint x: 257, startPoint y: 261, endPoint x: 274, endPoint y: 262, distance: 17.3
click at [257, 262] on div "Cold Appetizers 3" at bounding box center [343, 276] width 230 height 38
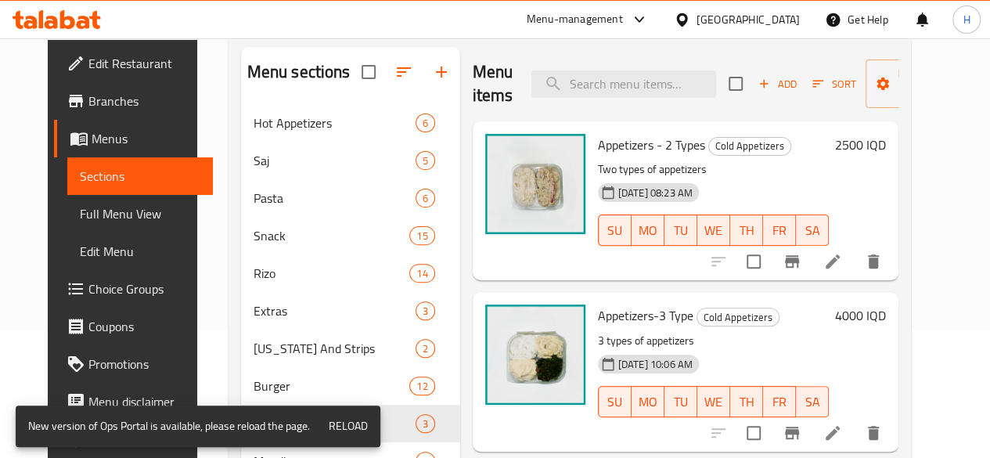
scroll to position [298, 0]
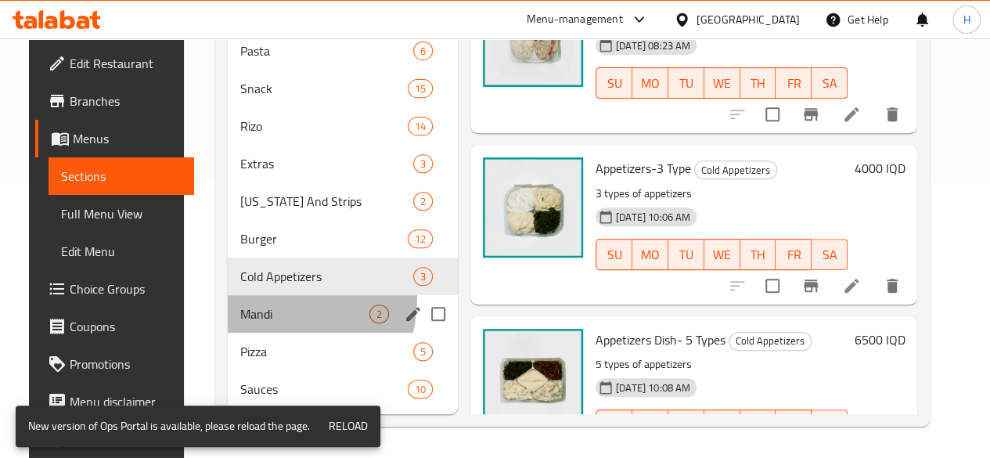
click at [251, 298] on div "Mandi 2" at bounding box center [343, 314] width 230 height 38
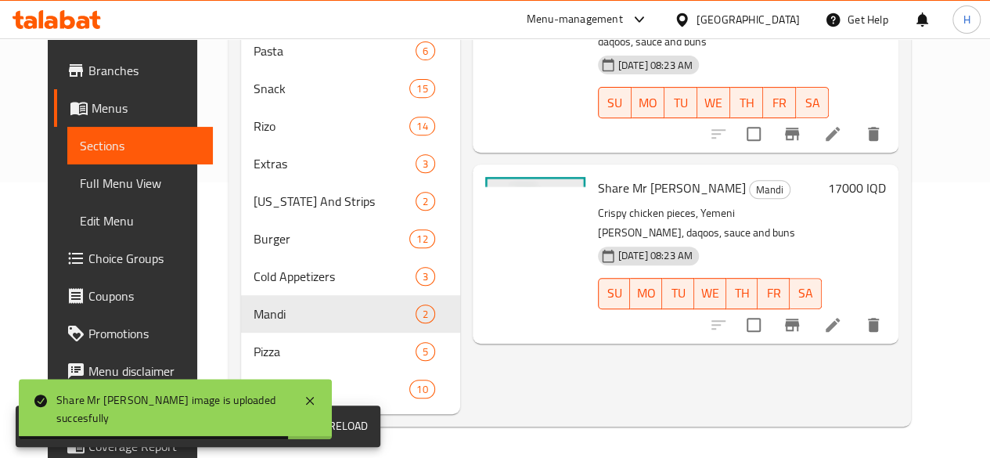
scroll to position [78, 0]
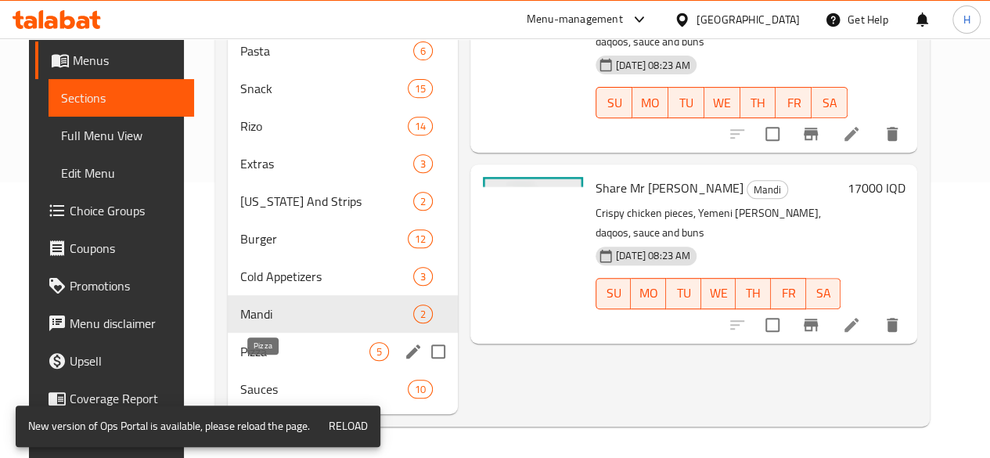
click at [248, 344] on span "Pizza" at bounding box center [304, 351] width 129 height 19
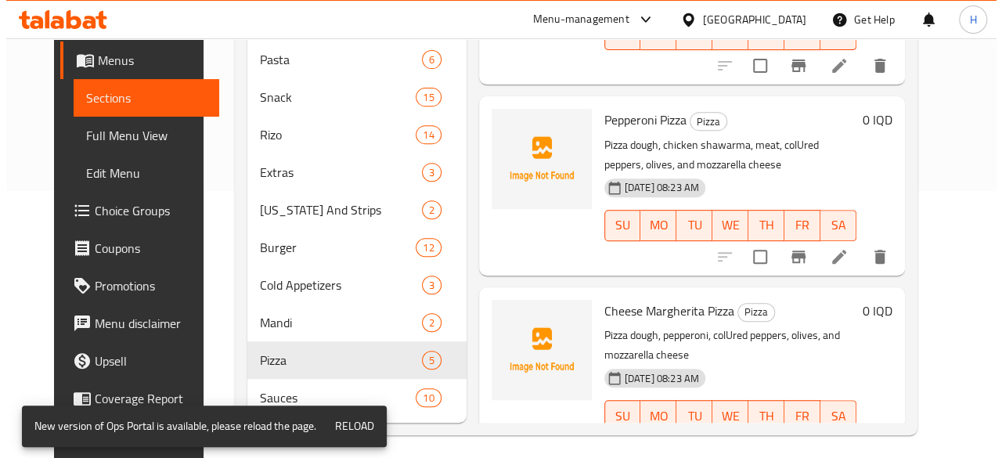
scroll to position [298, 0]
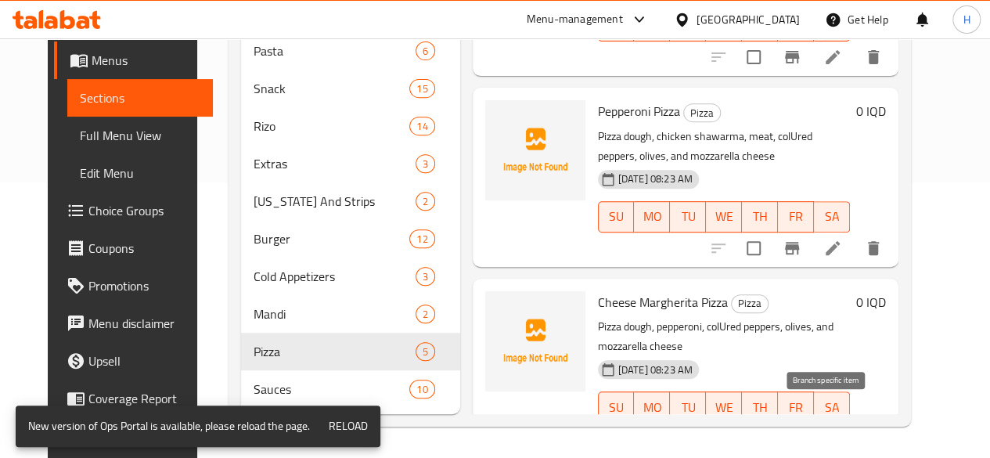
click at [801, 429] on icon "Branch-specific-item" at bounding box center [792, 438] width 19 height 19
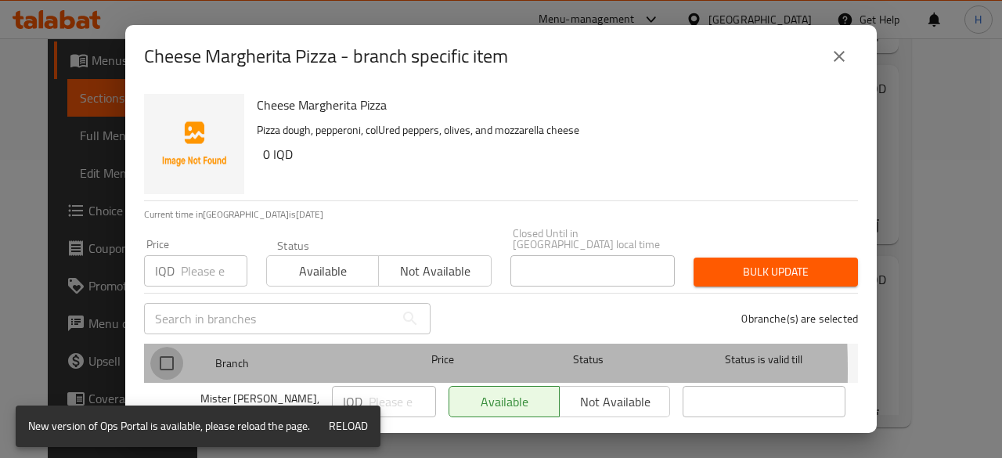
drag, startPoint x: 164, startPoint y: 359, endPoint x: 307, endPoint y: 369, distance: 142.7
click at [167, 358] on input "checkbox" at bounding box center [166, 363] width 33 height 33
checkbox input "true"
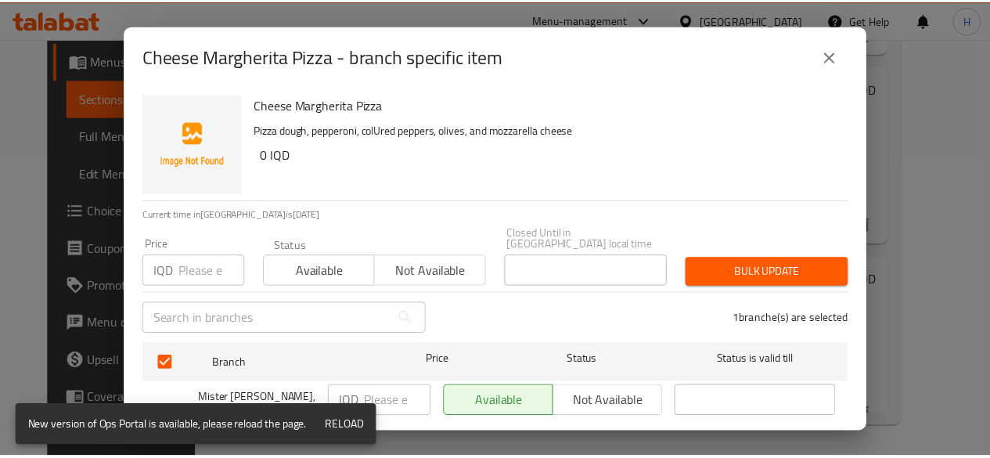
scroll to position [31, 0]
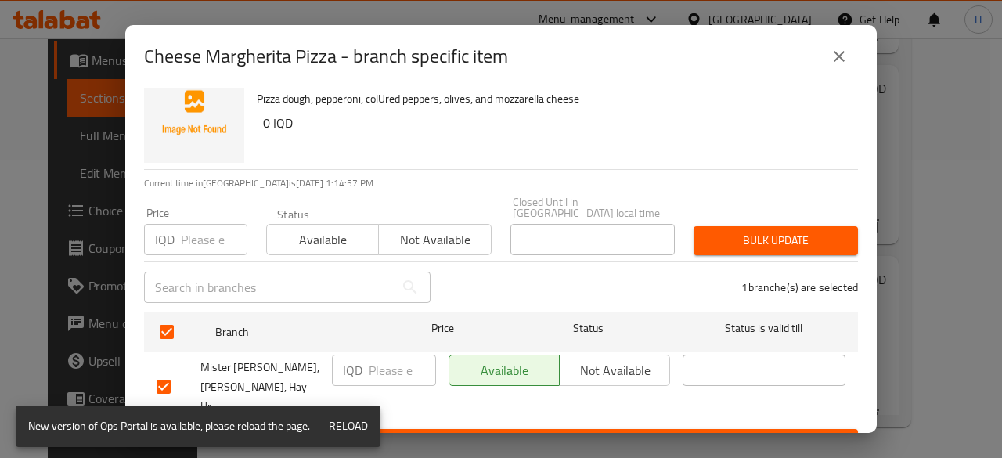
click at [379, 355] on input "number" at bounding box center [402, 369] width 67 height 31
type input "8500"
click at [519, 434] on span "Save" at bounding box center [501, 444] width 689 height 20
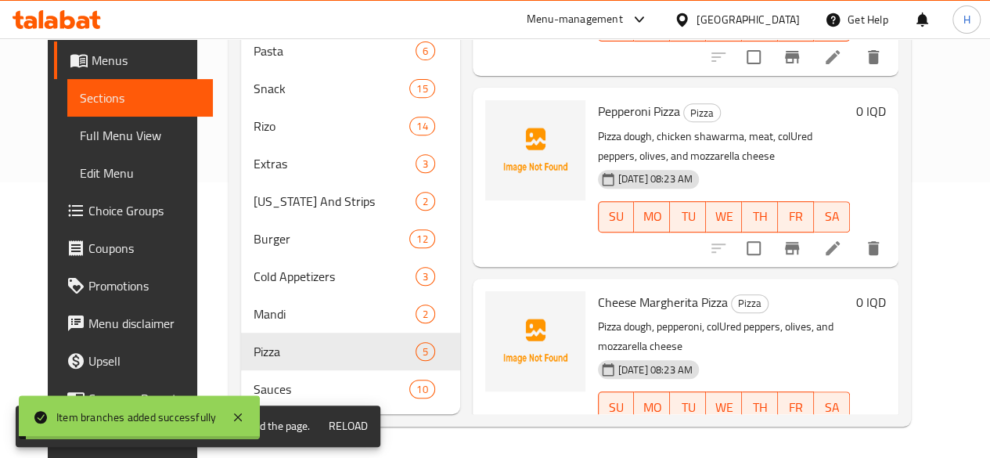
click at [886, 291] on h6 "0 IQD" at bounding box center [871, 302] width 30 height 22
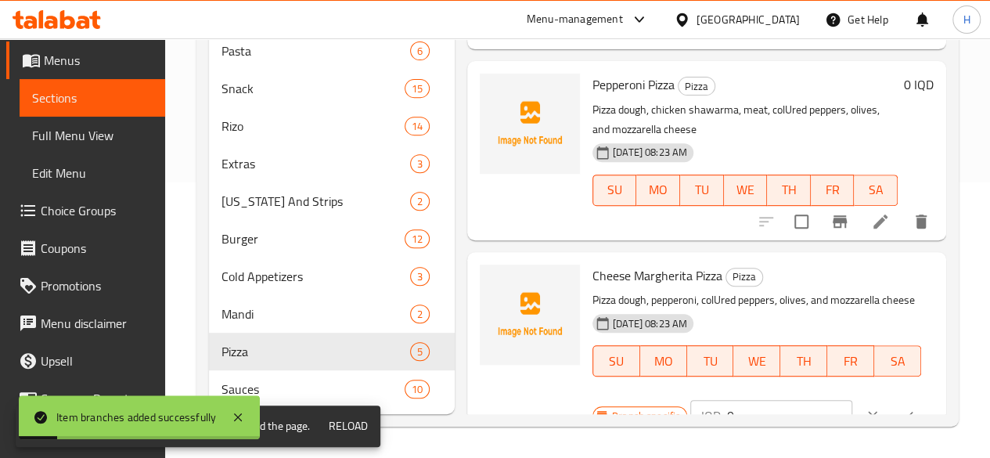
scroll to position [492, 0]
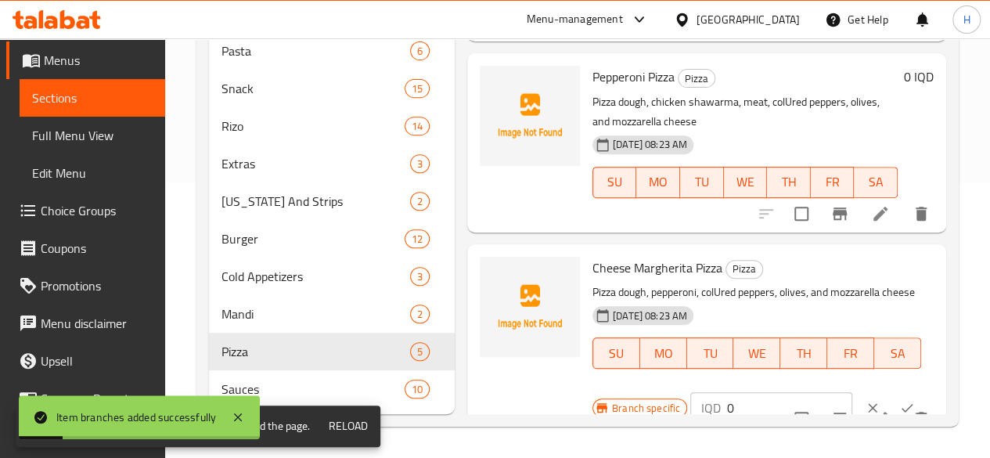
click at [727, 392] on input "0" at bounding box center [789, 407] width 125 height 31
type input "8500"
click at [899, 400] on icon "ok" at bounding box center [907, 408] width 16 height 16
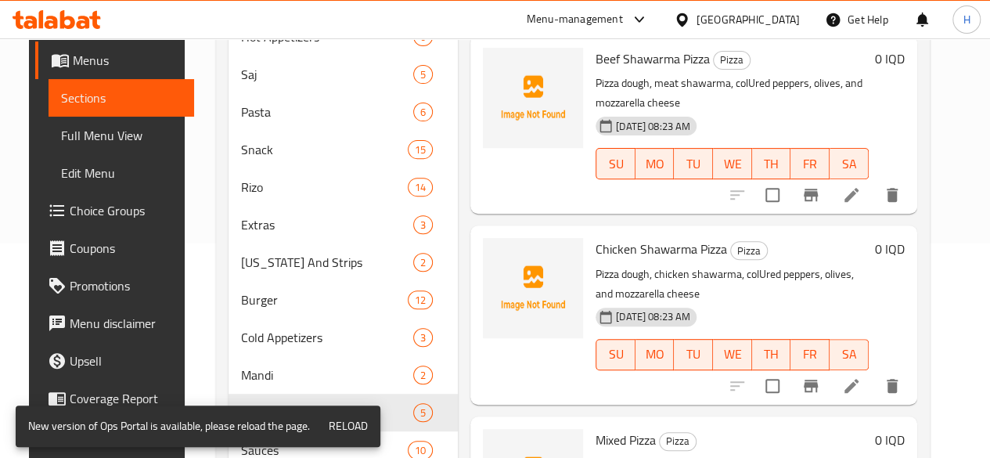
scroll to position [142, 0]
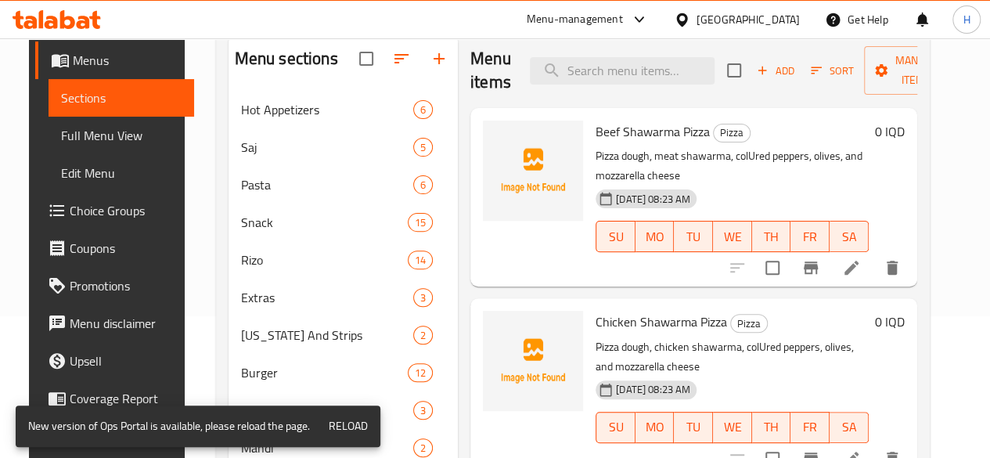
click at [861, 268] on icon at bounding box center [851, 267] width 19 height 19
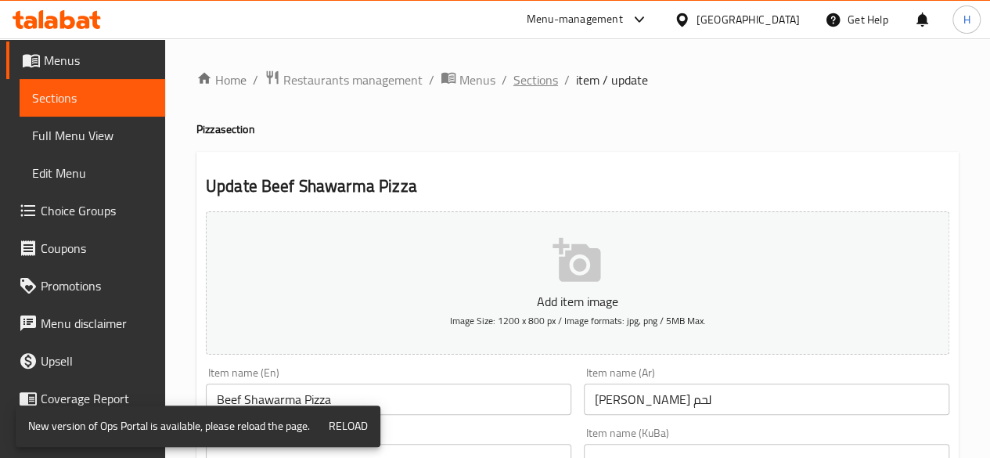
click at [519, 77] on span "Sections" at bounding box center [535, 79] width 45 height 19
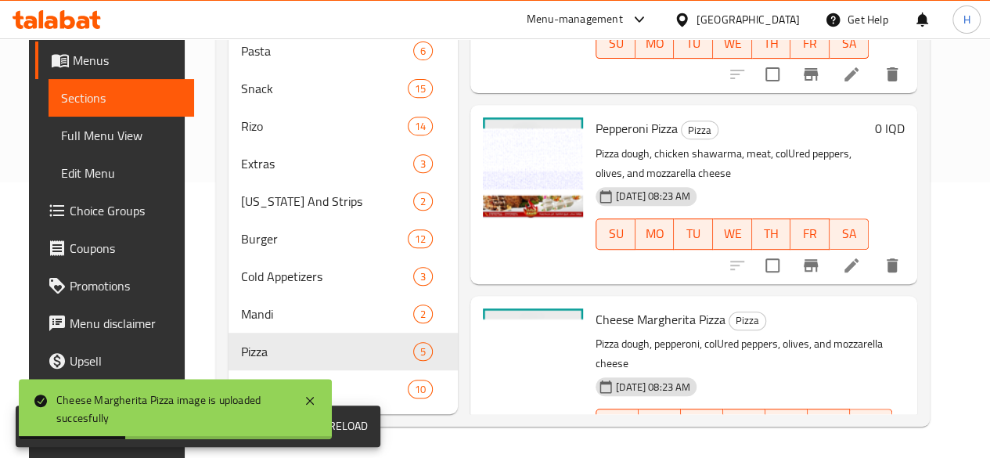
scroll to position [477, 0]
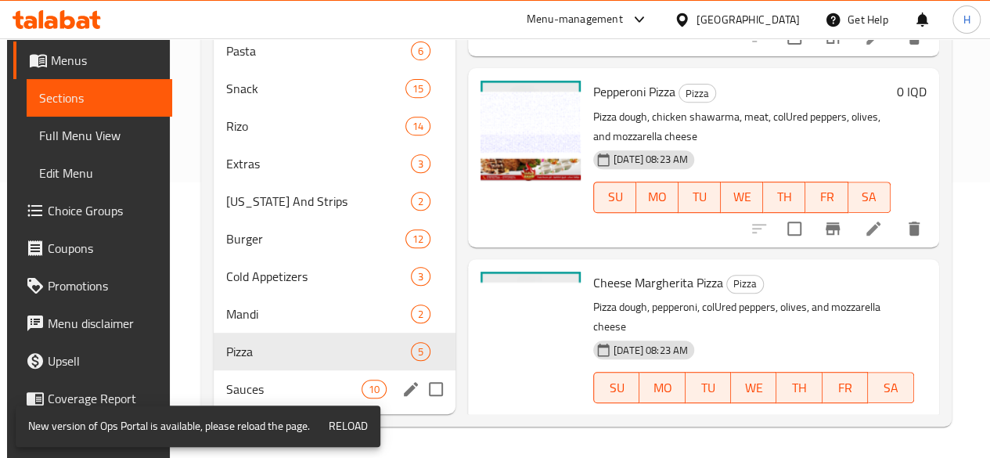
click at [286, 382] on span "Sauces" at bounding box center [293, 389] width 135 height 19
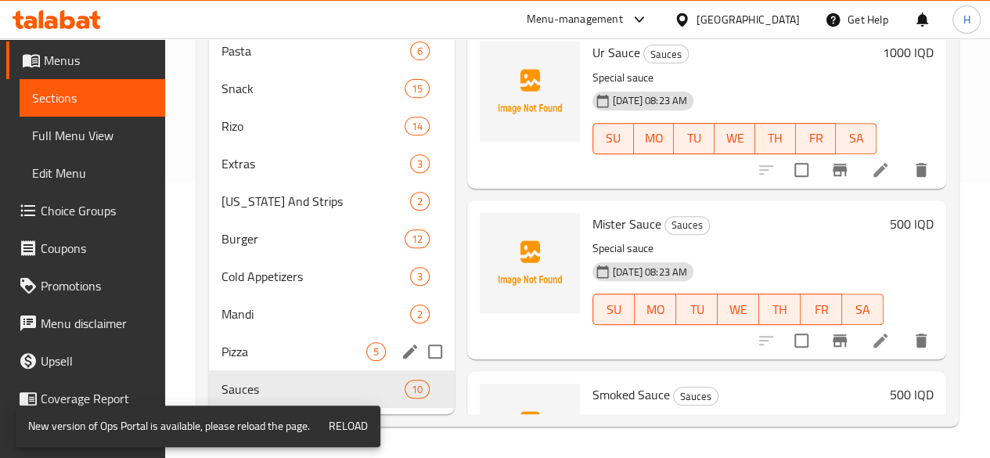
click at [269, 336] on div "Pizza 5" at bounding box center [332, 352] width 246 height 38
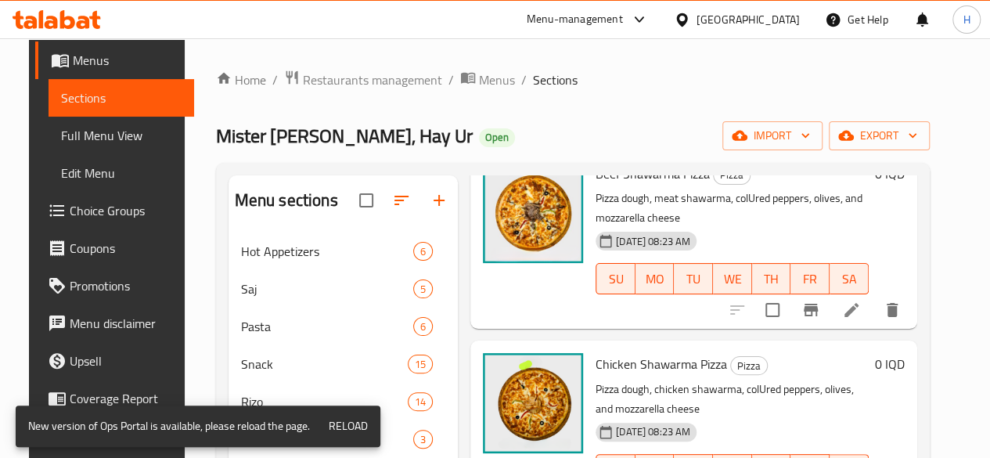
scroll to position [157, 0]
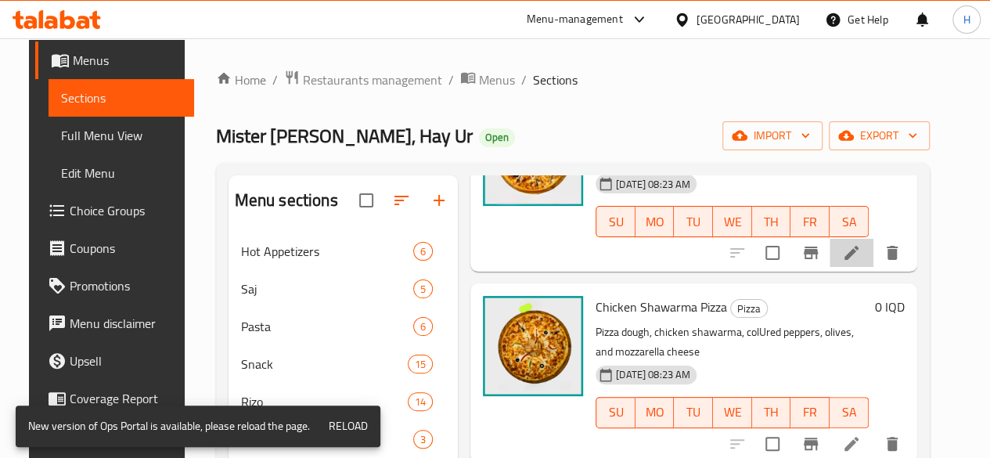
click at [859, 260] on icon at bounding box center [851, 252] width 19 height 19
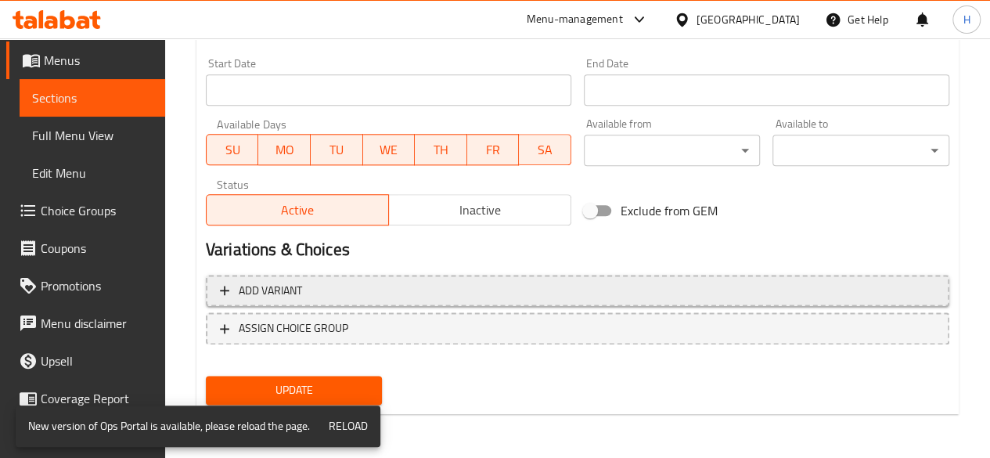
click at [316, 287] on span "Add variant" at bounding box center [577, 291] width 715 height 20
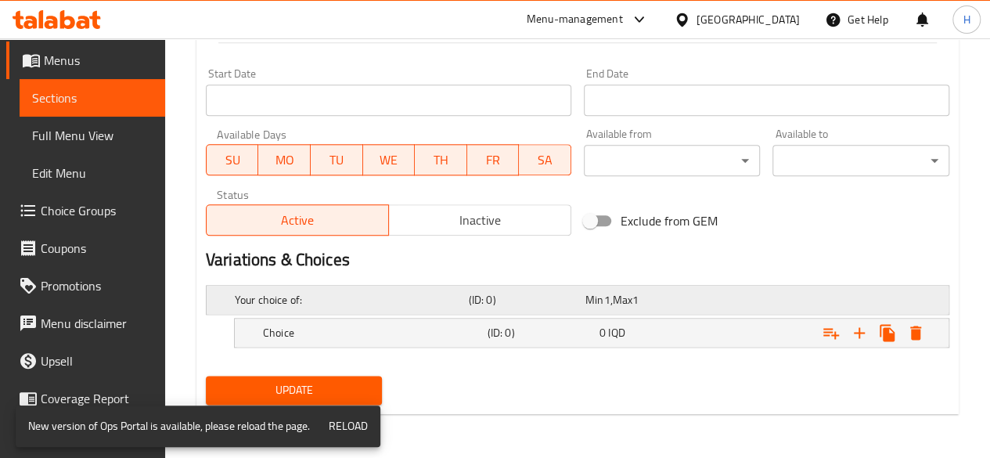
scroll to position [839, 0]
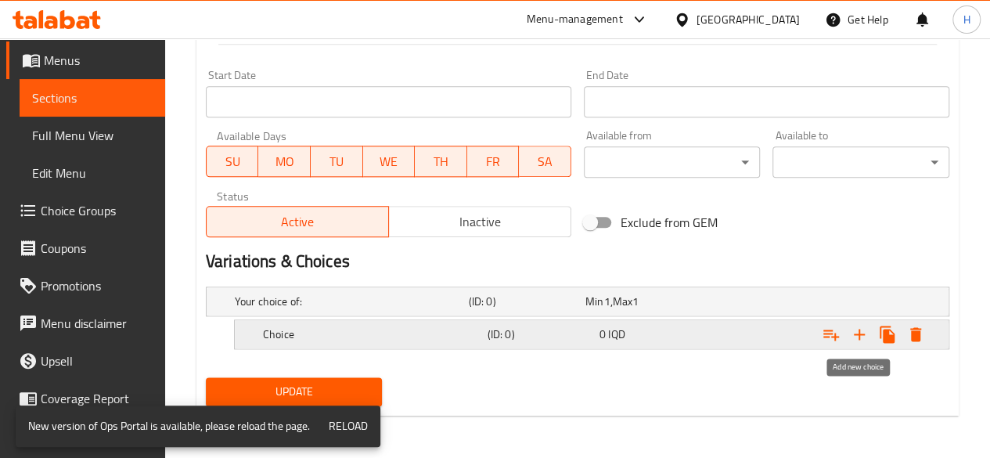
click at [862, 336] on icon "Expand" at bounding box center [859, 334] width 19 height 19
click at [861, 337] on icon "Expand" at bounding box center [859, 334] width 19 height 19
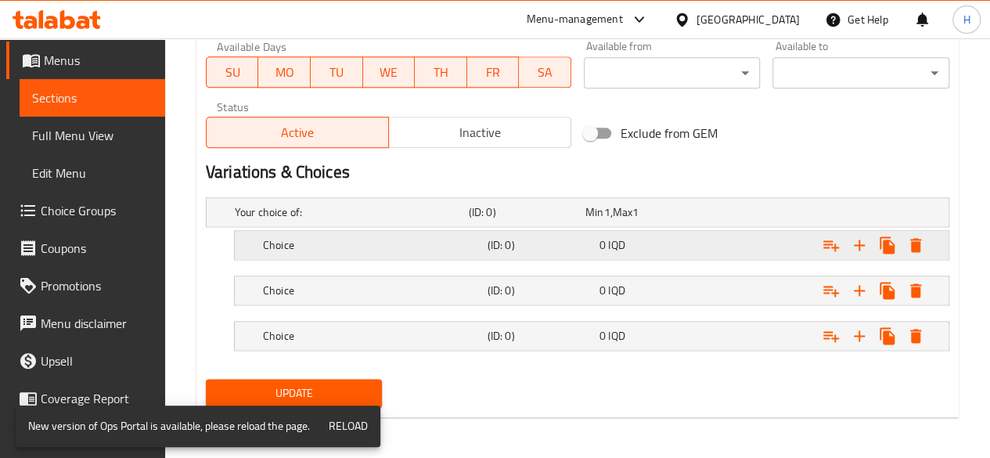
click at [321, 223] on div "Choice" at bounding box center [349, 212] width 234 height 22
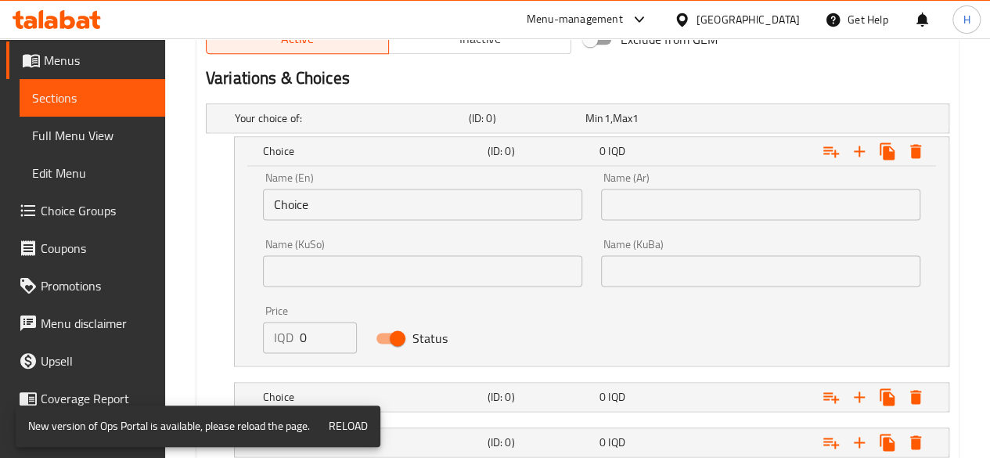
scroll to position [1085, 0]
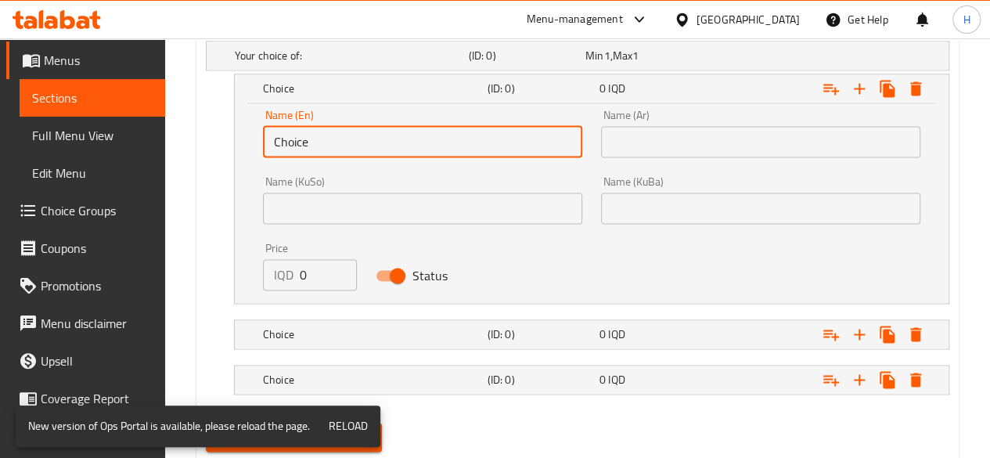
click at [358, 135] on input "Choice" at bounding box center [422, 141] width 319 height 31
click at [356, 138] on input "Choice" at bounding box center [422, 141] width 319 height 31
type input "Choic"
click at [356, 138] on input "Choic" at bounding box center [422, 141] width 319 height 31
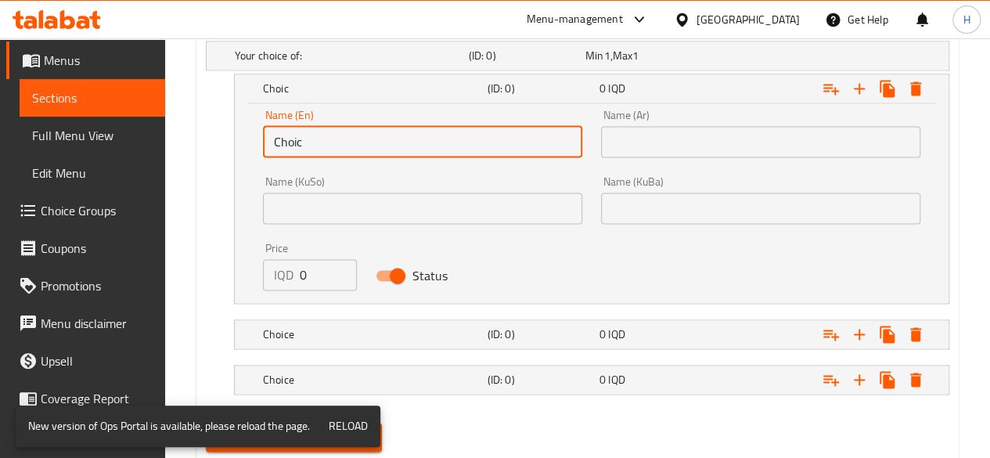
click at [357, 137] on input "Choic" at bounding box center [422, 141] width 319 height 31
click at [346, 132] on input "text" at bounding box center [422, 141] width 319 height 31
type input "Small"
drag, startPoint x: 632, startPoint y: 155, endPoint x: 650, endPoint y: 156, distance: 17.2
click at [634, 155] on input "text" at bounding box center [760, 141] width 319 height 31
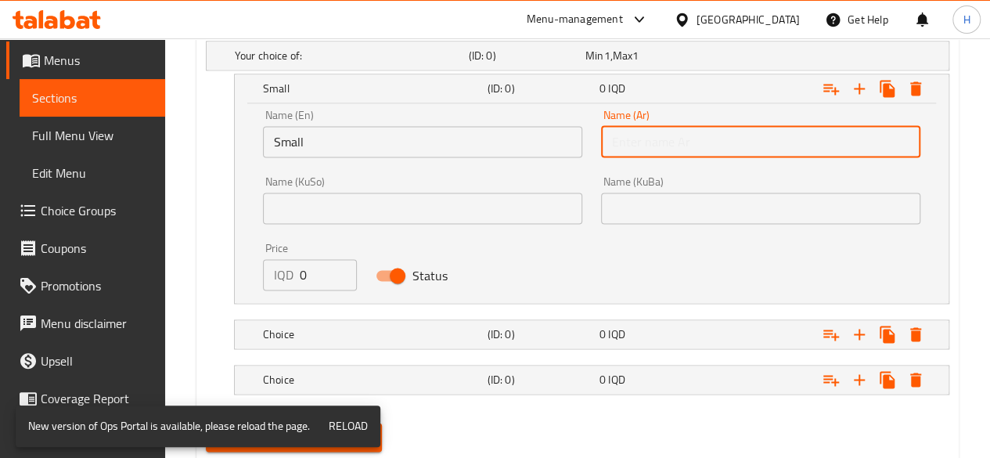
type input "صغير"
click at [318, 67] on div "Choice" at bounding box center [349, 56] width 234 height 22
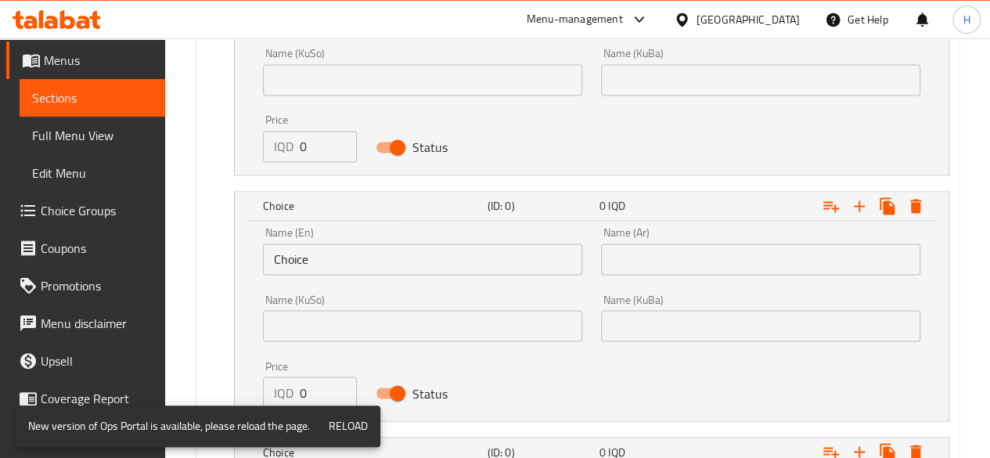
scroll to position [1319, 0]
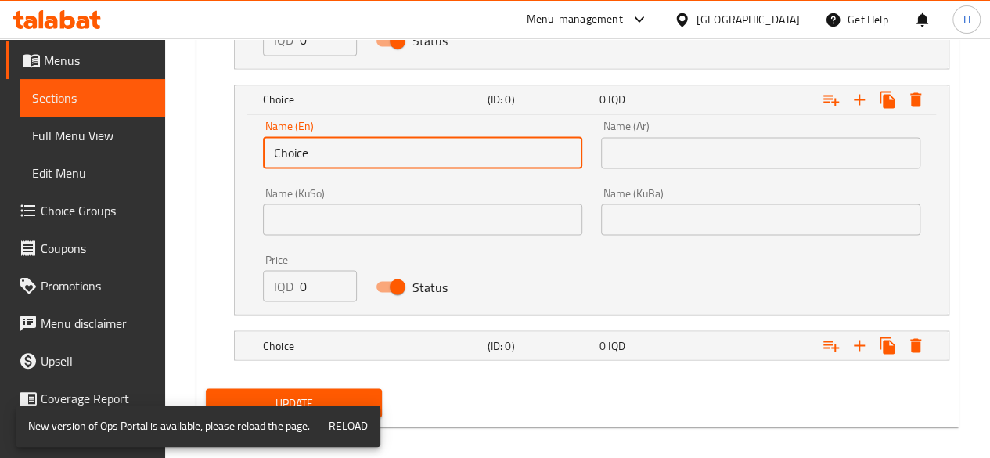
click at [347, 144] on input "Choice" at bounding box center [422, 152] width 319 height 31
click at [347, 144] on input "text" at bounding box center [422, 152] width 319 height 31
type input "Medium"
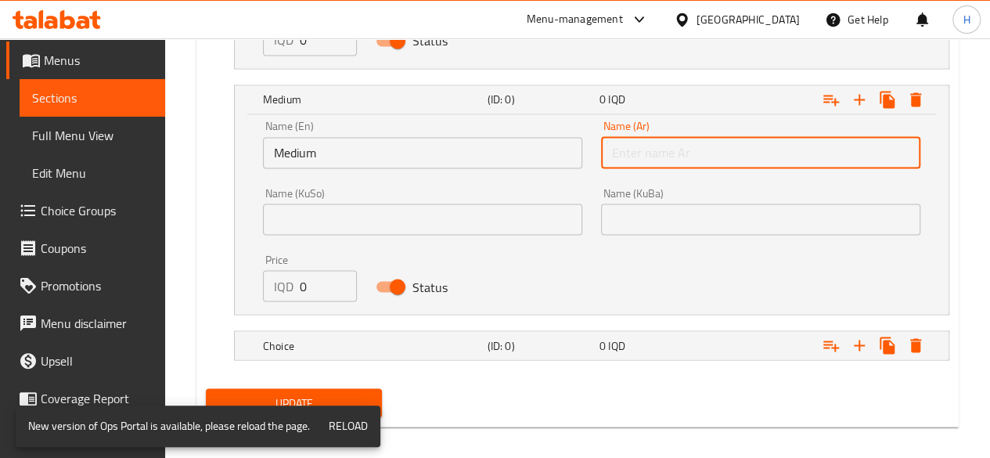
click at [646, 161] on input "text" at bounding box center [760, 152] width 319 height 31
type input "وسط"
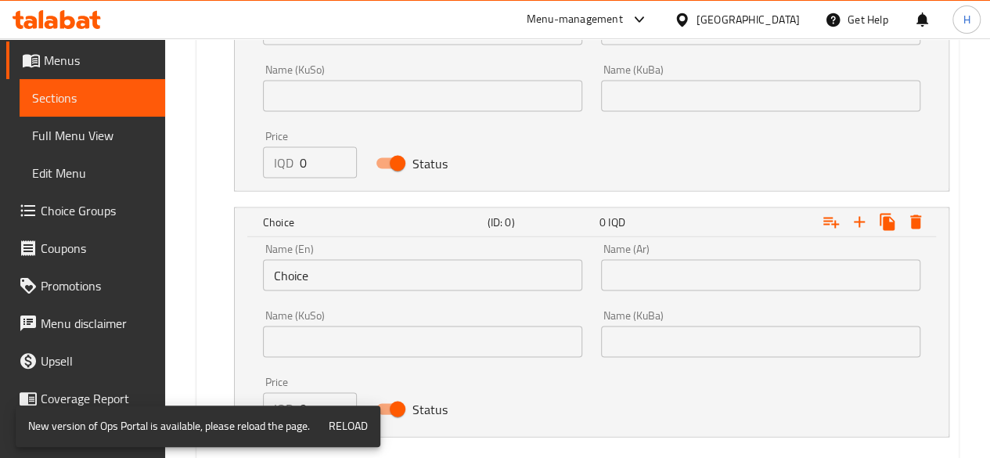
scroll to position [1476, 0]
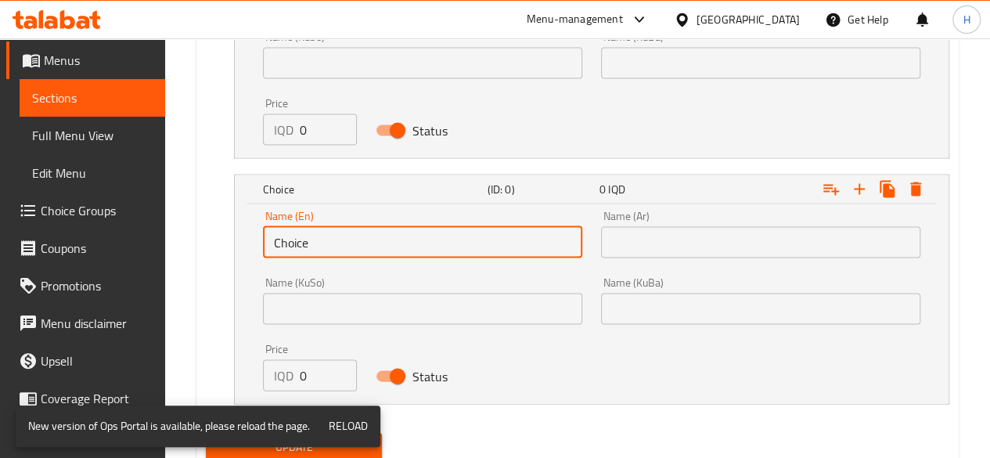
click at [338, 226] on input "Choice" at bounding box center [422, 241] width 319 height 31
click at [331, 231] on input "Choice" at bounding box center [422, 241] width 319 height 31
click at [330, 231] on input "Choice" at bounding box center [422, 241] width 319 height 31
click at [329, 231] on input "text" at bounding box center [422, 241] width 319 height 31
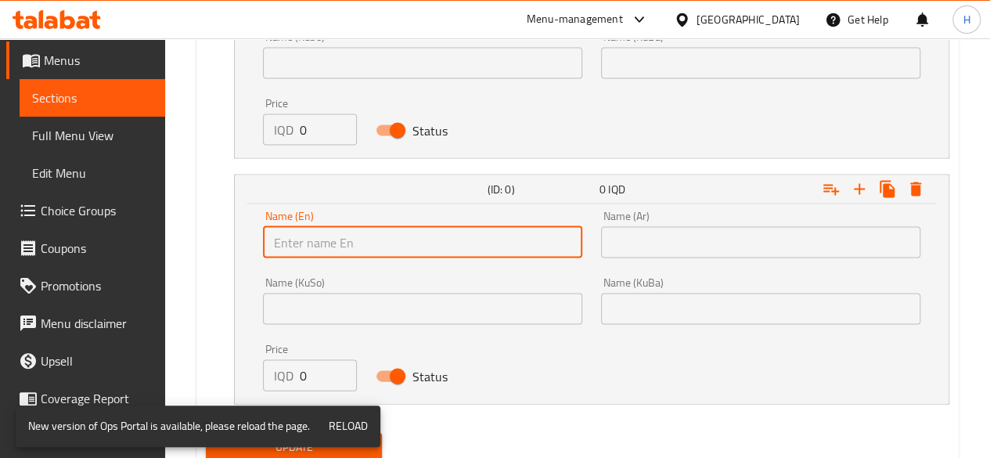
type input "Large"
click at [651, 248] on input "text" at bounding box center [760, 241] width 319 height 31
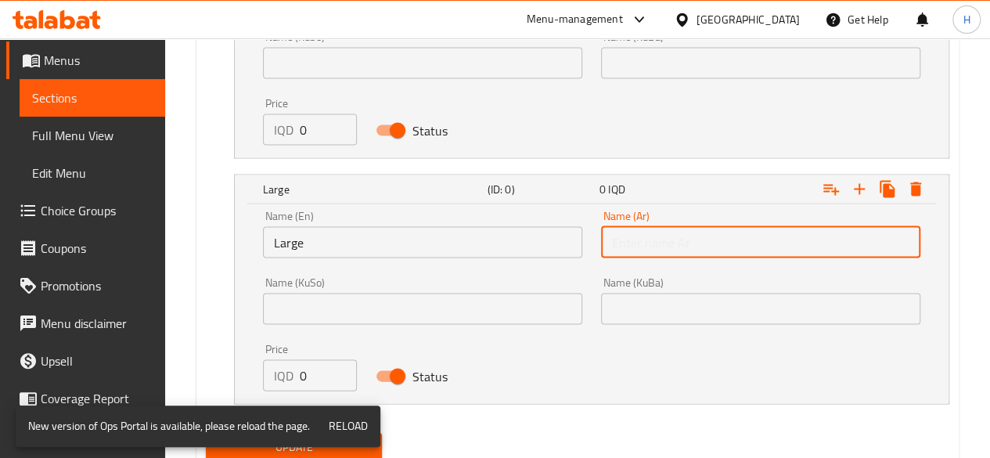
type input "كبير"
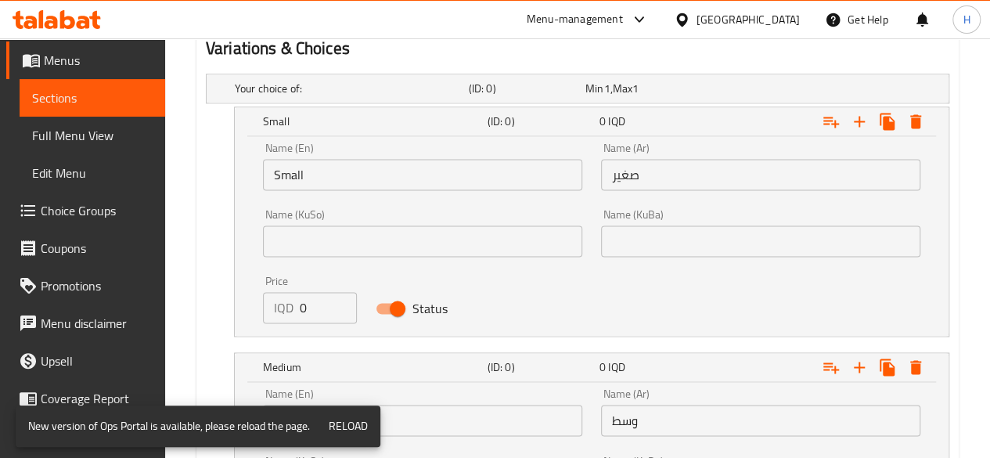
scroll to position [1163, 0]
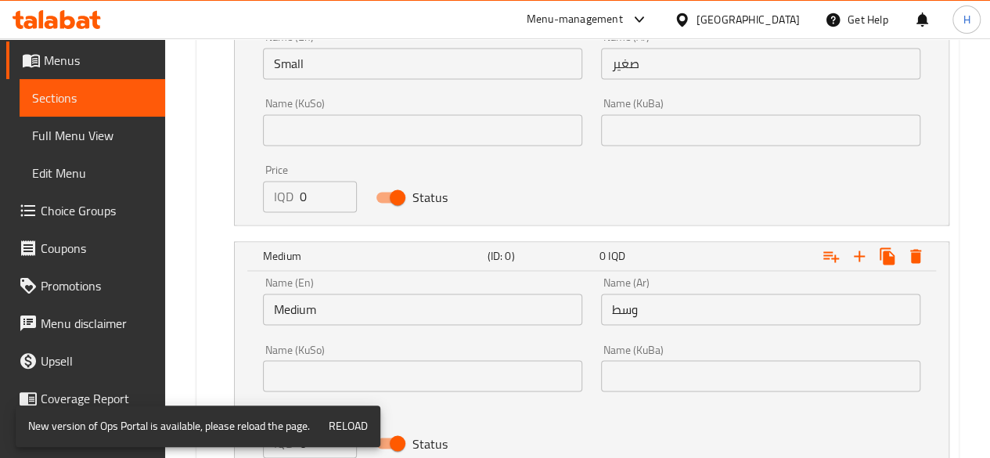
click at [322, 181] on input "0" at bounding box center [328, 196] width 57 height 31
click at [311, 198] on input "0" at bounding box center [328, 196] width 57 height 31
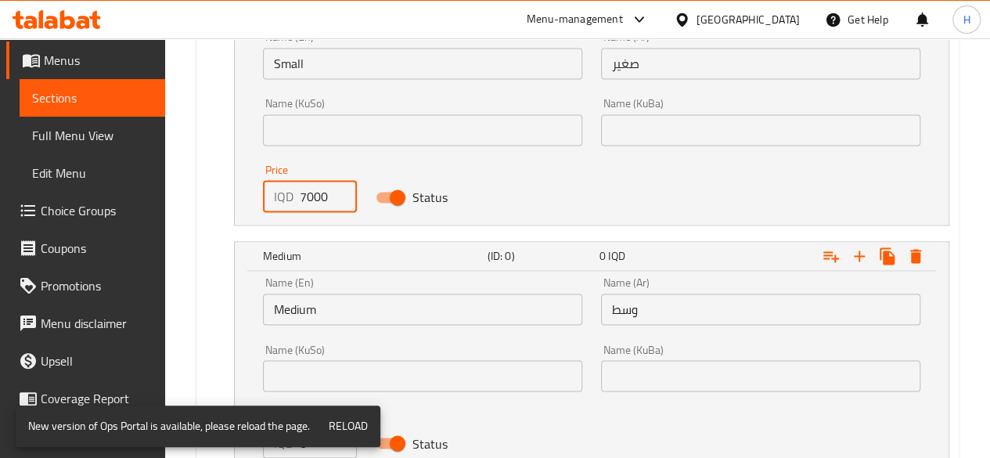
scroll to position [1398, 0]
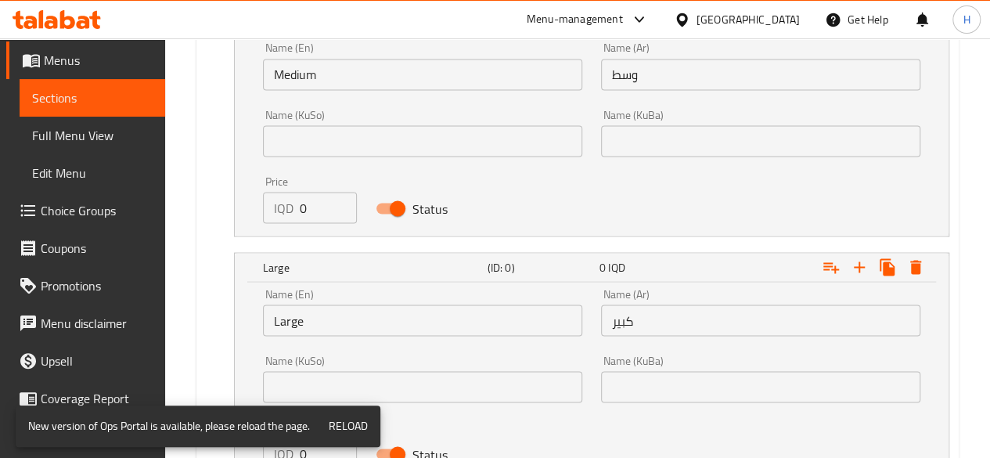
type input "7000"
click at [315, 212] on input "0" at bounding box center [328, 207] width 57 height 31
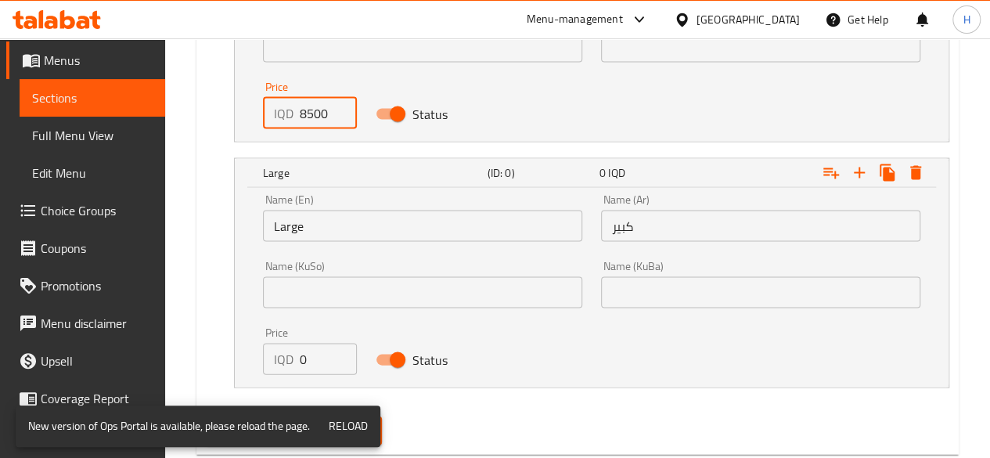
scroll to position [1529, 0]
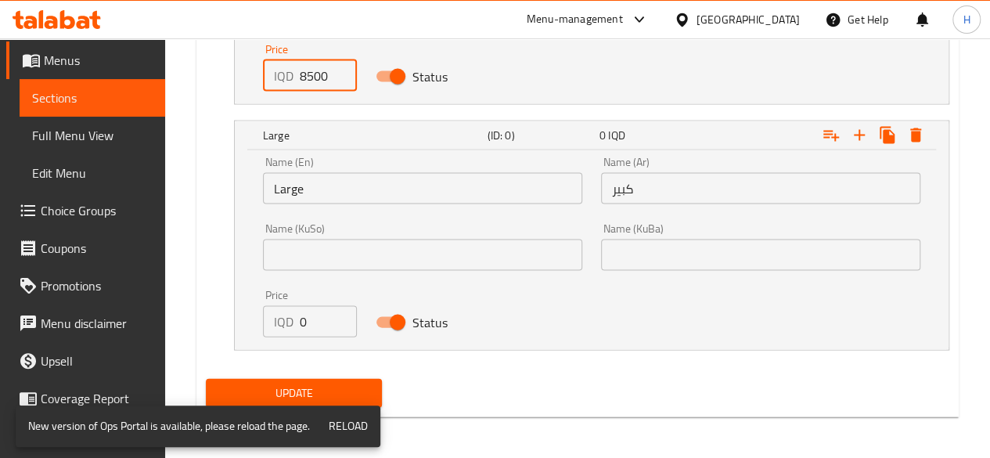
type input "8500"
click at [319, 312] on input "0" at bounding box center [328, 321] width 57 height 31
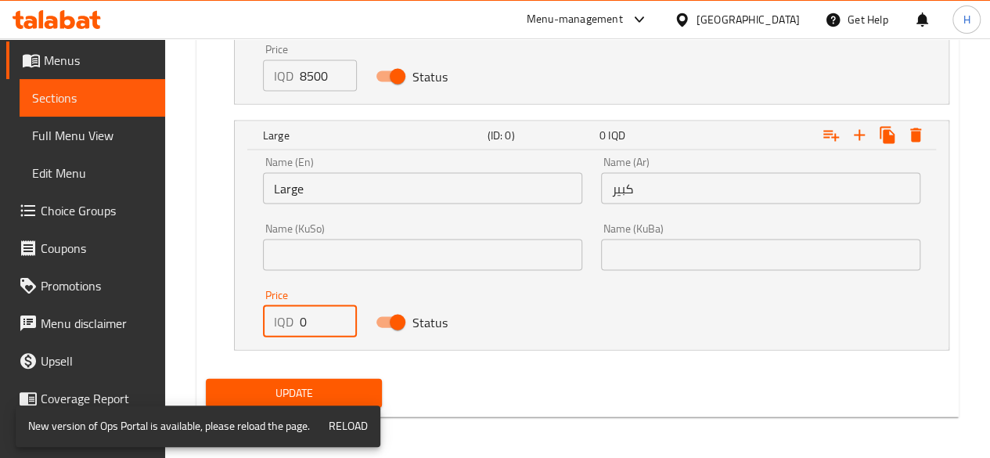
click at [319, 312] on input "0" at bounding box center [328, 321] width 57 height 31
type input "12000"
drag, startPoint x: 336, startPoint y: 384, endPoint x: 357, endPoint y: 365, distance: 27.7
click at [336, 384] on span "Update" at bounding box center [294, 393] width 152 height 20
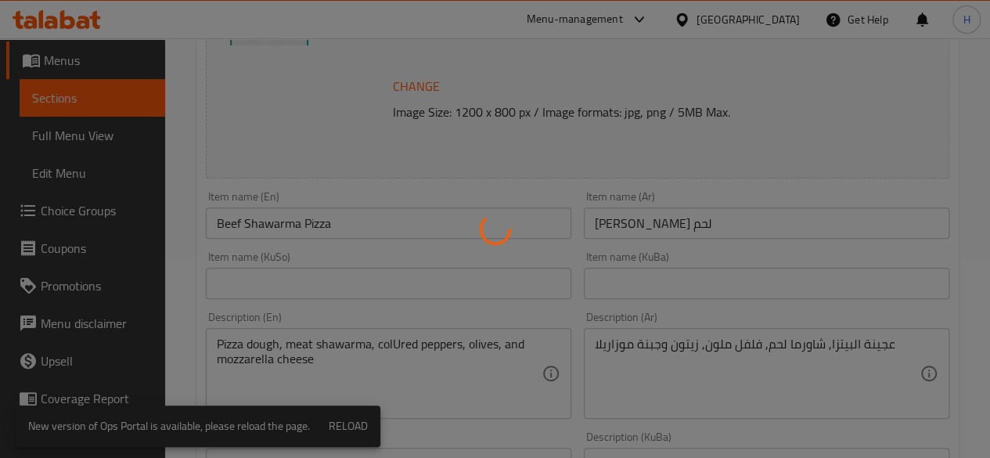
scroll to position [0, 0]
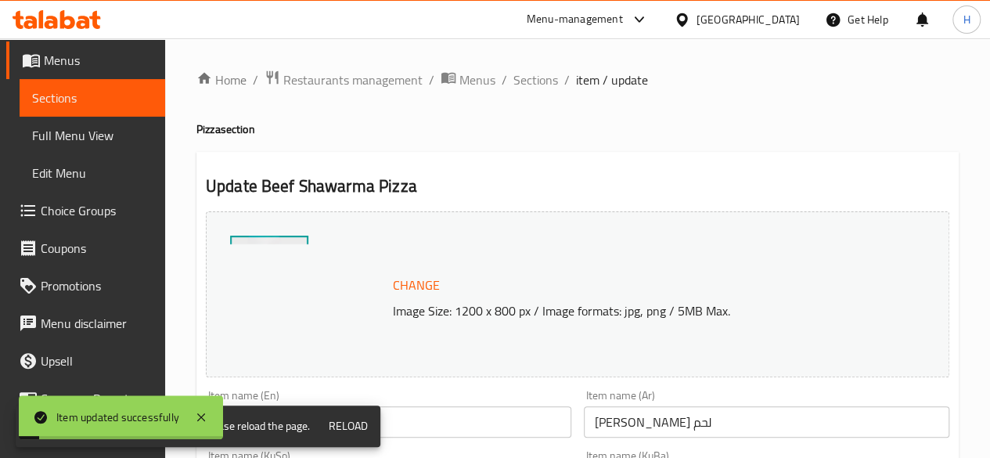
click at [535, 81] on span "Sections" at bounding box center [535, 79] width 45 height 19
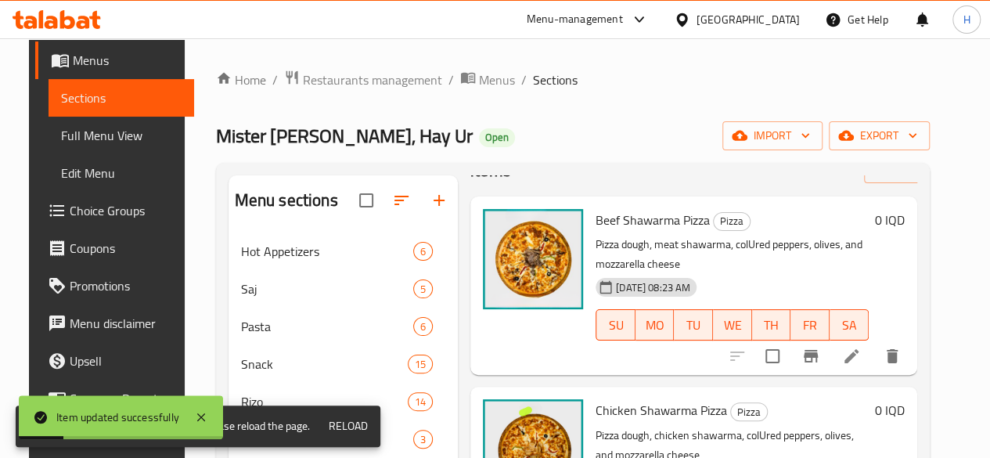
scroll to position [78, 0]
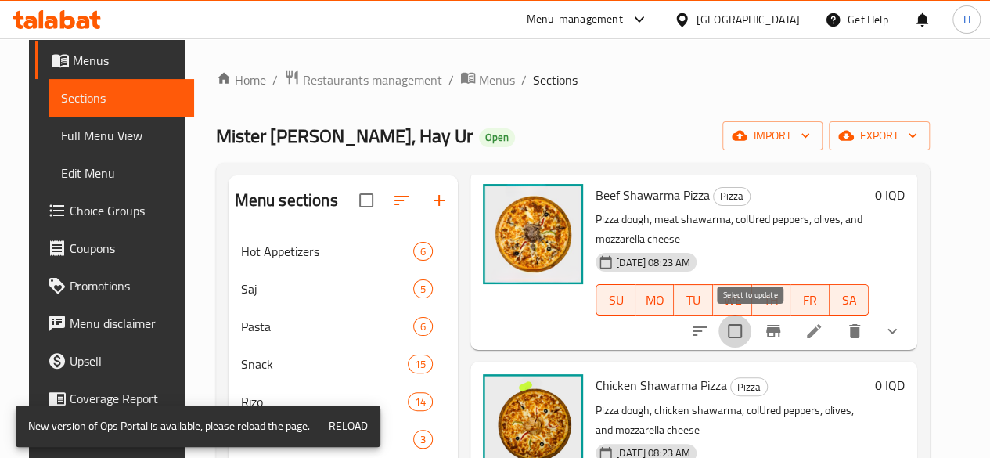
click at [751, 333] on input "checkbox" at bounding box center [734, 331] width 33 height 33
checkbox input "true"
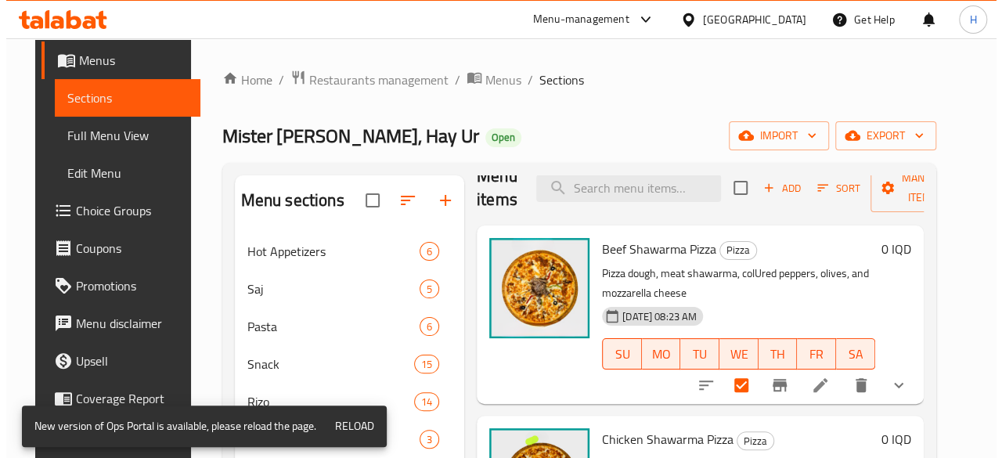
scroll to position [0, 0]
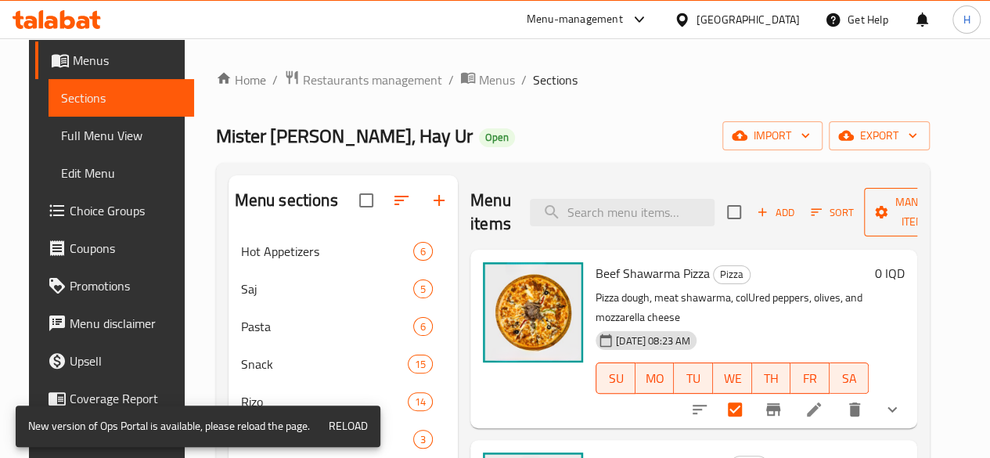
click at [898, 216] on span "Manage items" at bounding box center [916, 212] width 80 height 39
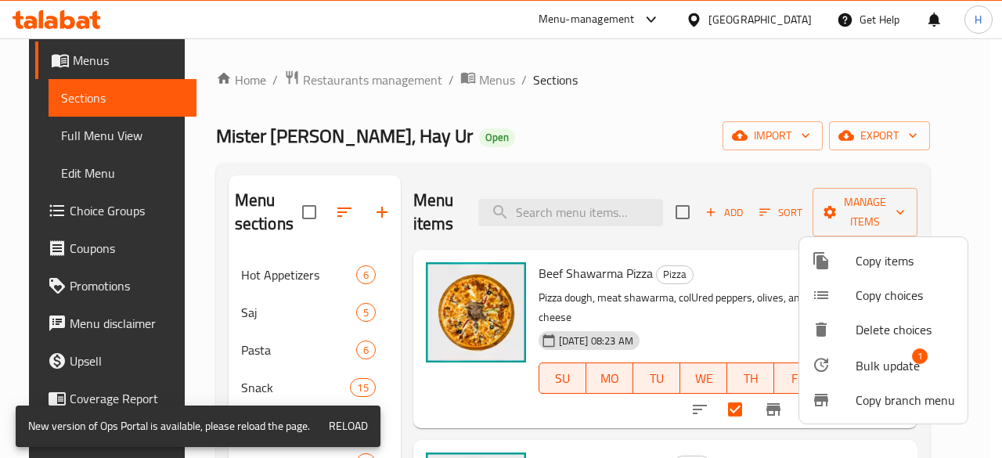
click at [856, 293] on span "Copy choices" at bounding box center [904, 295] width 99 height 19
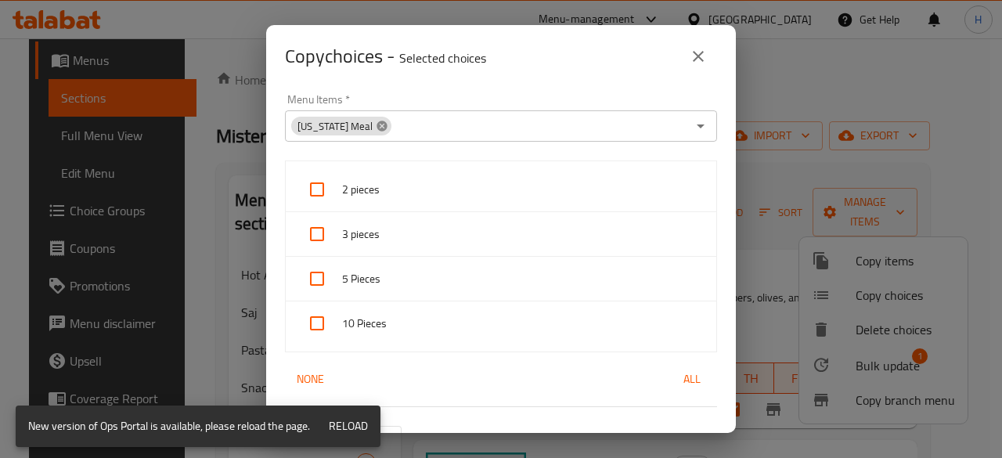
click at [376, 128] on icon at bounding box center [381, 126] width 10 height 10
click at [429, 128] on input "Menu Items   *" at bounding box center [539, 126] width 293 height 22
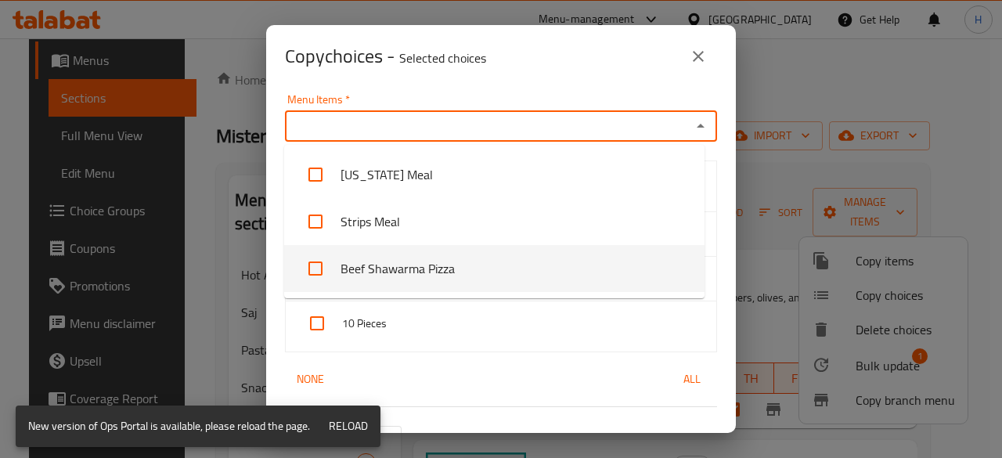
click at [458, 274] on li "Beef Shawarma Pizza" at bounding box center [494, 268] width 420 height 47
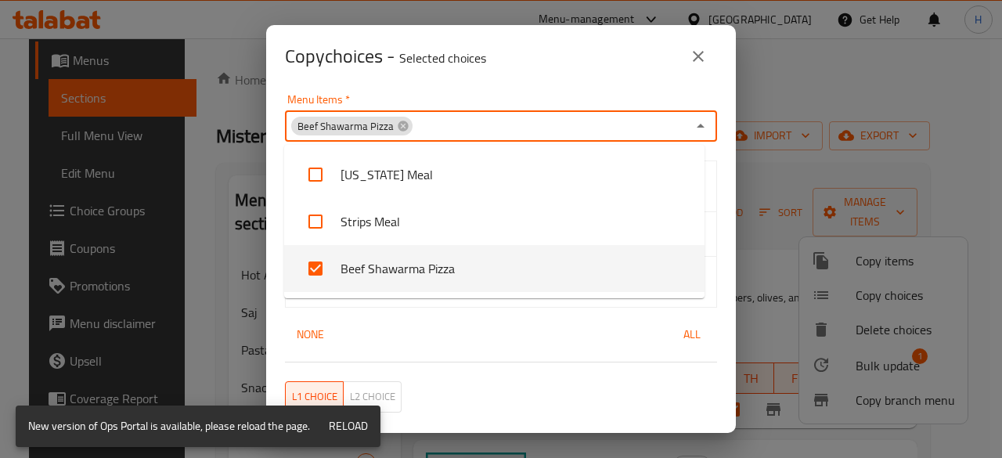
checkbox input "true"
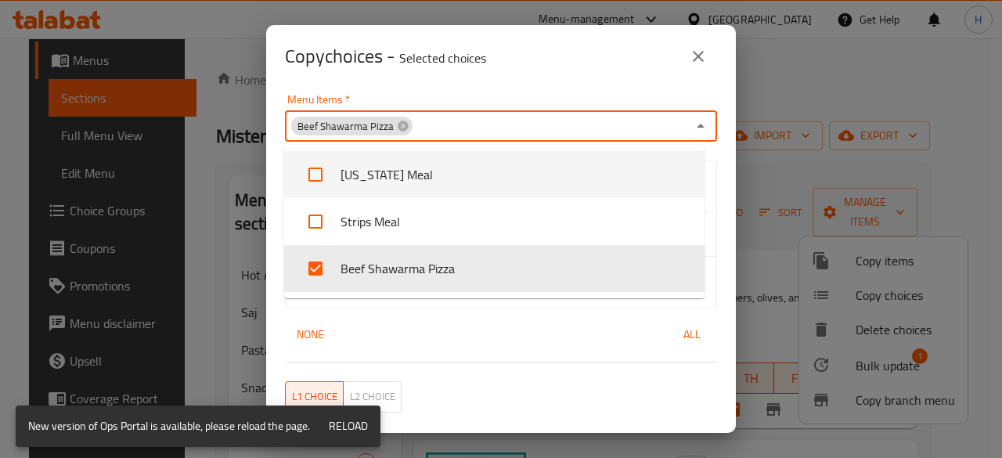
click at [565, 77] on div "Copy choices - Selected choices 0" at bounding box center [501, 56] width 470 height 63
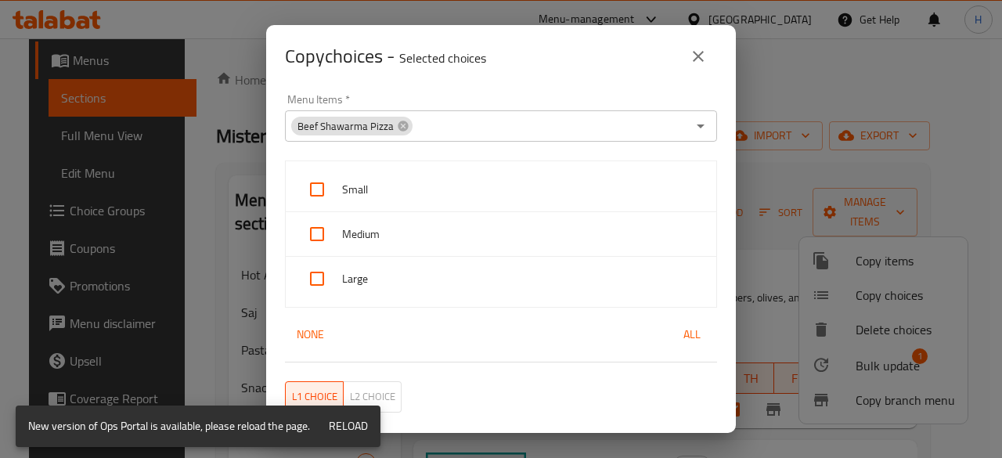
drag, startPoint x: 416, startPoint y: 189, endPoint x: 416, endPoint y: 202, distance: 13.3
click at [416, 193] on span "Small" at bounding box center [523, 190] width 362 height 20
checkbox input "true"
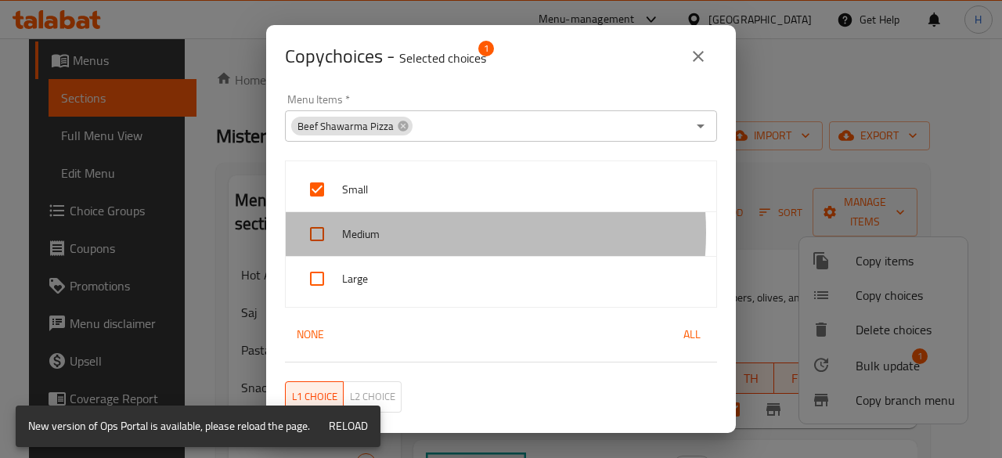
drag, startPoint x: 403, startPoint y: 232, endPoint x: 392, endPoint y: 262, distance: 32.4
click at [402, 234] on span "Medium" at bounding box center [523, 235] width 362 height 20
checkbox input "true"
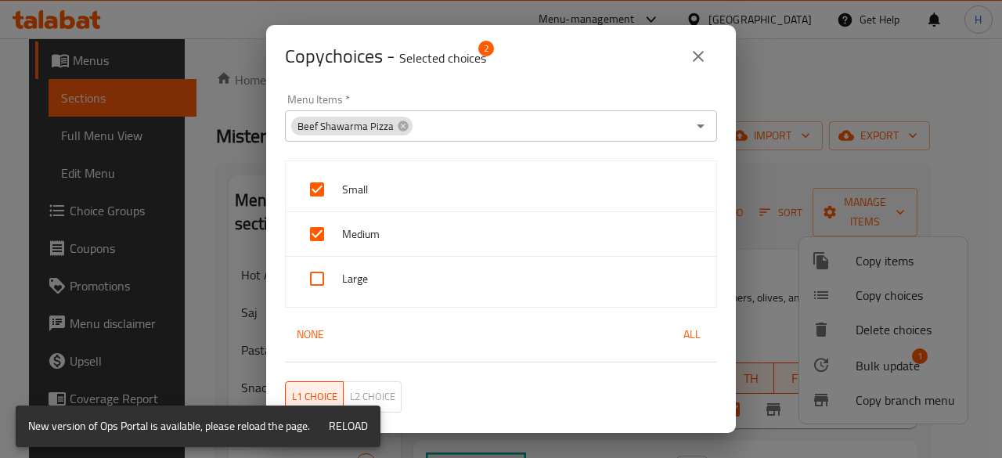
click at [390, 276] on span "Large" at bounding box center [523, 279] width 362 height 20
checkbox input "true"
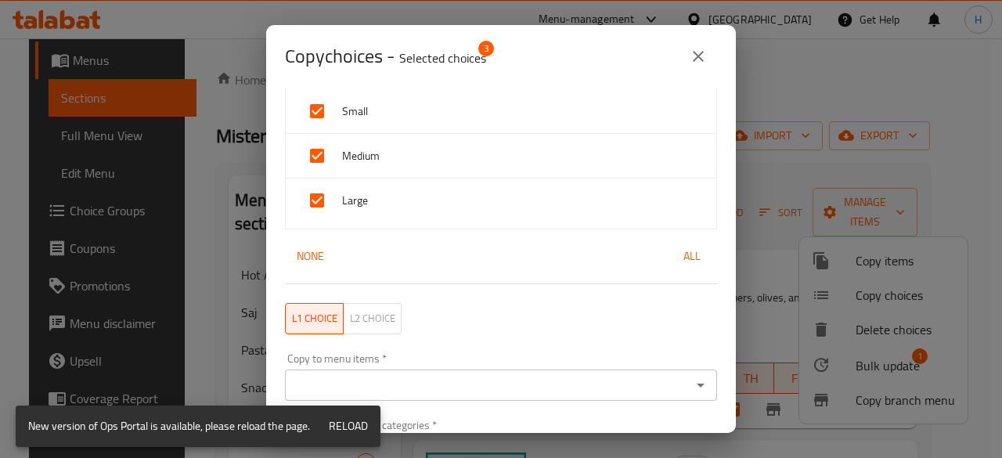
scroll to position [178, 0]
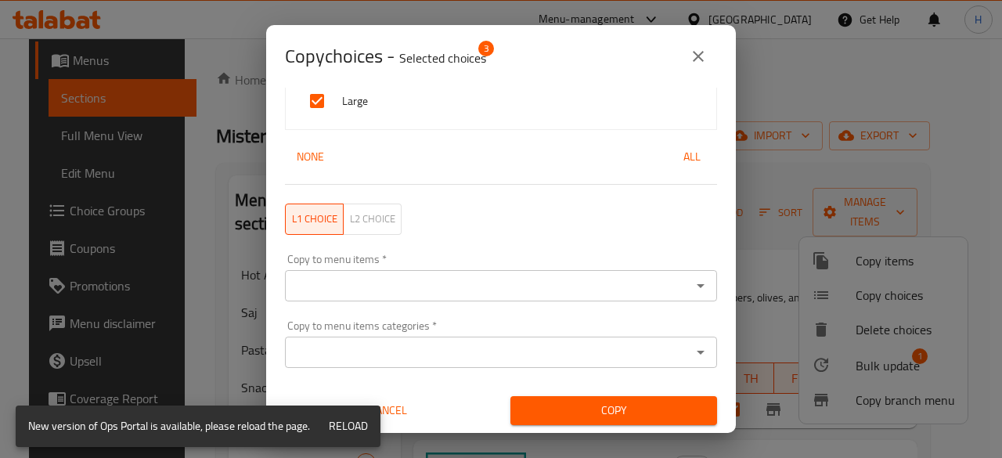
click at [527, 281] on input "Copy to menu items   *" at bounding box center [488, 286] width 397 height 22
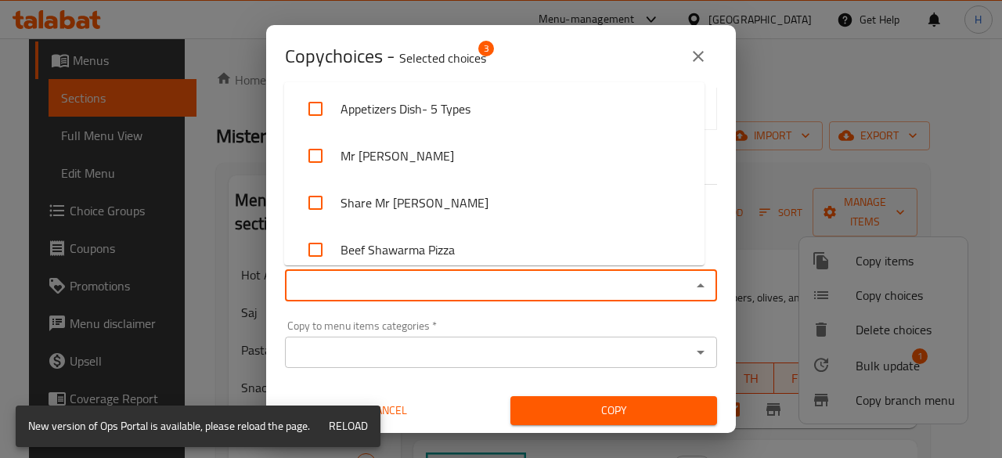
scroll to position [3287, 0]
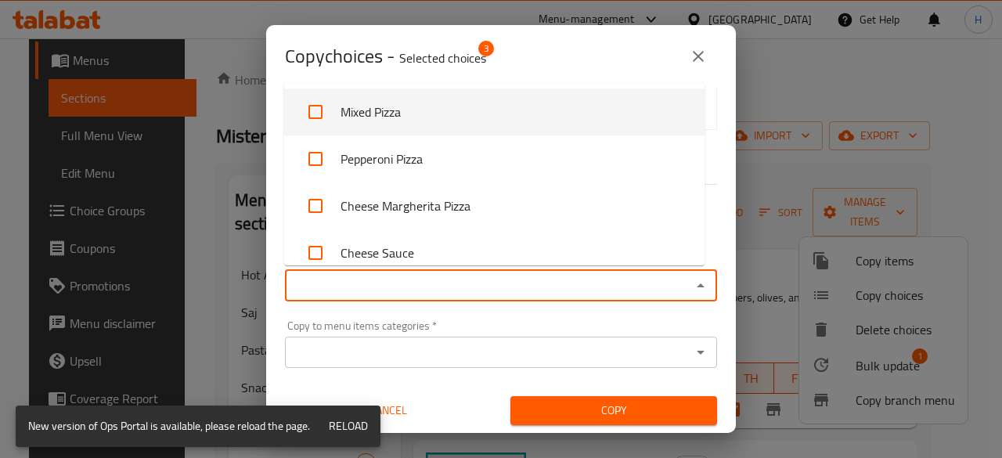
click at [415, 110] on li "Mixed Pizza" at bounding box center [494, 111] width 420 height 47
checkbox input "true"
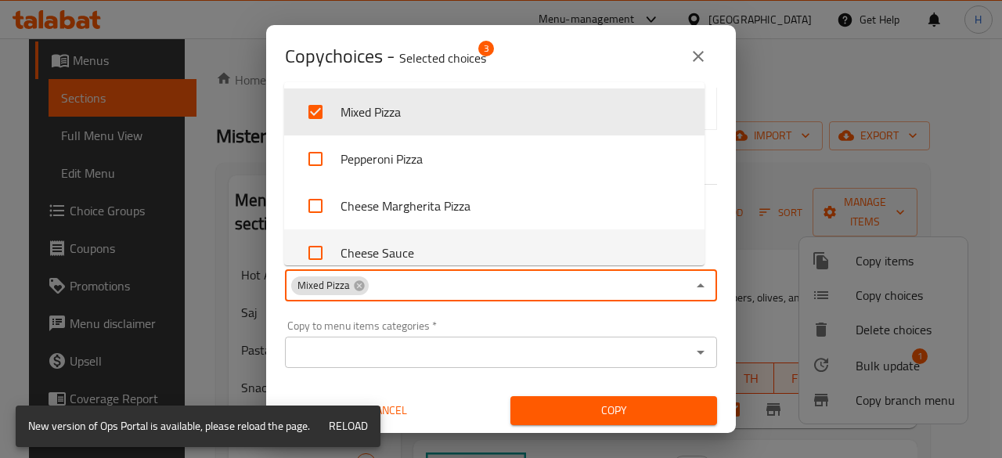
drag, startPoint x: 495, startPoint y: 313, endPoint x: 581, endPoint y: 355, distance: 95.9
click at [498, 313] on div "Copy to menu items categories   * Copy to menu items categories *" at bounding box center [500, 344] width 451 height 67
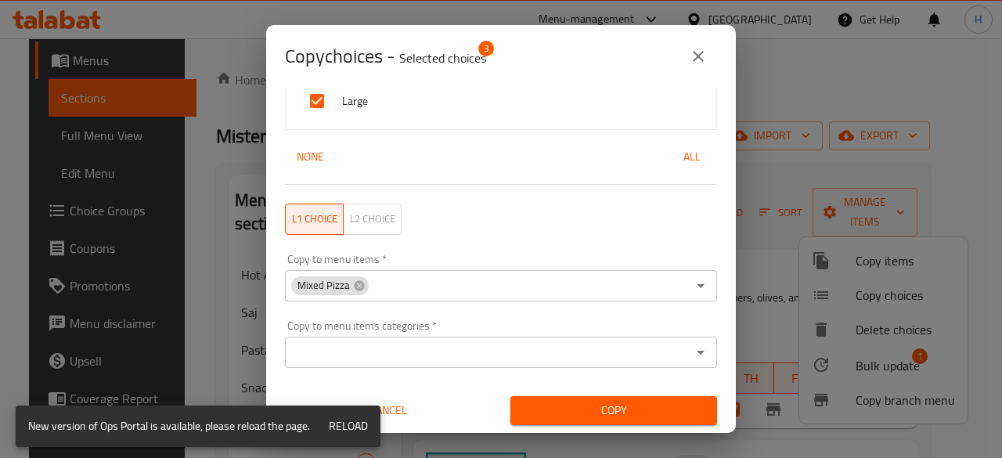
click at [624, 413] on span "Copy" at bounding box center [614, 411] width 182 height 20
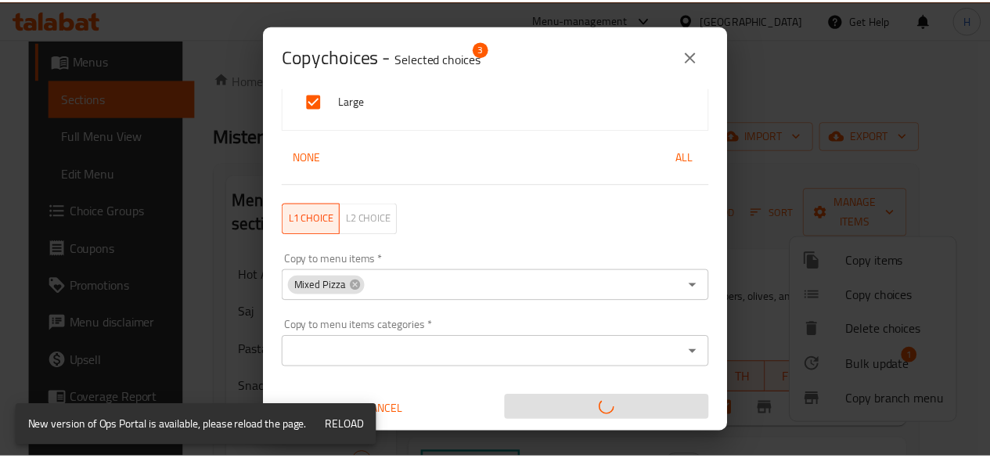
scroll to position [3, 0]
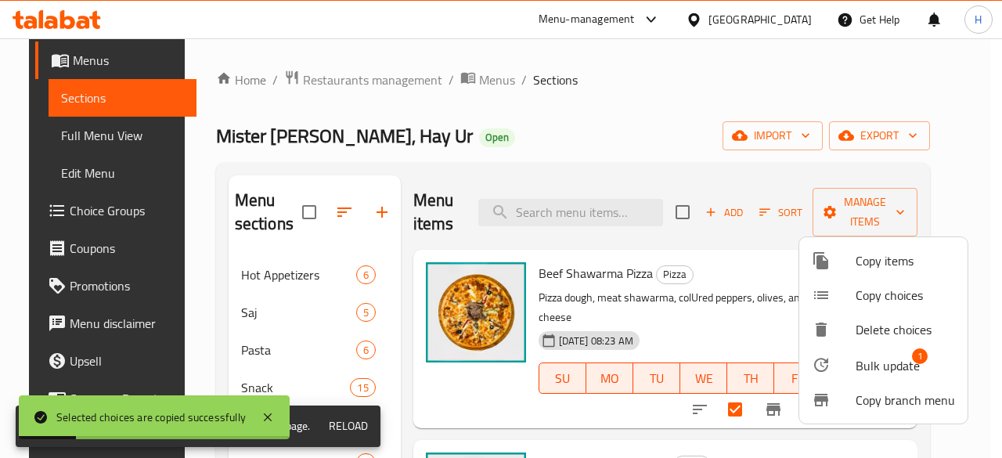
click at [641, 146] on div at bounding box center [501, 229] width 1002 height 458
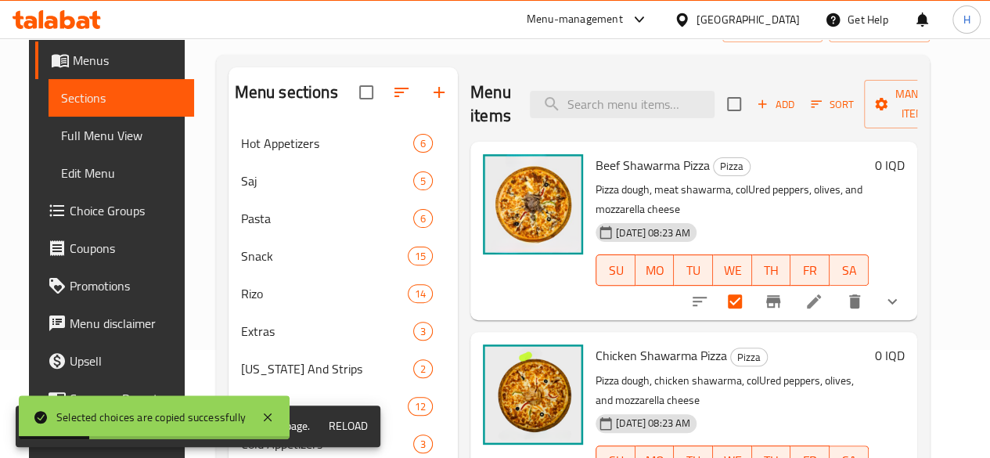
scroll to position [235, 0]
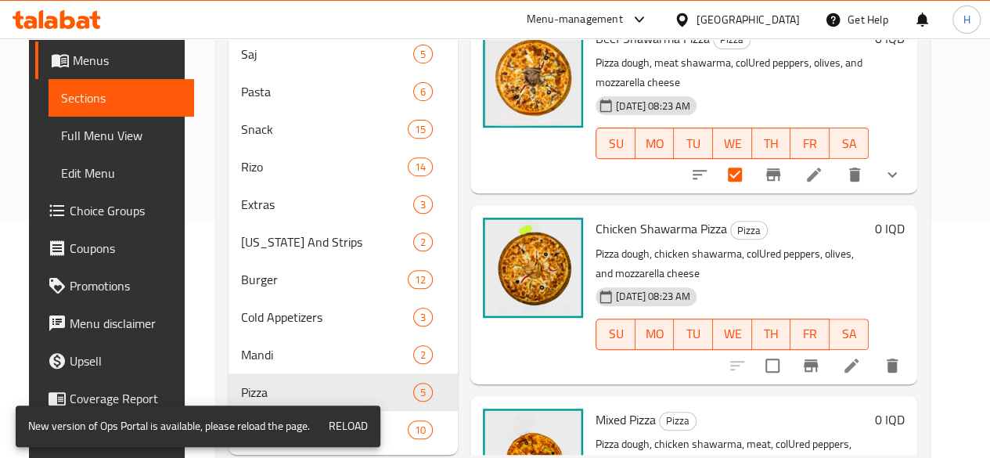
click at [858, 363] on icon at bounding box center [851, 365] width 14 height 14
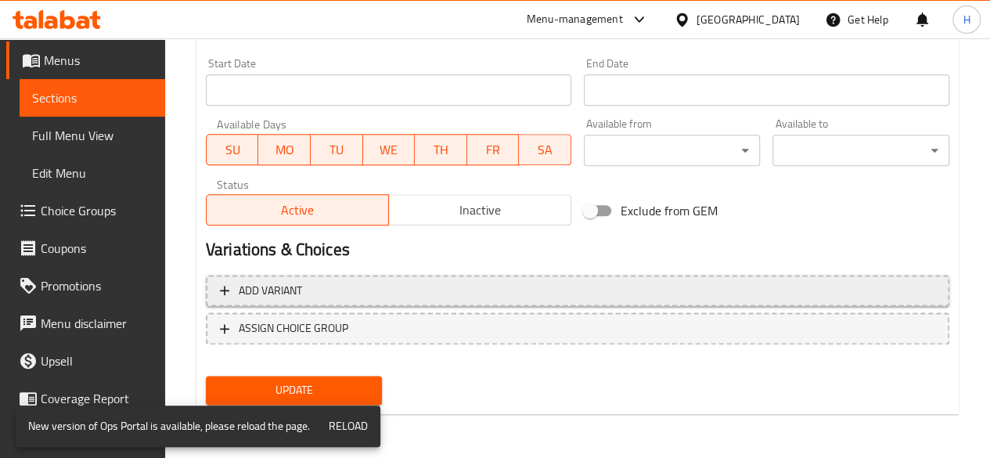
click at [249, 285] on span "Add variant" at bounding box center [270, 291] width 63 height 20
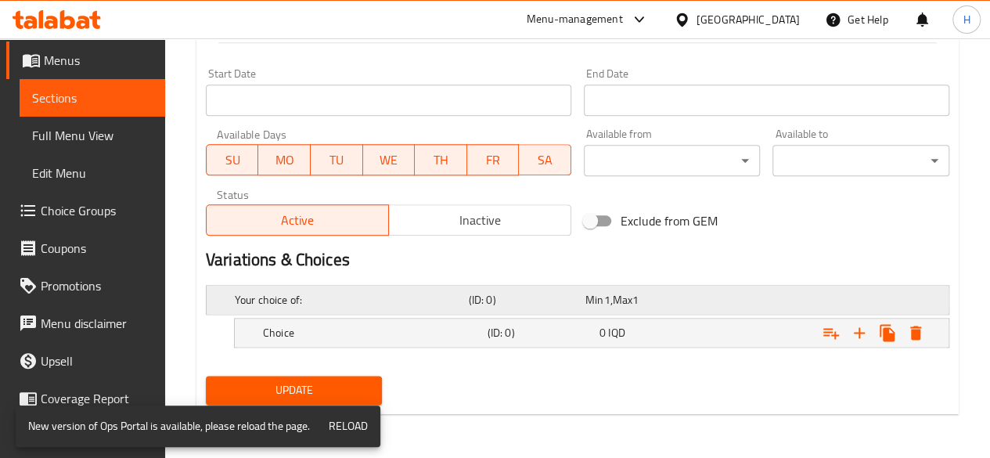
scroll to position [839, 0]
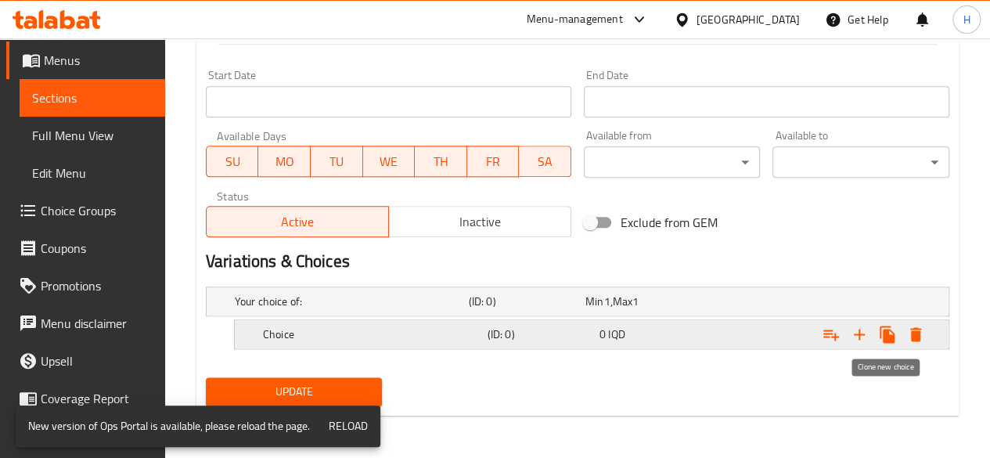
click at [878, 331] on icon "Expand" at bounding box center [887, 334] width 19 height 19
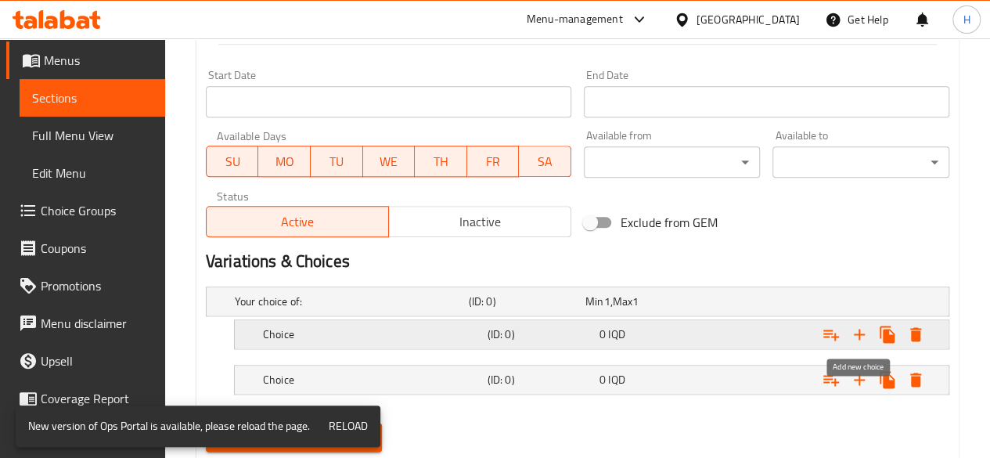
click at [863, 335] on icon "Expand" at bounding box center [859, 334] width 19 height 19
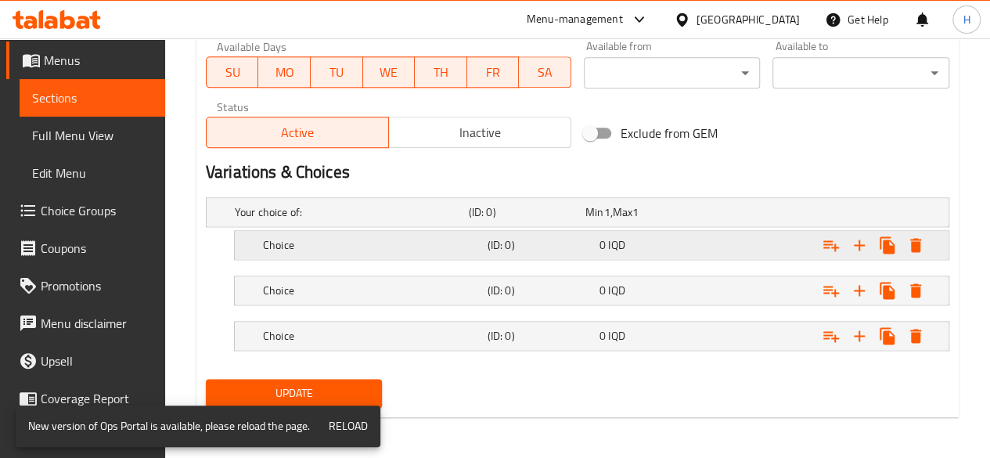
click at [277, 220] on h5 "Choice" at bounding box center [349, 212] width 228 height 16
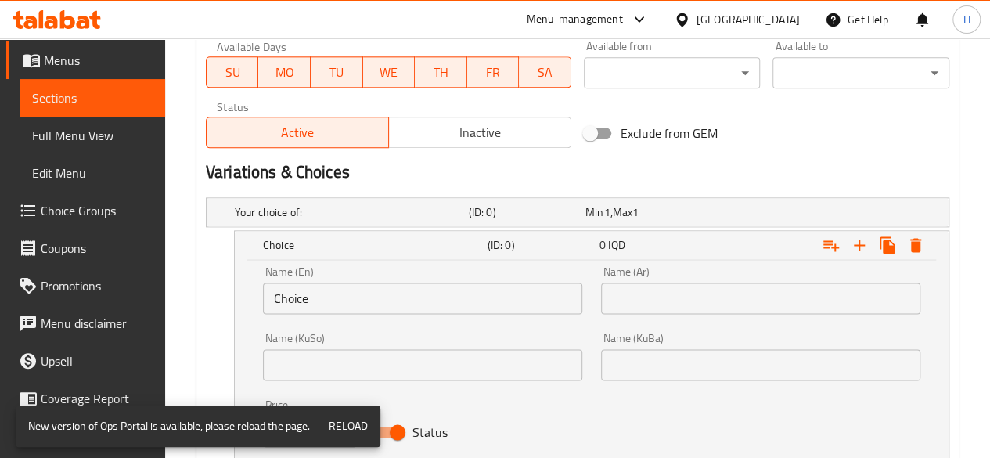
scroll to position [1084, 0]
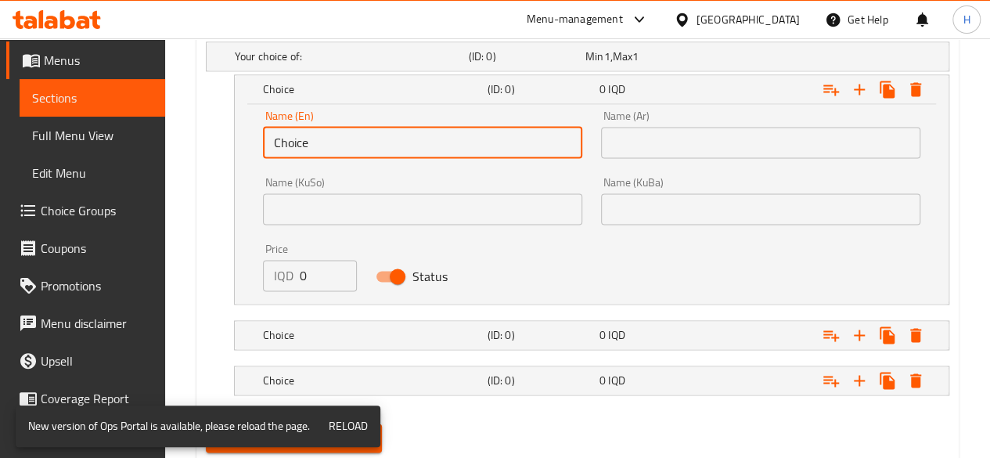
click at [346, 142] on input "Choice" at bounding box center [422, 142] width 319 height 31
click at [346, 142] on input "text" at bounding box center [422, 142] width 319 height 31
type input "Small"
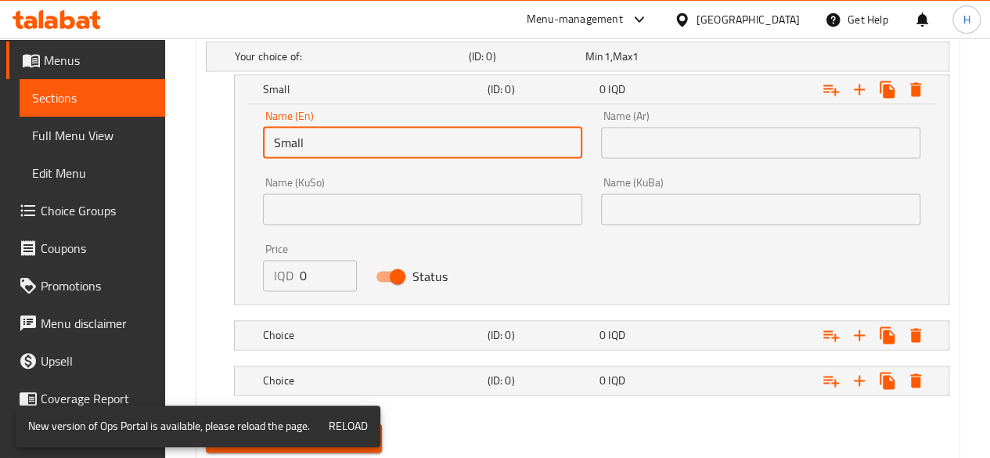
click at [679, 146] on input "text" at bounding box center [760, 142] width 319 height 31
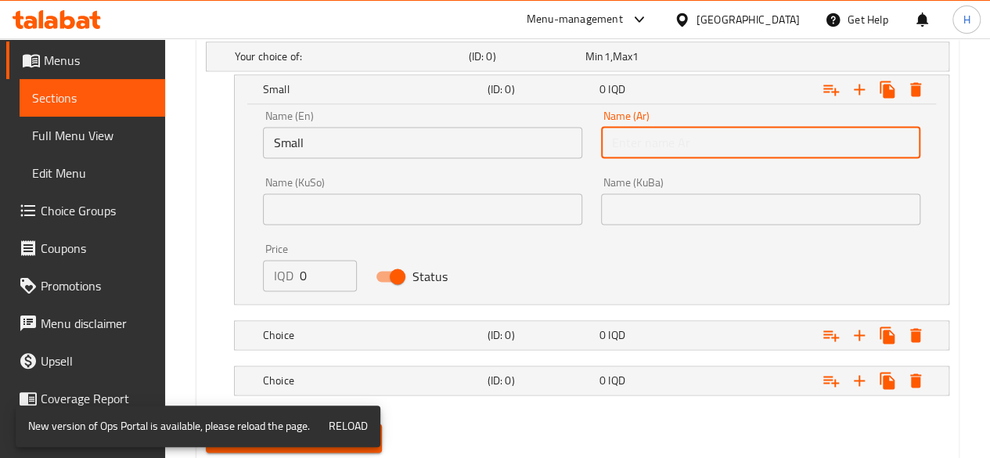
type input "صغير"
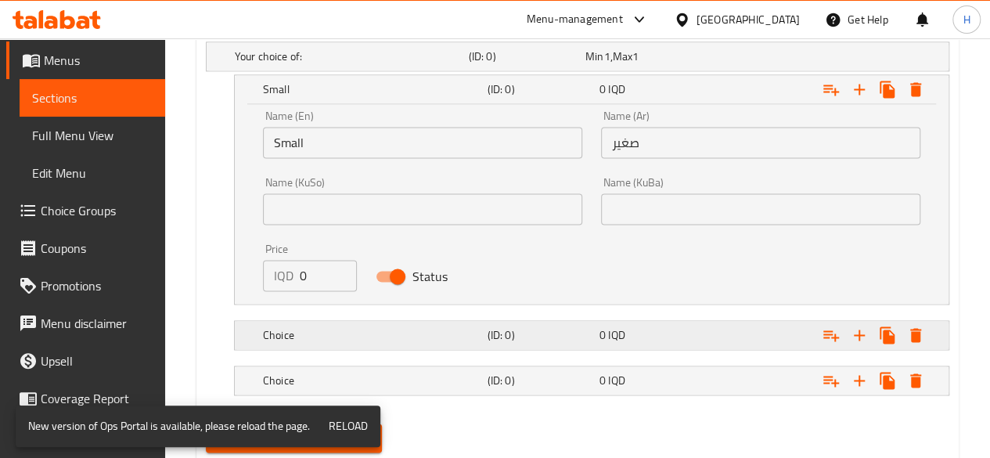
click at [311, 74] on div "Choice (ID: 0) 0 IQD" at bounding box center [582, 56] width 701 height 34
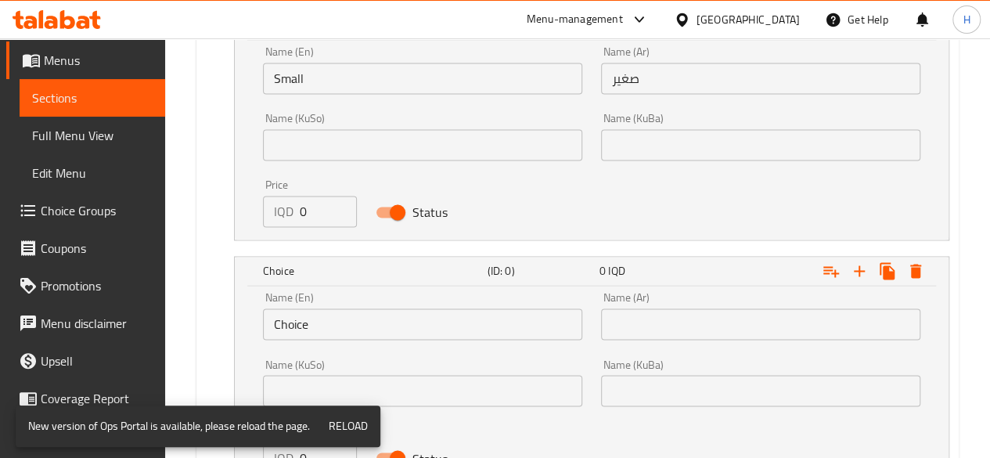
scroll to position [1306, 0]
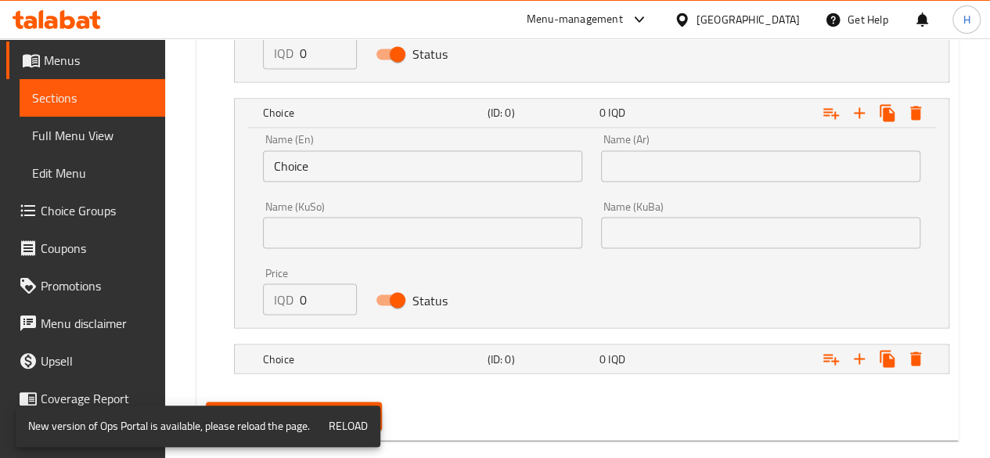
click at [328, 173] on input "Choice" at bounding box center [422, 165] width 319 height 31
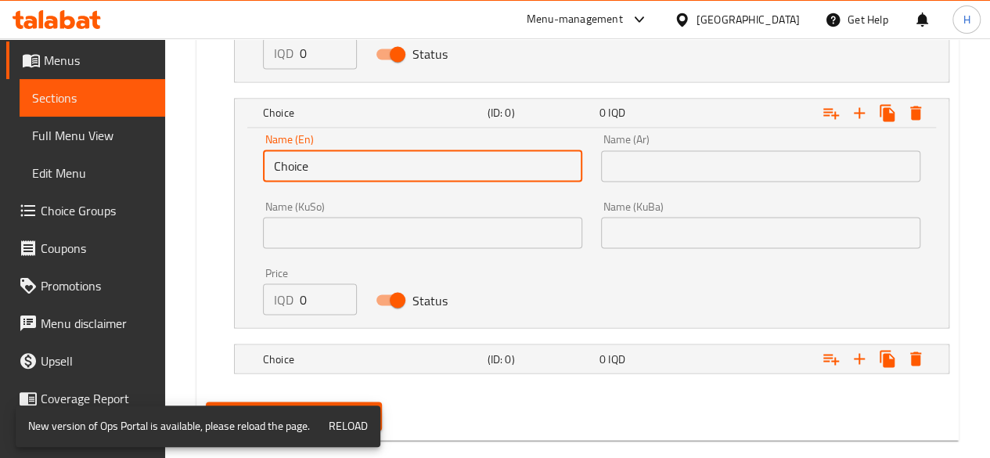
click at [328, 173] on input "Choice" at bounding box center [422, 165] width 319 height 31
click at [328, 173] on input "text" at bounding box center [422, 165] width 319 height 31
type input "Medium"
click at [678, 175] on input "text" at bounding box center [760, 165] width 319 height 31
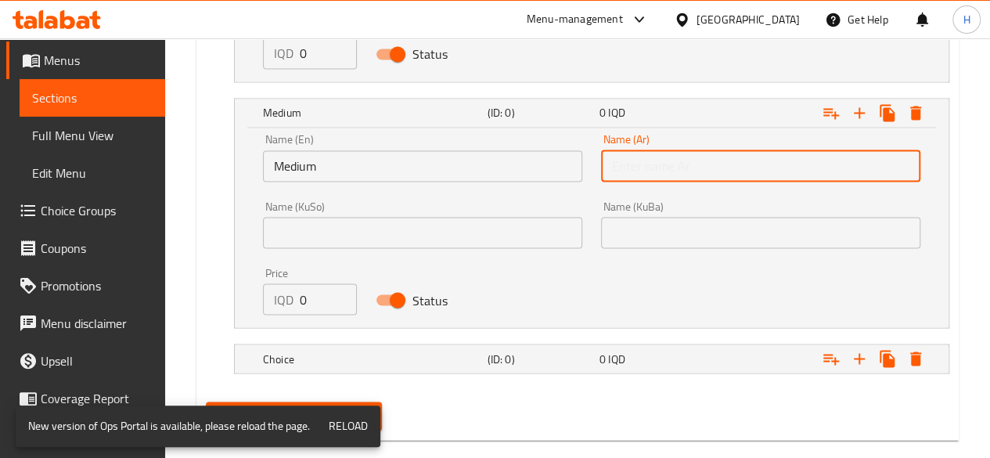
type input "وسط"
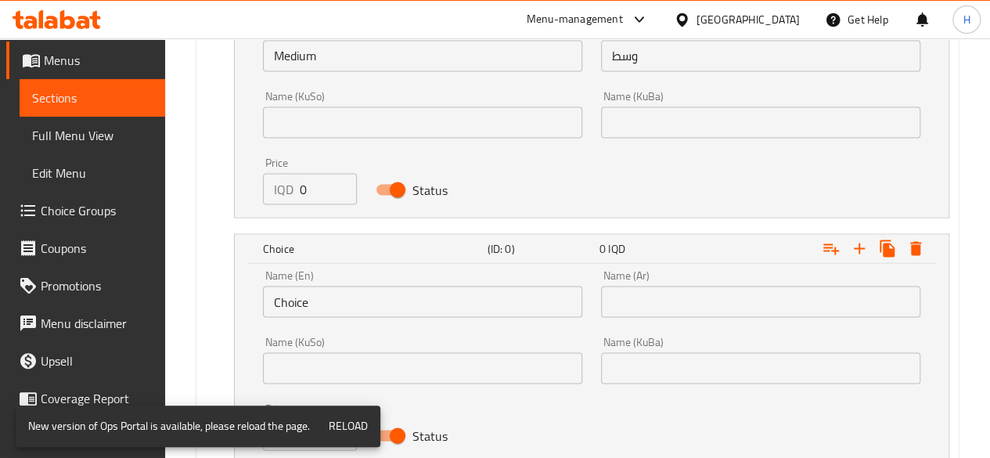
scroll to position [1513, 0]
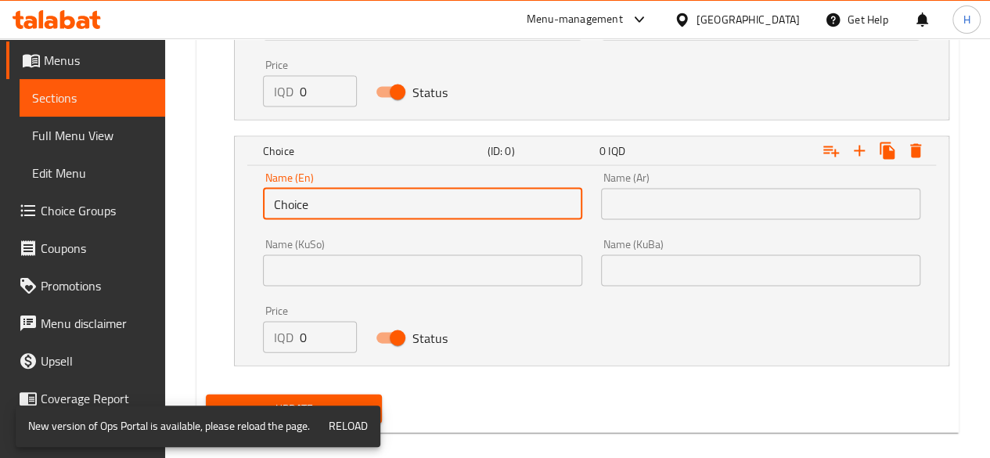
click at [321, 201] on input "Choice" at bounding box center [422, 204] width 319 height 31
click at [321, 200] on input "text" at bounding box center [422, 204] width 319 height 31
type input "Large"
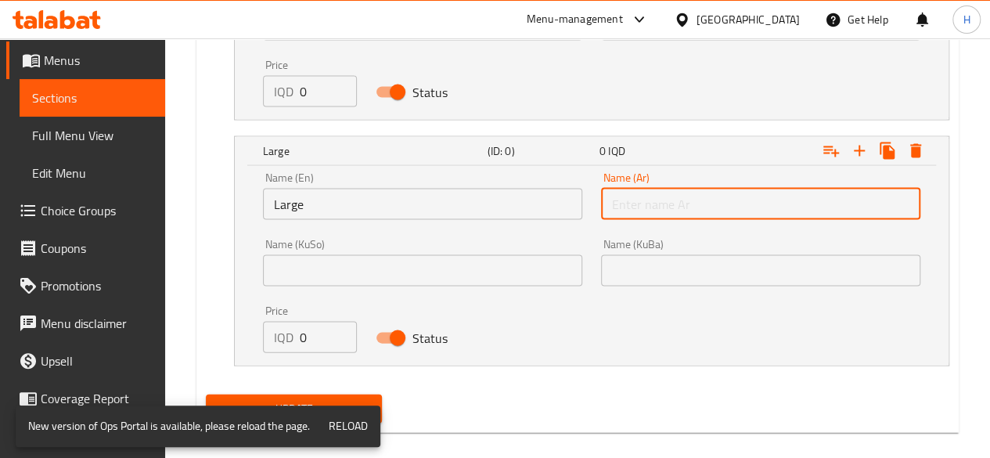
click at [667, 207] on input "text" at bounding box center [760, 204] width 319 height 31
type input "كبير"
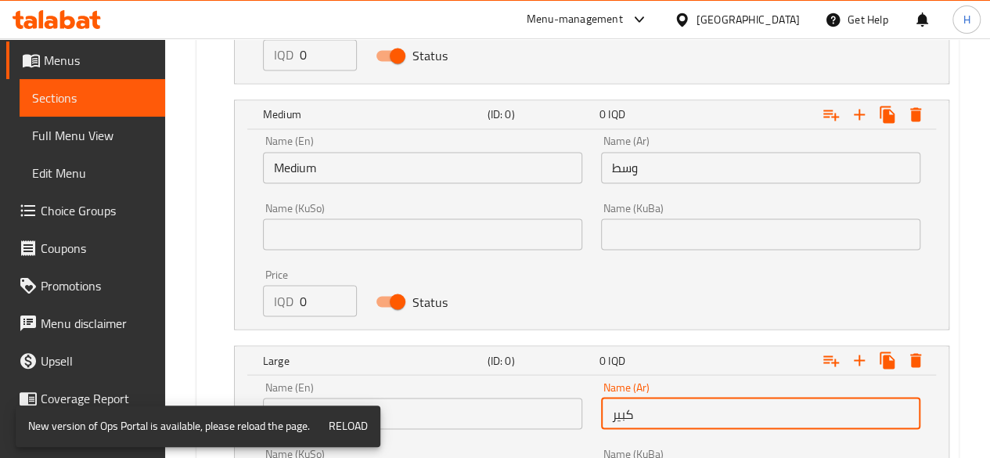
scroll to position [1279, 0]
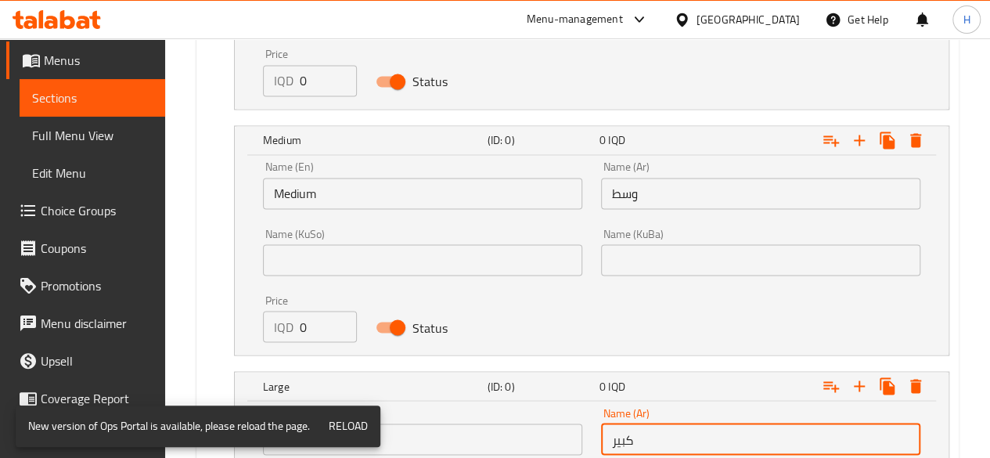
click at [338, 86] on input "0" at bounding box center [328, 80] width 57 height 31
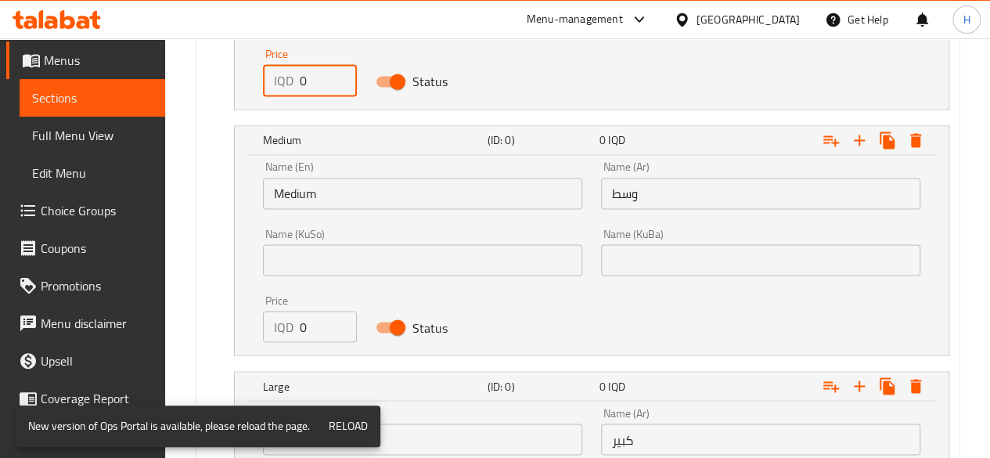
click at [338, 86] on input "0" at bounding box center [328, 80] width 57 height 31
click at [319, 84] on input "0" at bounding box center [328, 80] width 57 height 31
type input "6500"
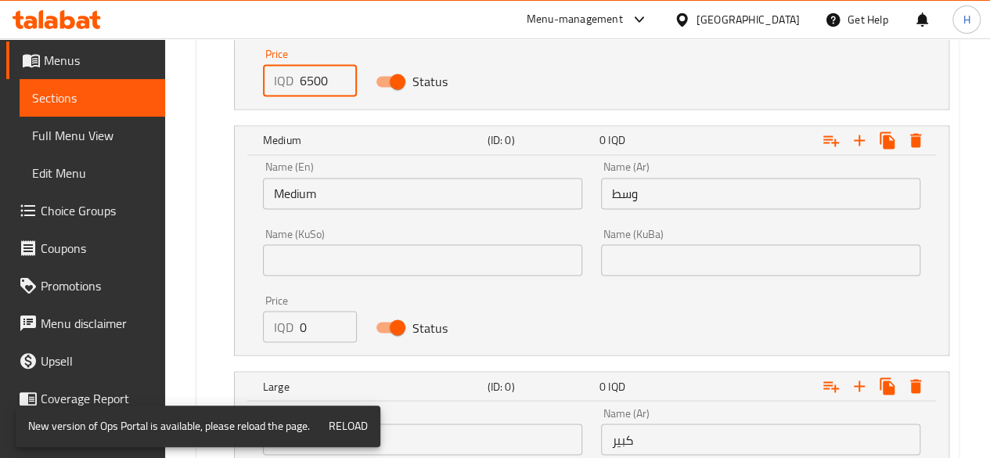
click at [313, 315] on input "0" at bounding box center [328, 326] width 57 height 31
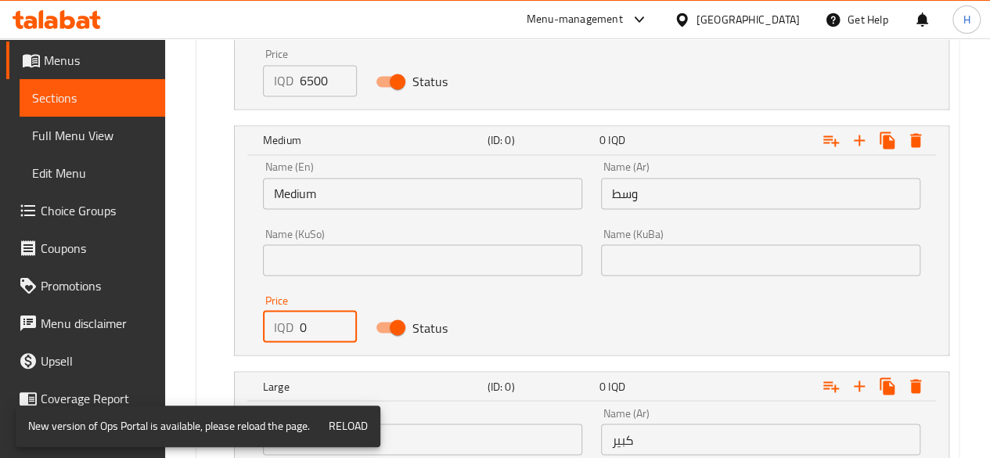
click at [313, 314] on input "0" at bounding box center [328, 326] width 57 height 31
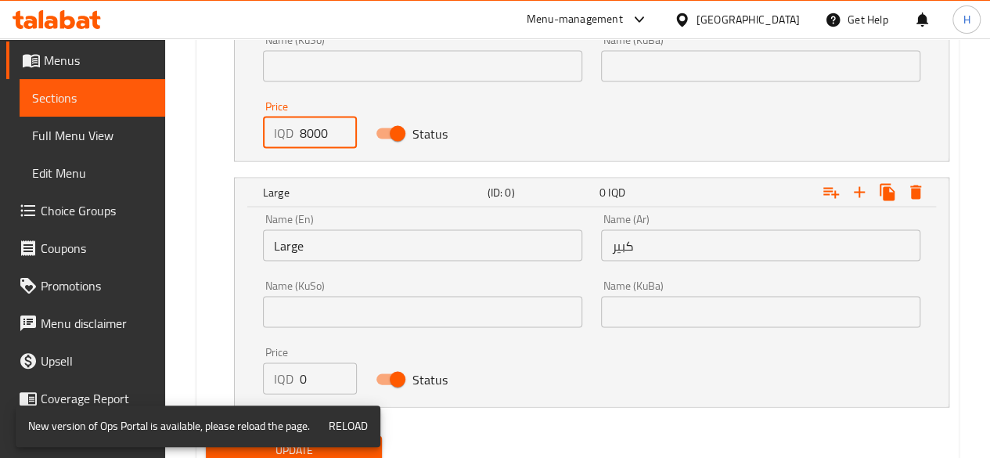
scroll to position [1529, 0]
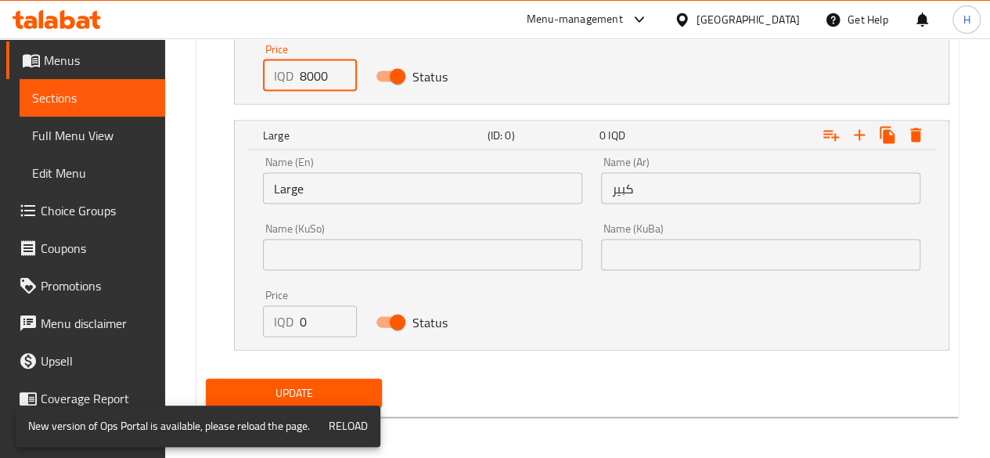
type input "8000"
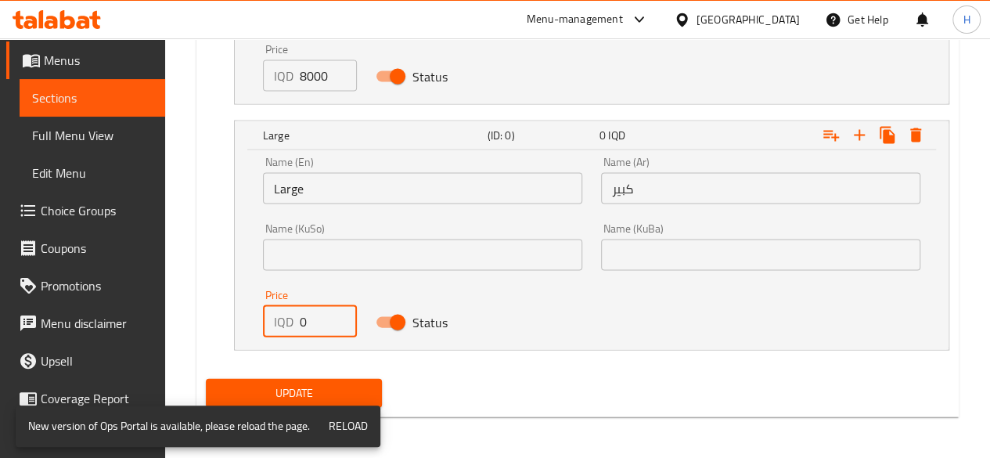
click at [316, 313] on input "0" at bounding box center [328, 321] width 57 height 31
type input "11000"
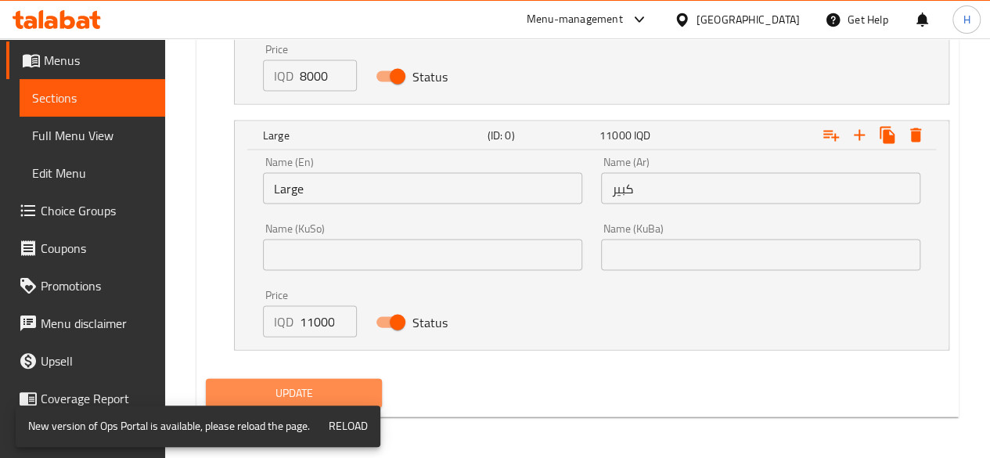
click at [363, 386] on span "Update" at bounding box center [294, 393] width 152 height 20
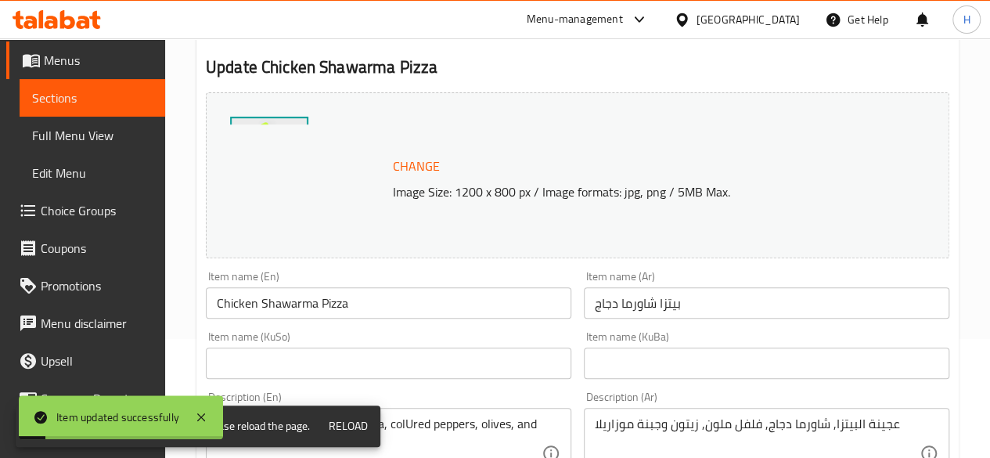
scroll to position [0, 0]
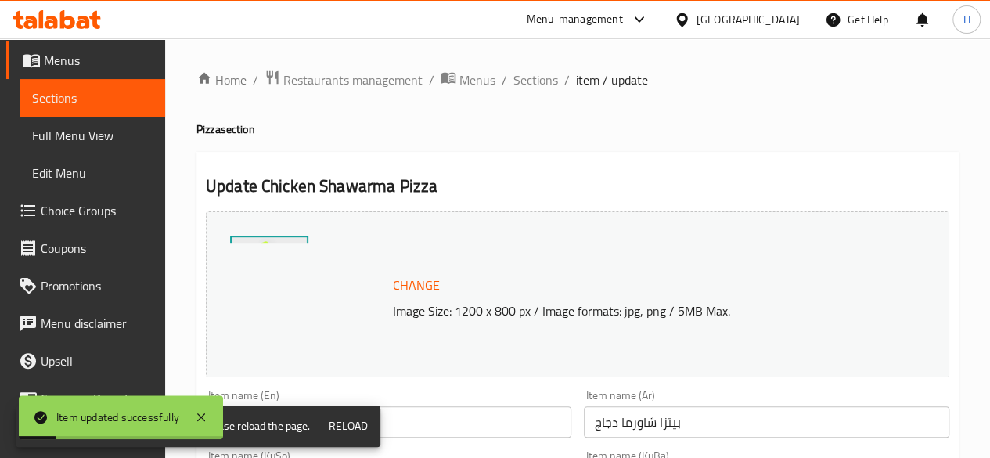
click at [526, 82] on span "Sections" at bounding box center [535, 79] width 45 height 19
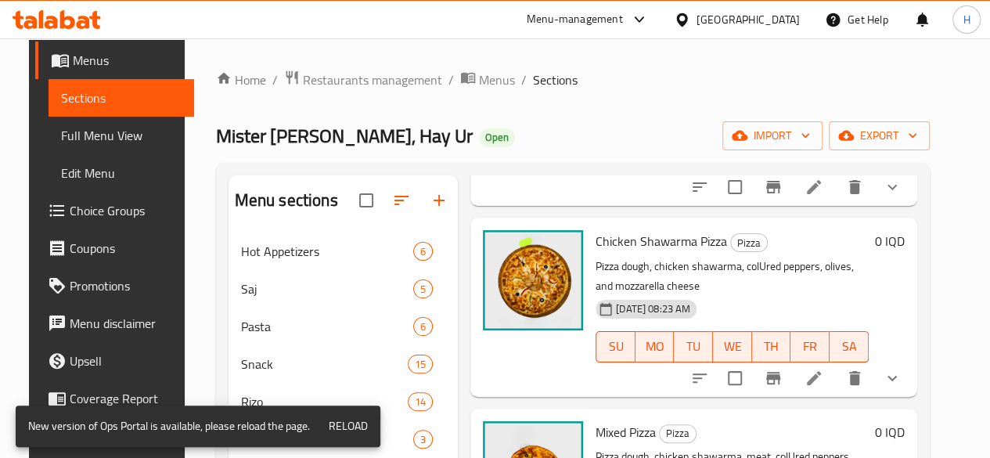
scroll to position [313, 0]
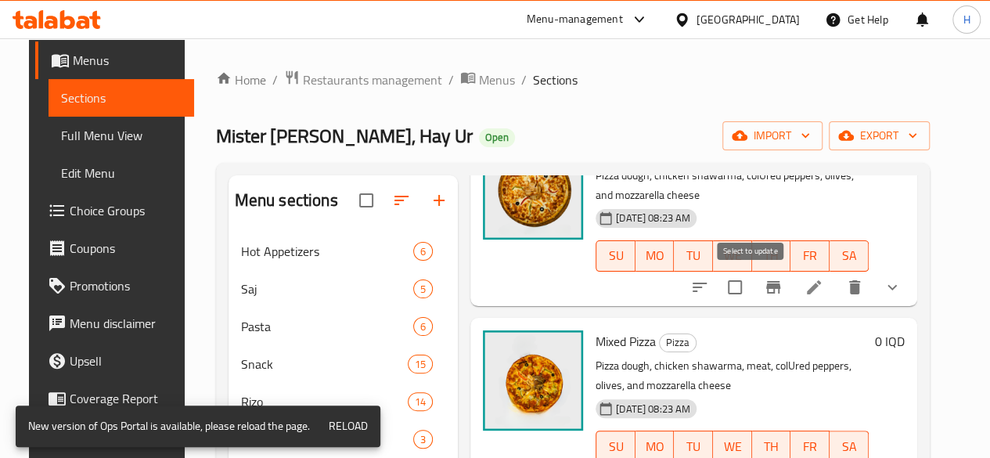
click at [750, 281] on input "checkbox" at bounding box center [734, 287] width 33 height 33
checkbox input "true"
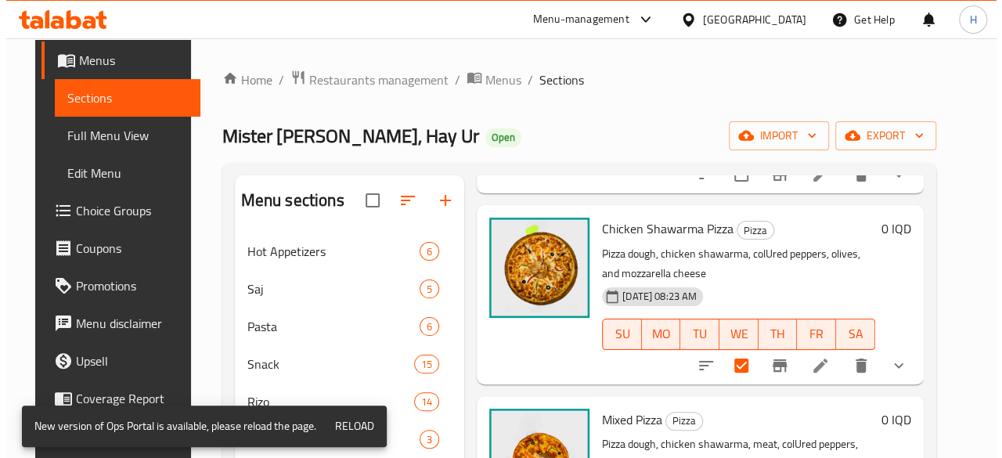
scroll to position [0, 0]
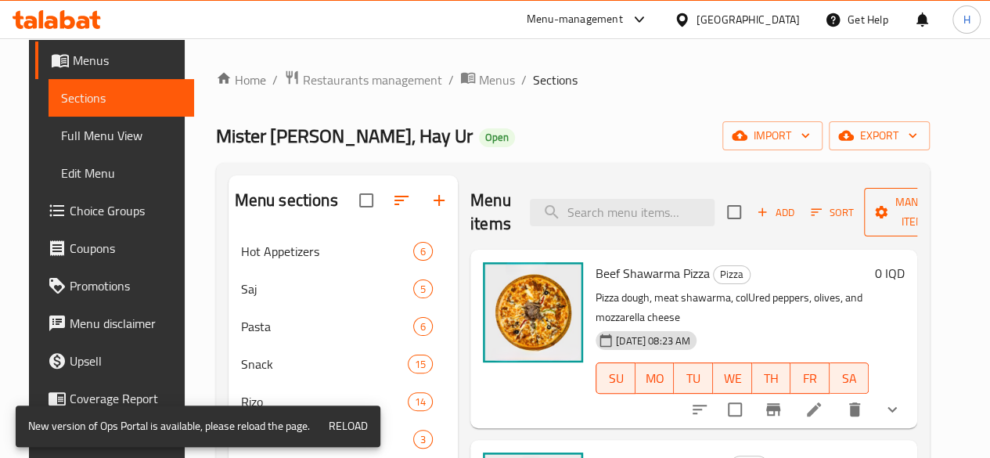
click at [902, 218] on span "Manage items" at bounding box center [916, 212] width 80 height 39
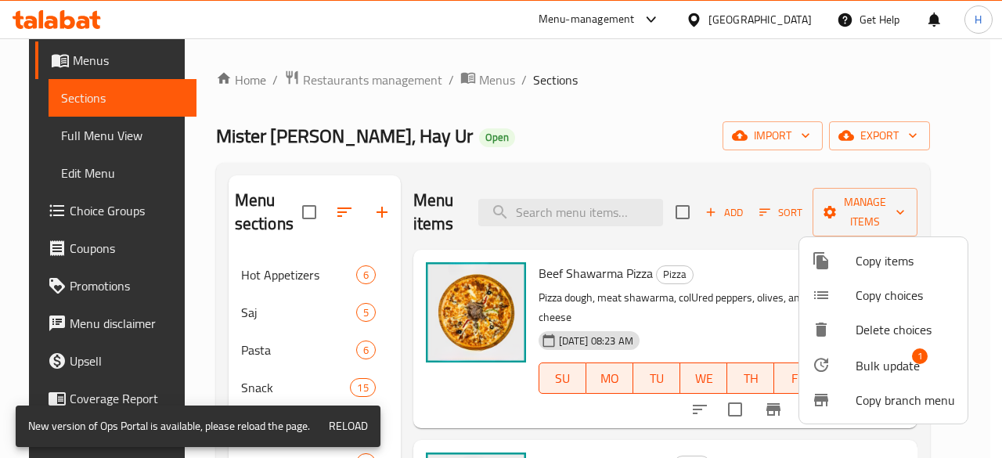
click at [898, 287] on span "Copy choices" at bounding box center [904, 295] width 99 height 19
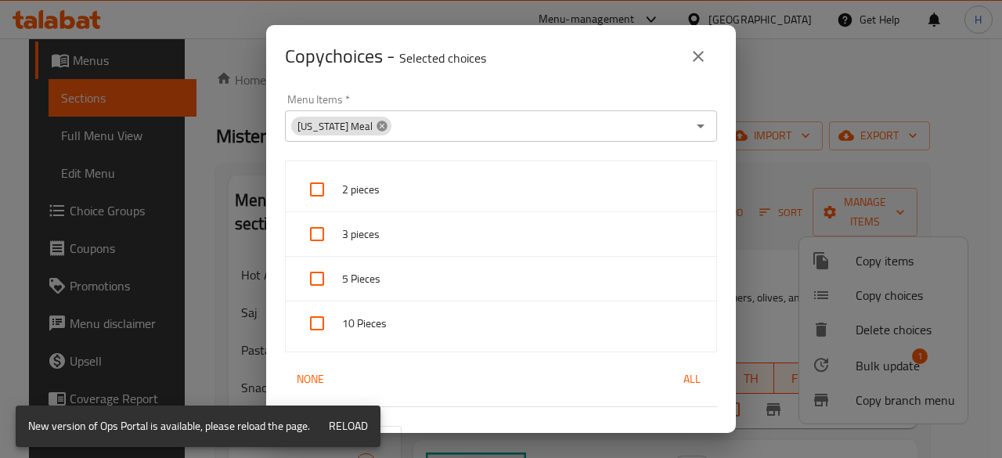
click at [376, 128] on icon at bounding box center [382, 126] width 13 height 13
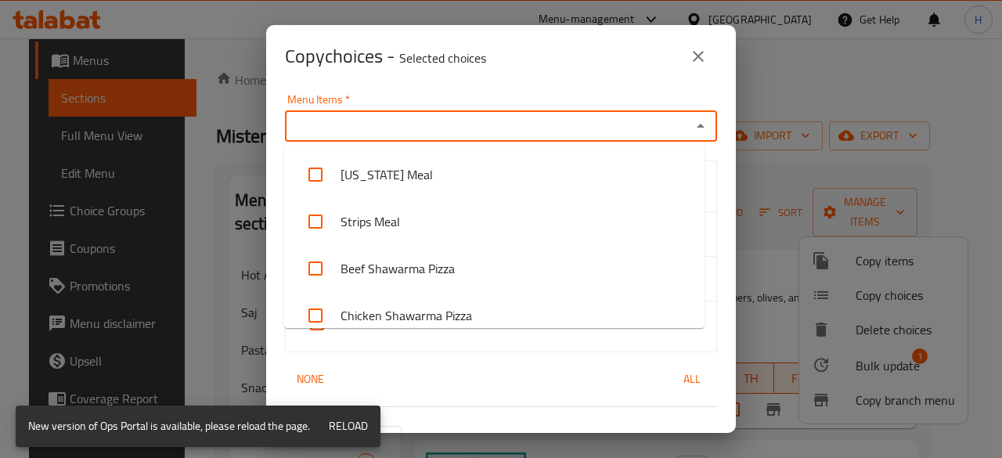
click at [361, 115] on input "Menu Items   *" at bounding box center [488, 126] width 397 height 22
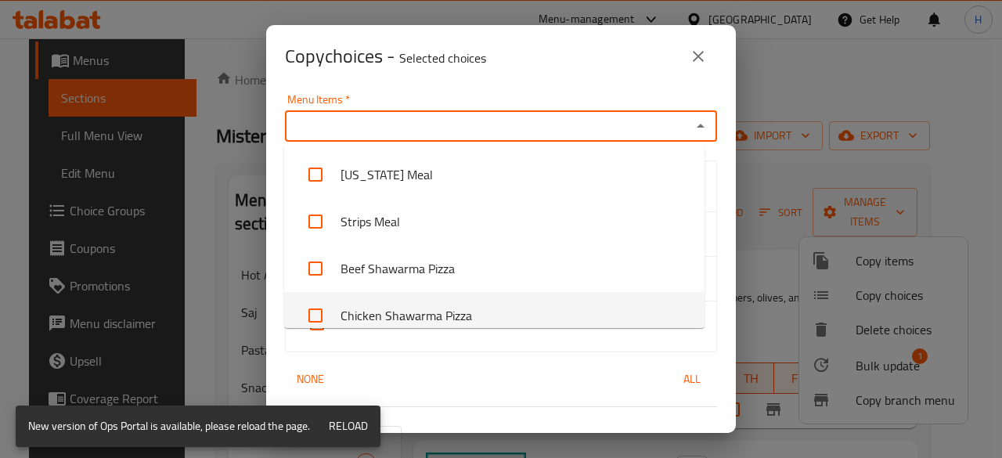
click at [412, 301] on li "Chicken Shawarma Pizza" at bounding box center [494, 315] width 420 height 47
checkbox input "true"
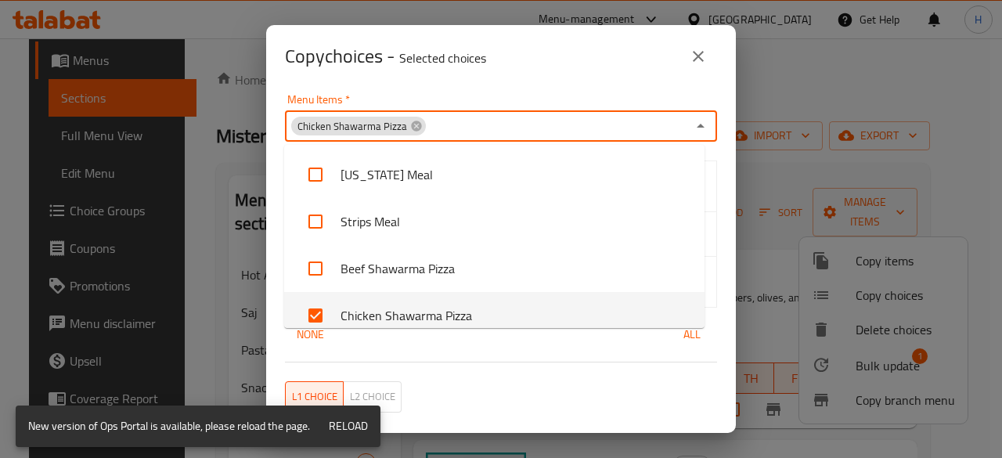
scroll to position [14, 0]
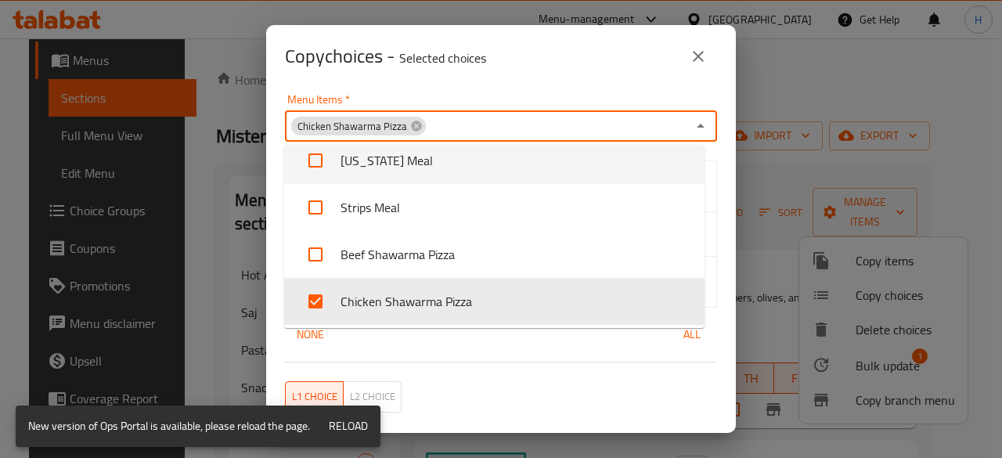
click at [559, 86] on div "Copy choices - Selected choices 0" at bounding box center [501, 56] width 470 height 63
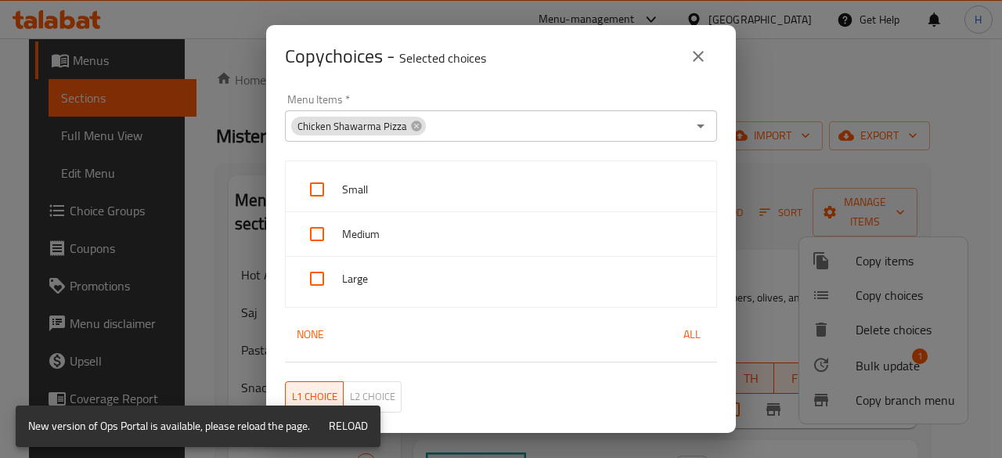
click at [405, 185] on span "Small" at bounding box center [523, 190] width 362 height 20
checkbox input "true"
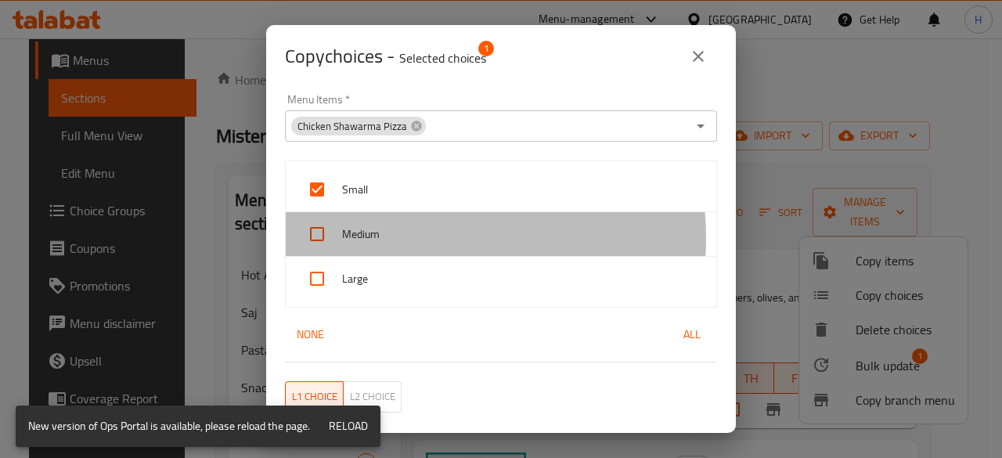
click at [390, 237] on span "Medium" at bounding box center [523, 235] width 362 height 20
checkbox input "true"
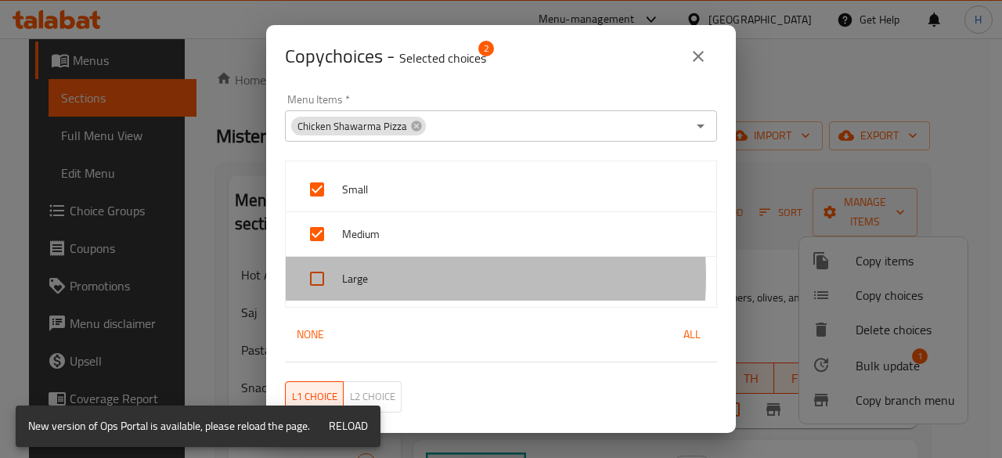
click at [387, 276] on span "Large" at bounding box center [523, 279] width 362 height 20
checkbox input "true"
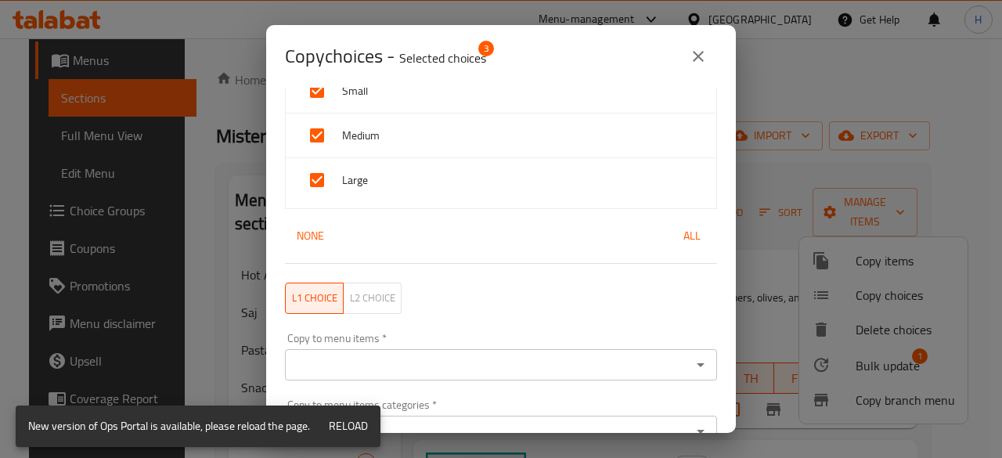
scroll to position [178, 0]
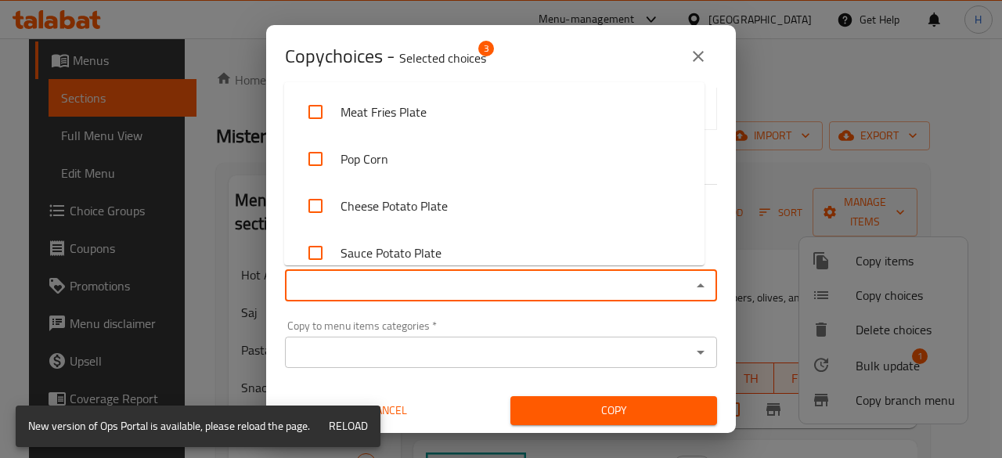
click at [408, 287] on input "Copy to menu items   *" at bounding box center [488, 286] width 397 height 22
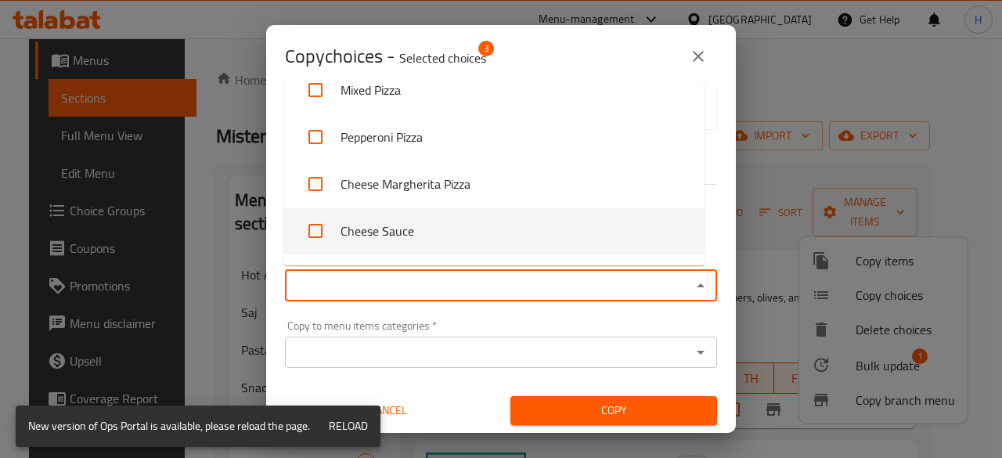
scroll to position [3287, 0]
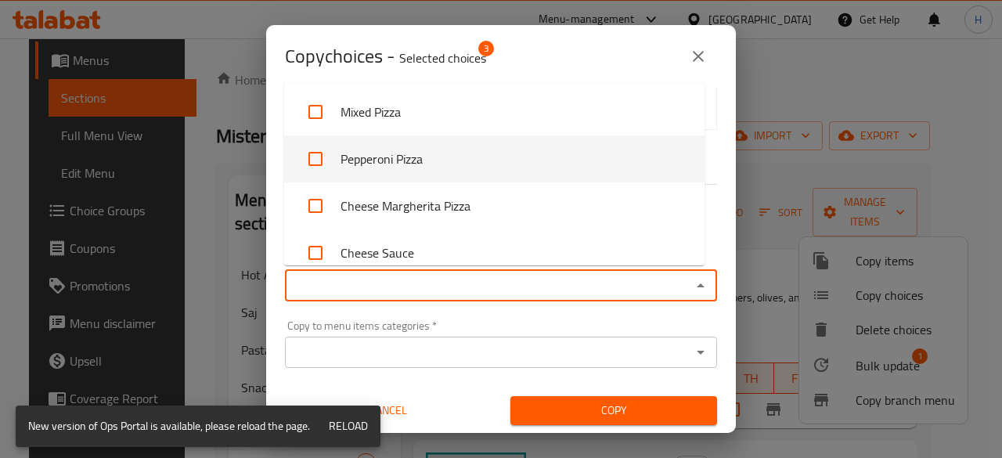
click at [413, 167] on li "Pepperoni Pizza" at bounding box center [494, 158] width 420 height 47
checkbox input "true"
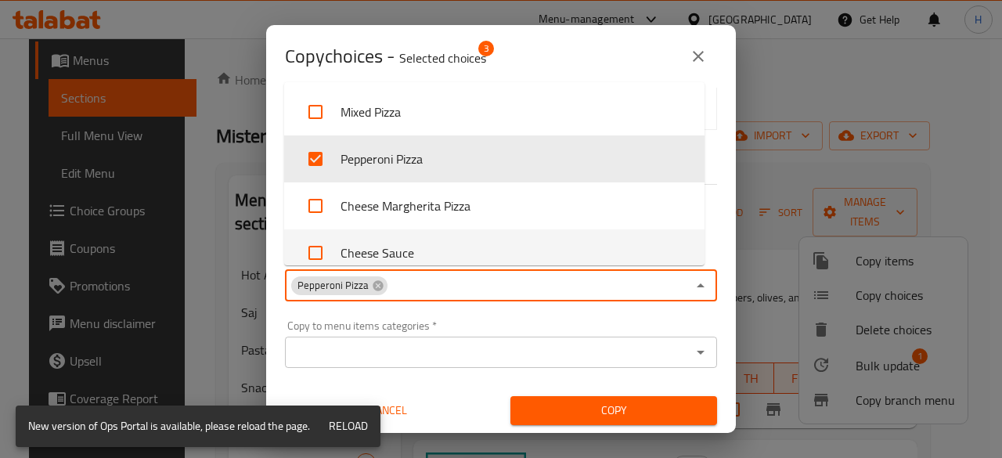
click at [603, 322] on div "Copy to menu items categories   * Copy to menu items categories *" at bounding box center [501, 344] width 432 height 48
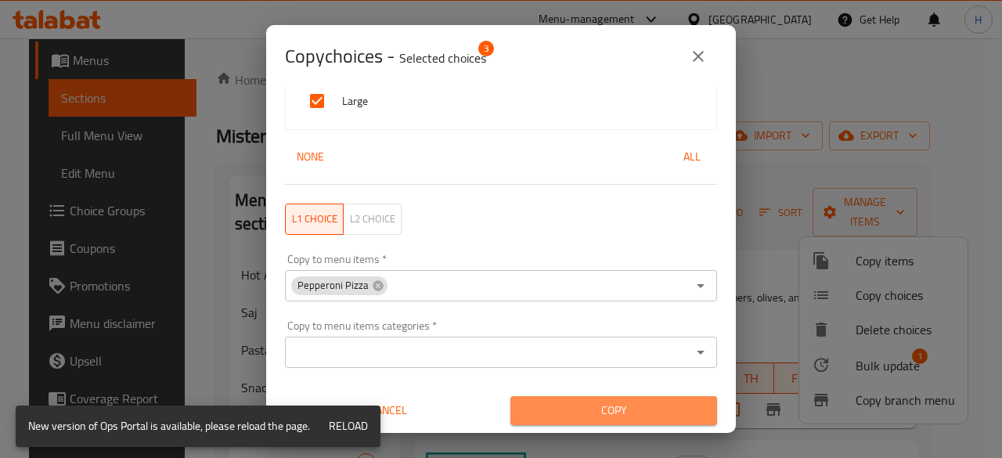
click at [624, 405] on span "Copy" at bounding box center [614, 411] width 182 height 20
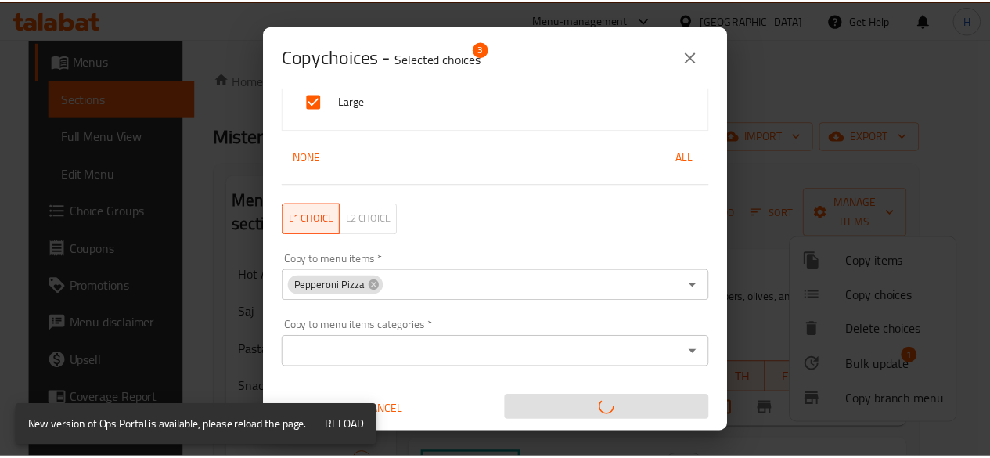
scroll to position [3, 0]
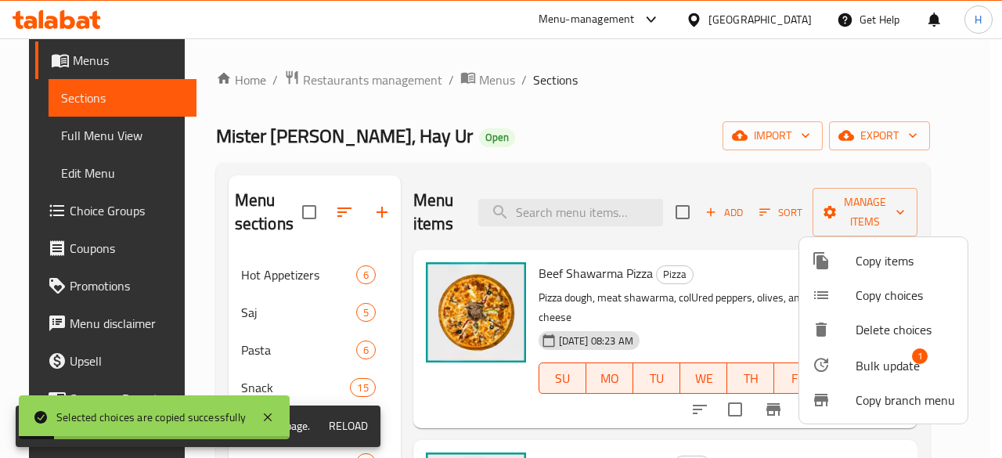
click at [689, 118] on div at bounding box center [501, 229] width 1002 height 458
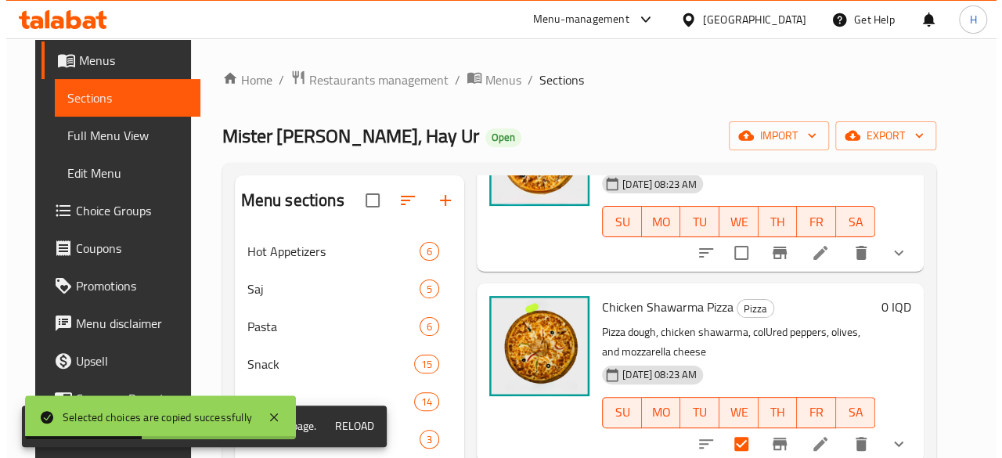
scroll to position [235, 0]
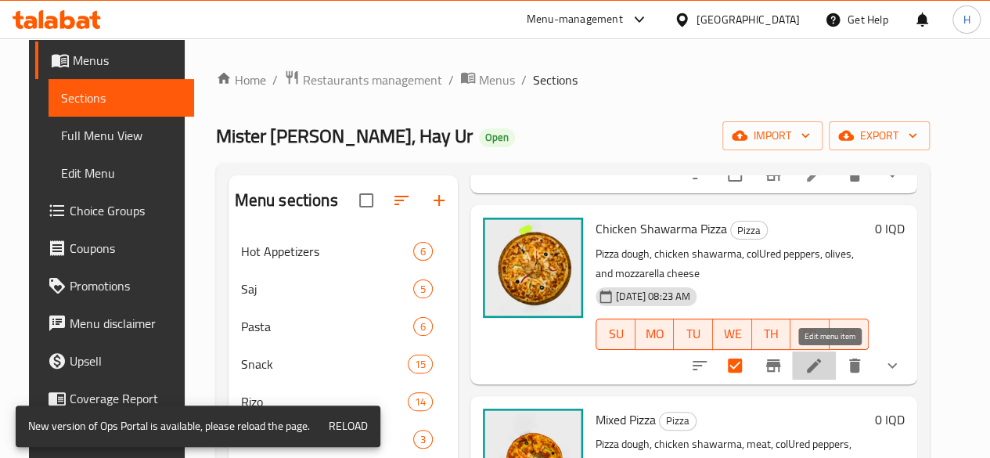
click at [823, 369] on icon at bounding box center [813, 365] width 19 height 19
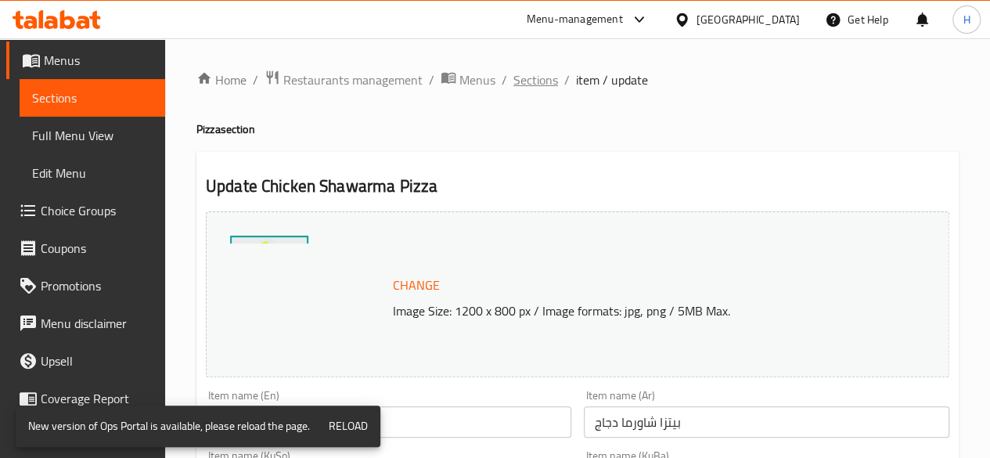
click at [515, 74] on span "Sections" at bounding box center [535, 79] width 45 height 19
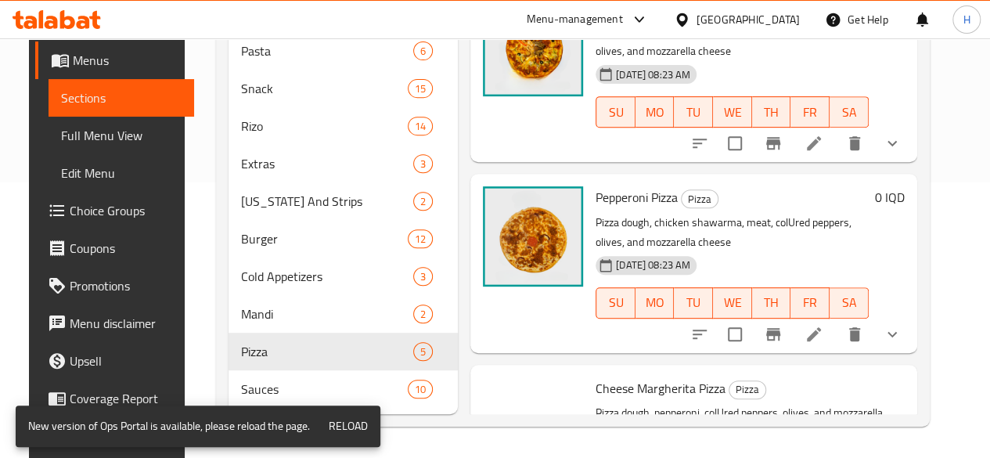
scroll to position [477, 0]
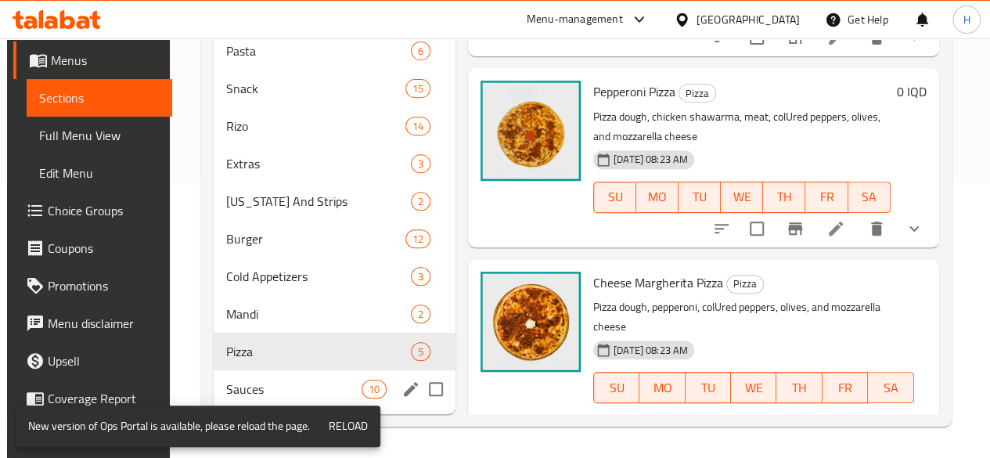
click at [246, 376] on div "Sauces 10" at bounding box center [335, 389] width 242 height 38
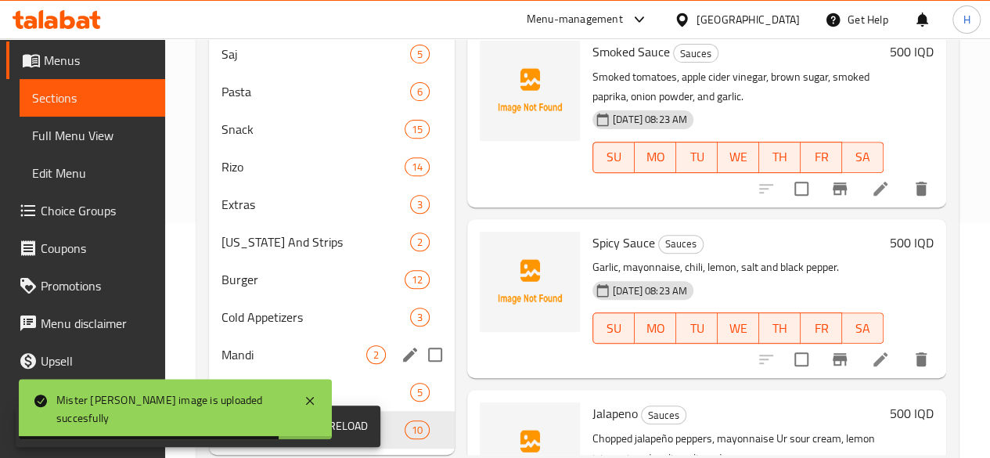
scroll to position [298, 0]
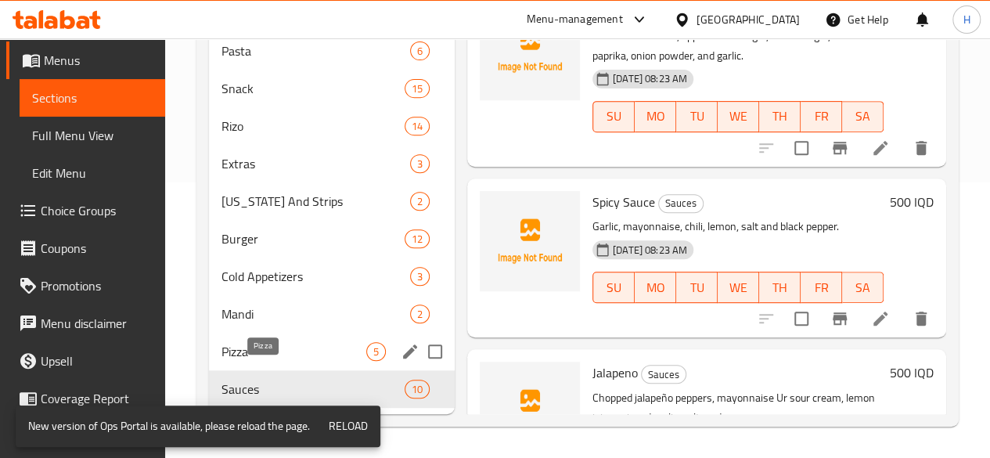
click at [268, 353] on span "Pizza" at bounding box center [293, 351] width 145 height 19
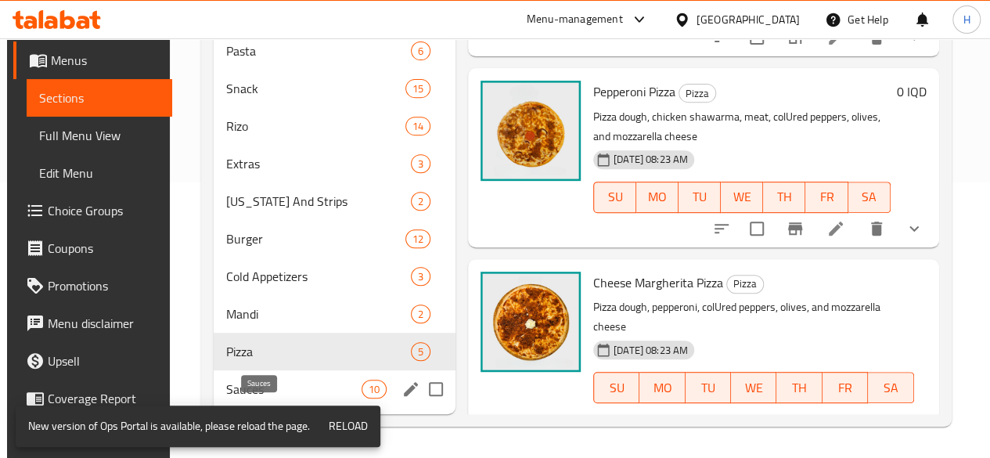
click at [260, 395] on span "Sauces" at bounding box center [293, 389] width 135 height 19
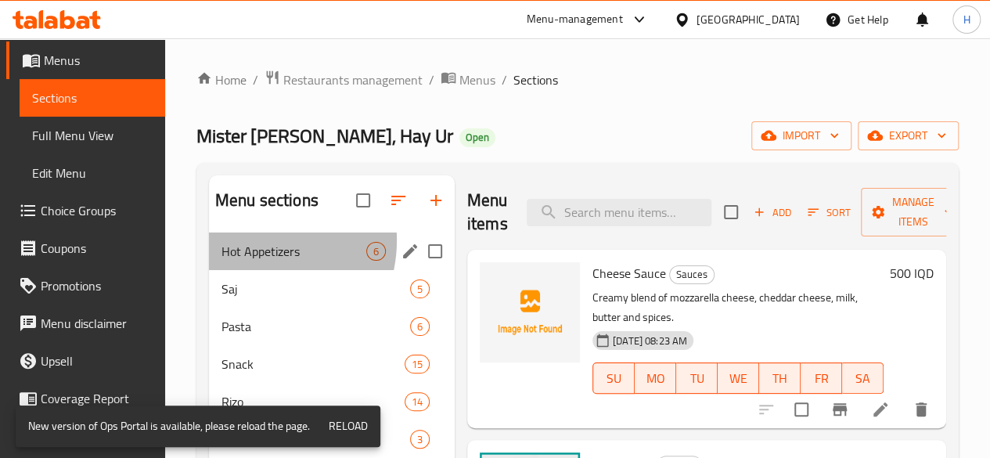
click at [250, 264] on div "Hot Appetizers 6" at bounding box center [332, 251] width 246 height 38
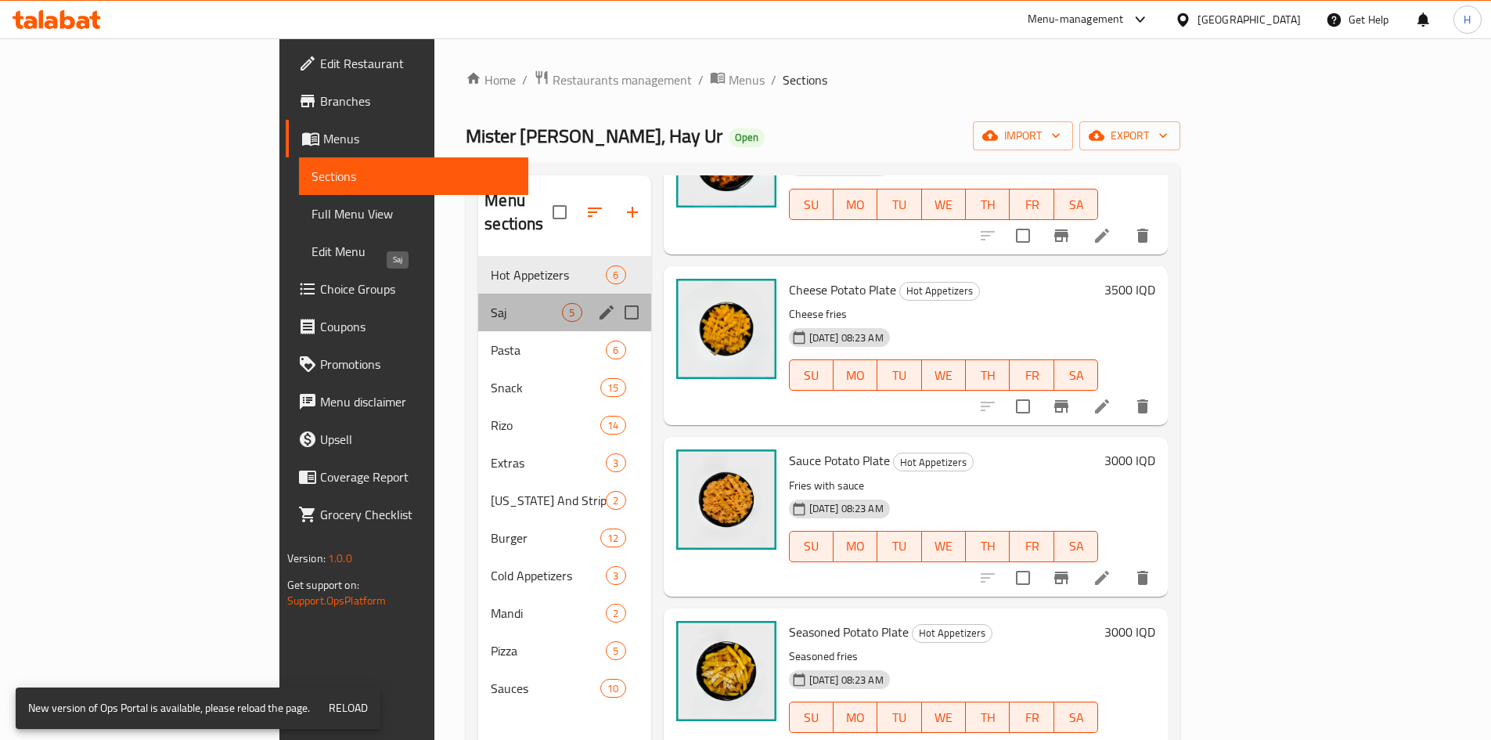
click at [491, 303] on span "Saj" at bounding box center [526, 312] width 71 height 19
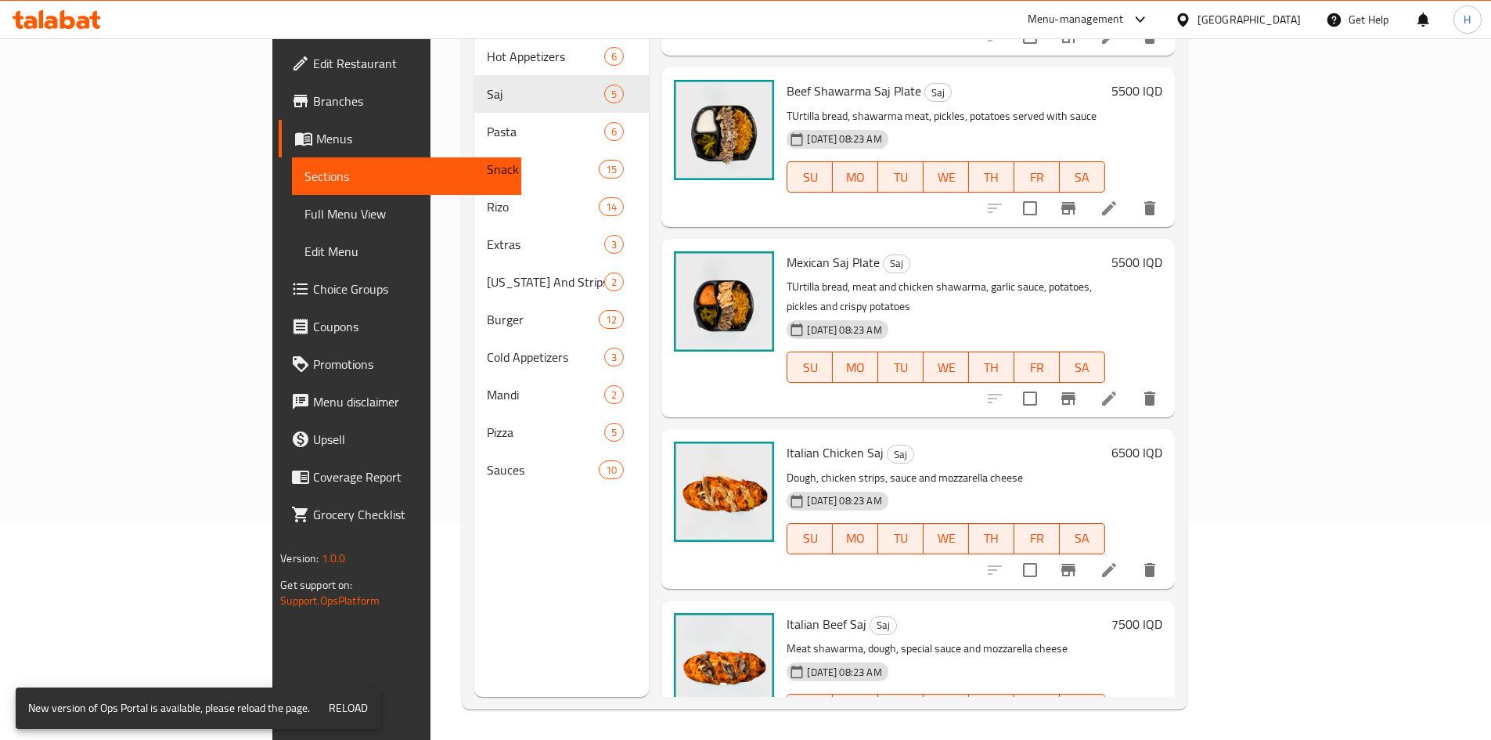
scroll to position [219, 0]
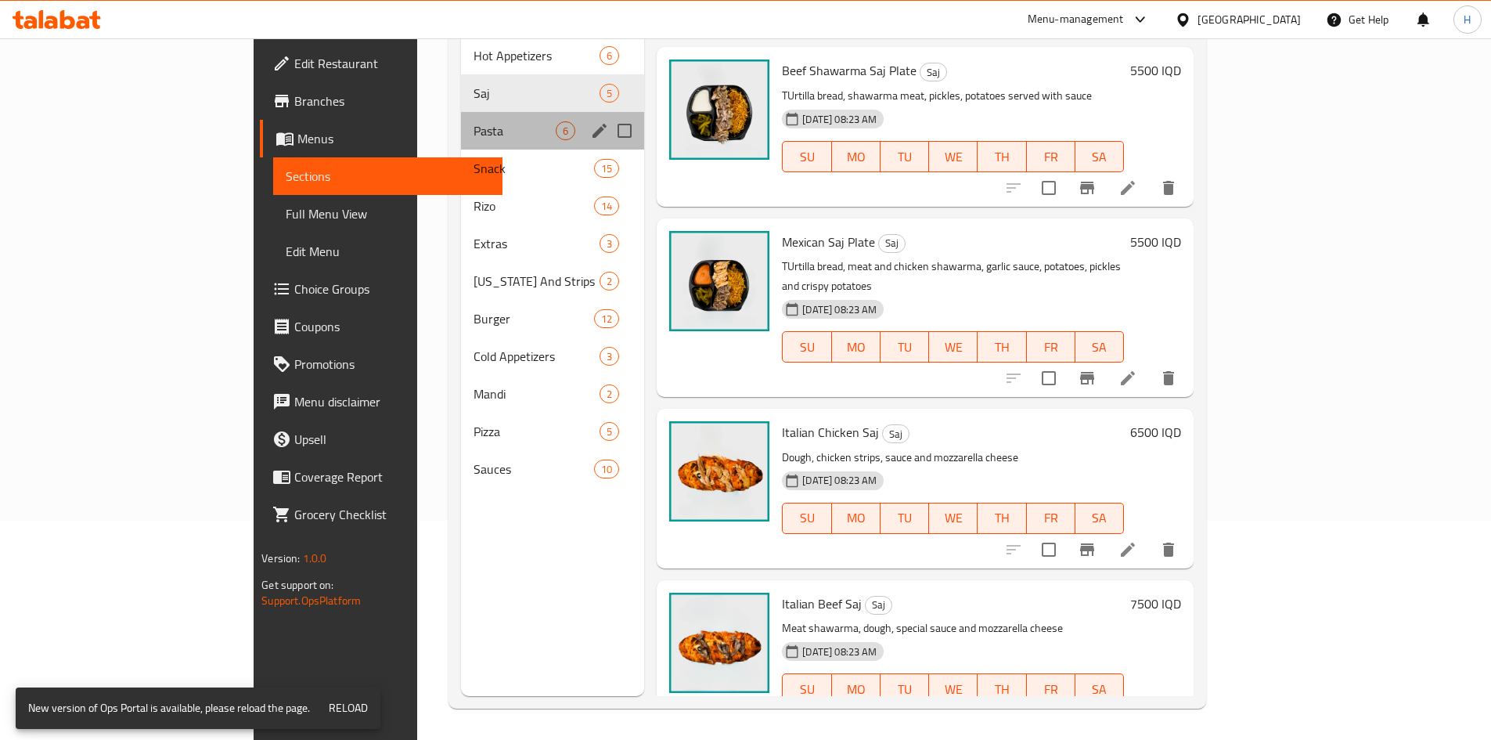
click at [473, 121] on span "Pasta" at bounding box center [514, 130] width 82 height 19
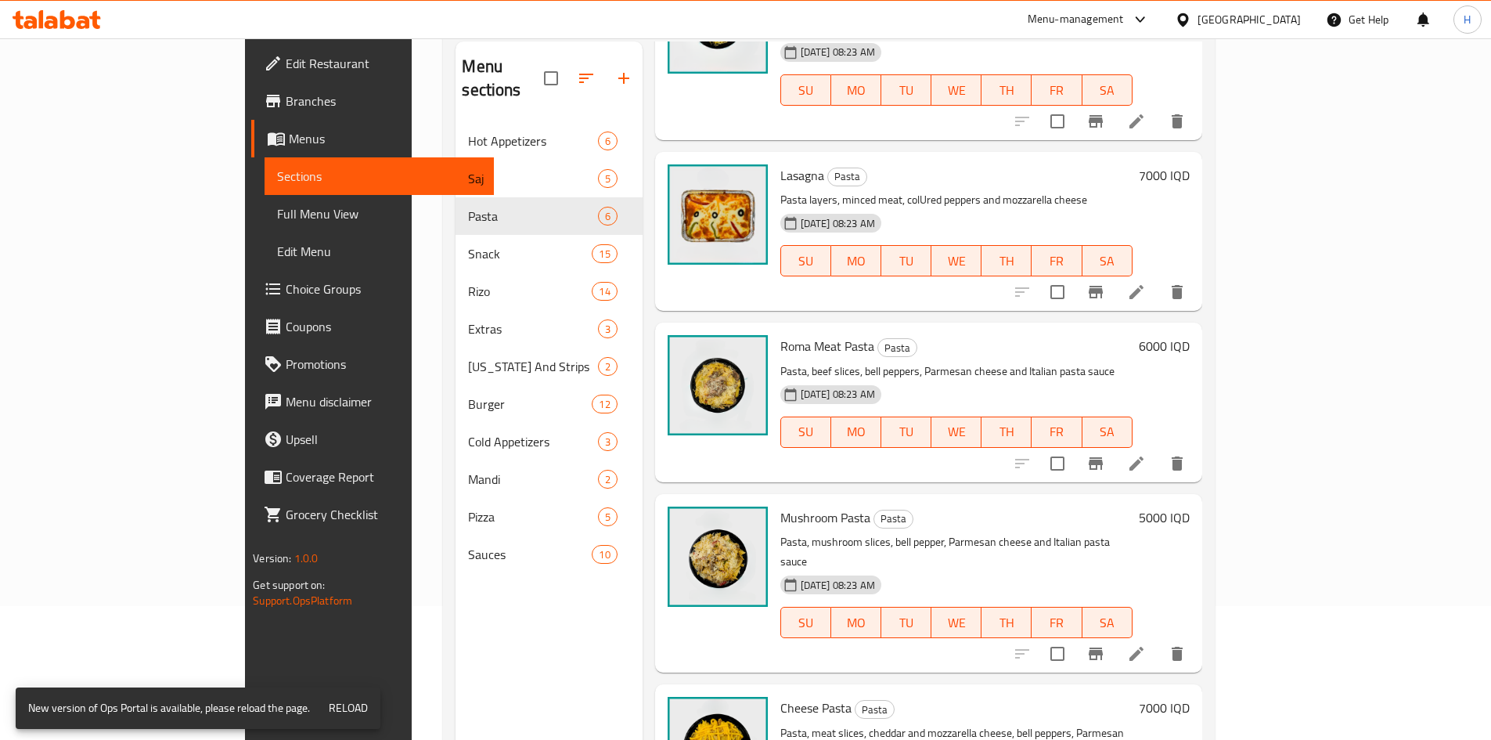
scroll to position [219, 0]
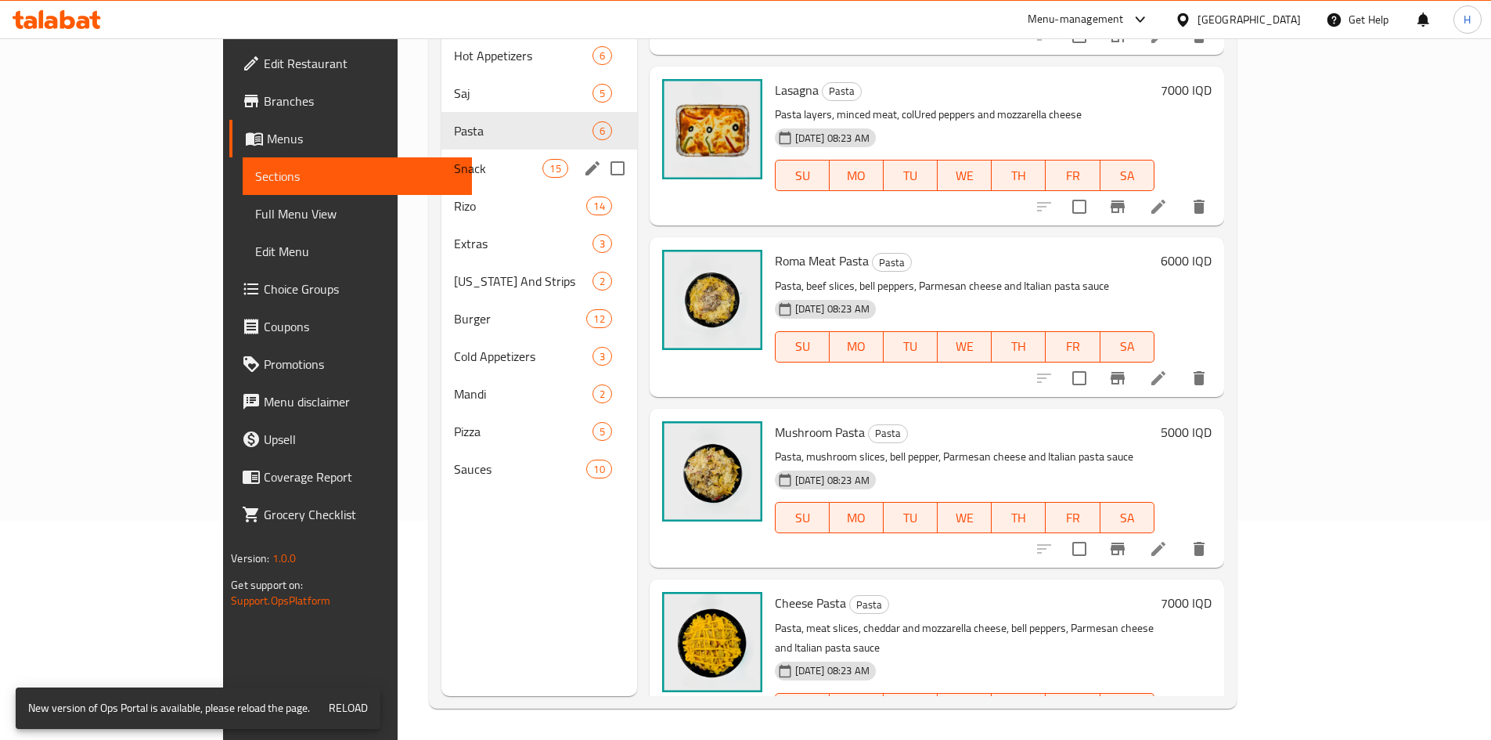
click at [454, 159] on span "Snack" at bounding box center [498, 168] width 89 height 19
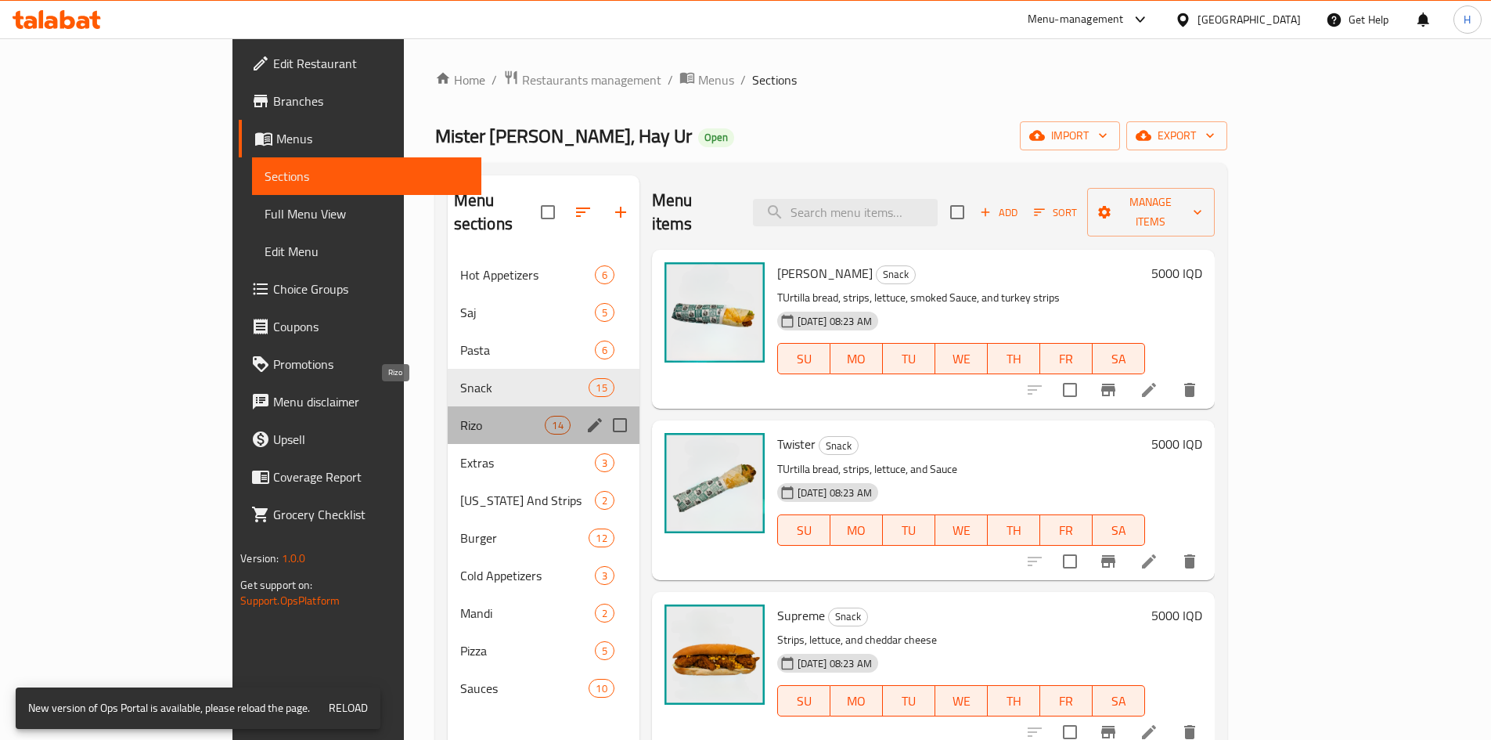
click at [460, 416] on span "Rizo" at bounding box center [502, 425] width 85 height 19
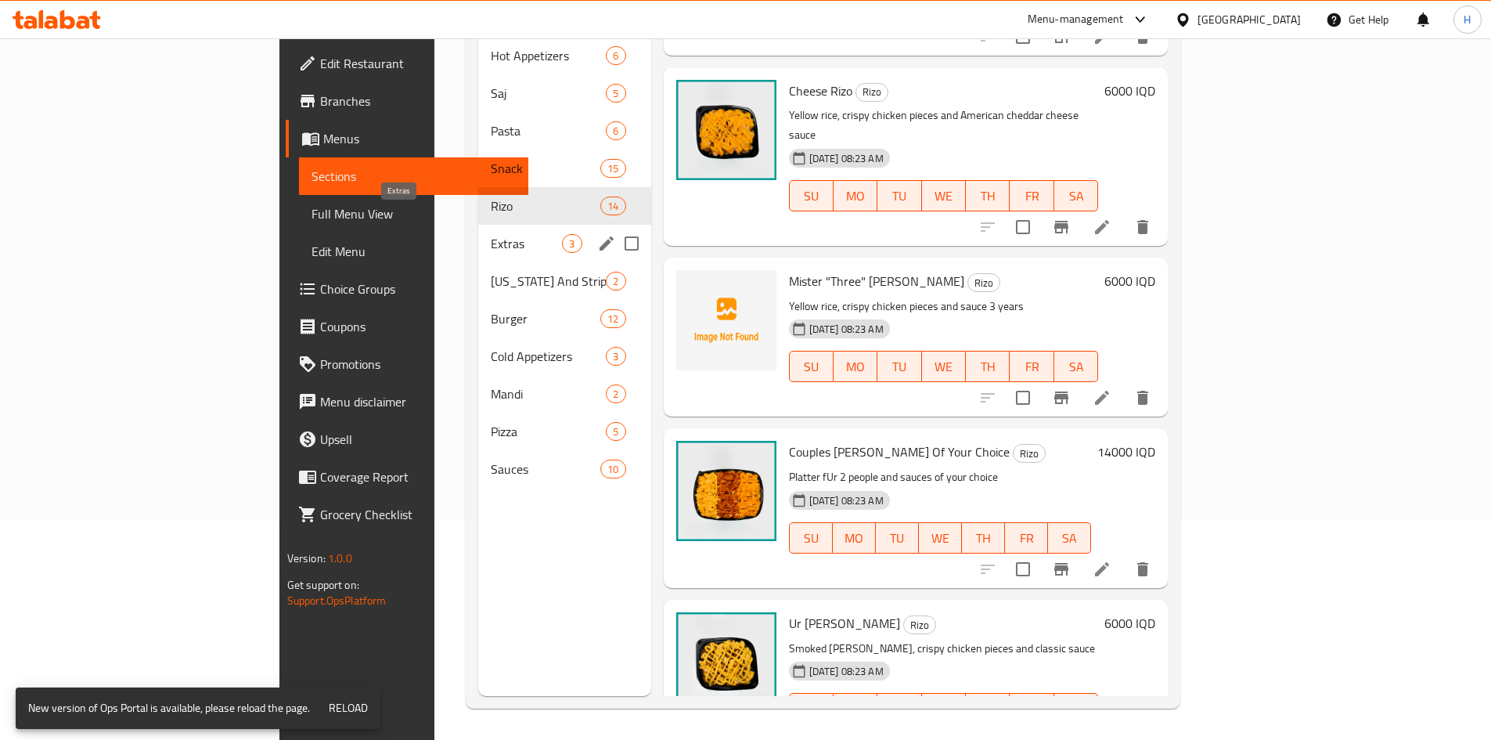
click at [491, 234] on span "Extras" at bounding box center [526, 243] width 71 height 19
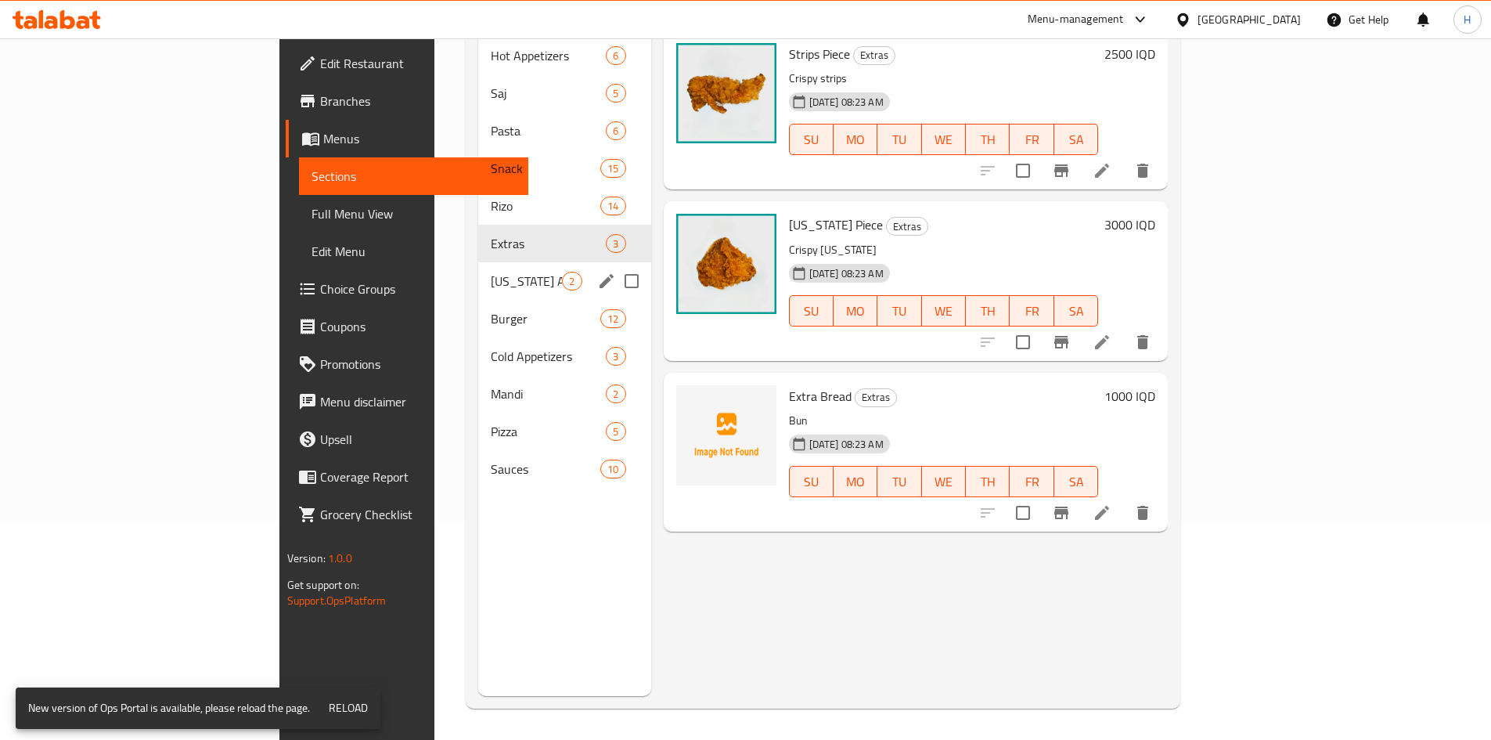
click at [491, 272] on span "[US_STATE] And Strips" at bounding box center [526, 281] width 71 height 19
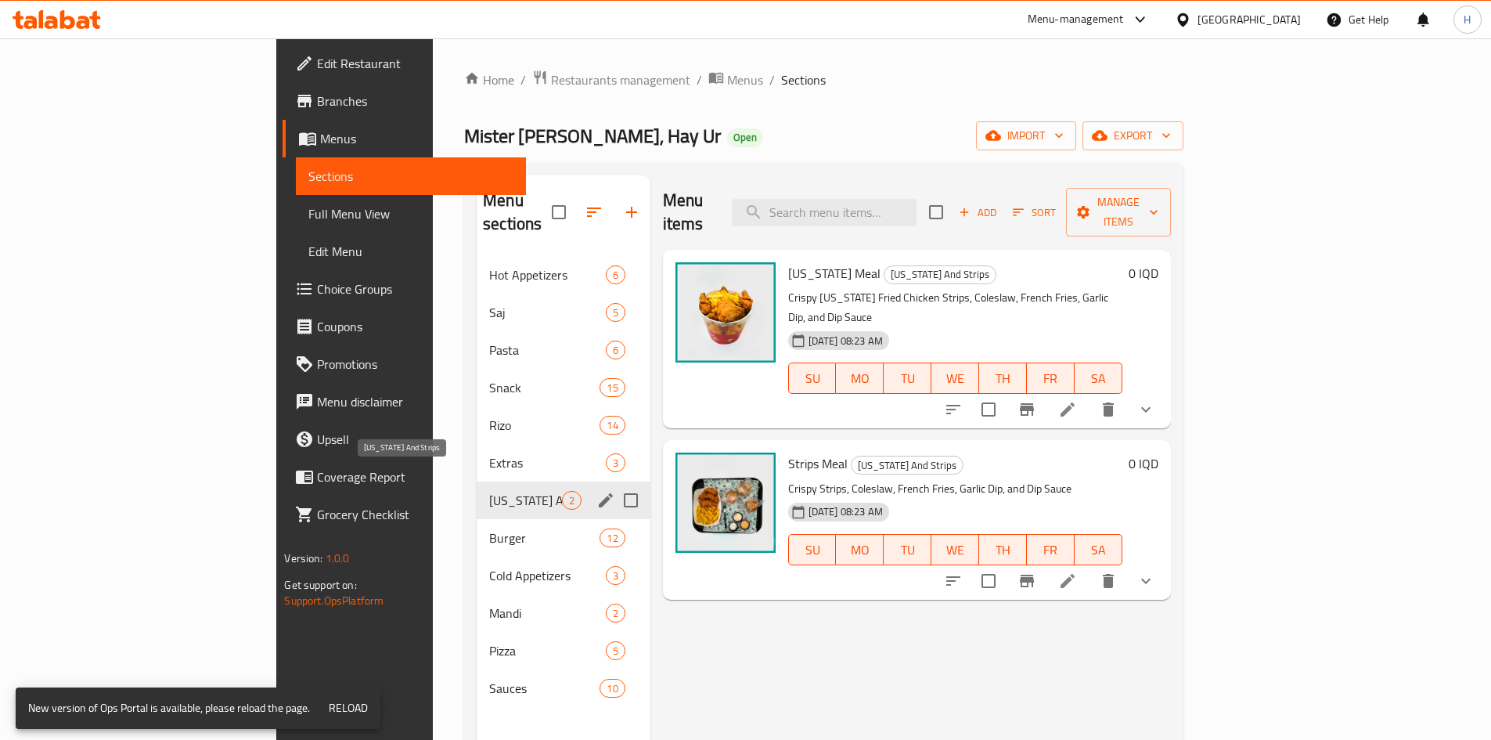
click at [489, 528] on span "Burger" at bounding box center [544, 537] width 110 height 19
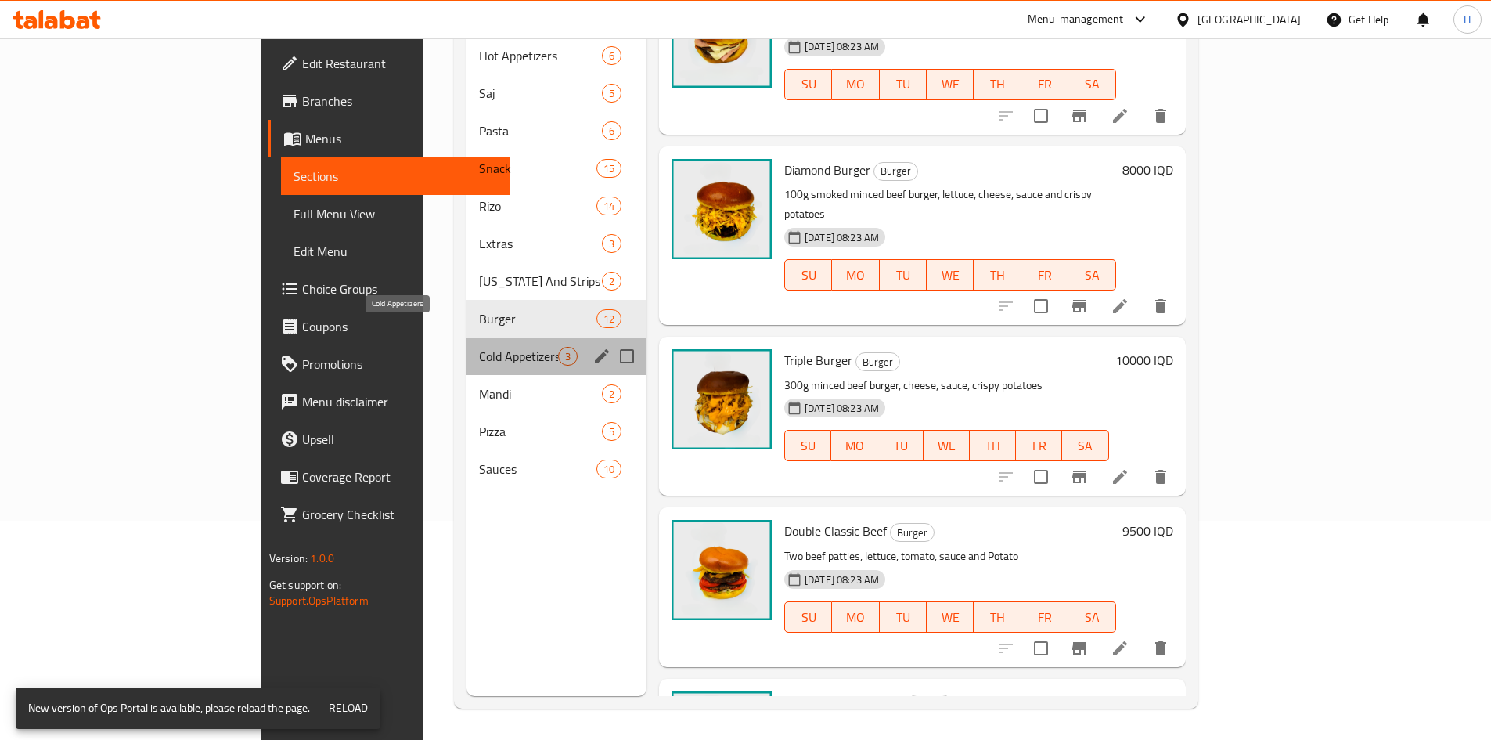
click at [479, 347] on span "Cold Appetizers" at bounding box center [518, 356] width 78 height 19
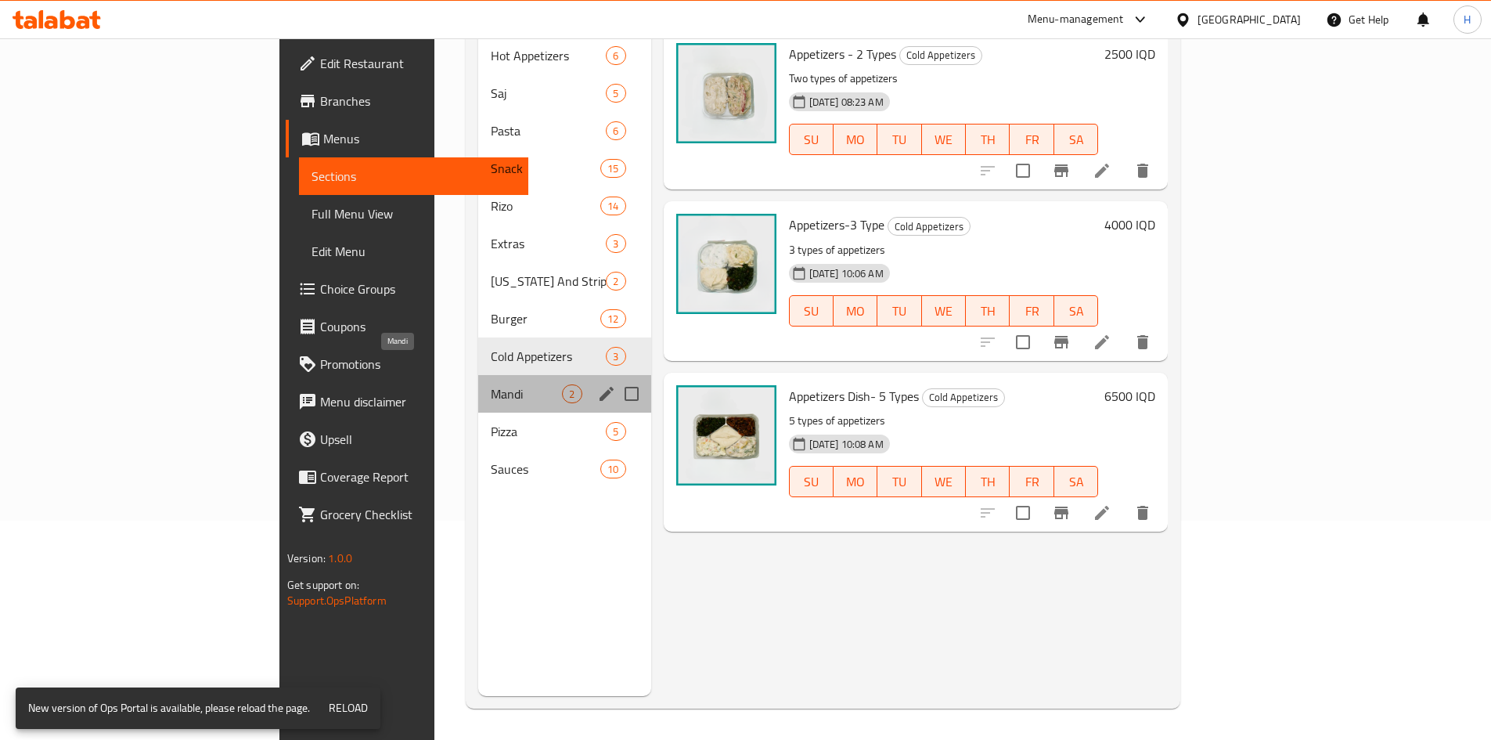
click at [491, 384] on span "Mandi" at bounding box center [526, 393] width 71 height 19
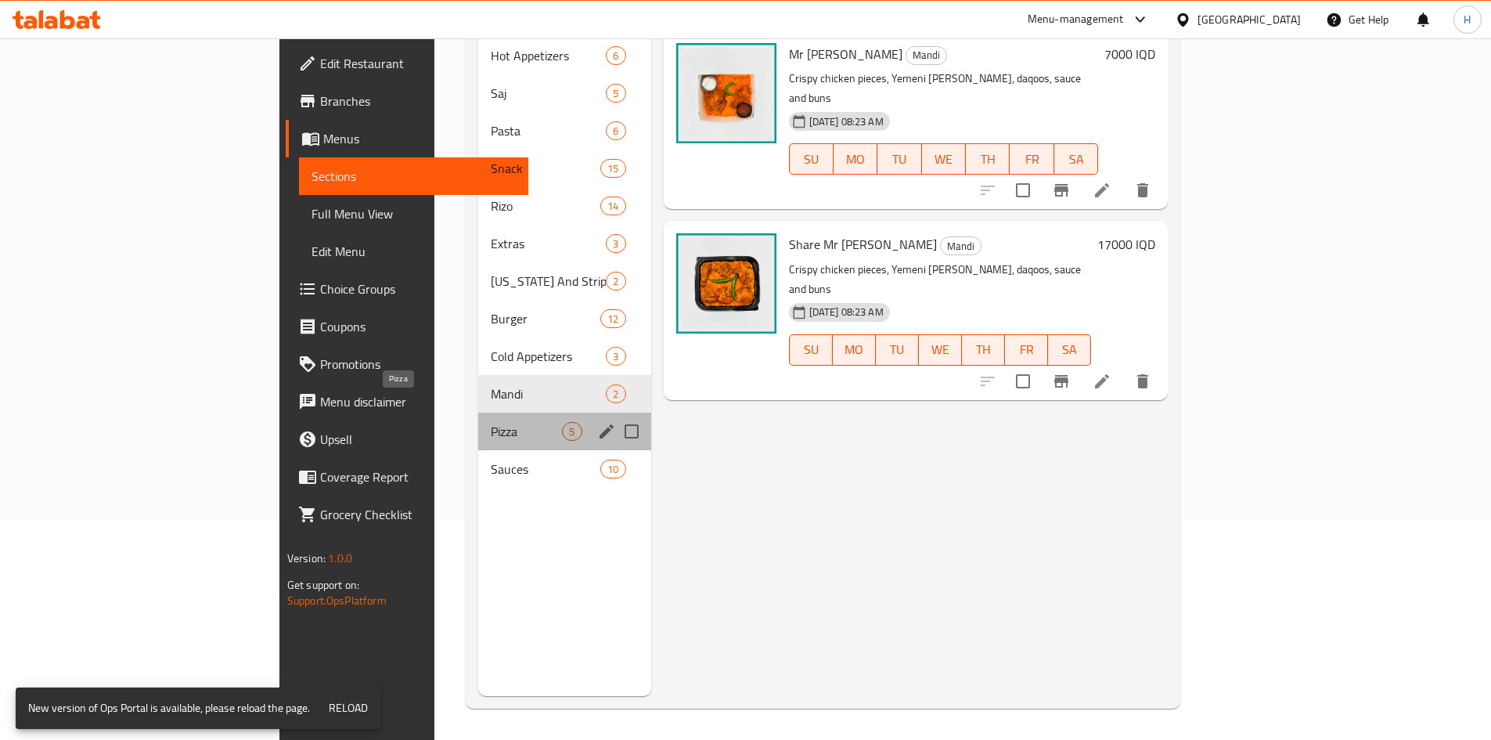
click at [491, 422] on span "Pizza" at bounding box center [526, 431] width 71 height 19
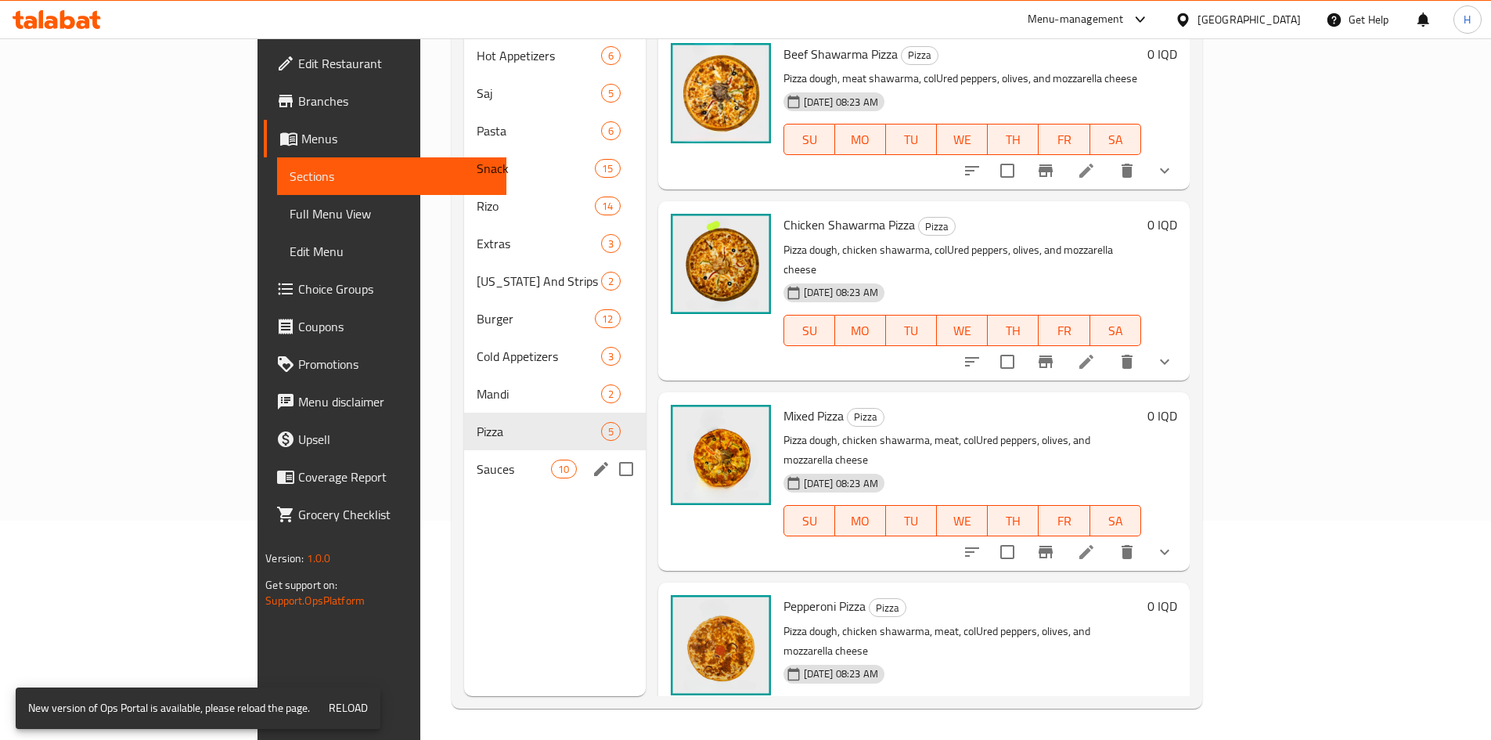
click at [477, 459] on span "Sauces" at bounding box center [514, 468] width 74 height 19
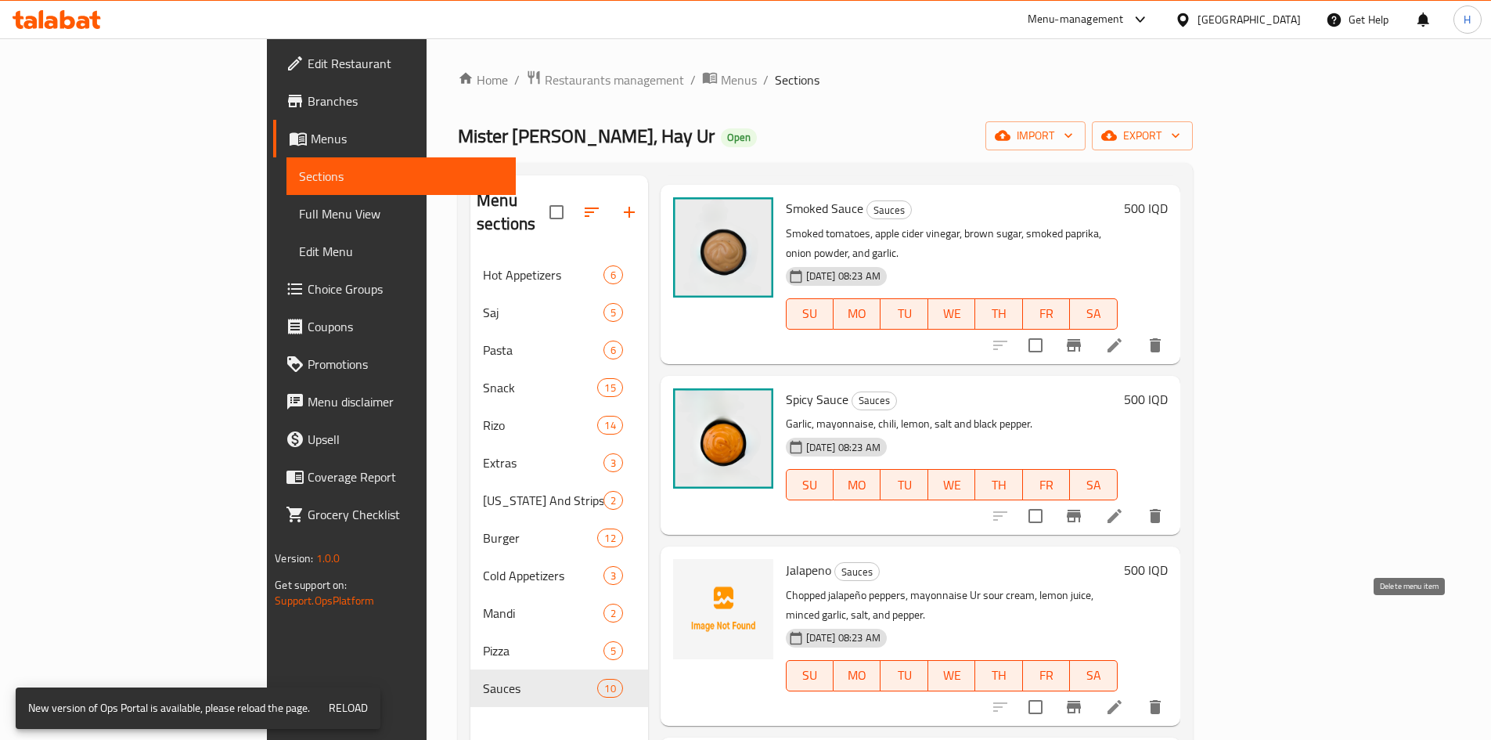
click at [1174, 688] on button "delete" at bounding box center [1155, 707] width 38 height 38
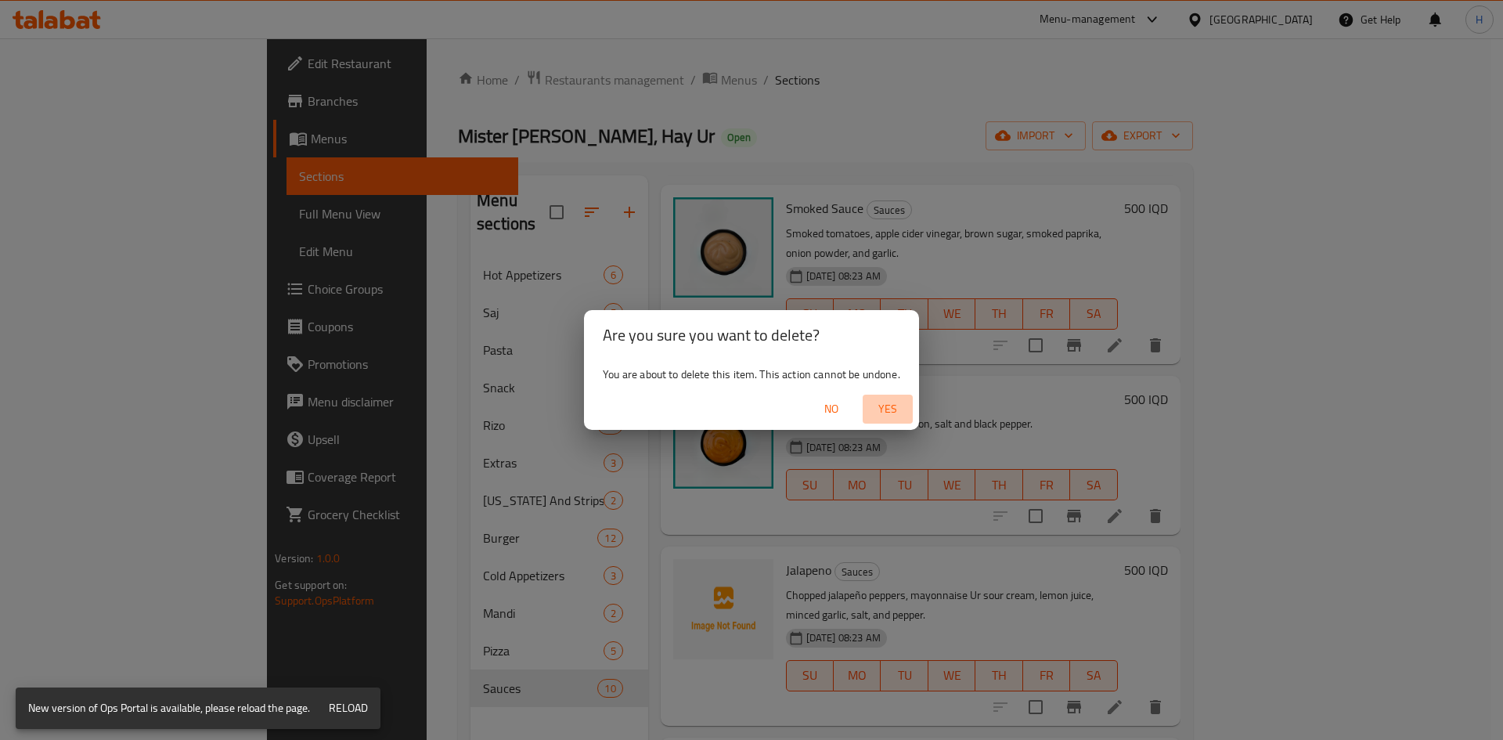
click at [882, 405] on span "Yes" at bounding box center [888, 409] width 38 height 20
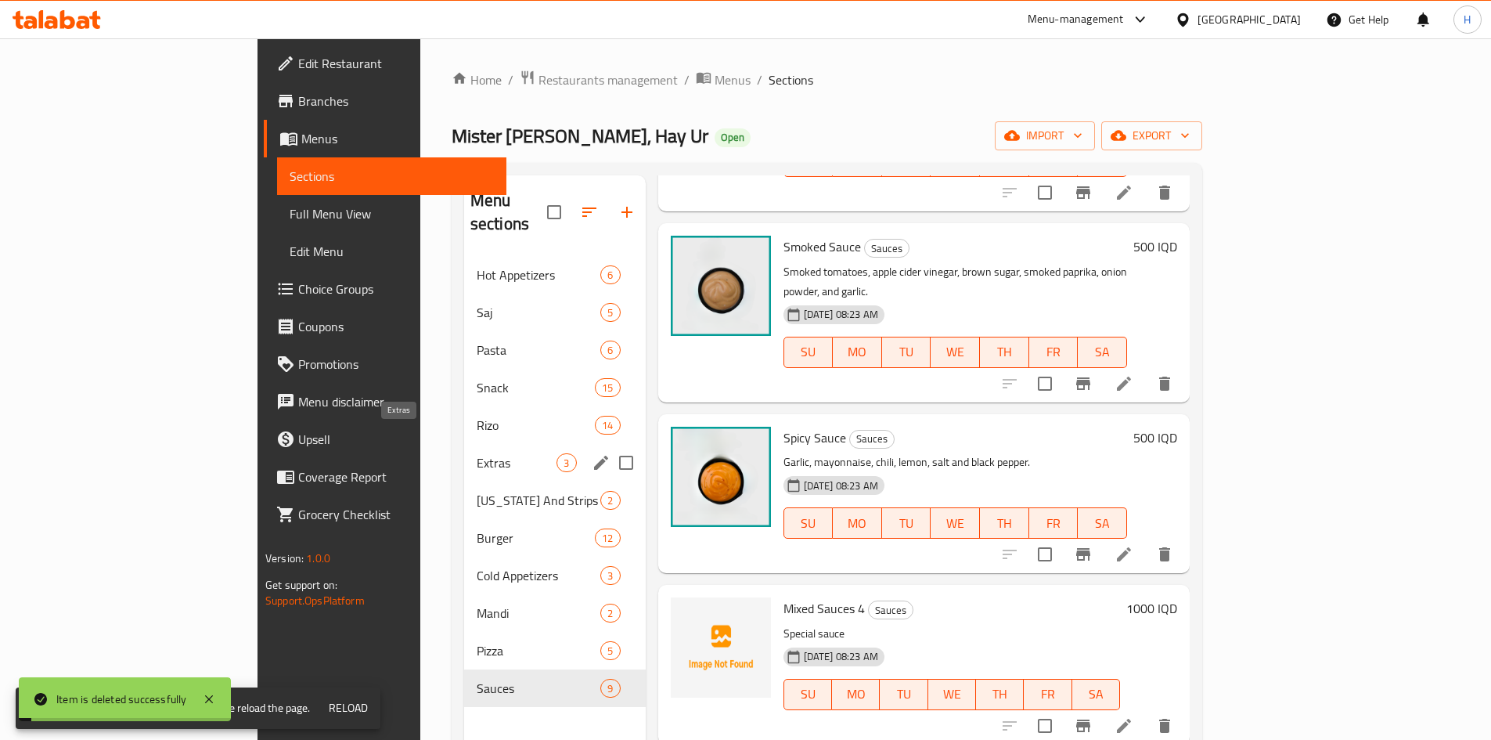
scroll to position [838, 0]
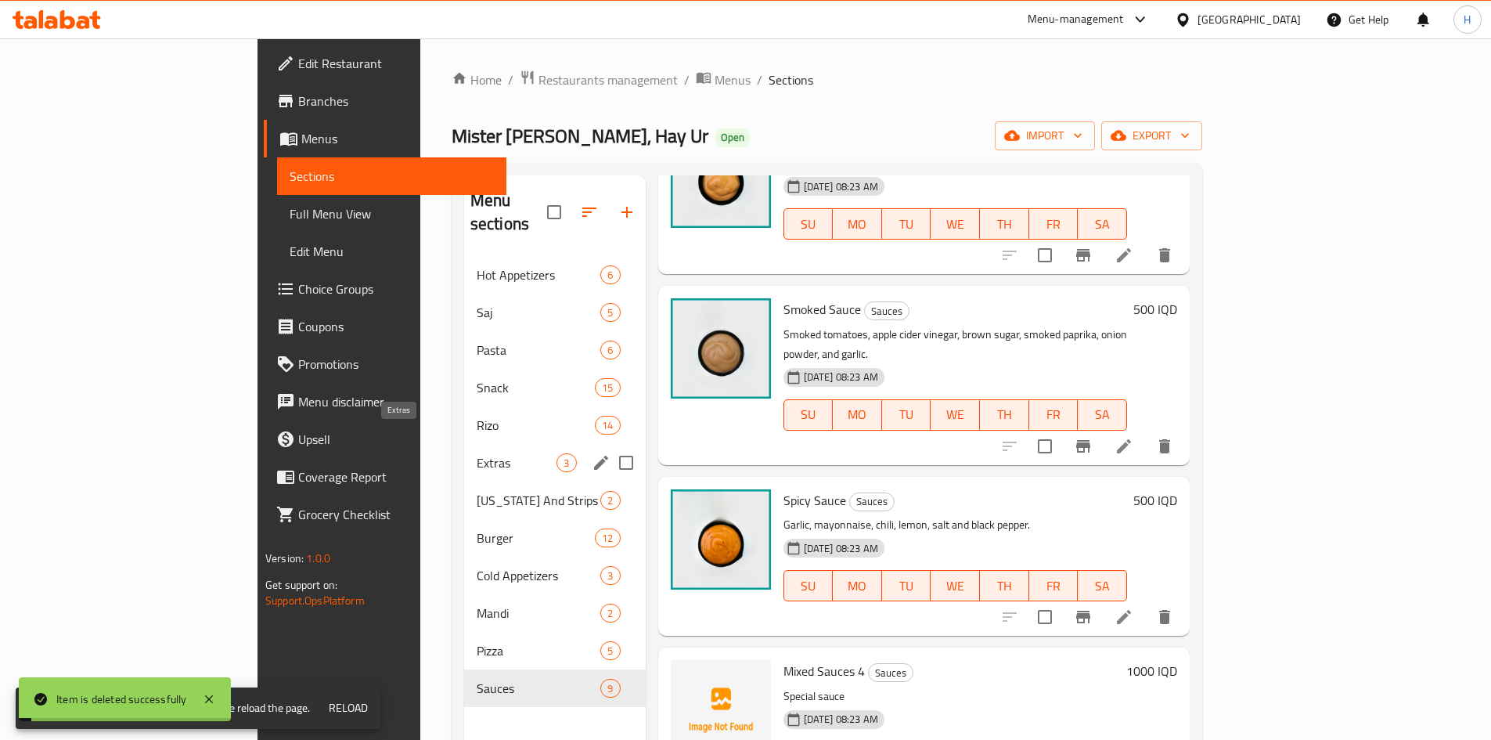
click at [477, 453] on span "Extras" at bounding box center [517, 462] width 81 height 19
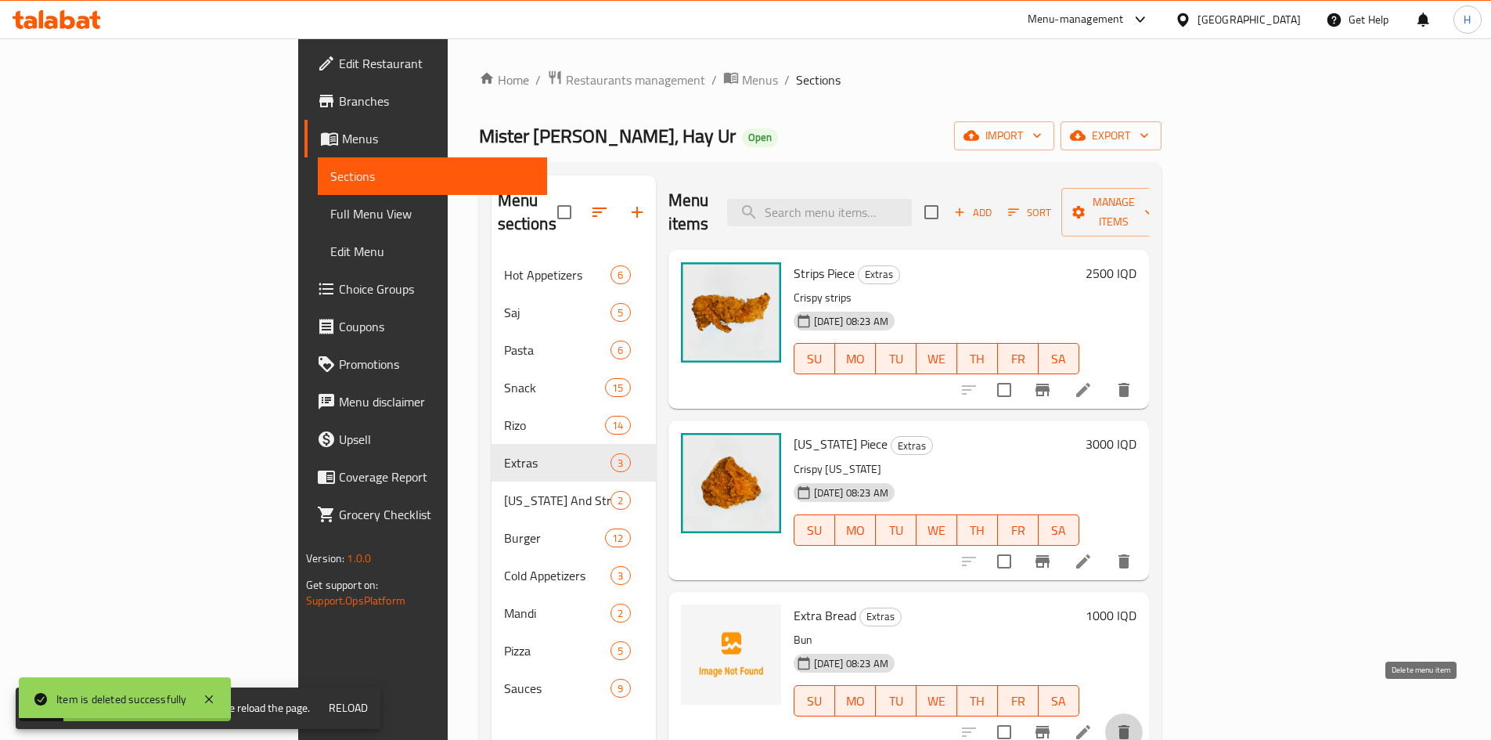
click at [1129, 725] on icon "delete" at bounding box center [1123, 732] width 11 height 14
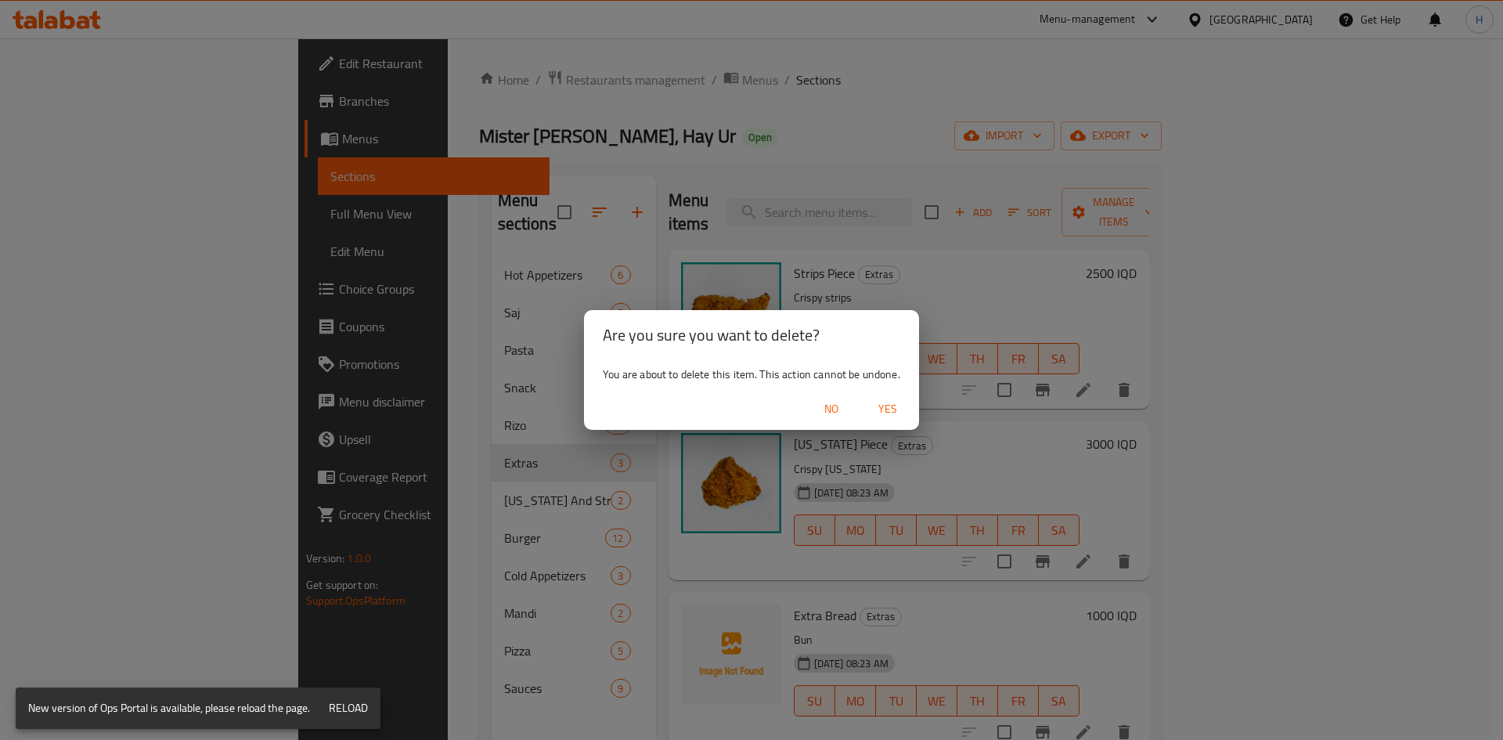
click at [889, 411] on span "Yes" at bounding box center [888, 409] width 38 height 20
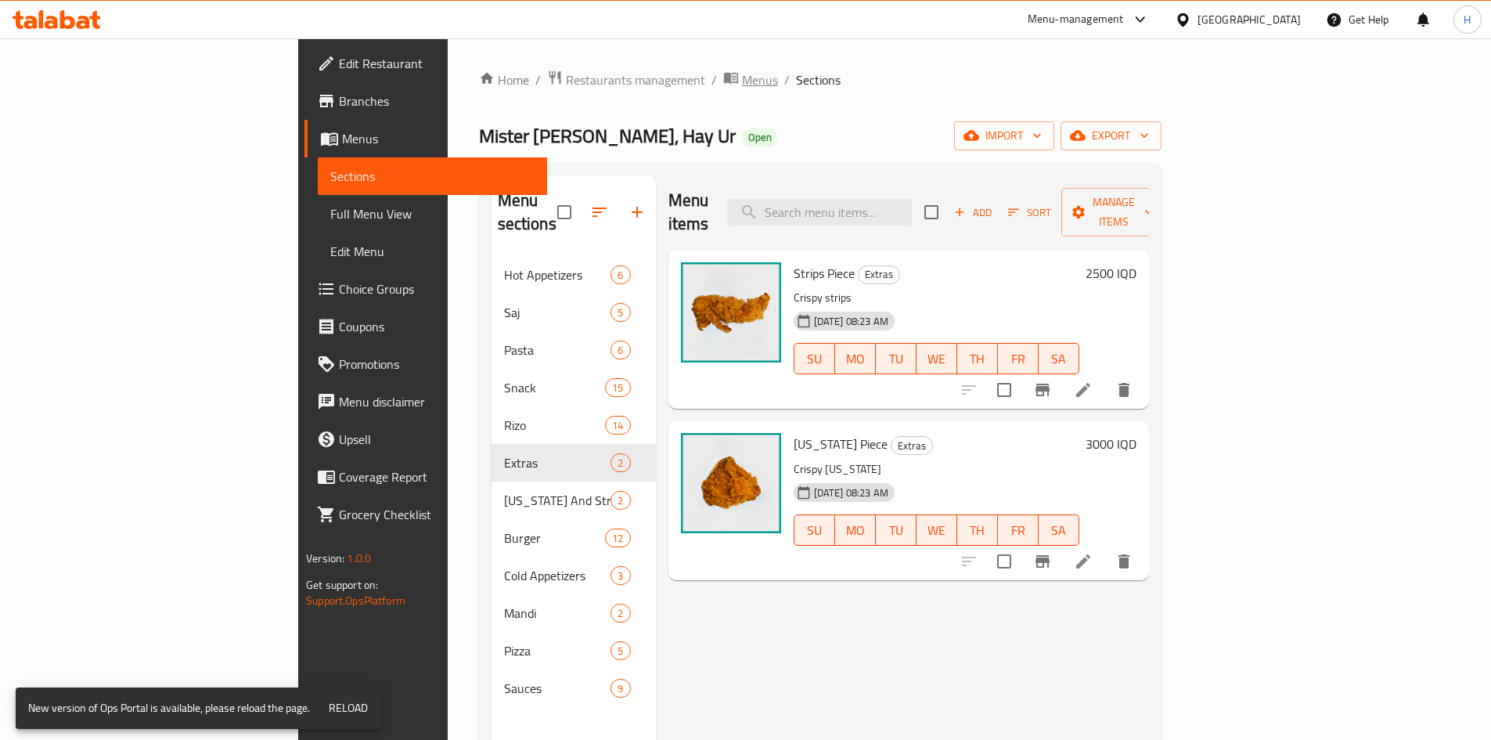
click at [742, 88] on span "Menus" at bounding box center [760, 79] width 36 height 19
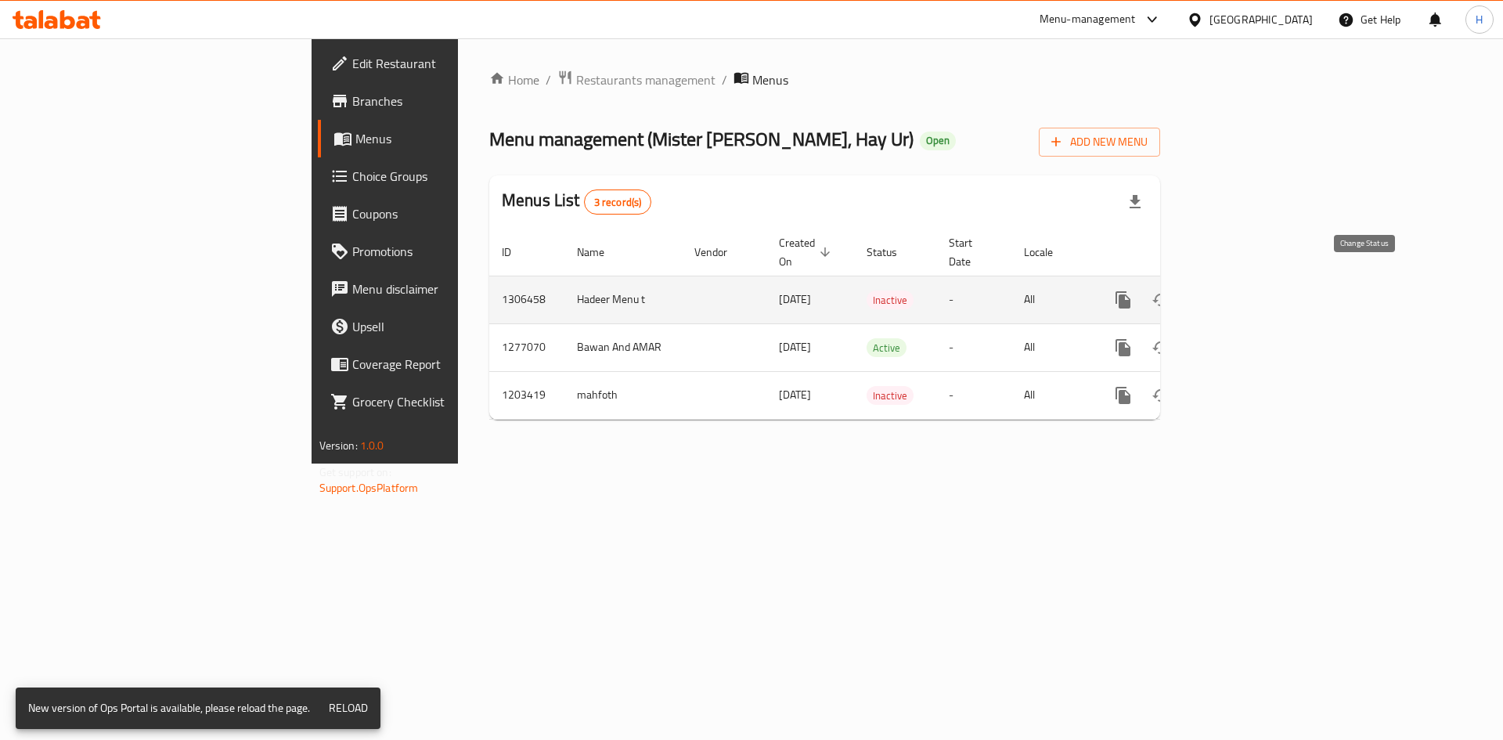
click at [1169, 293] on icon "enhanced table" at bounding box center [1160, 299] width 17 height 13
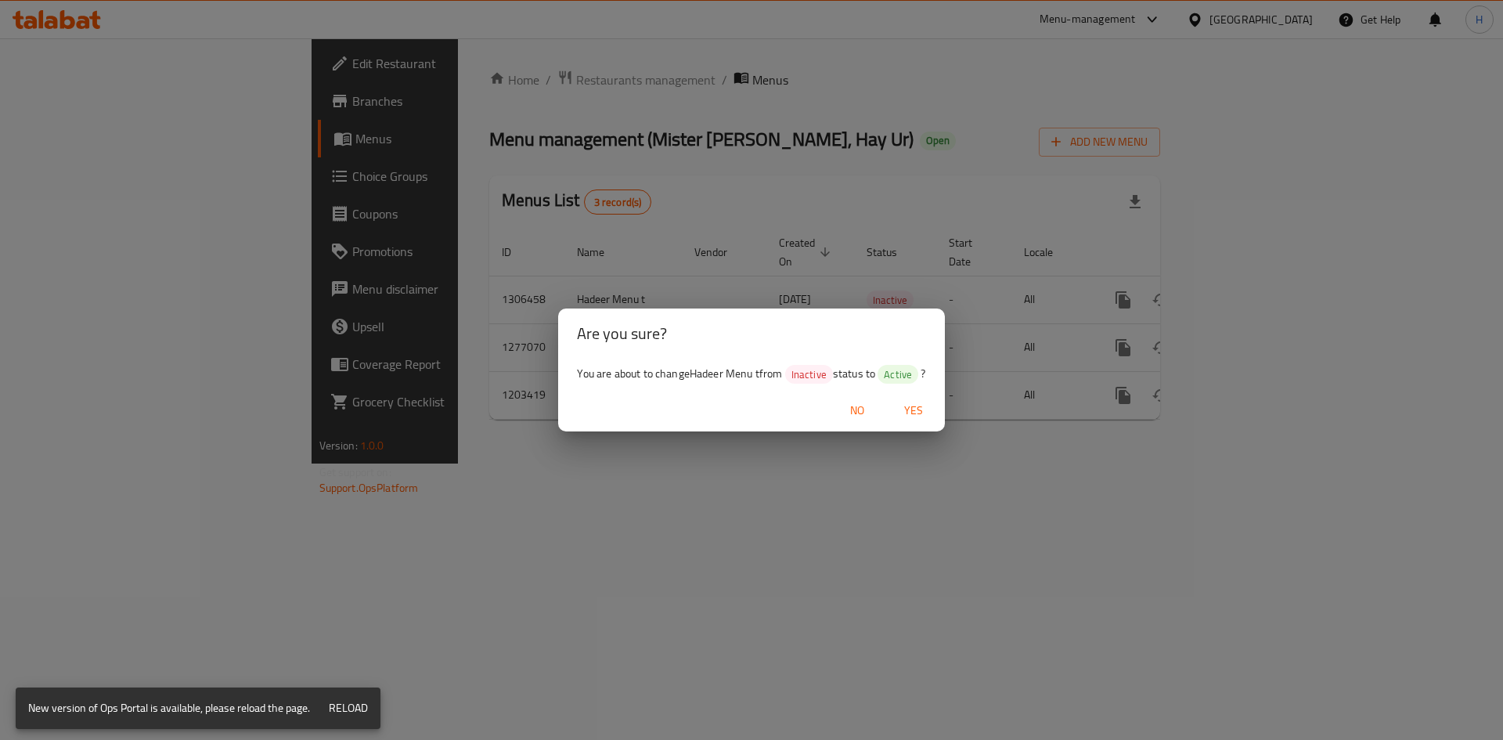
click at [925, 409] on span "Yes" at bounding box center [913, 411] width 38 height 20
